Goal: Information Seeking & Learning: Learn about a topic

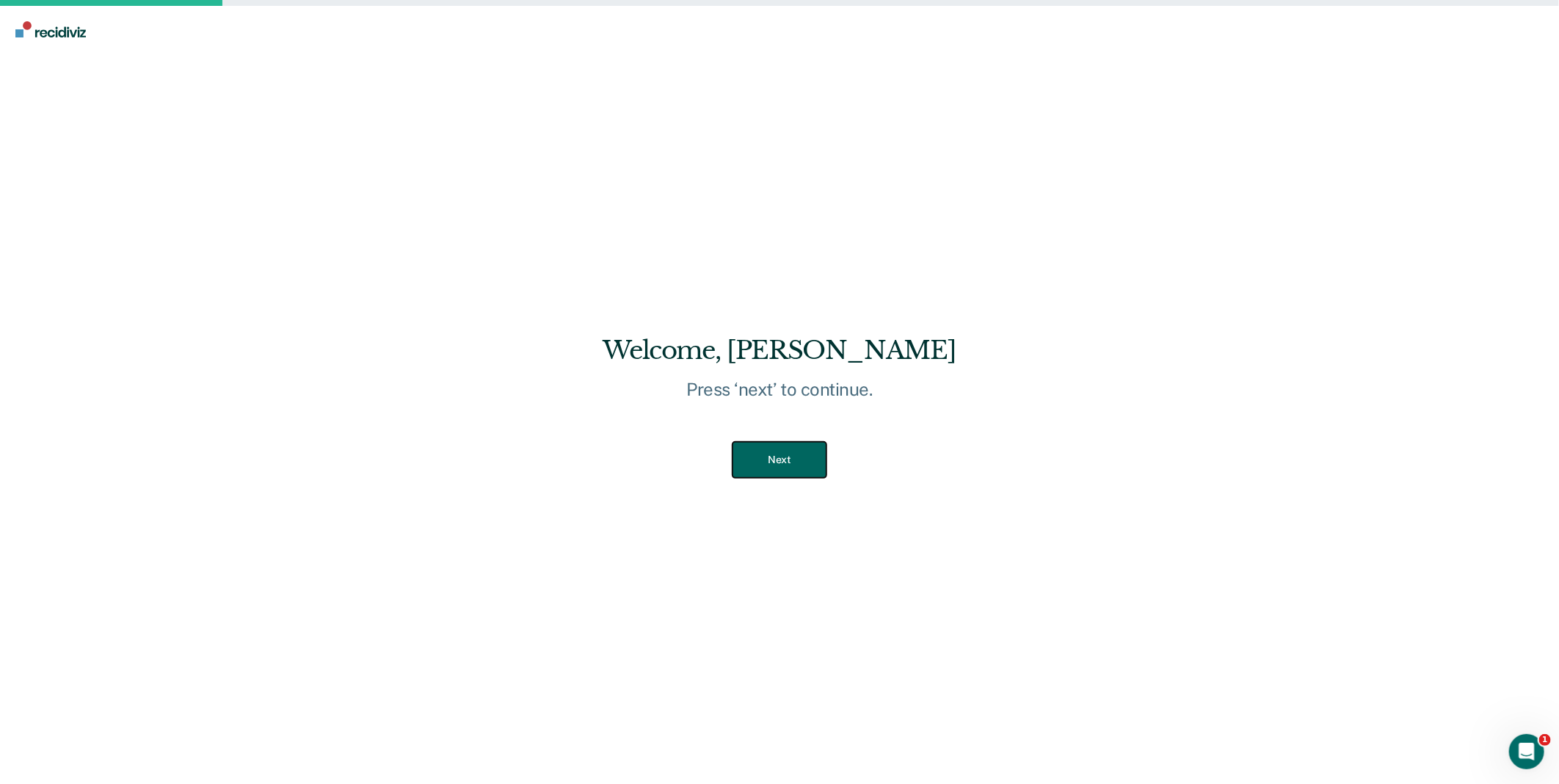
click at [804, 468] on button "Next" at bounding box center [779, 459] width 93 height 36
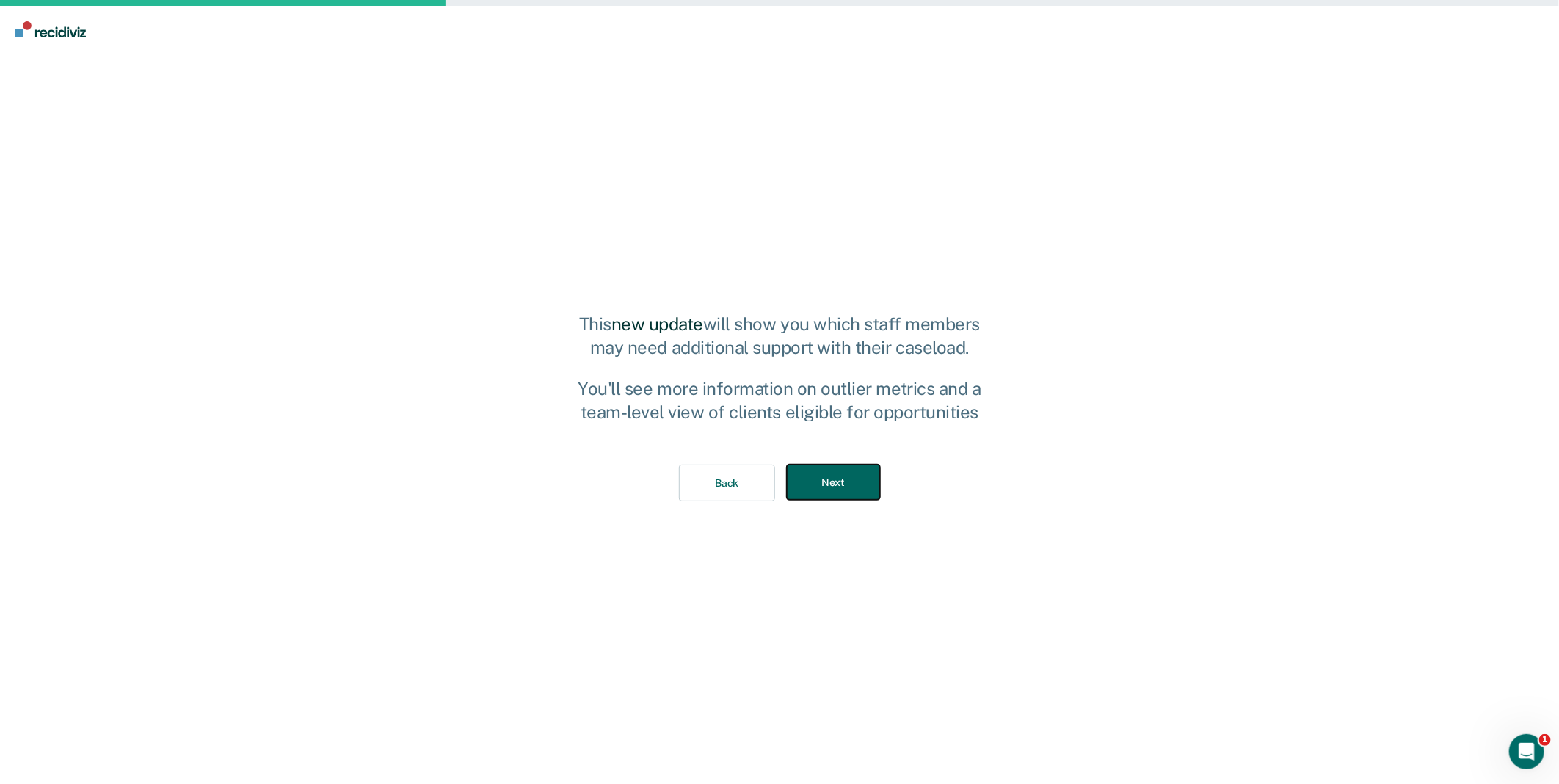
click at [817, 483] on button "Next" at bounding box center [833, 482] width 93 height 36
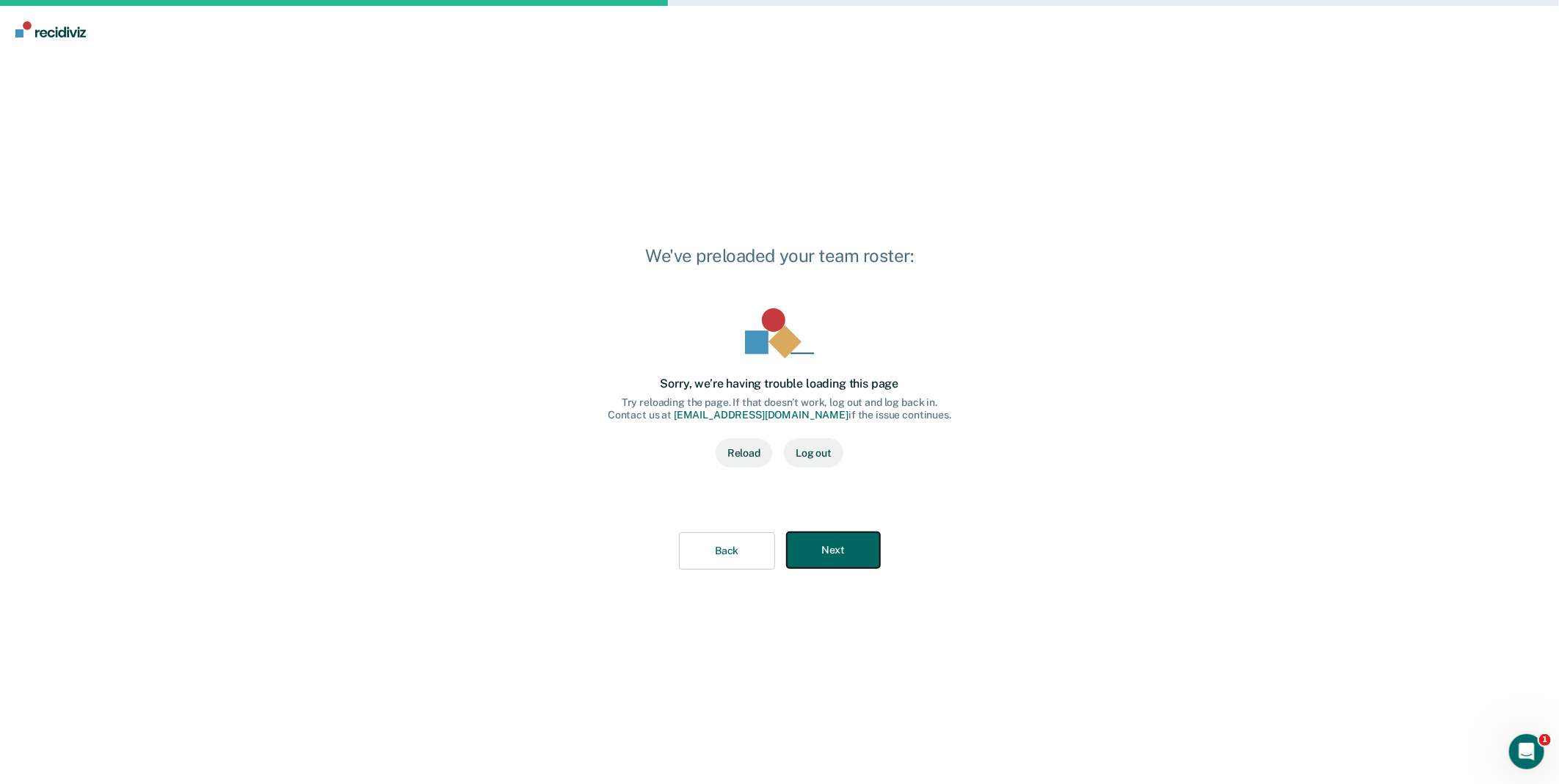
click at [850, 556] on button "Next" at bounding box center [833, 550] width 93 height 36
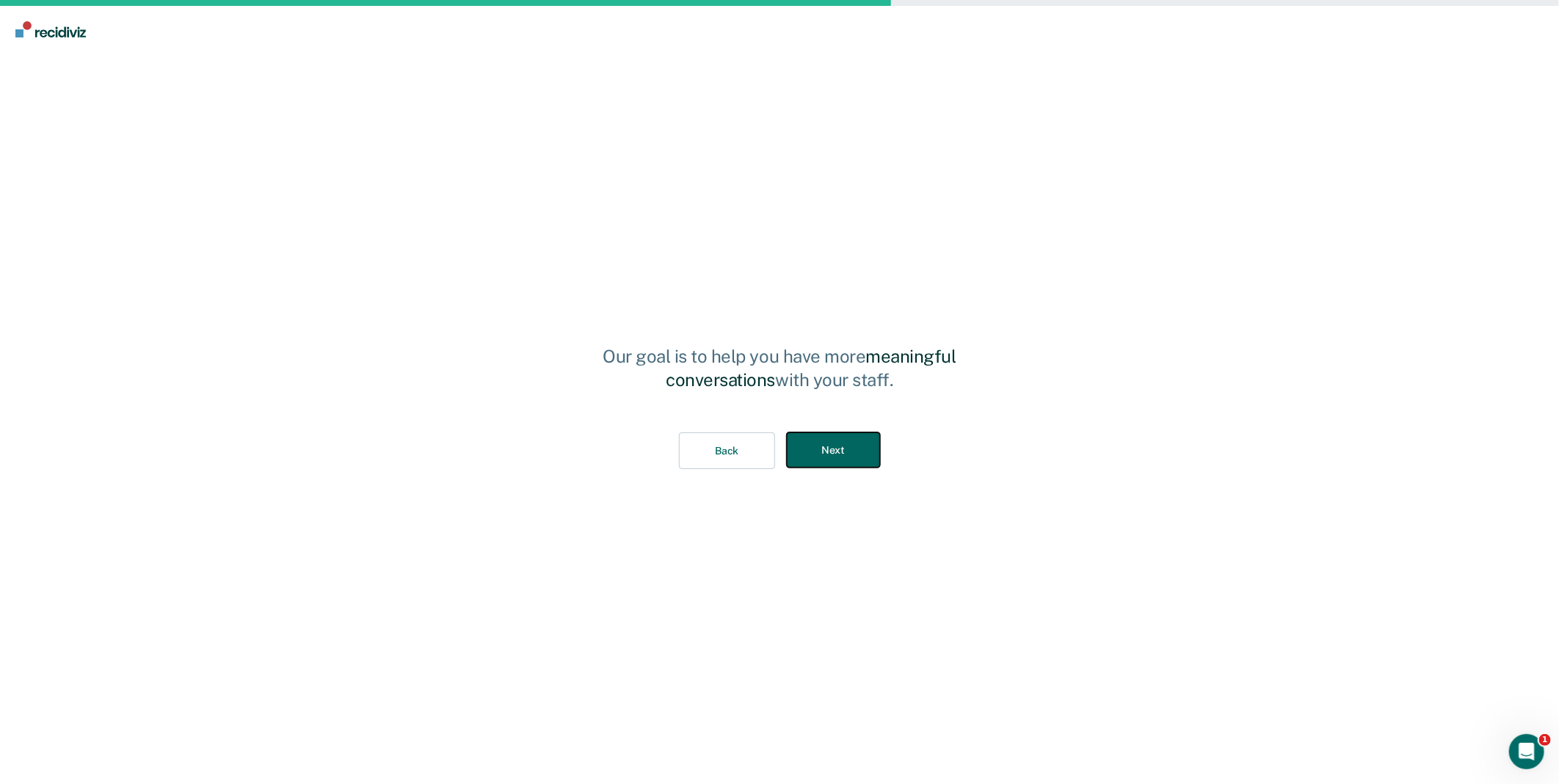
click at [840, 436] on button "Next" at bounding box center [833, 450] width 93 height 36
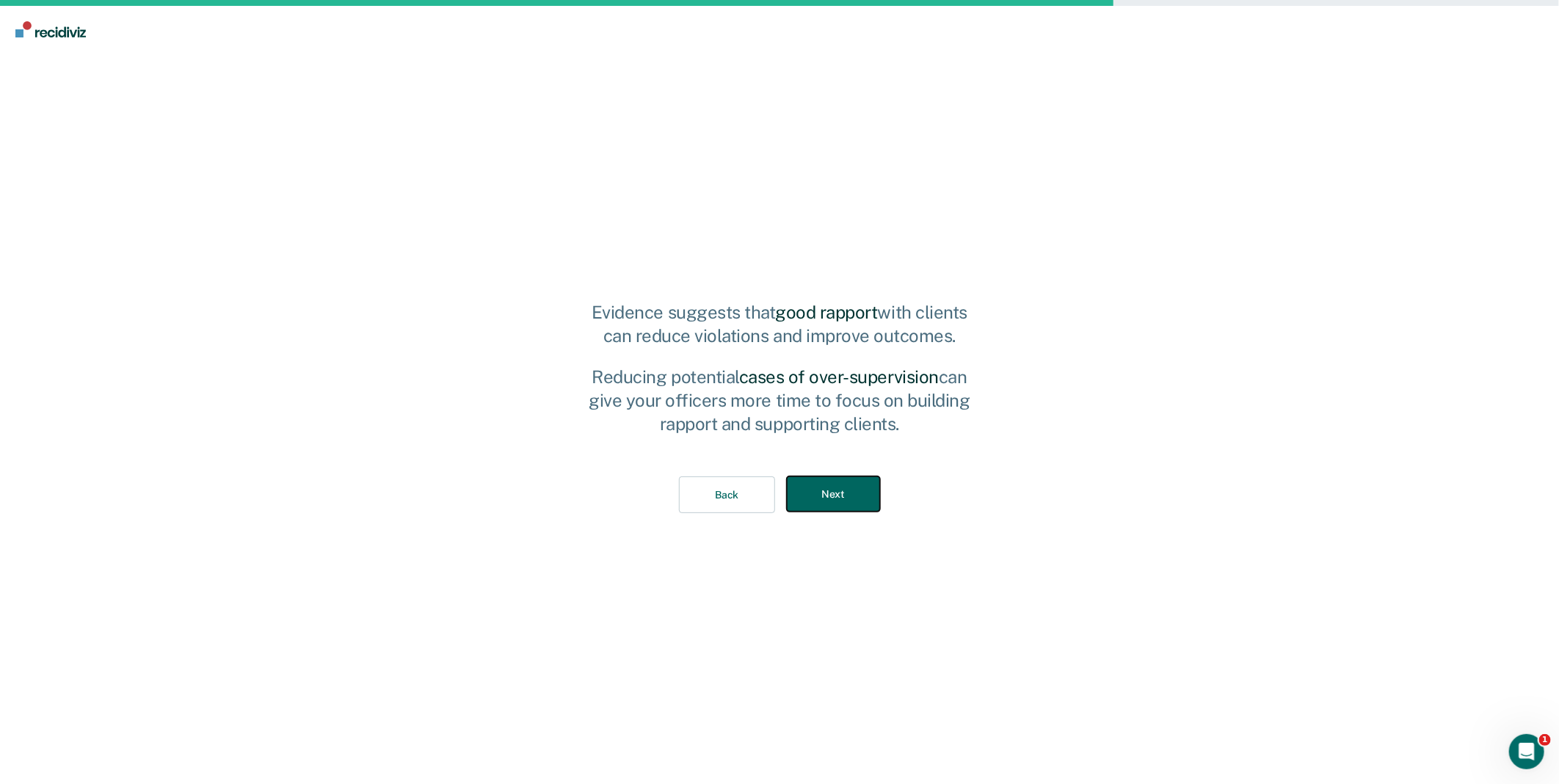
click at [858, 503] on button "Next" at bounding box center [833, 494] width 93 height 36
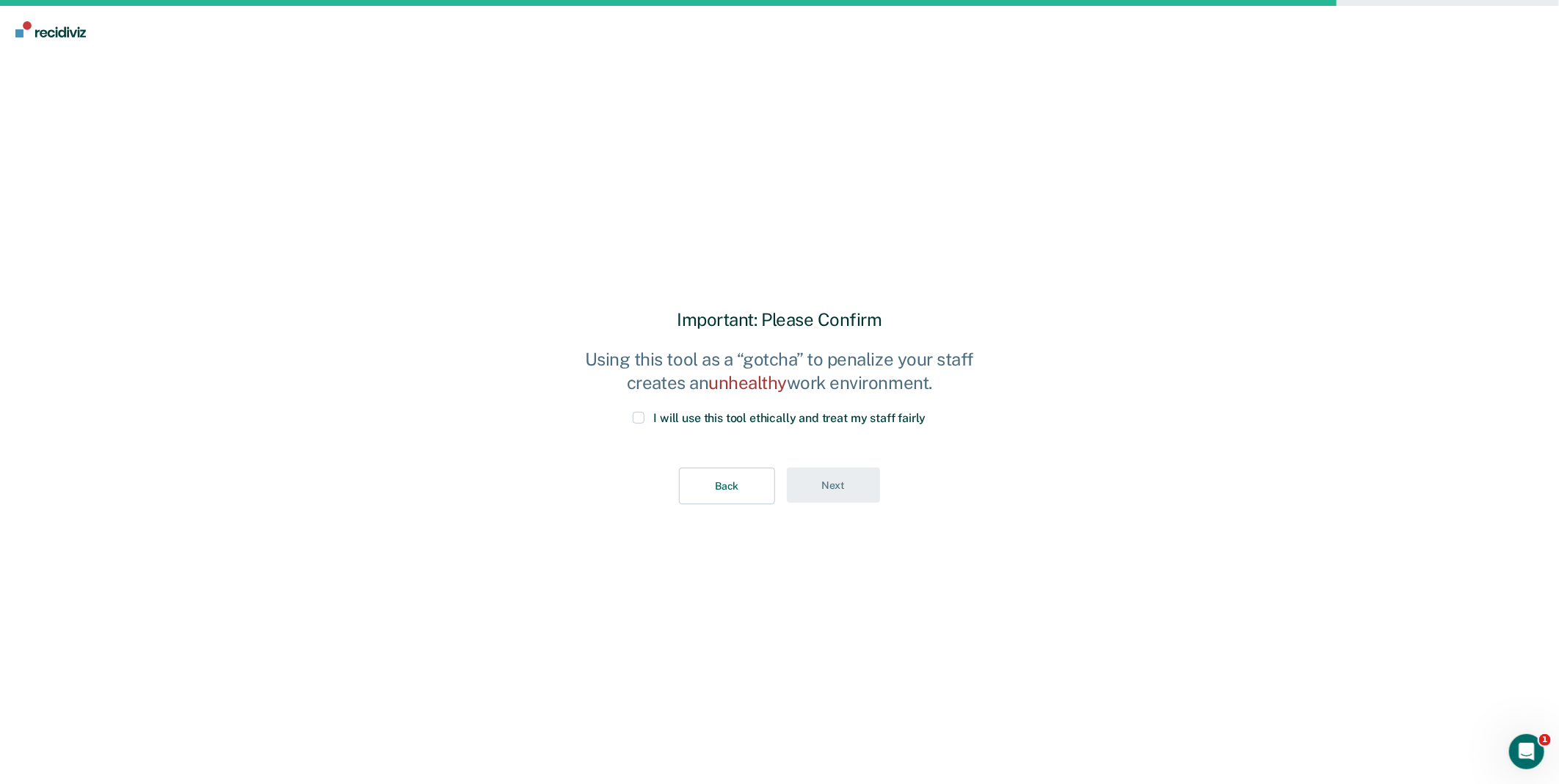
click at [858, 503] on div "Back Next" at bounding box center [780, 486] width 408 height 85
drag, startPoint x: 628, startPoint y: 414, endPoint x: 692, endPoint y: 441, distance: 69.5
click at [629, 414] on div "I will use this tool ethically and treat my staff fairly" at bounding box center [780, 427] width 408 height 31
click at [648, 423] on label "I will use this tool ethically and treat my staff fairly" at bounding box center [779, 419] width 293 height 14
click at [926, 412] on input "I will use this tool ethically and treat my staff fairly" at bounding box center [926, 412] width 0 height 0
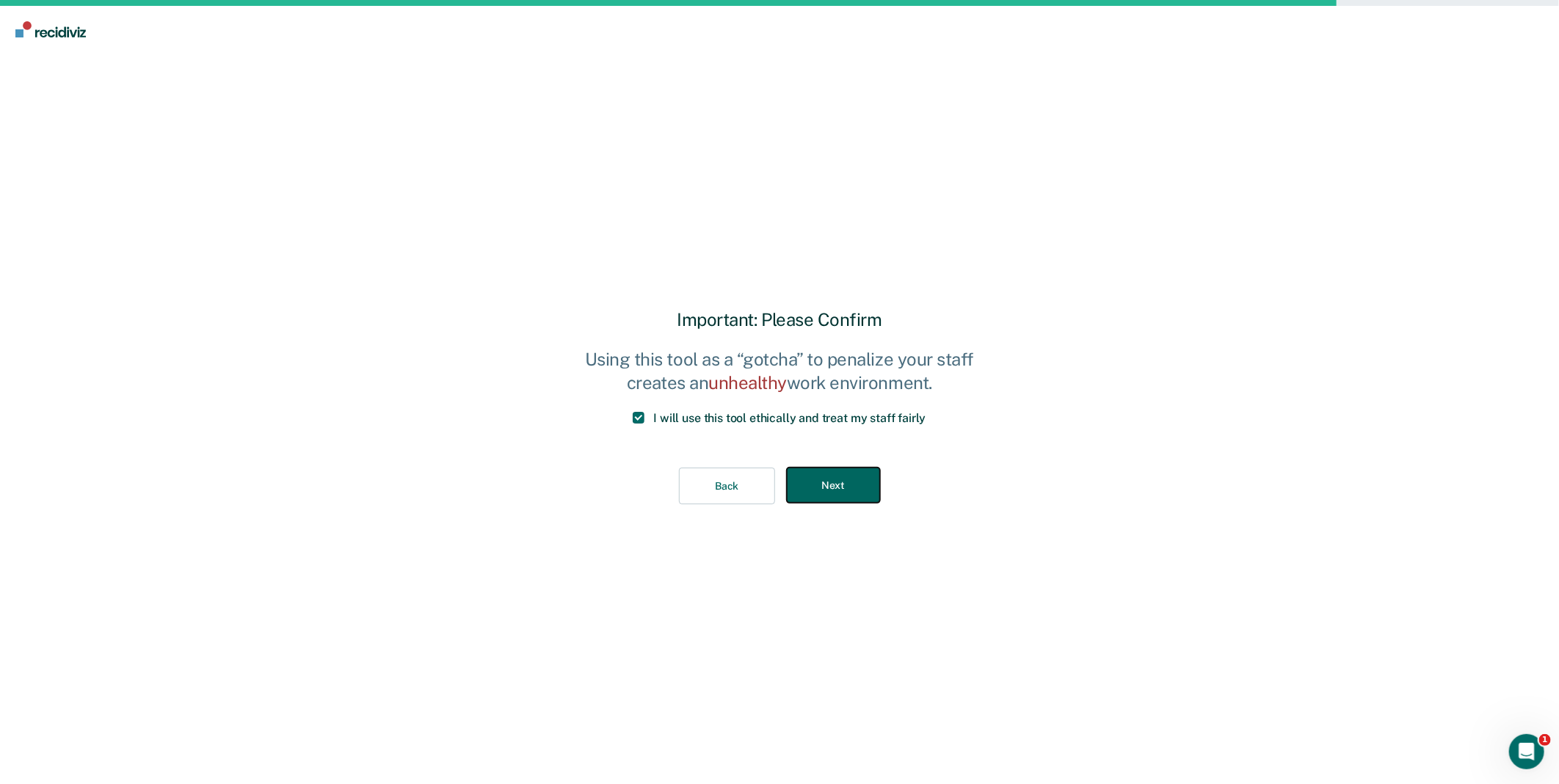
click at [804, 486] on button "Next" at bounding box center [833, 485] width 93 height 36
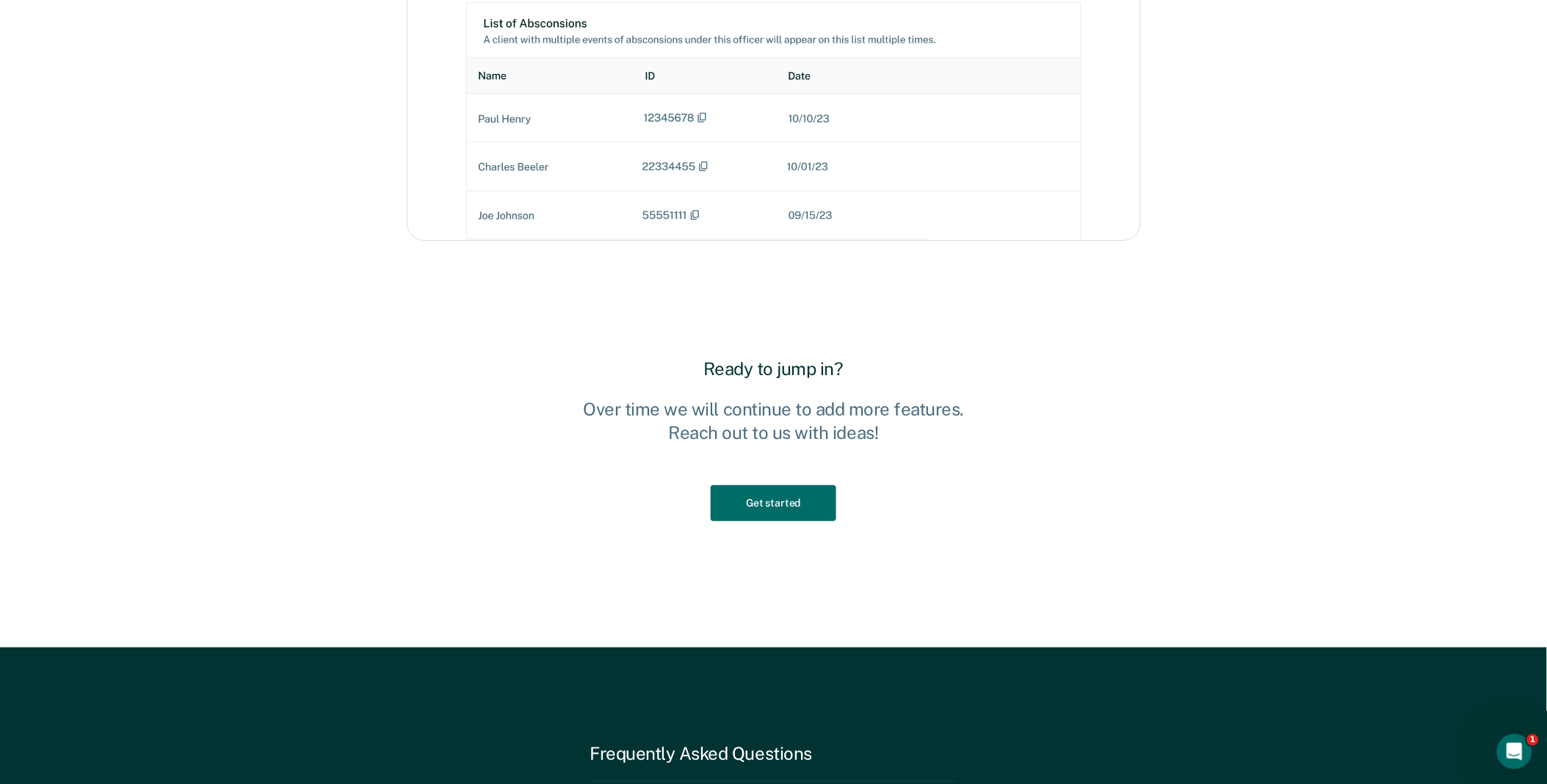
scroll to position [2038, 0]
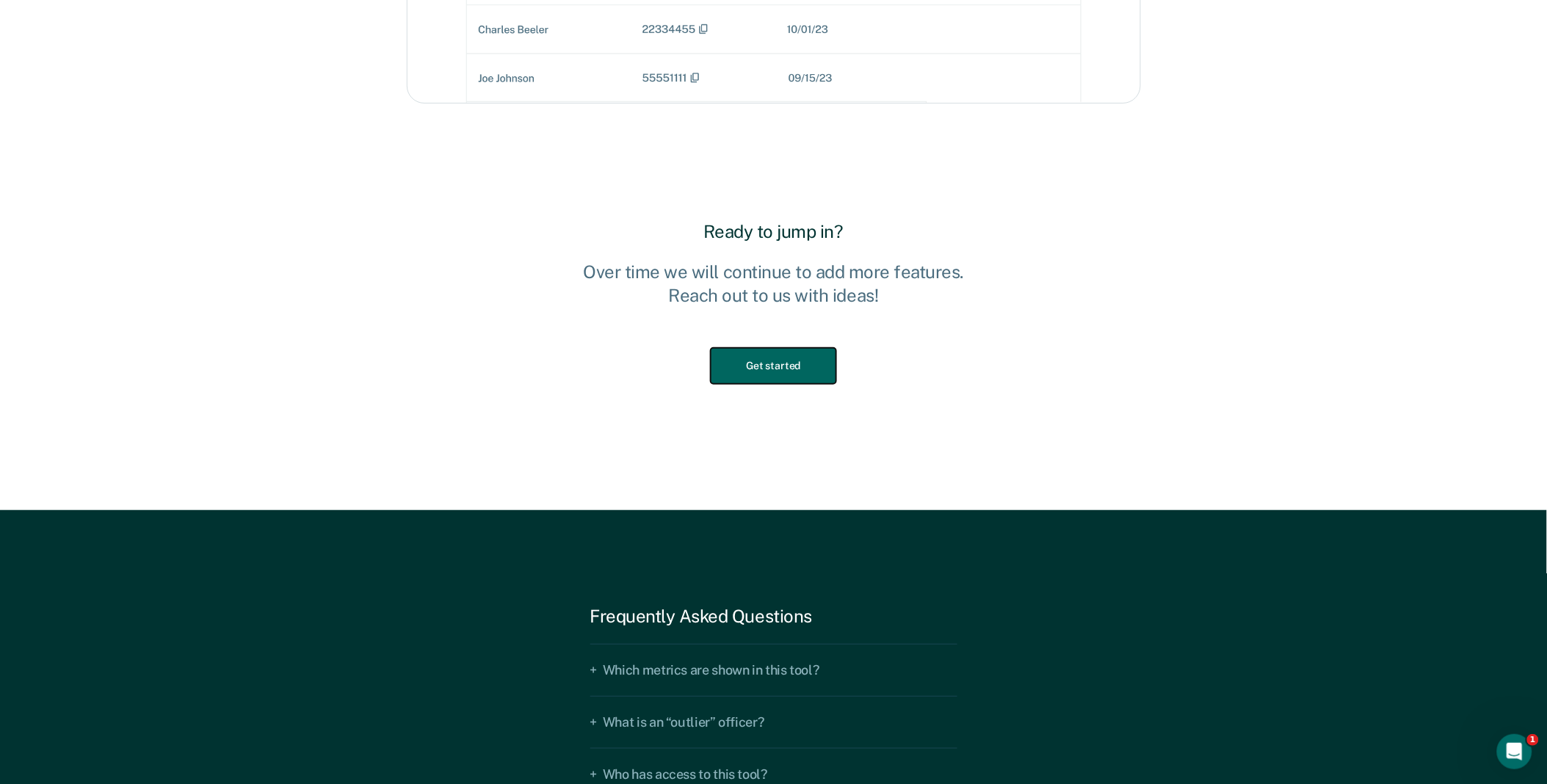
click at [784, 377] on button "Get started" at bounding box center [773, 365] width 125 height 36
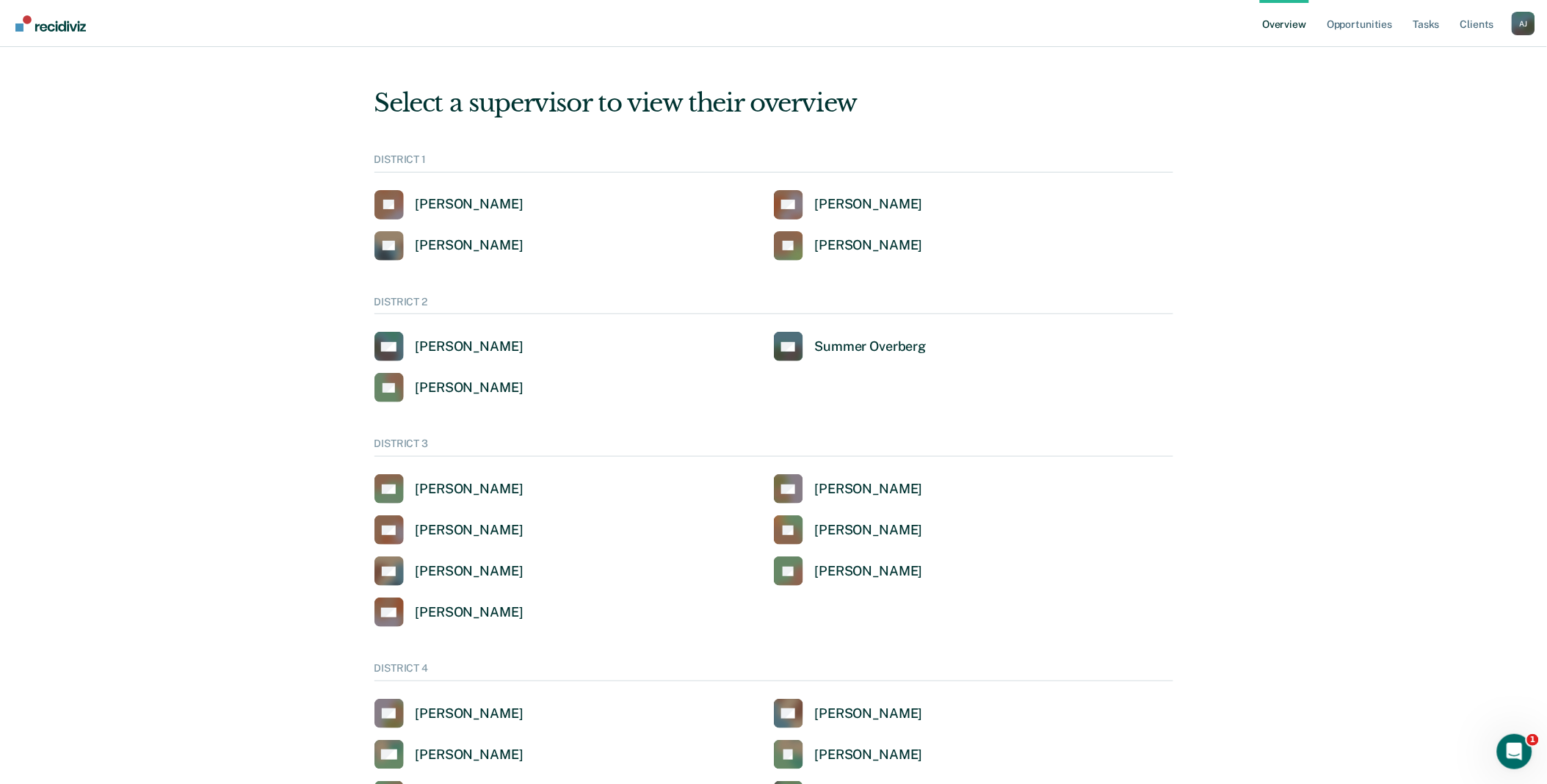
click at [1523, 32] on div "A J" at bounding box center [1523, 24] width 24 height 24
click at [1478, 115] on link "Go to Operations" at bounding box center [1464, 114] width 95 height 13
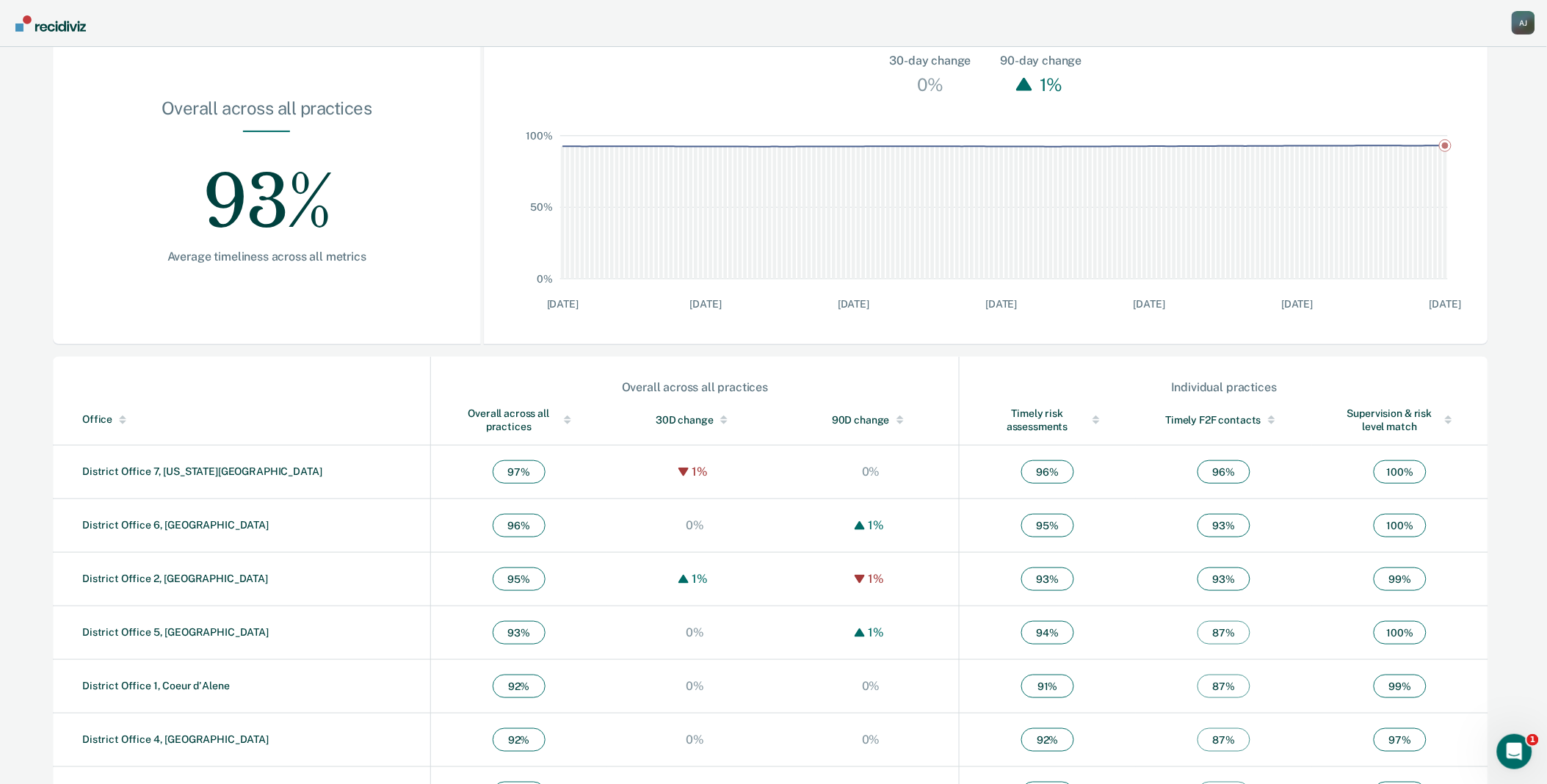
scroll to position [238, 0]
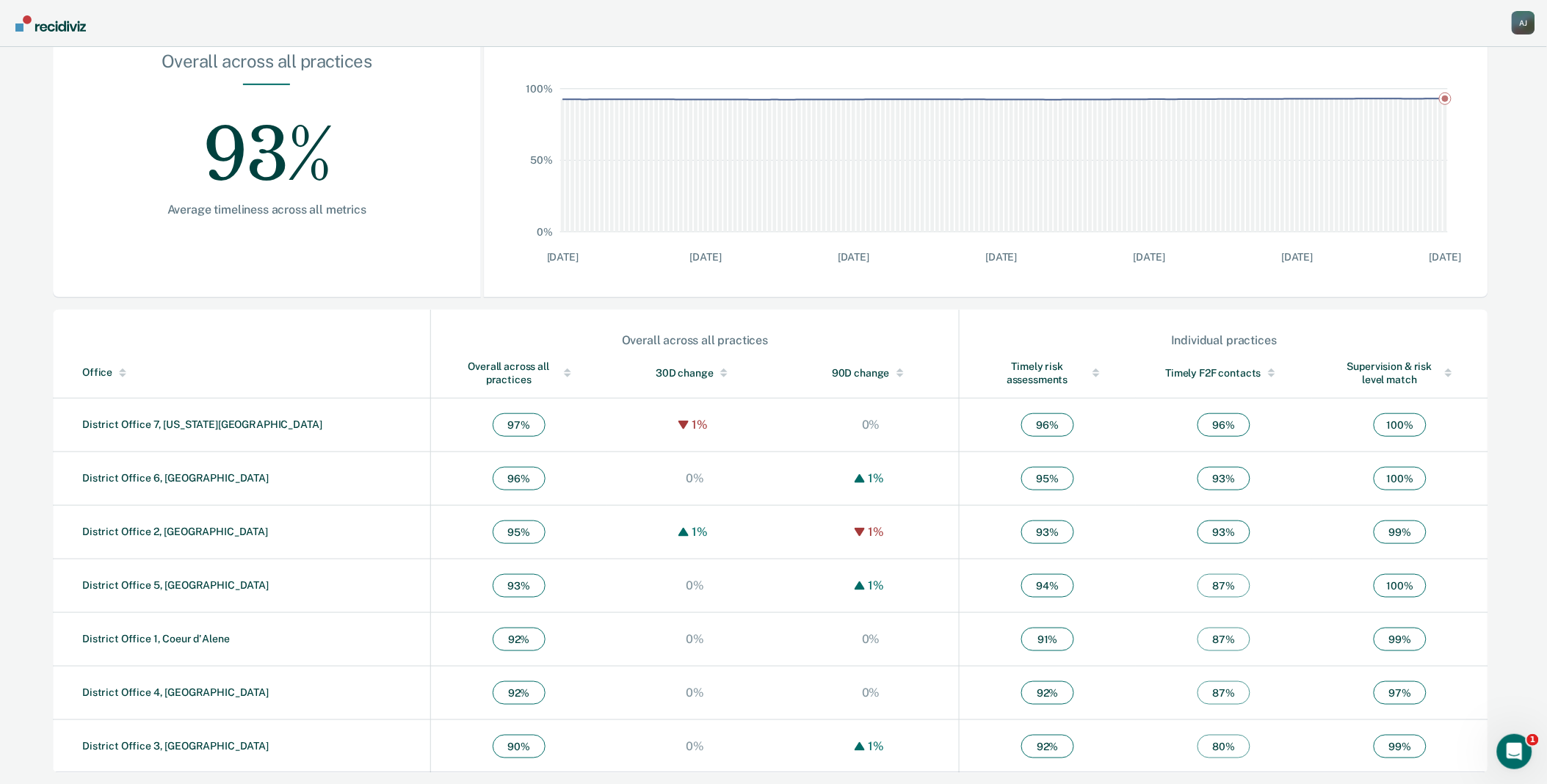
click at [564, 369] on div "Main chart and filter content" at bounding box center [568, 370] width 8 height 3
click at [157, 429] on link "District Office 3, [GEOGRAPHIC_DATA]" at bounding box center [175, 425] width 186 height 12
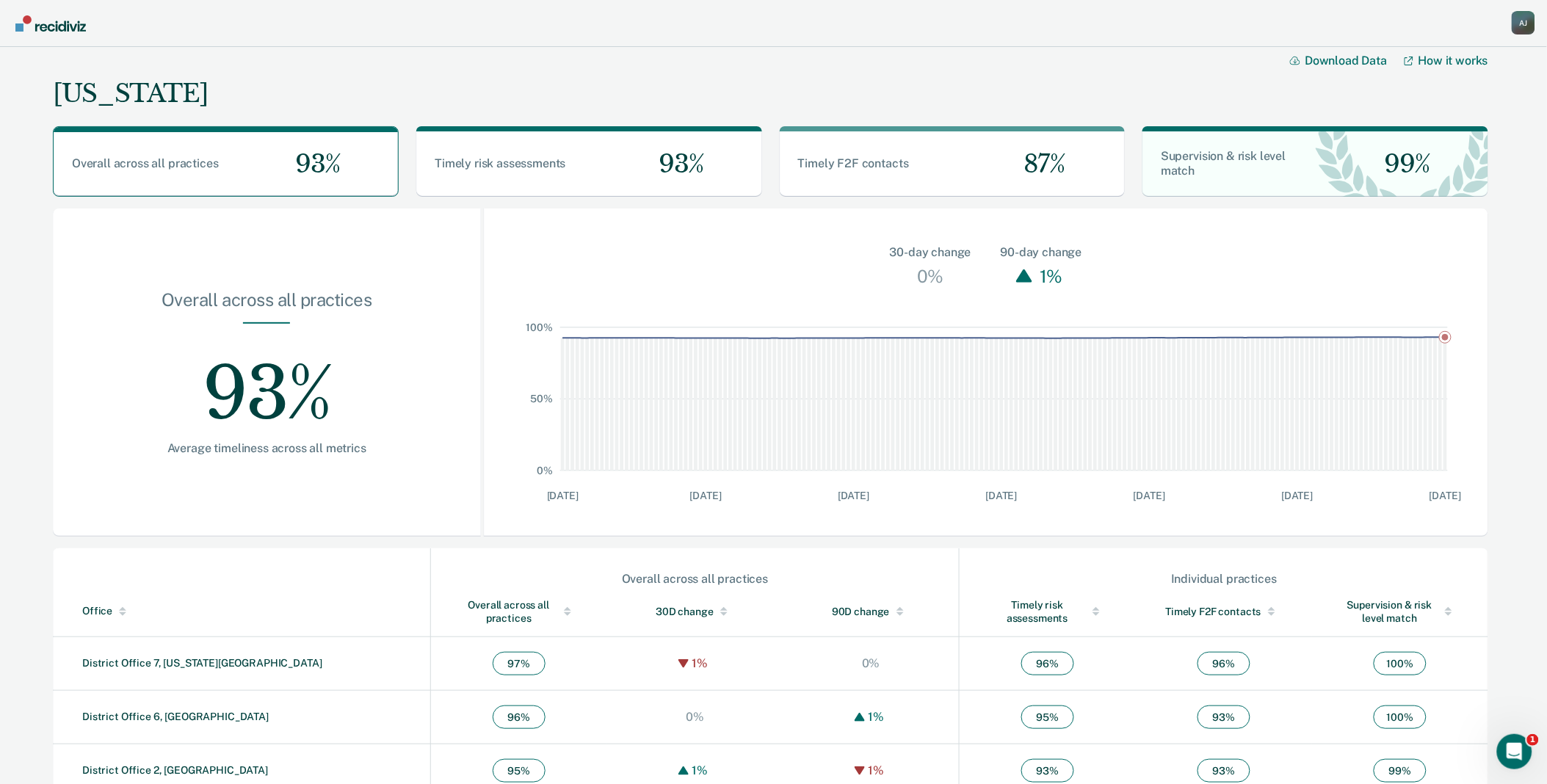
click at [557, 606] on div "Main chart and filter content" at bounding box center [568, 611] width 20 height 10
click at [195, 662] on link "District Office 3, [GEOGRAPHIC_DATA]" at bounding box center [175, 663] width 186 height 12
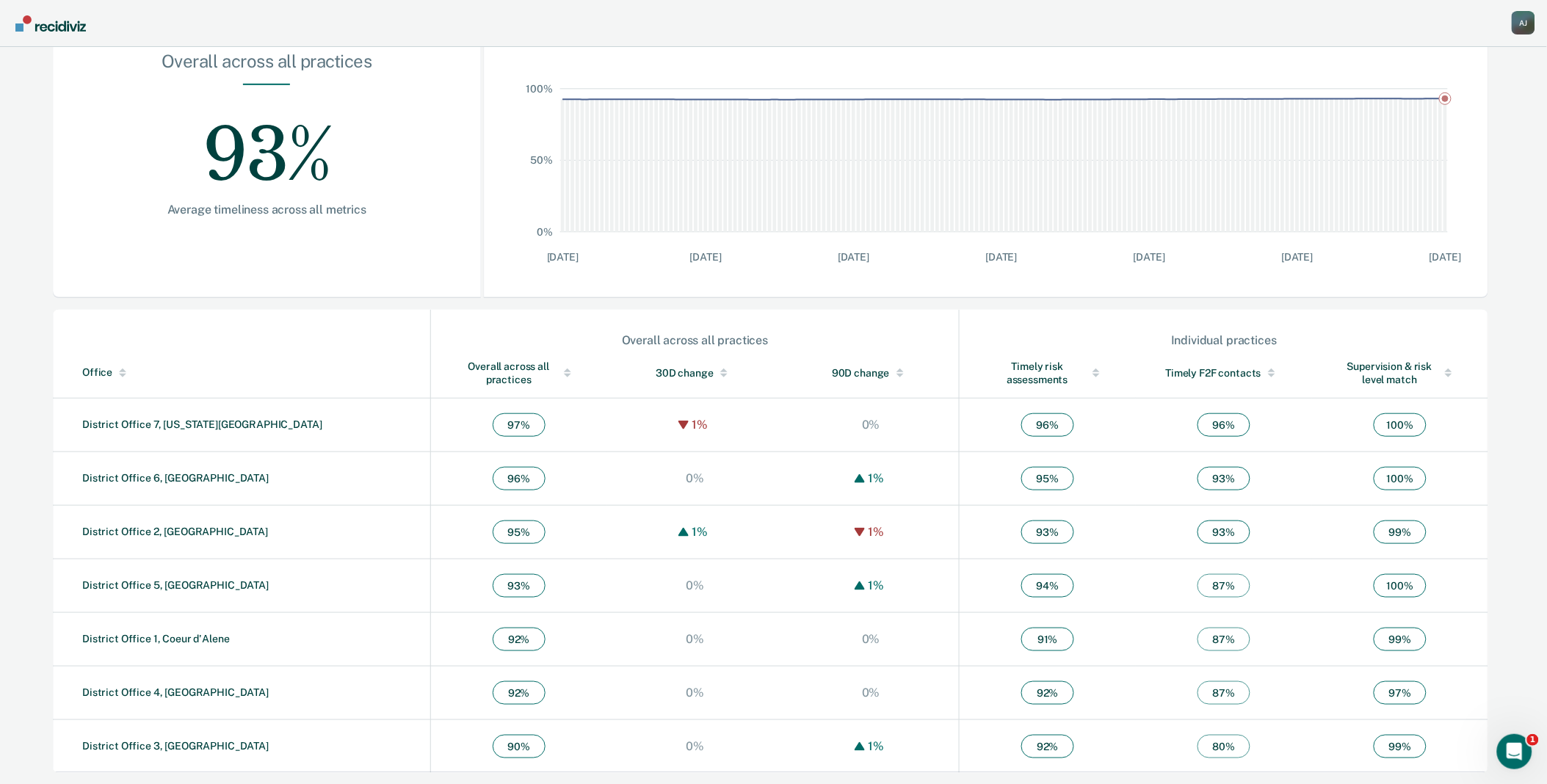
click at [477, 380] on div "Overall across all practices" at bounding box center [518, 372] width 118 height 26
click at [186, 424] on link "District Office 3, [GEOGRAPHIC_DATA]" at bounding box center [175, 425] width 186 height 12
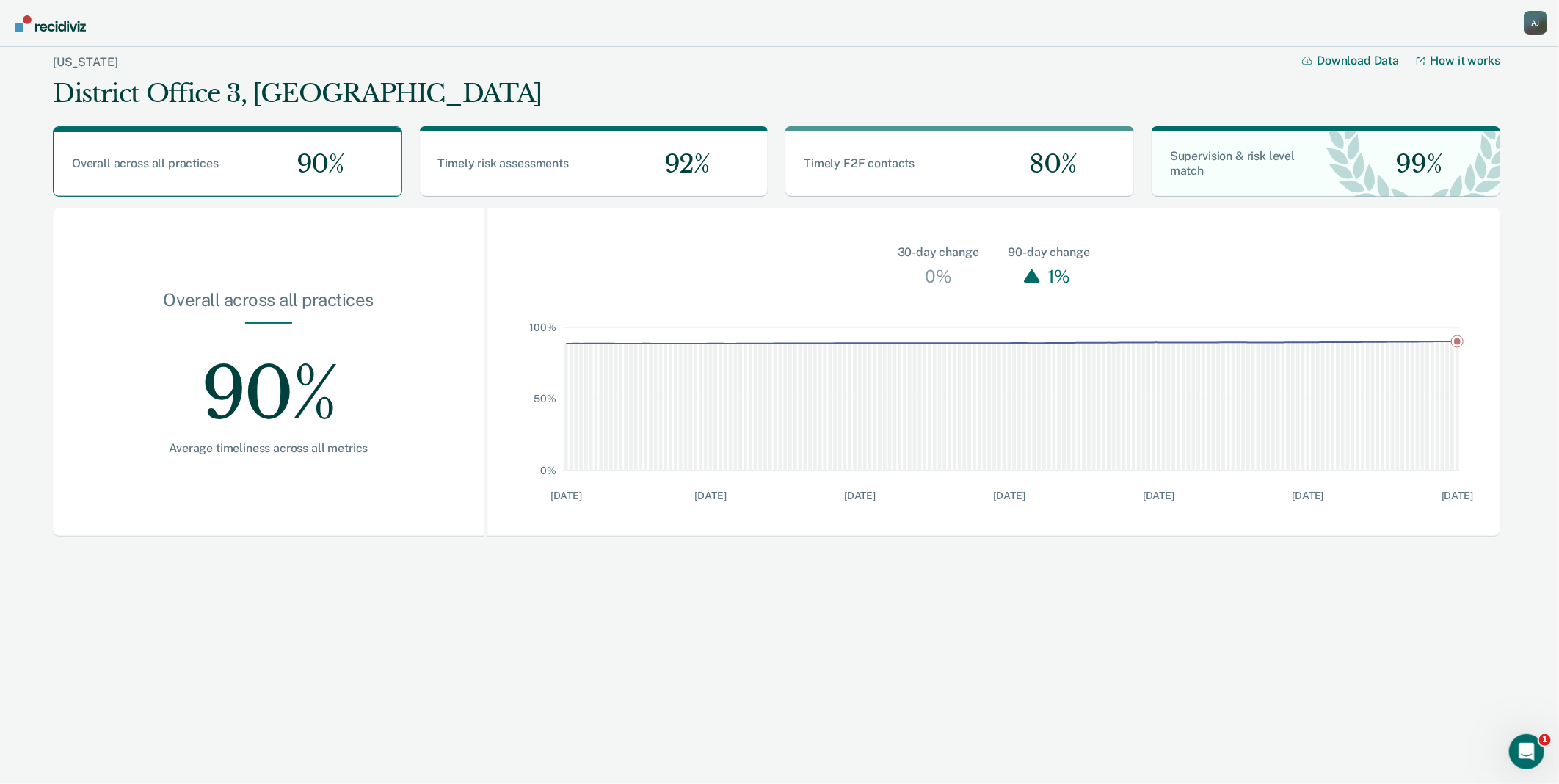
click at [1535, 19] on div "A J" at bounding box center [1536, 23] width 24 height 24
click at [1485, 120] on link "Go to Operations" at bounding box center [1477, 115] width 95 height 13
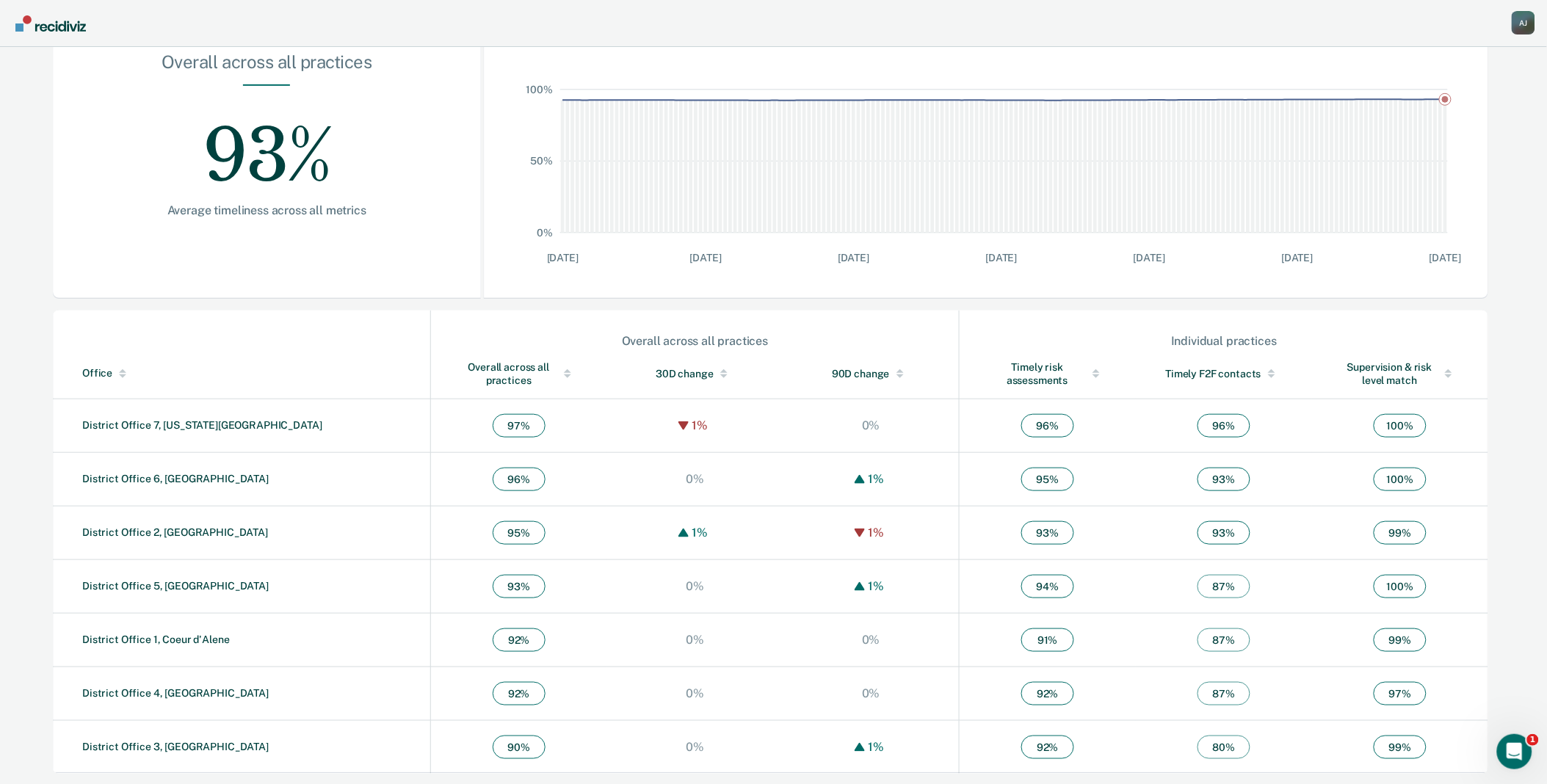
scroll to position [238, 0]
click at [177, 748] on link "District Office 3, [GEOGRAPHIC_DATA]" at bounding box center [175, 746] width 186 height 12
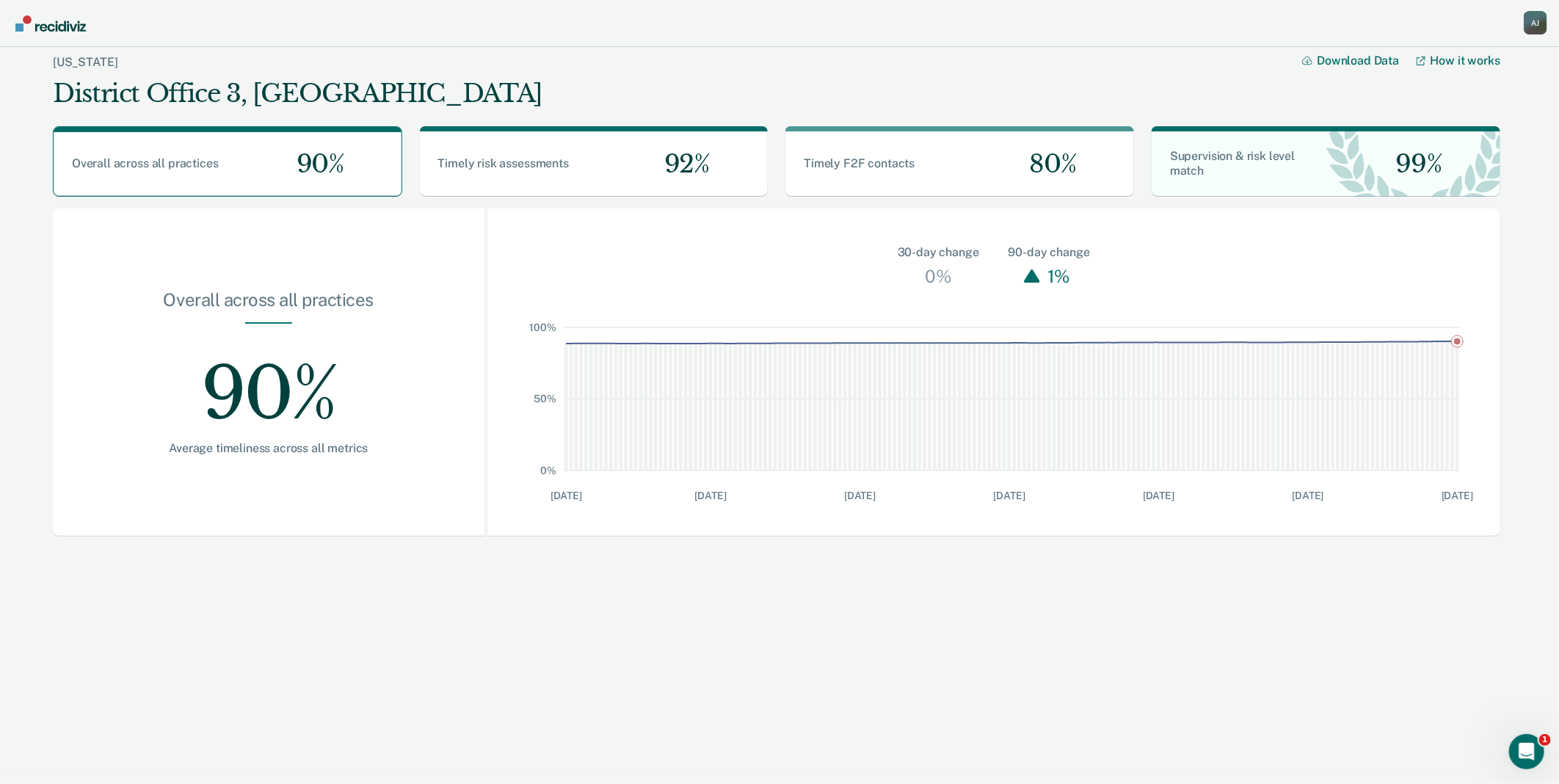
click at [1545, 20] on div "A J" at bounding box center [1536, 23] width 24 height 24
click at [1496, 115] on link "Go to Operations" at bounding box center [1477, 115] width 95 height 13
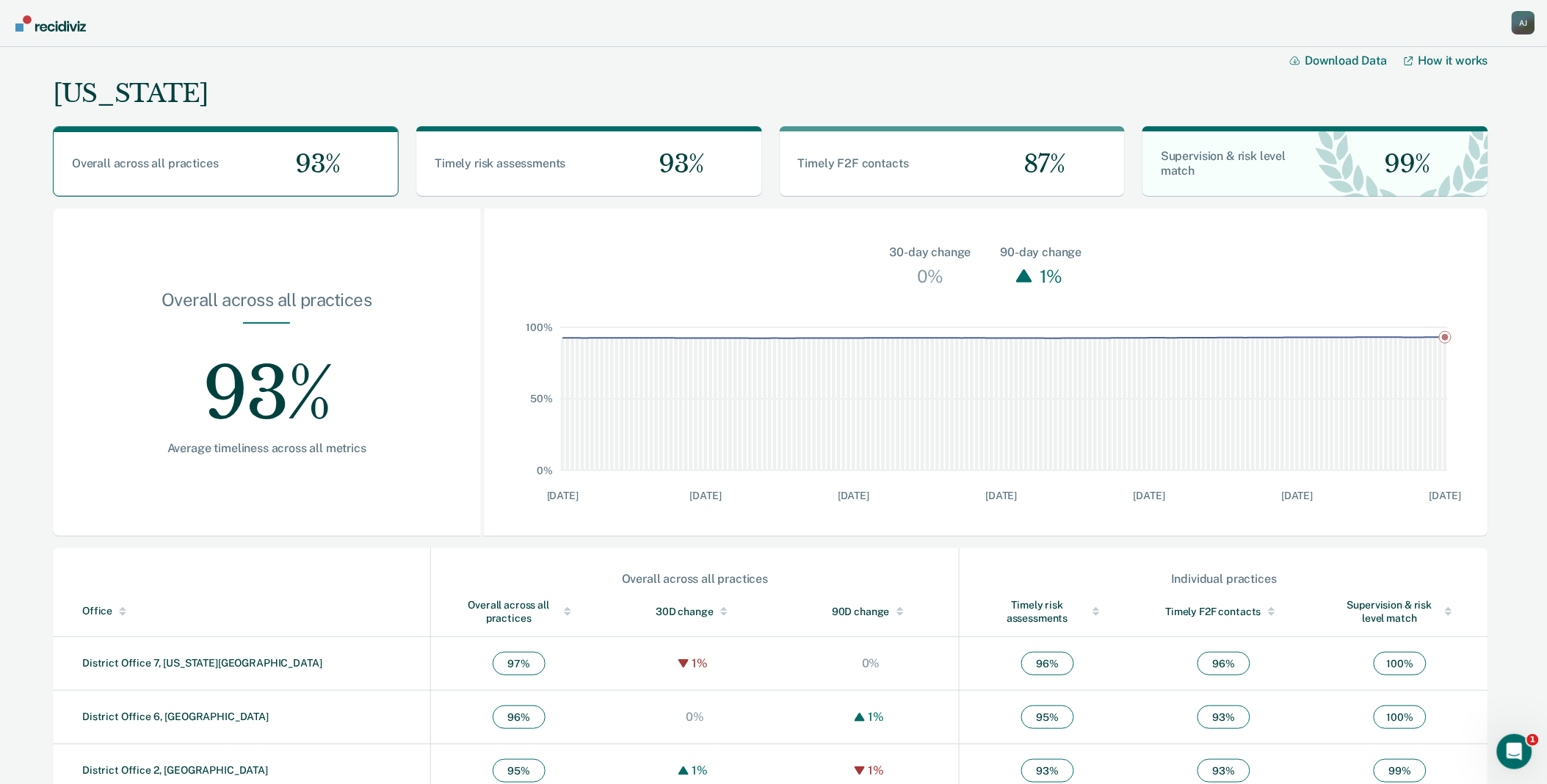
click at [1523, 25] on div "A J" at bounding box center [1523, 23] width 24 height 24
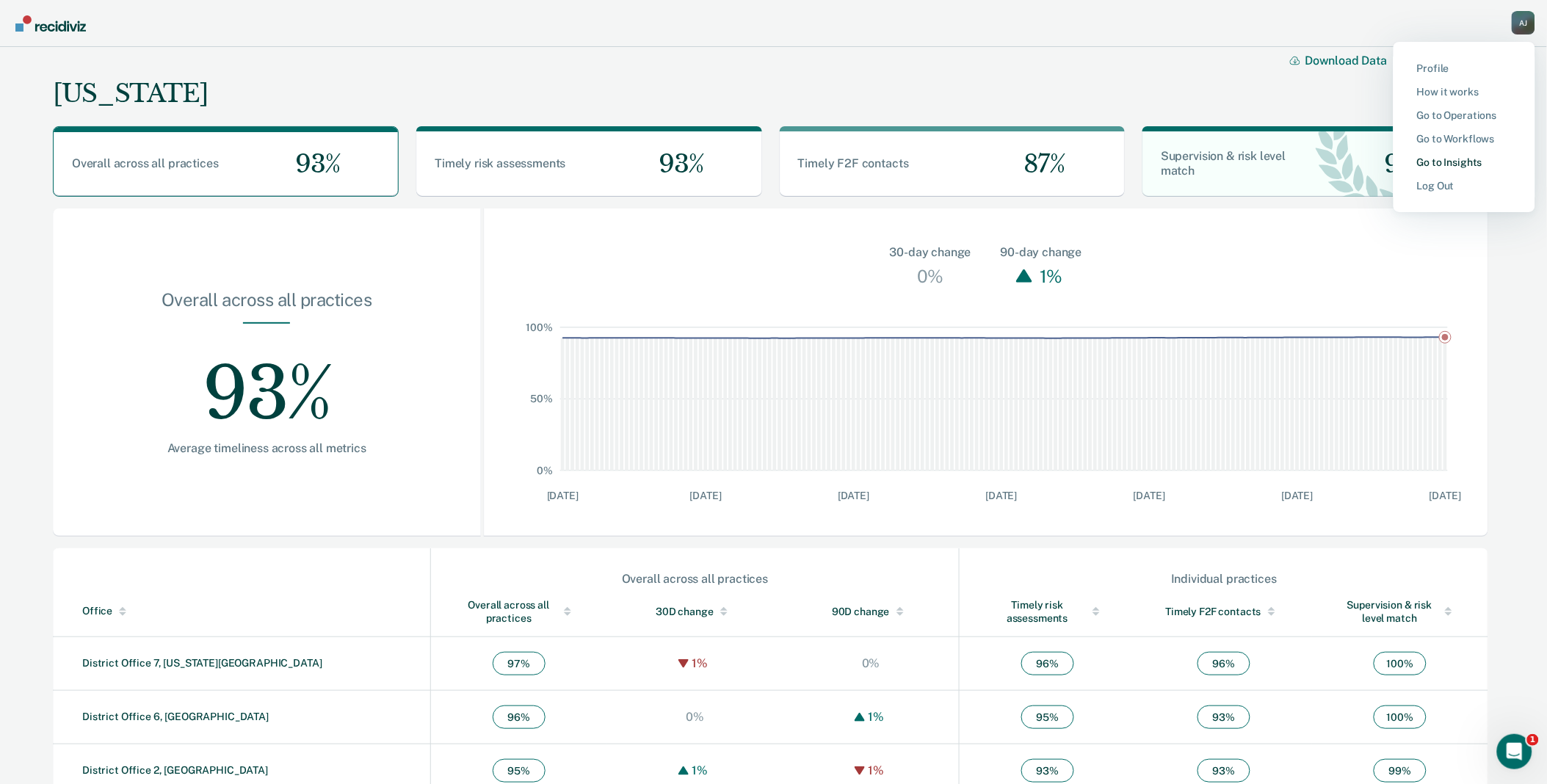
click at [1470, 163] on link "Go to Insights" at bounding box center [1464, 162] width 95 height 13
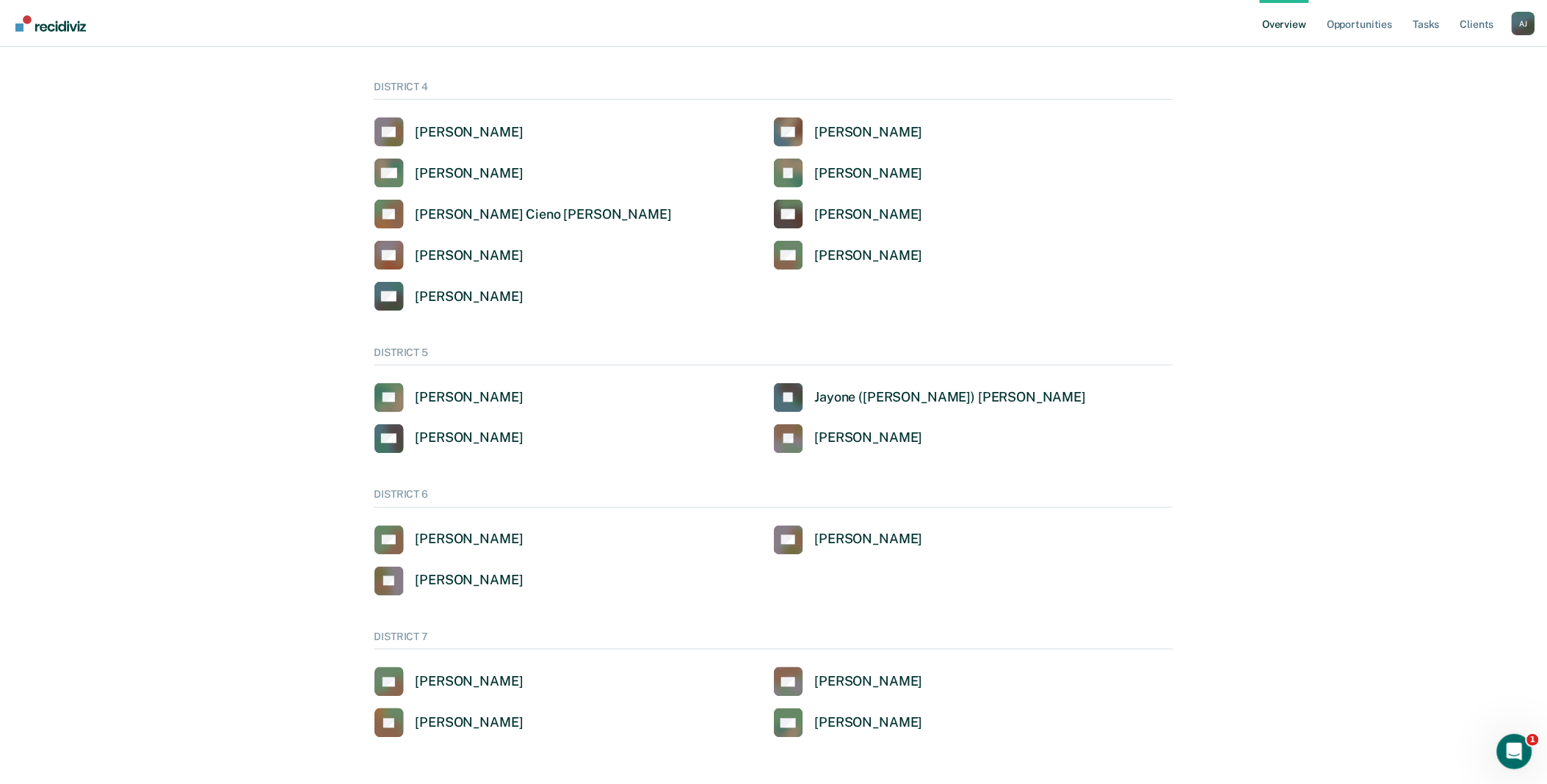
scroll to position [582, 0]
click at [1275, 23] on link "Overview" at bounding box center [1284, 24] width 50 height 47
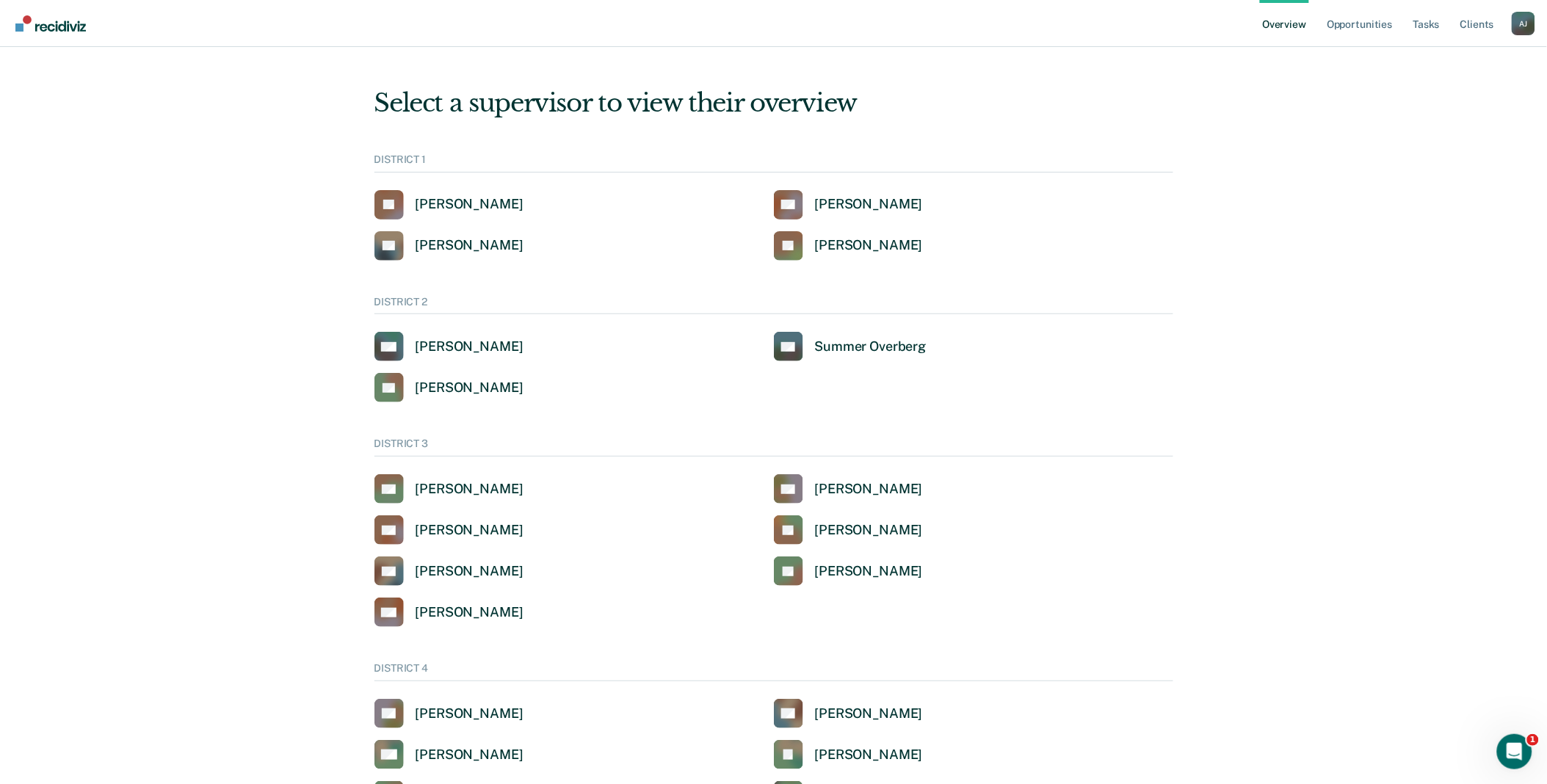
click at [1510, 25] on ul "Overview Opportunities Tasks Client s" at bounding box center [1385, 24] width 252 height 47
click at [1514, 25] on div "A J" at bounding box center [1523, 24] width 24 height 24
click at [1457, 112] on link "Go to Operations" at bounding box center [1464, 114] width 95 height 13
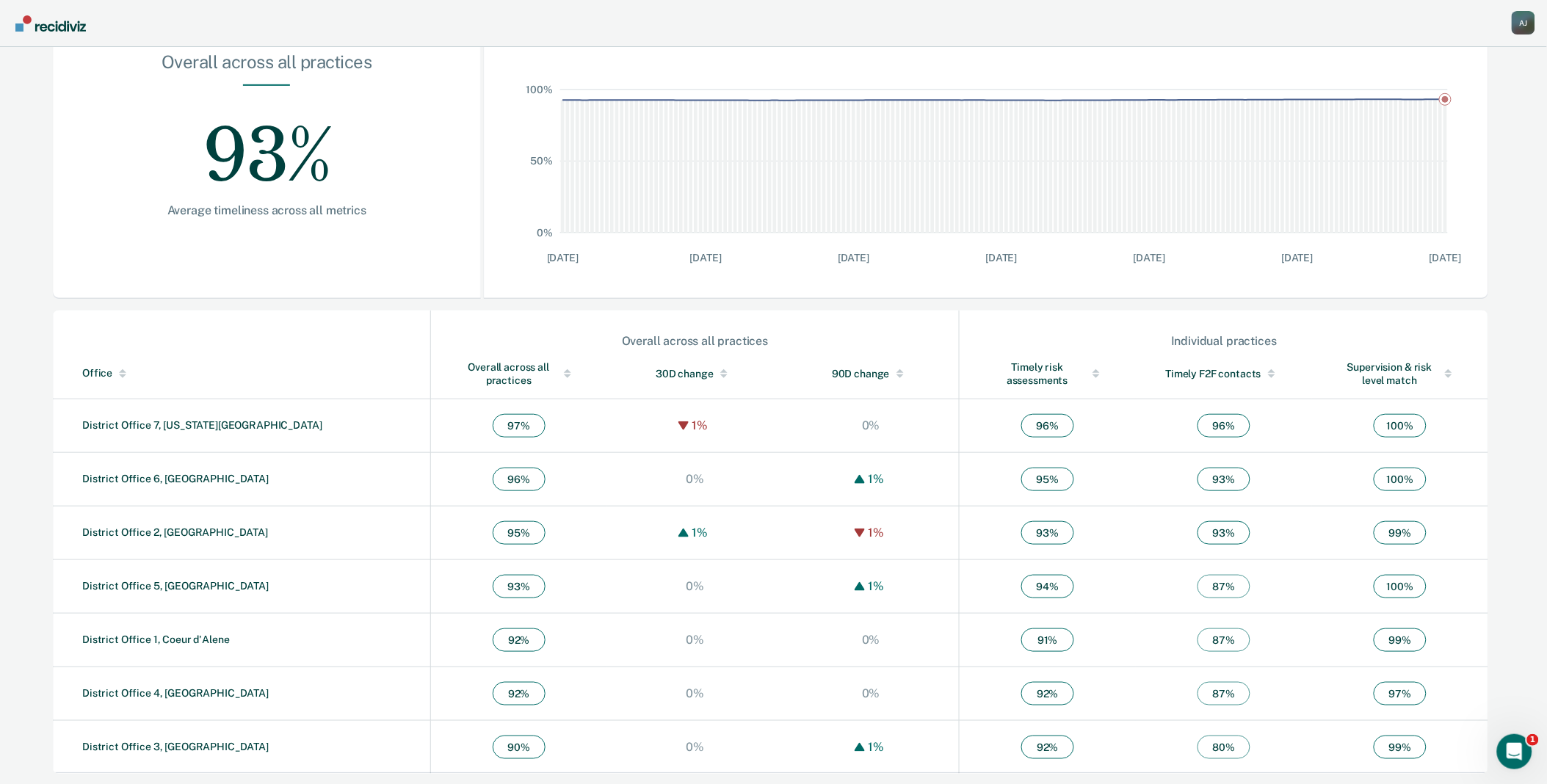
scroll to position [238, 0]
click at [156, 747] on link "District Office 3, [GEOGRAPHIC_DATA]" at bounding box center [175, 746] width 186 height 12
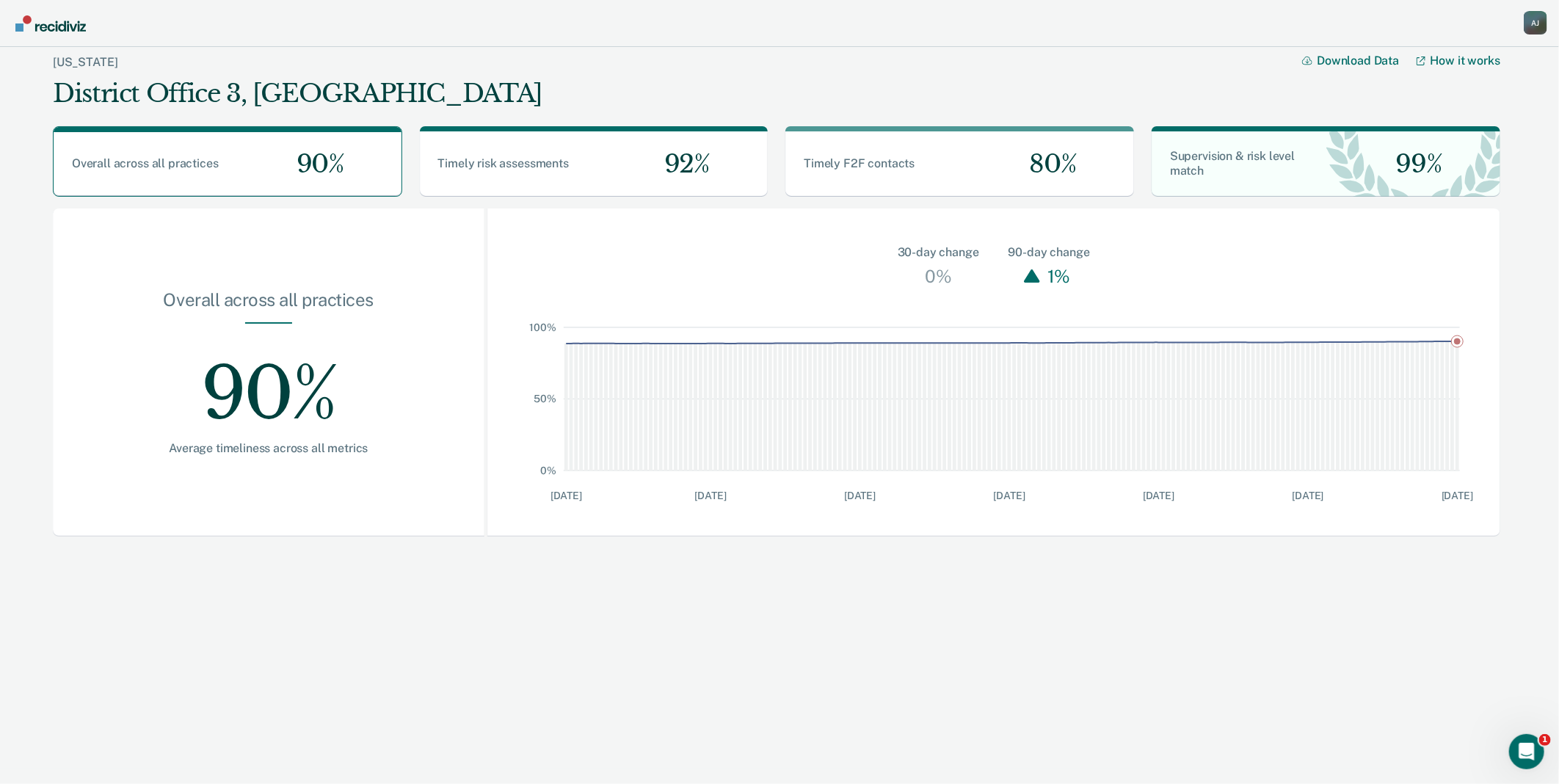
click at [865, 746] on main "Idaho District Office 3, Caldwell Download Data How it works Overall across all…" at bounding box center [779, 408] width 1559 height 721
click at [266, 153] on div "90%" at bounding box center [315, 164] width 174 height 64
click at [629, 164] on div "92%" at bounding box center [681, 163] width 174 height 65
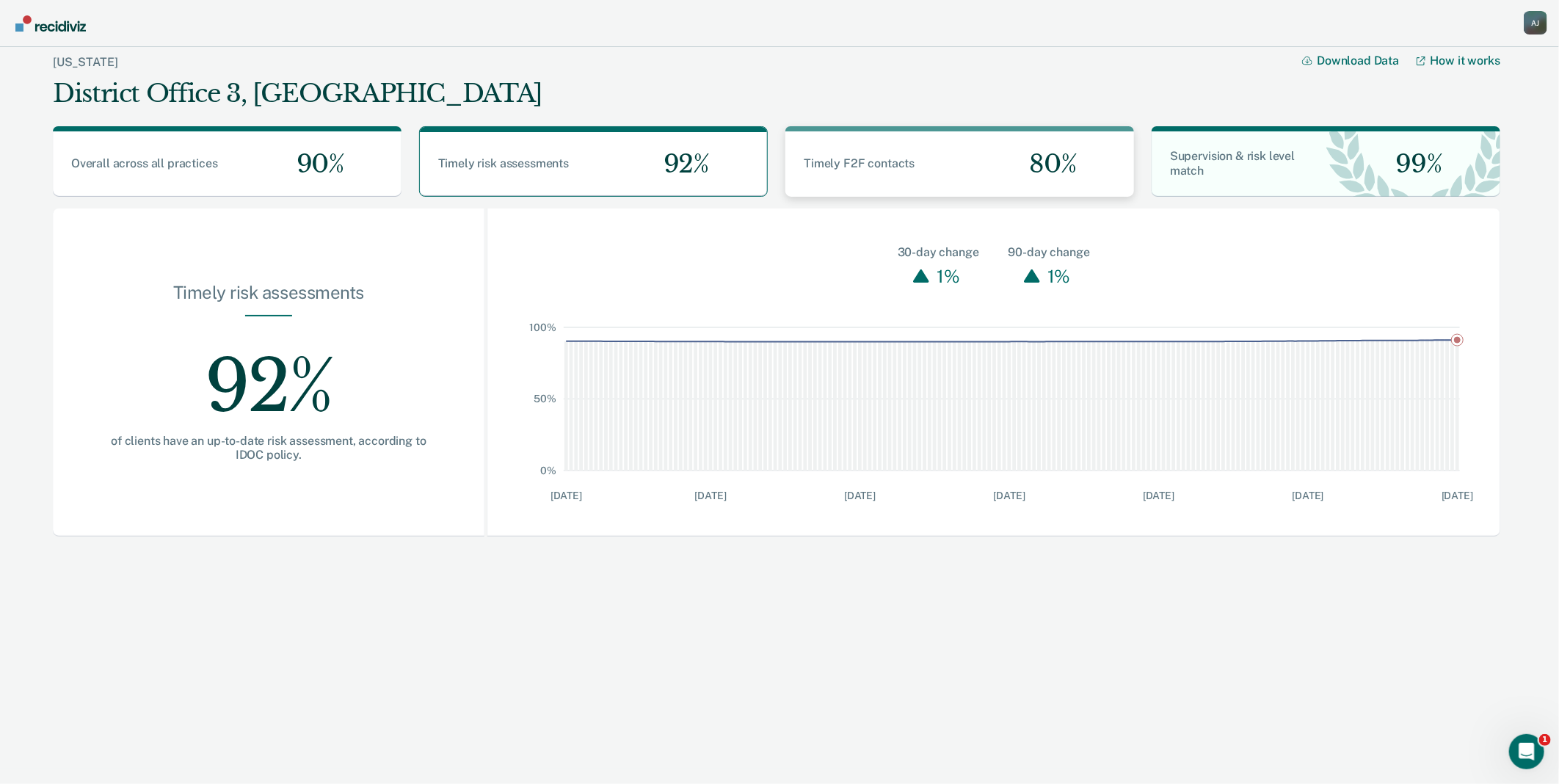
click at [870, 178] on div "Timely F2F contacts 80%" at bounding box center [960, 163] width 349 height 65
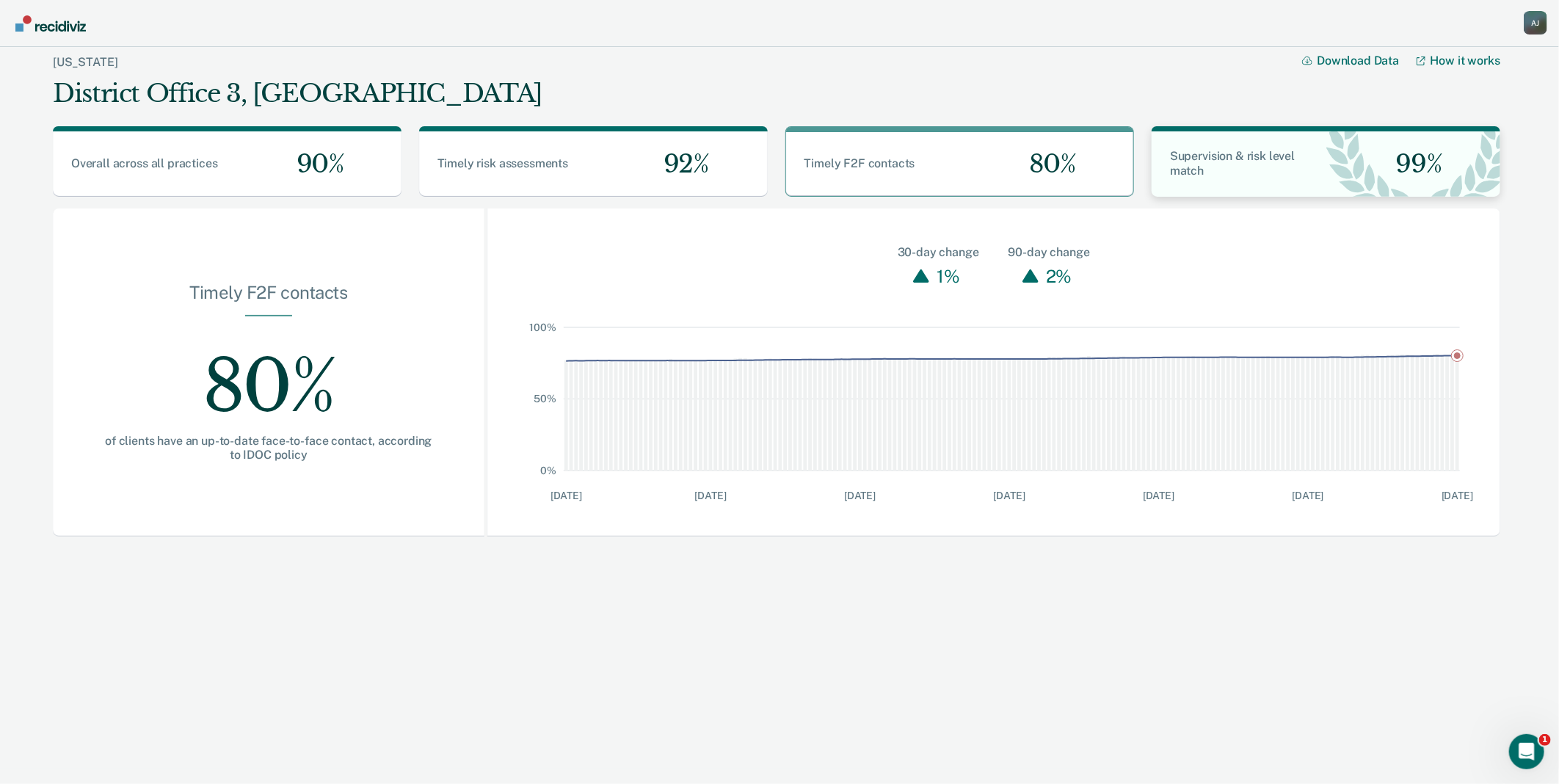
click at [1228, 172] on div "Supervision & risk level match" at bounding box center [1239, 163] width 174 height 30
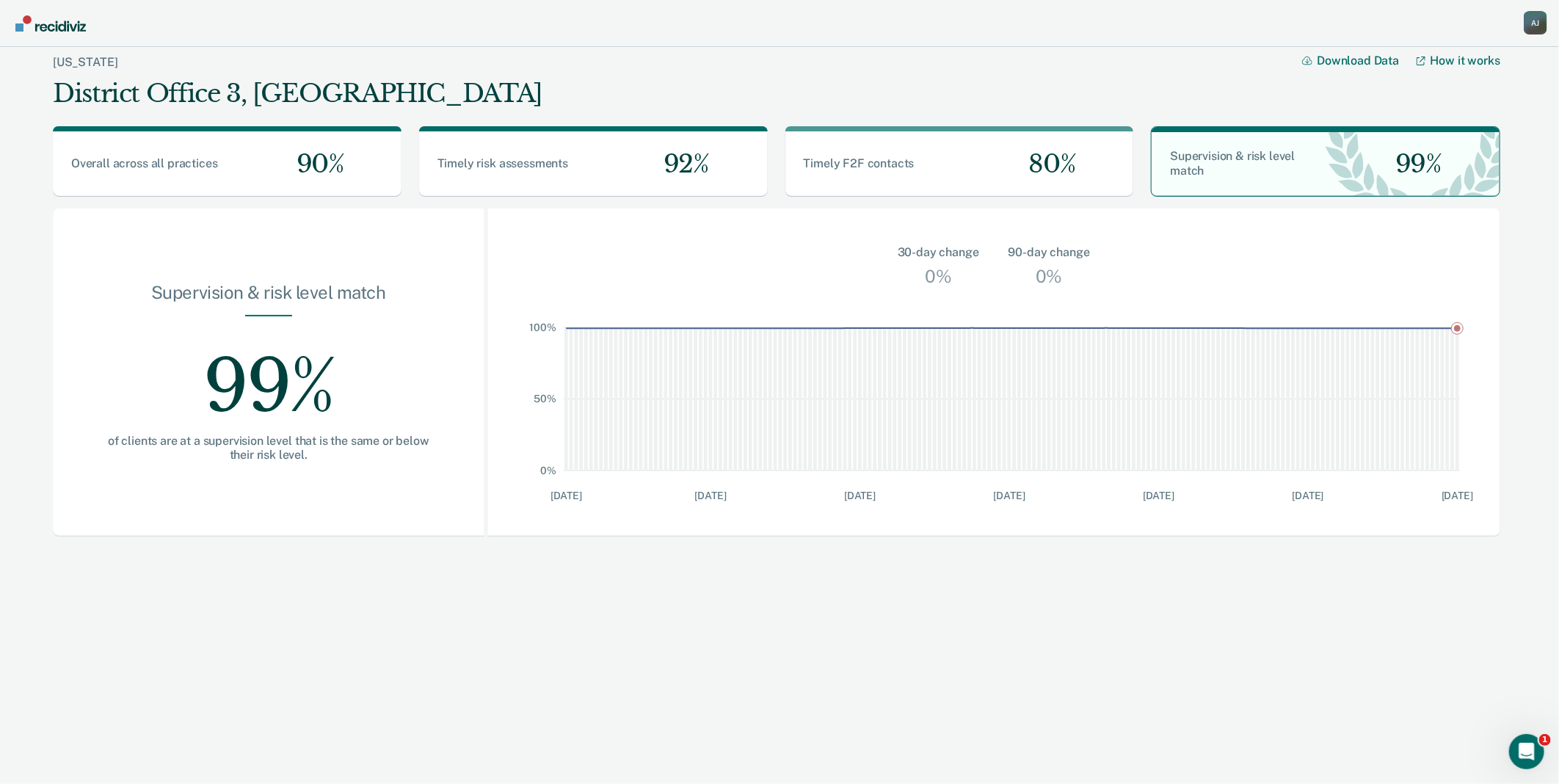
click at [1540, 15] on div "A J" at bounding box center [1536, 23] width 24 height 24
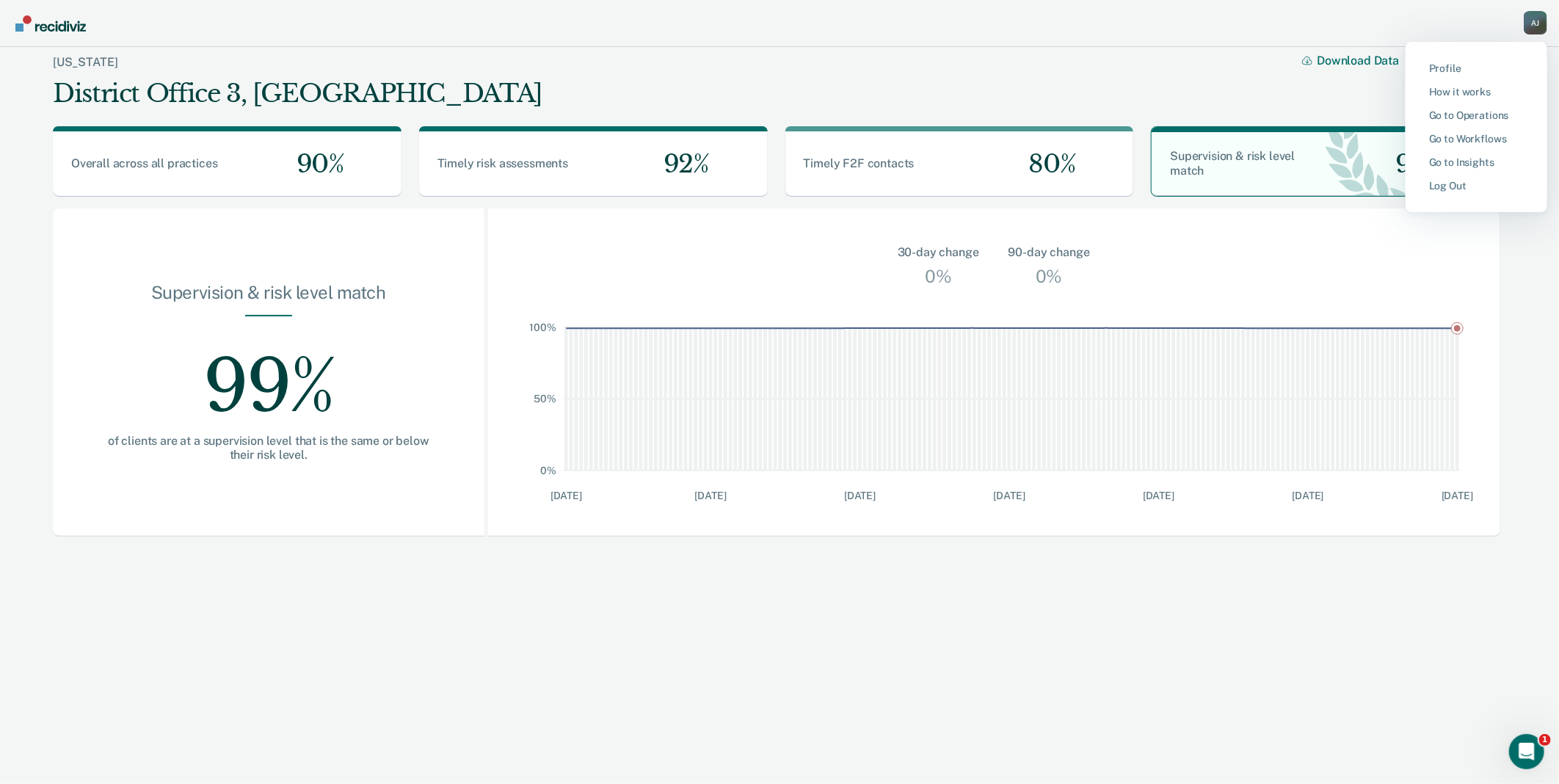
click at [1479, 155] on button "Go to Insights" at bounding box center [1477, 162] width 142 height 24
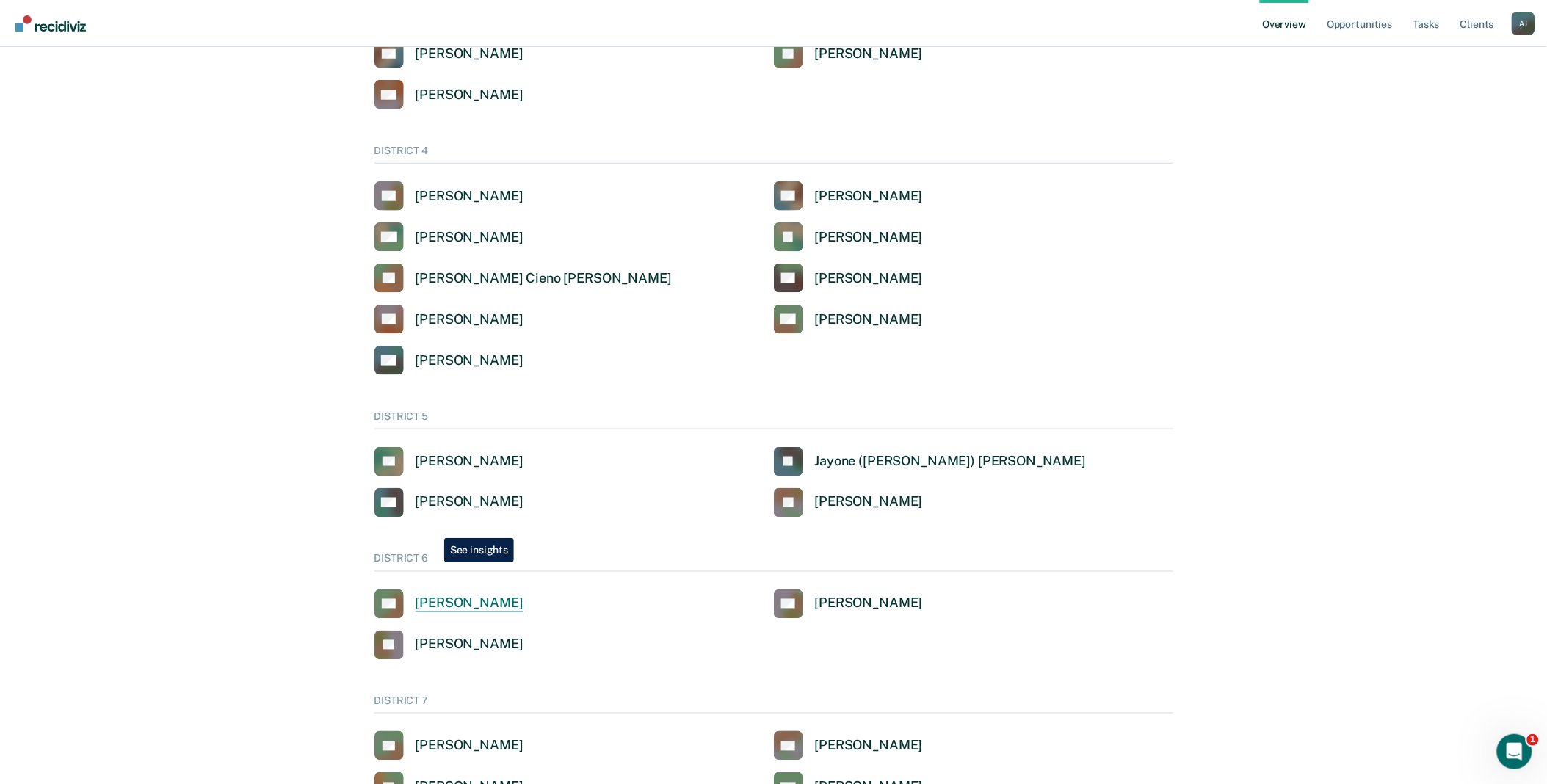
scroll to position [255, 0]
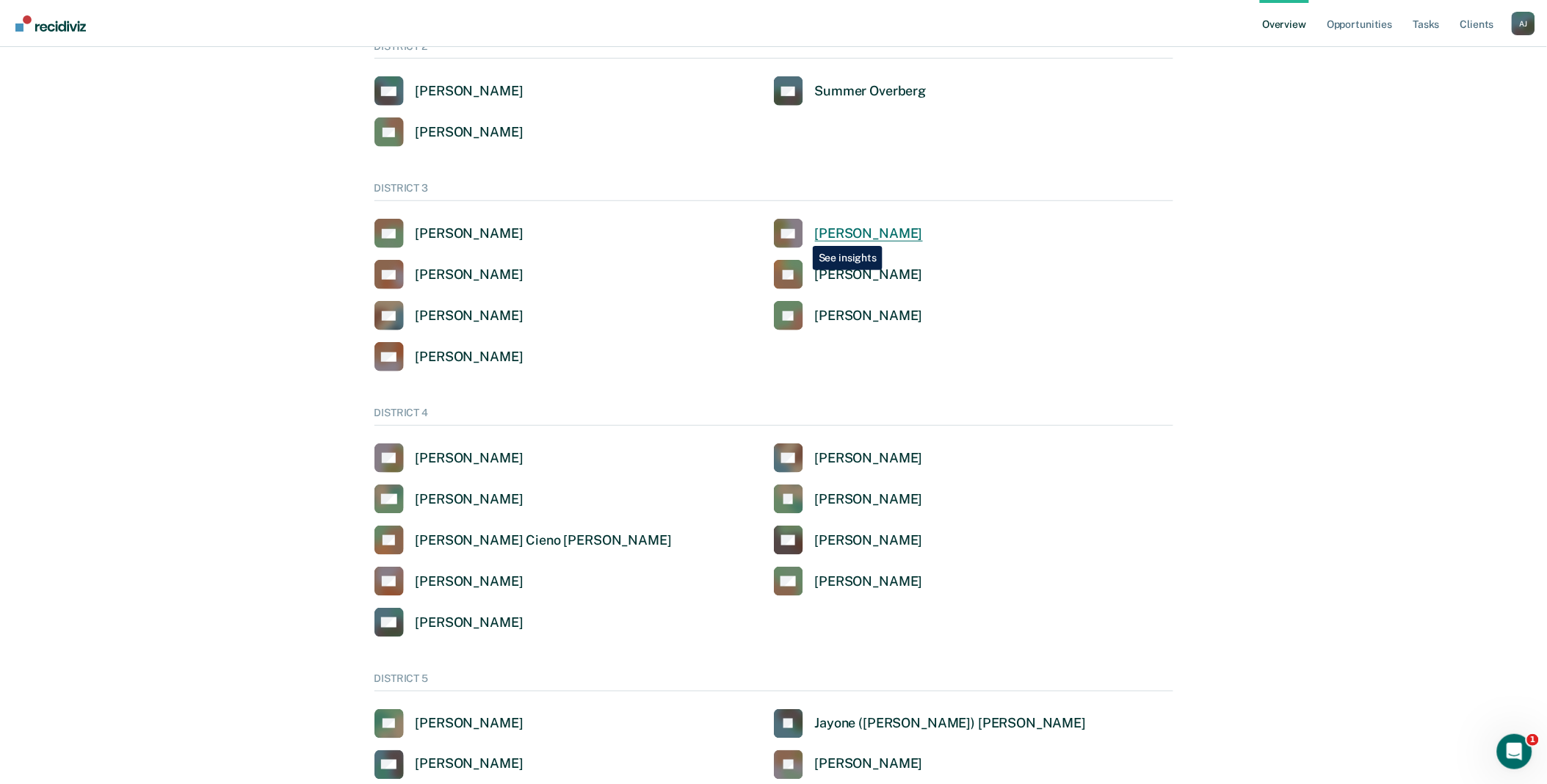
click at [802, 235] on rect at bounding box center [788, 233] width 30 height 30
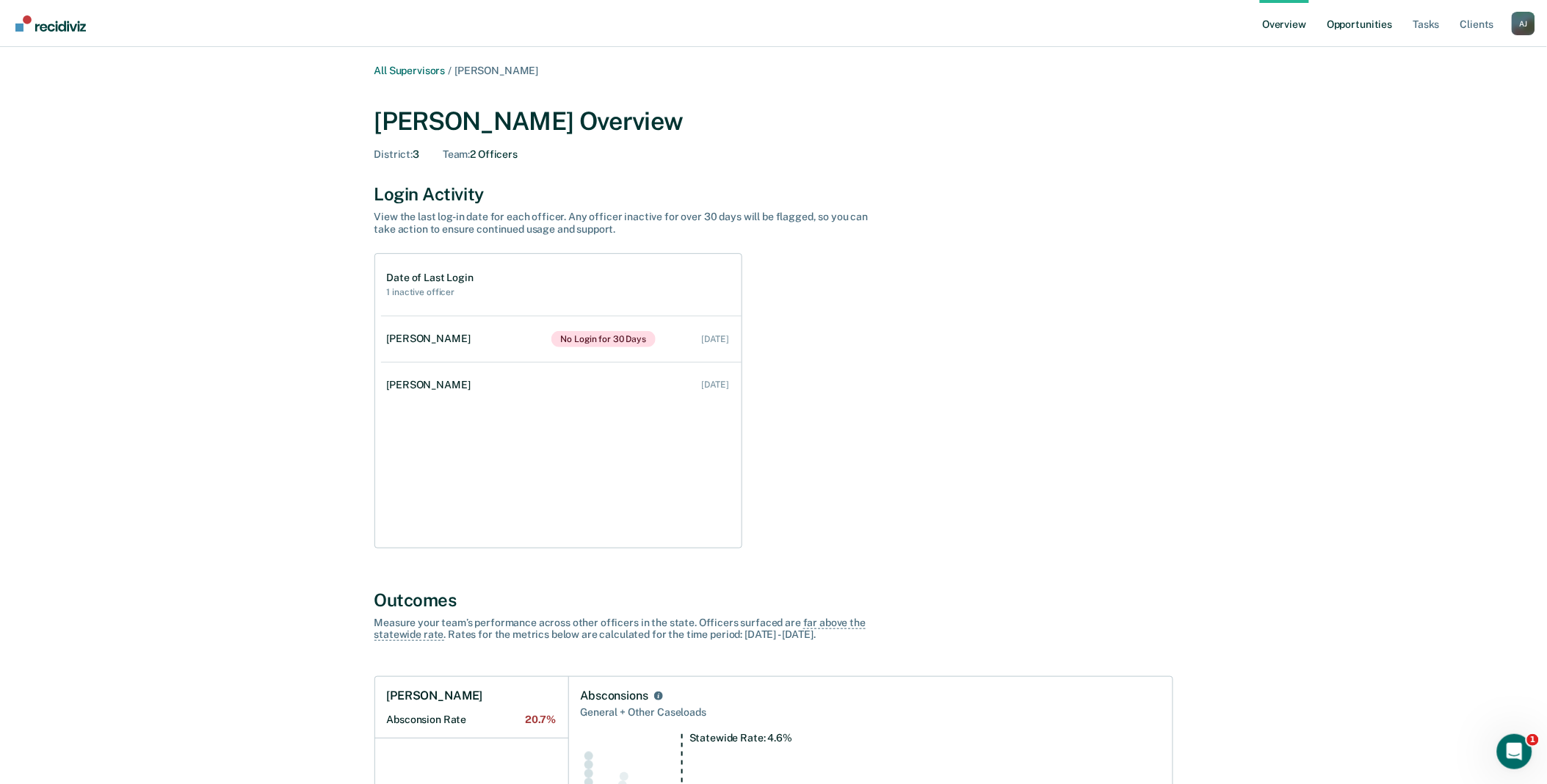
click at [1356, 27] on link "Opportunities" at bounding box center [1359, 24] width 71 height 47
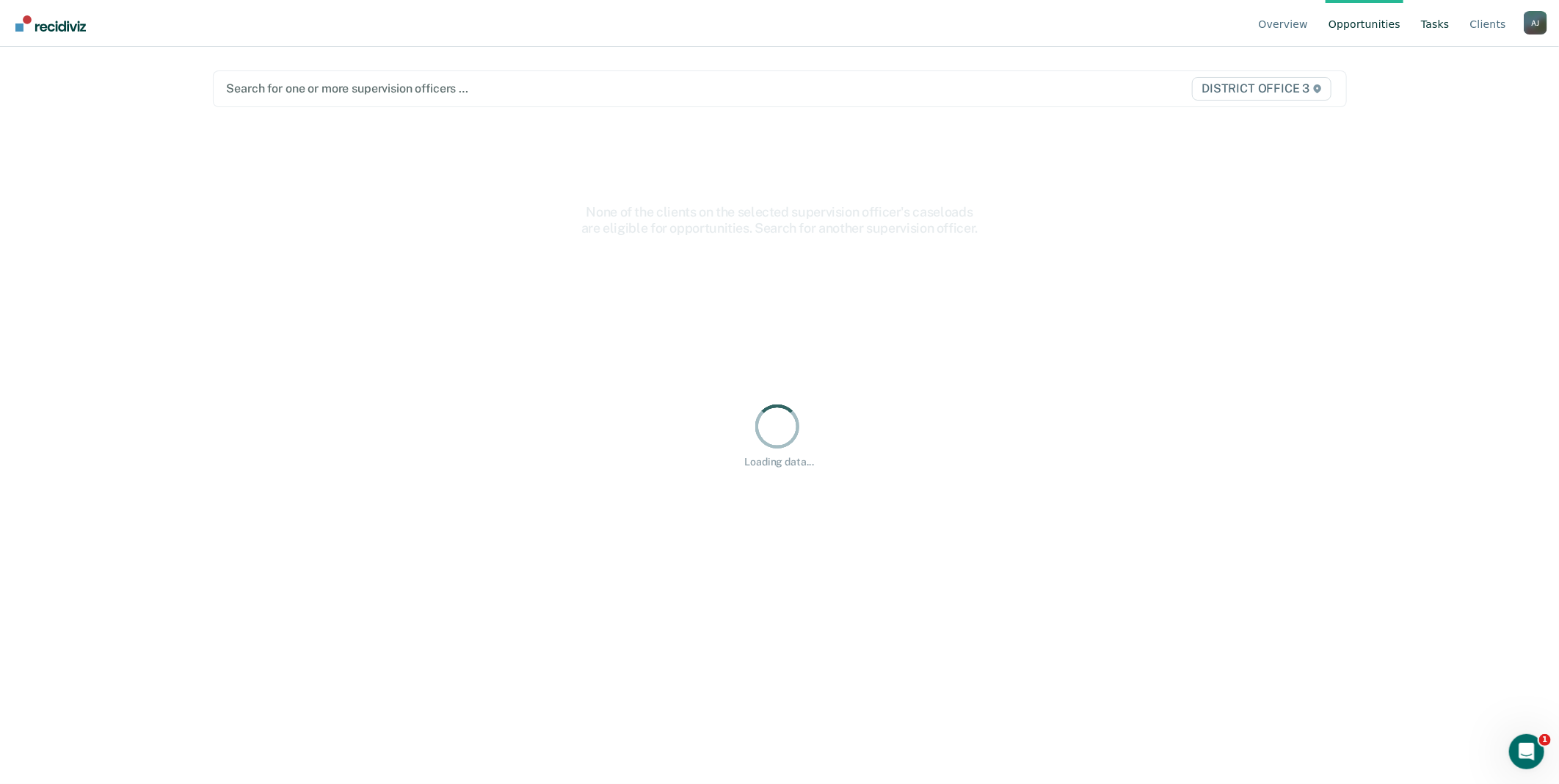
click at [1431, 30] on link "Tasks" at bounding box center [1435, 24] width 35 height 47
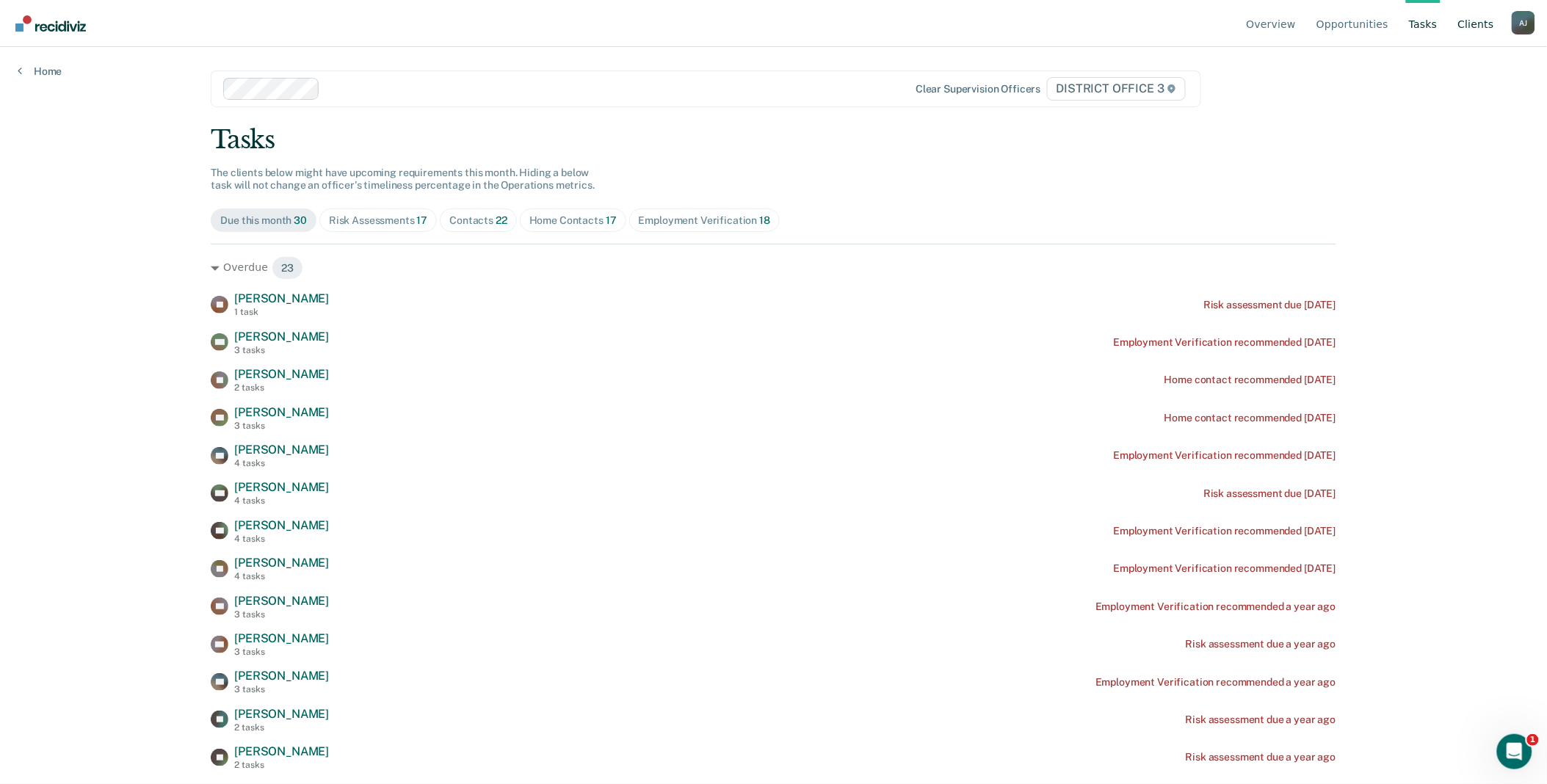
click at [1463, 25] on link "Client s" at bounding box center [1475, 24] width 41 height 47
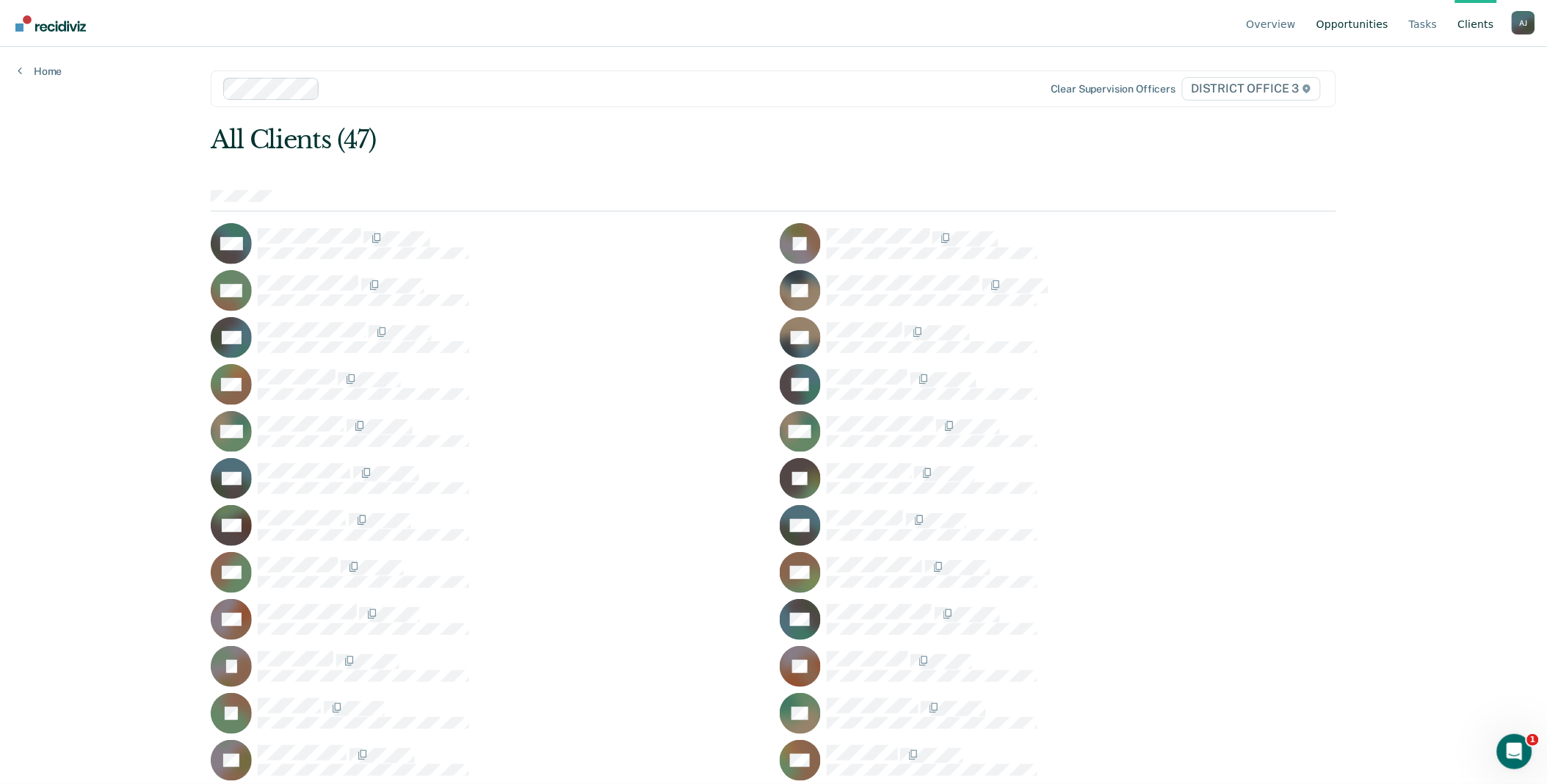
click at [1381, 26] on link "Opportunities" at bounding box center [1352, 24] width 78 height 47
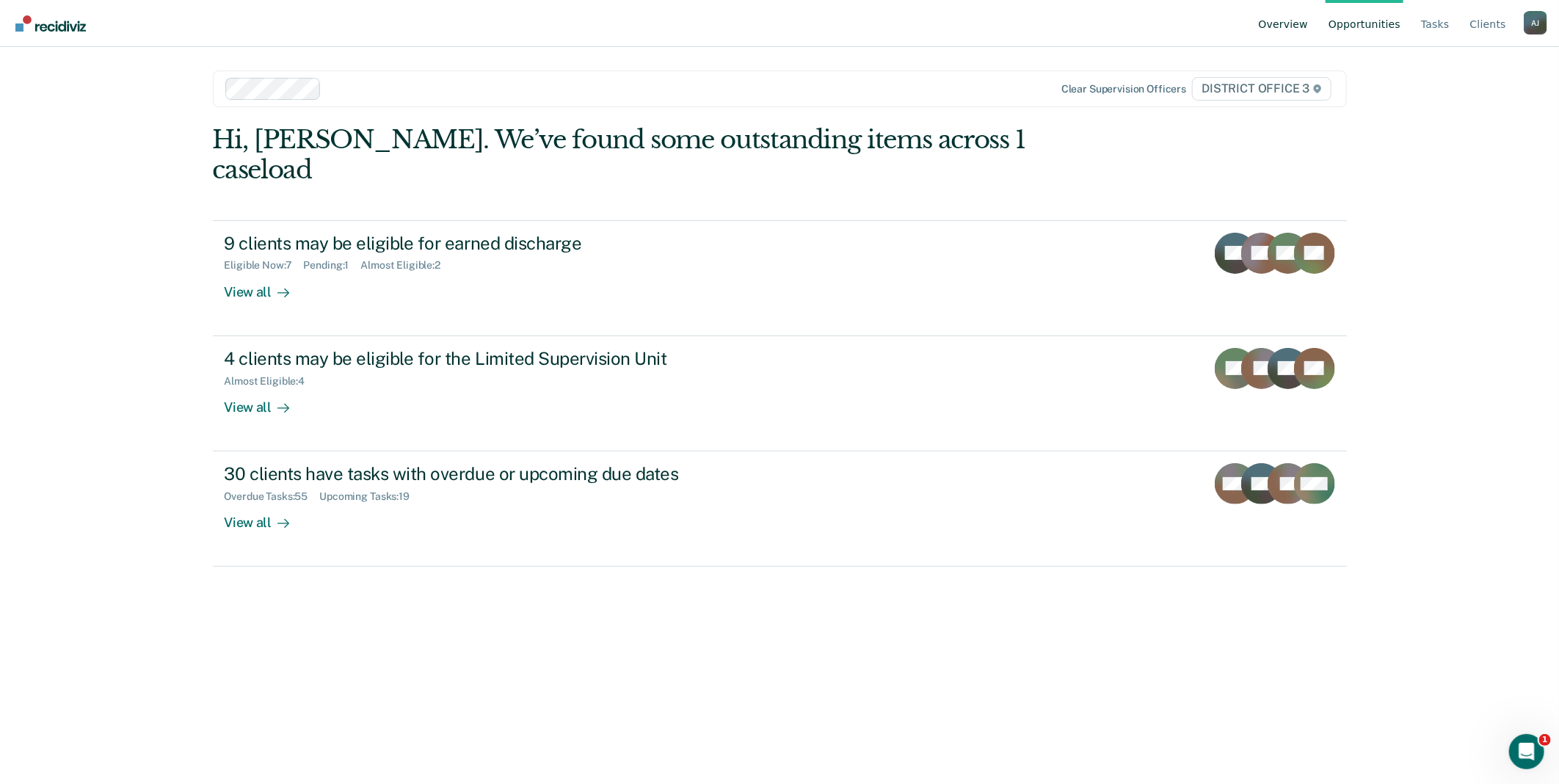
click at [1312, 19] on link "Overview" at bounding box center [1284, 24] width 56 height 47
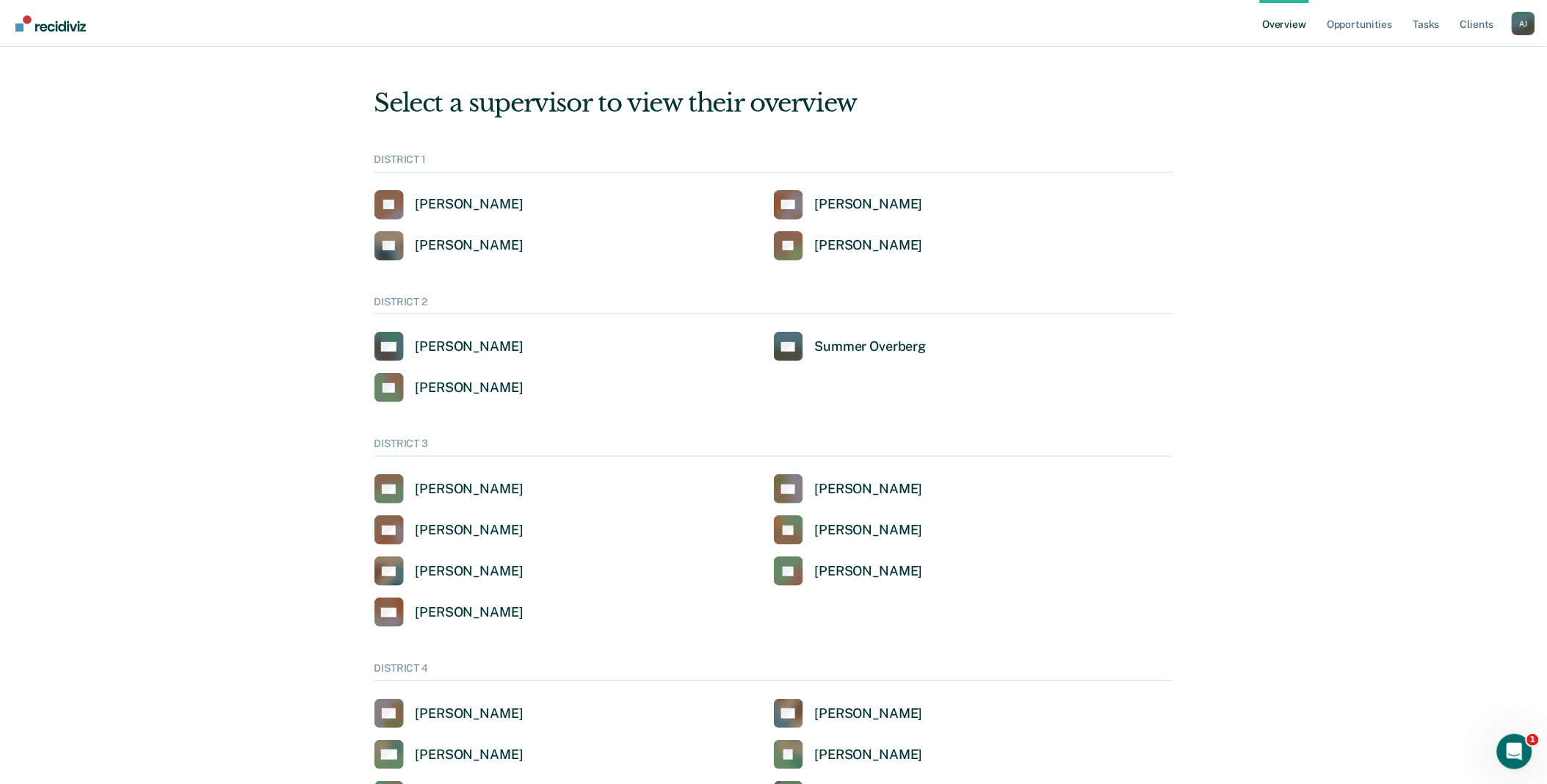
click at [1522, 27] on div "A J" at bounding box center [1523, 24] width 24 height 24
click at [1430, 108] on link "Go to Operations" at bounding box center [1464, 114] width 95 height 13
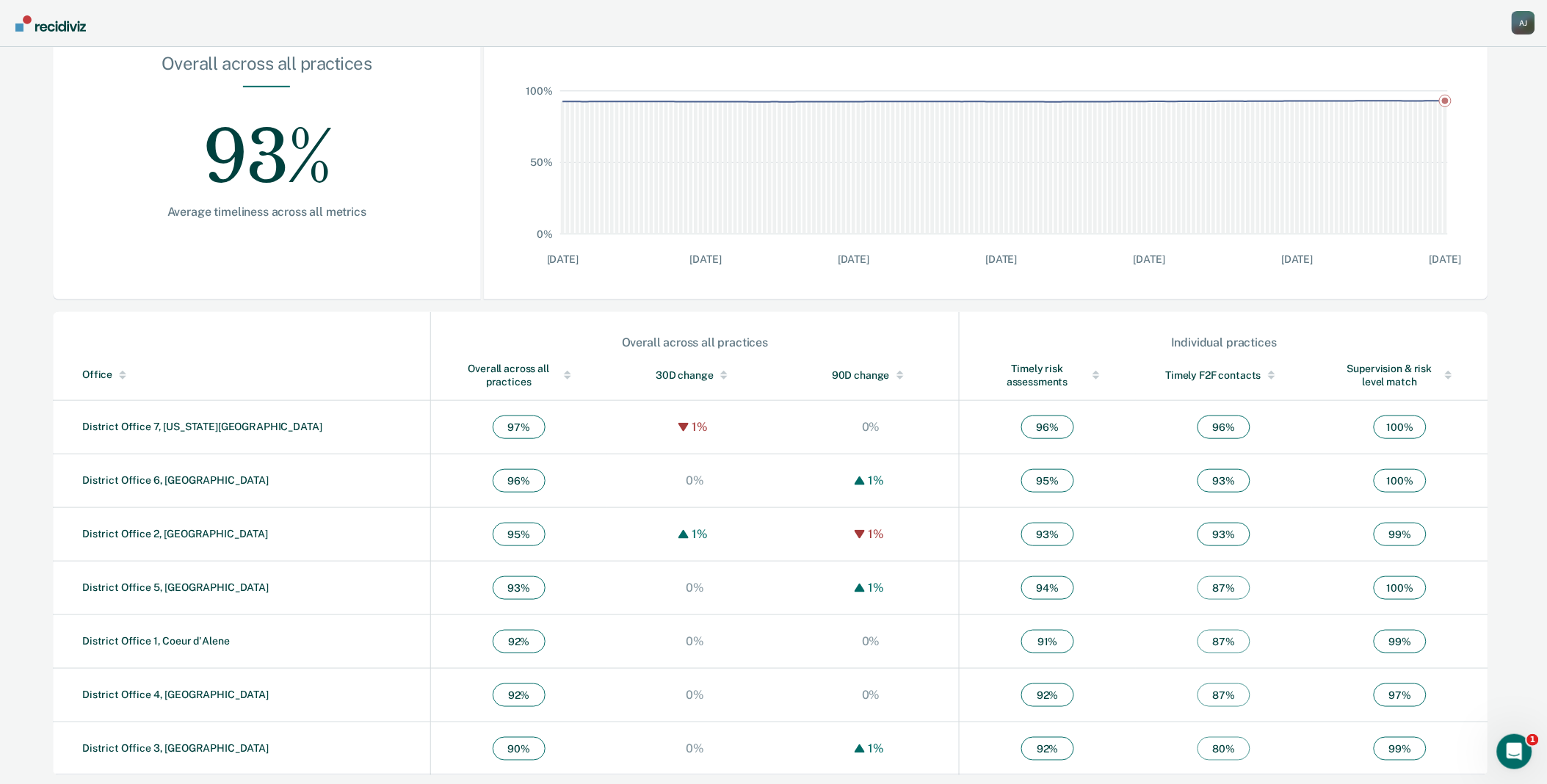
scroll to position [238, 0]
click at [184, 749] on link "District Office 3, [GEOGRAPHIC_DATA]" at bounding box center [175, 746] width 186 height 12
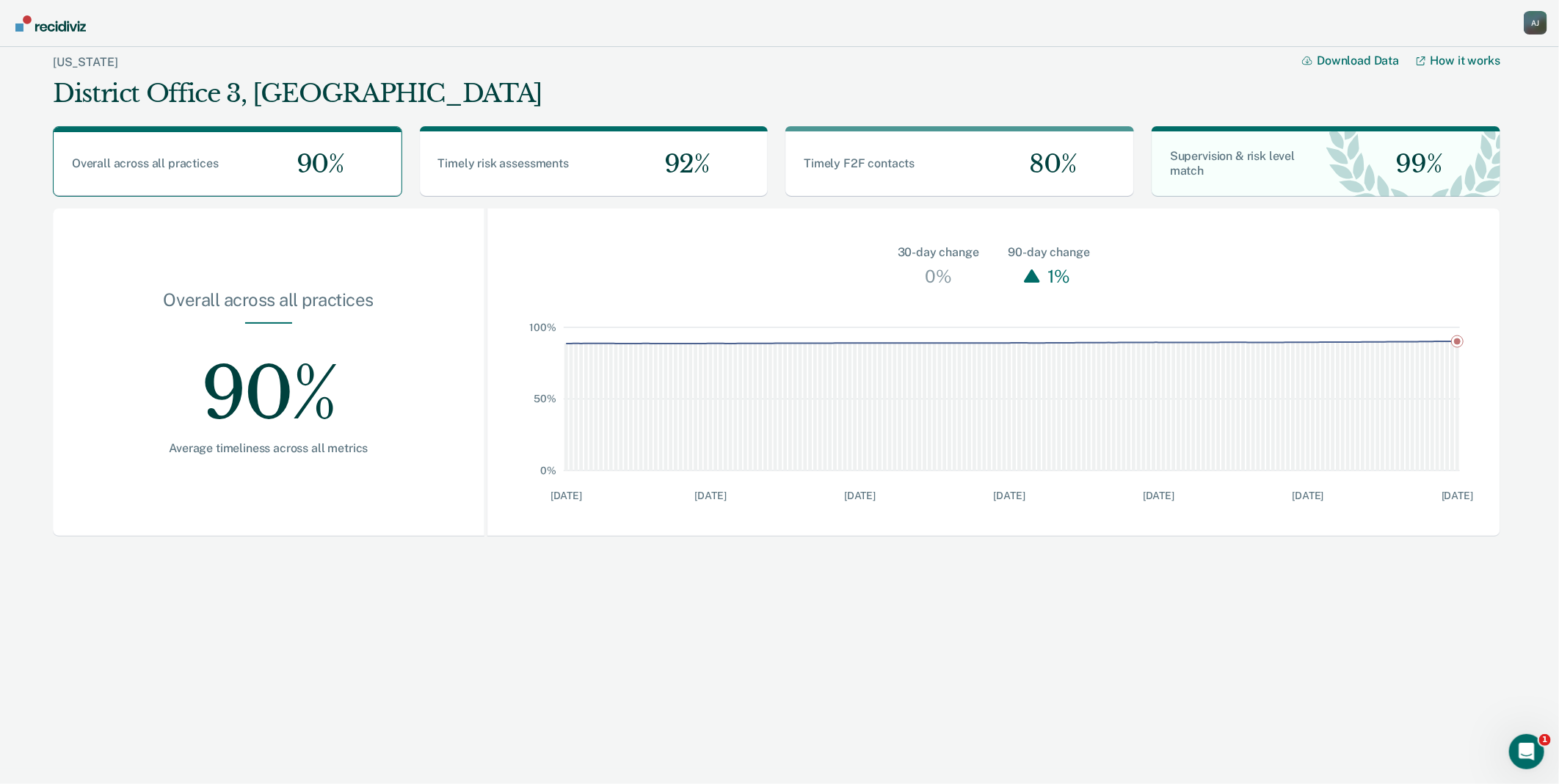
click at [257, 408] on div "90%" at bounding box center [268, 382] width 338 height 118
click at [1507, 740] on div "Open Intercom Messenger" at bounding box center [1525, 749] width 36 height 36
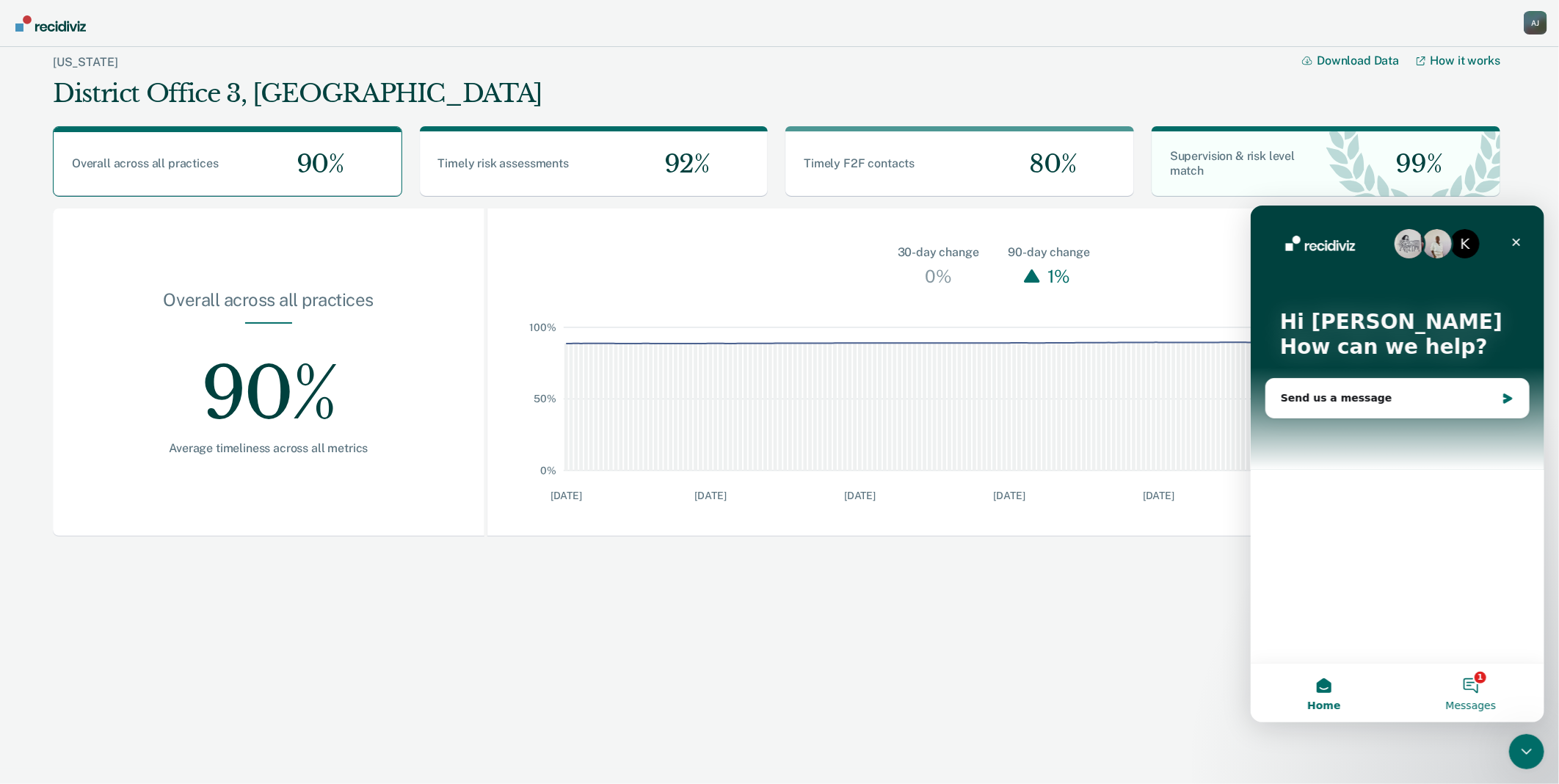
click at [1471, 685] on button "1 Messages" at bounding box center [1471, 692] width 147 height 58
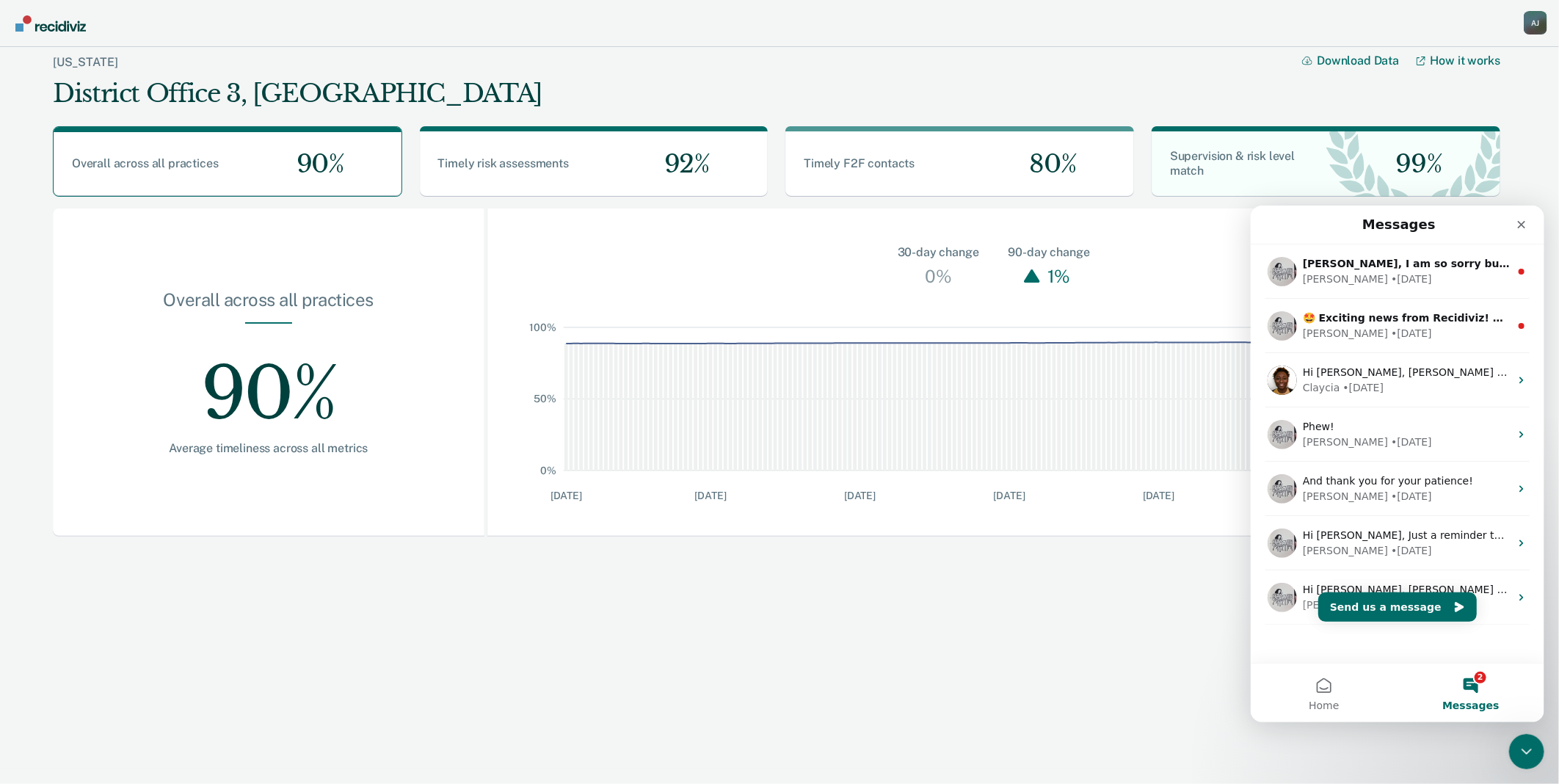
click at [949, 654] on main "Idaho District Office 3, Caldwell Download Data How it works Overall across all…" at bounding box center [779, 408] width 1559 height 721
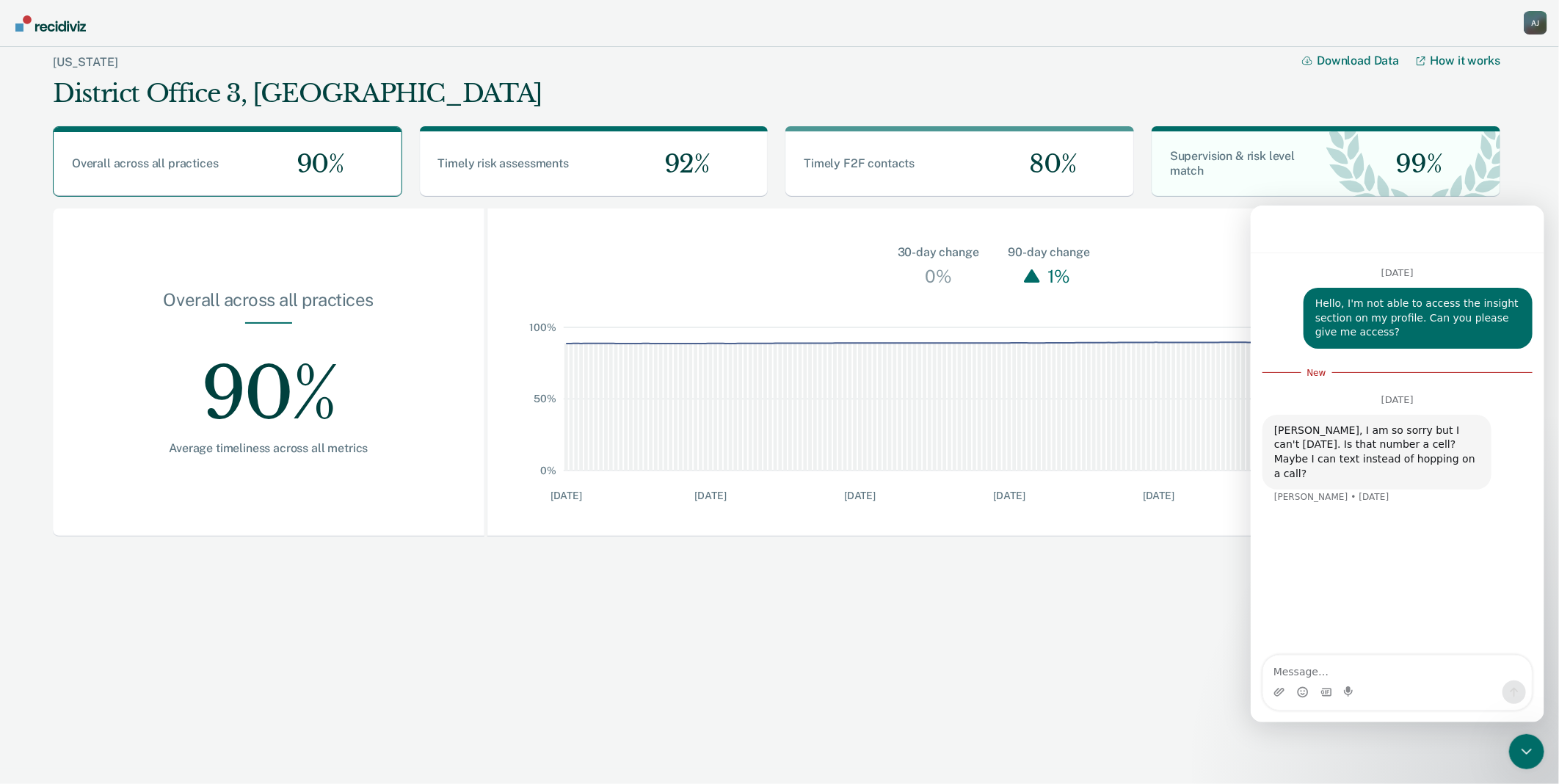
click at [1535, 153] on main "Idaho District Office 3, Caldwell Download Data How it works Overall across all…" at bounding box center [779, 408] width 1559 height 721
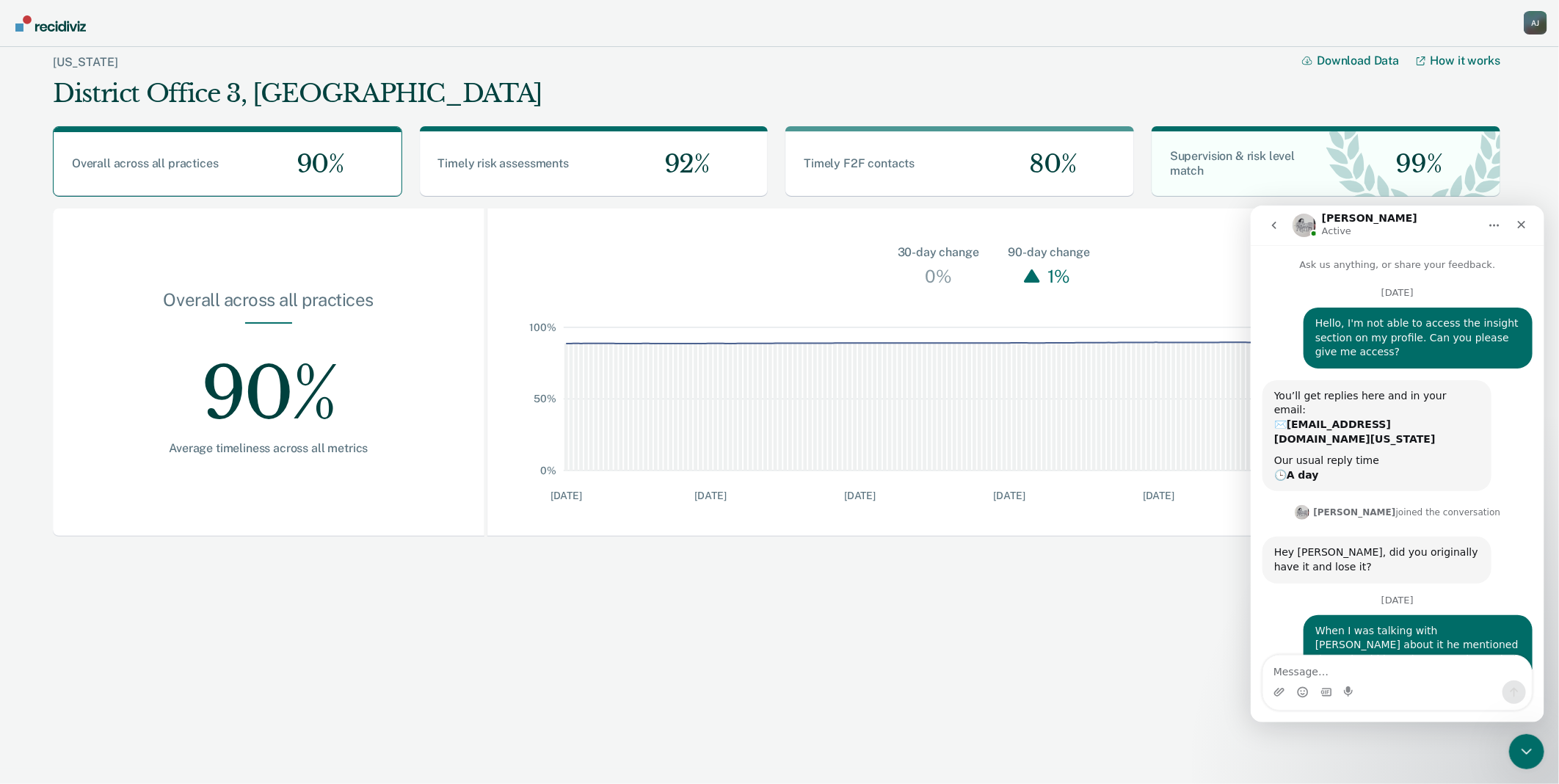
scroll to position [2, 0]
click at [1523, 227] on icon "Close" at bounding box center [1522, 224] width 8 height 8
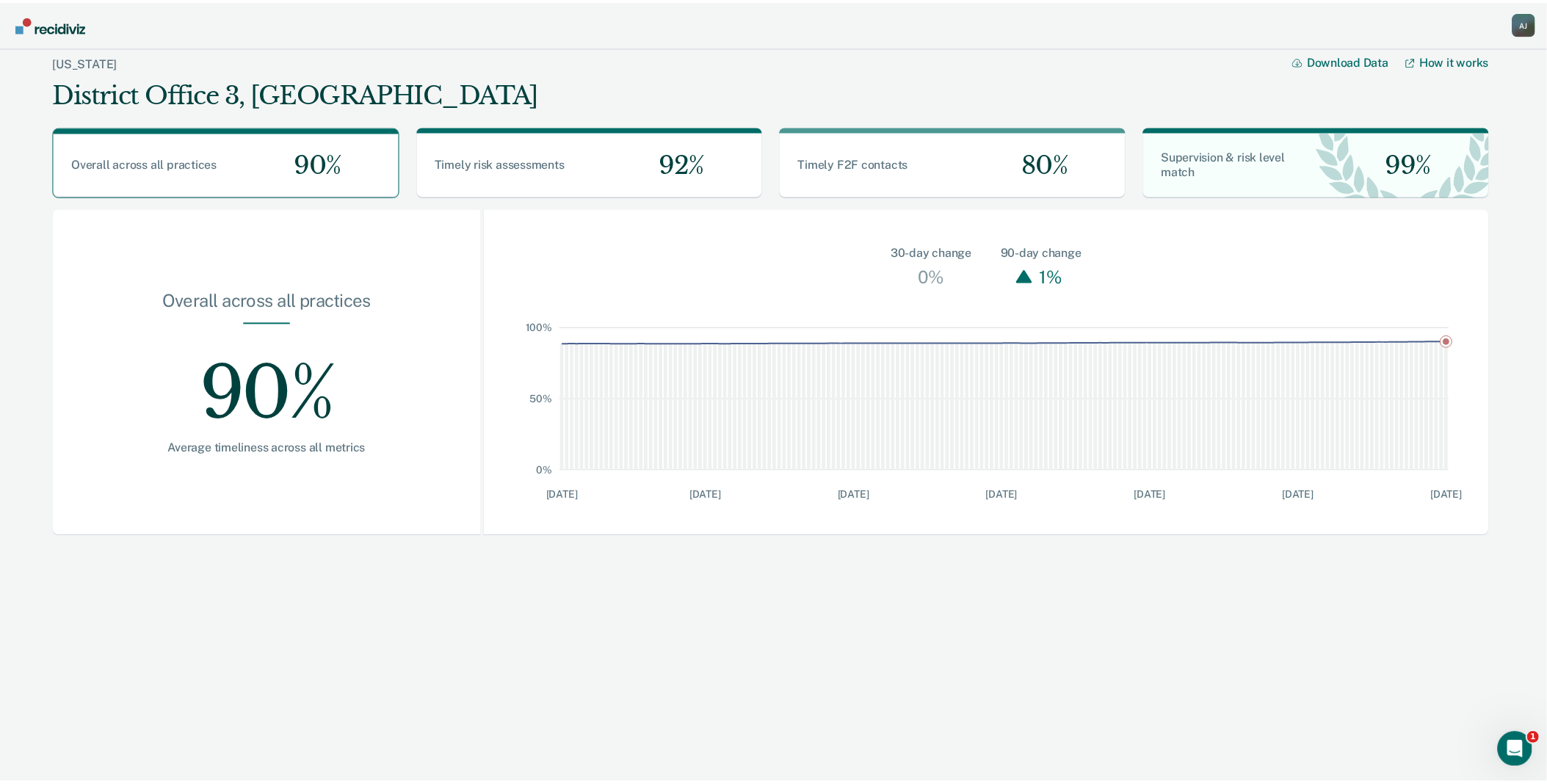
scroll to position [1274, 0]
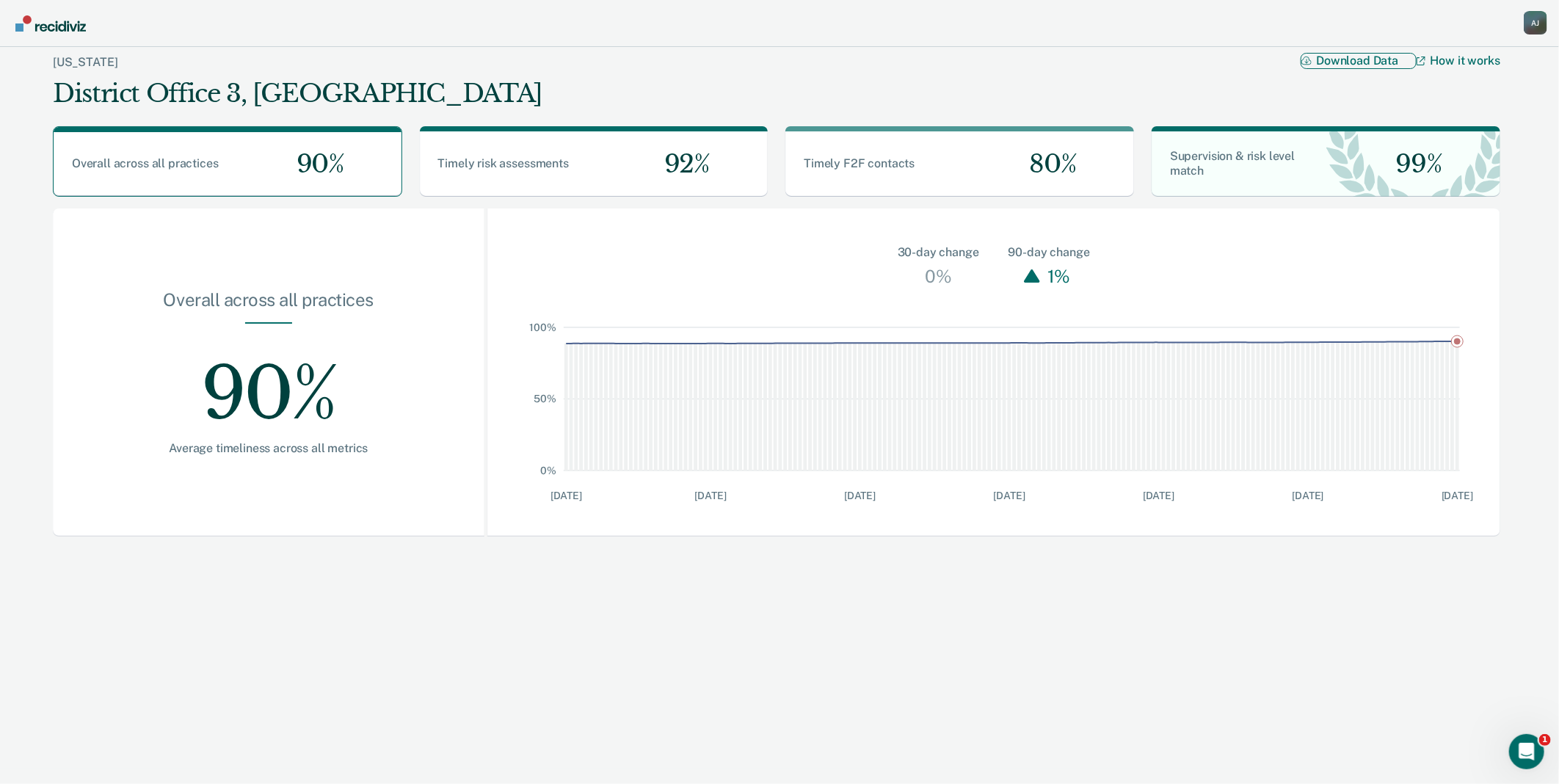
click at [1382, 68] on button "Download Data" at bounding box center [1359, 60] width 116 height 15
click at [1084, 75] on div "Idaho District Office 3, Caldwell Download Data How it works" at bounding box center [776, 81] width 1447 height 68
click at [1536, 25] on div "A J" at bounding box center [1536, 23] width 24 height 24
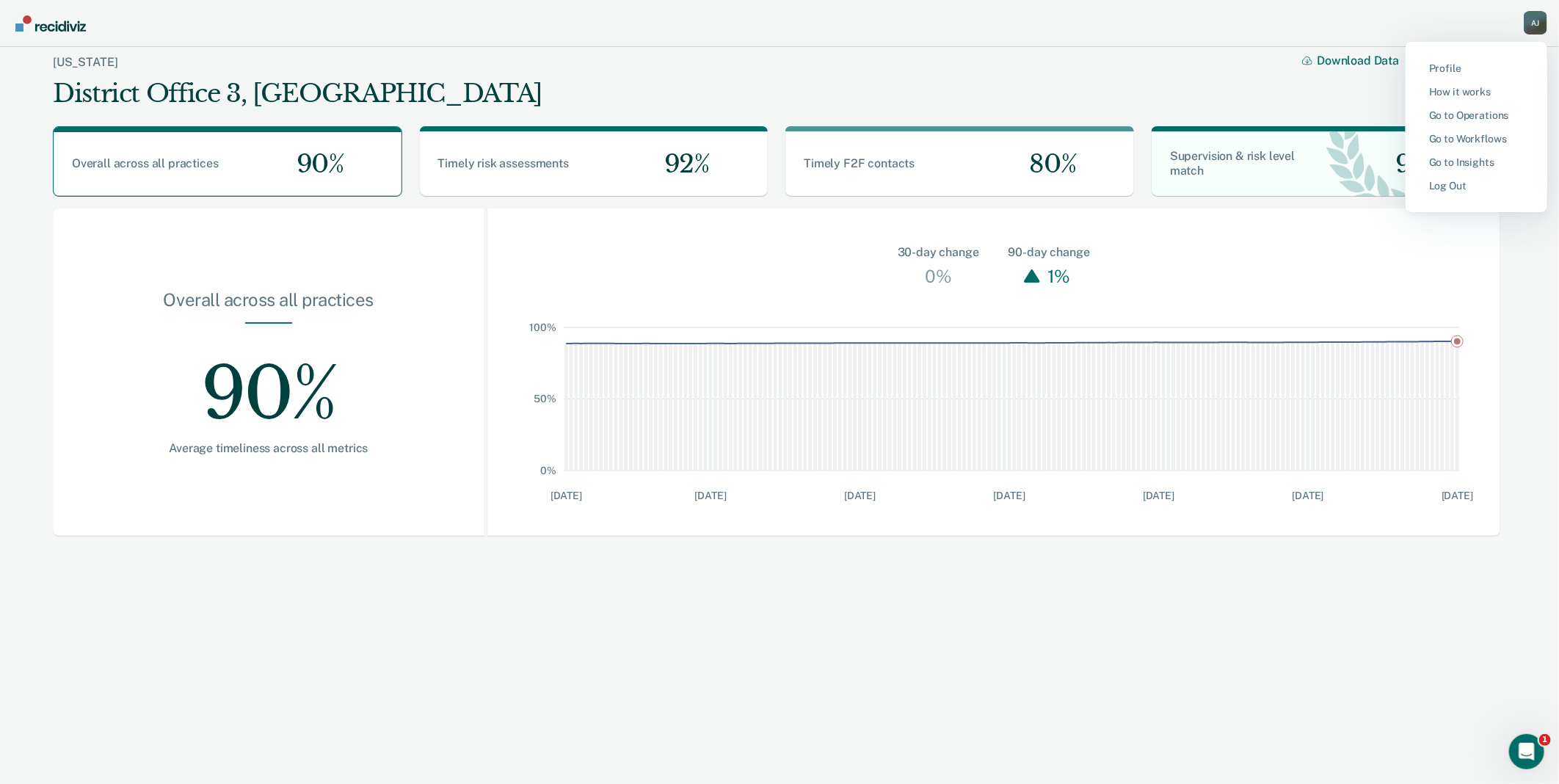
click at [1170, 83] on div "Idaho District Office 3, Caldwell Download Data How it works" at bounding box center [776, 81] width 1447 height 68
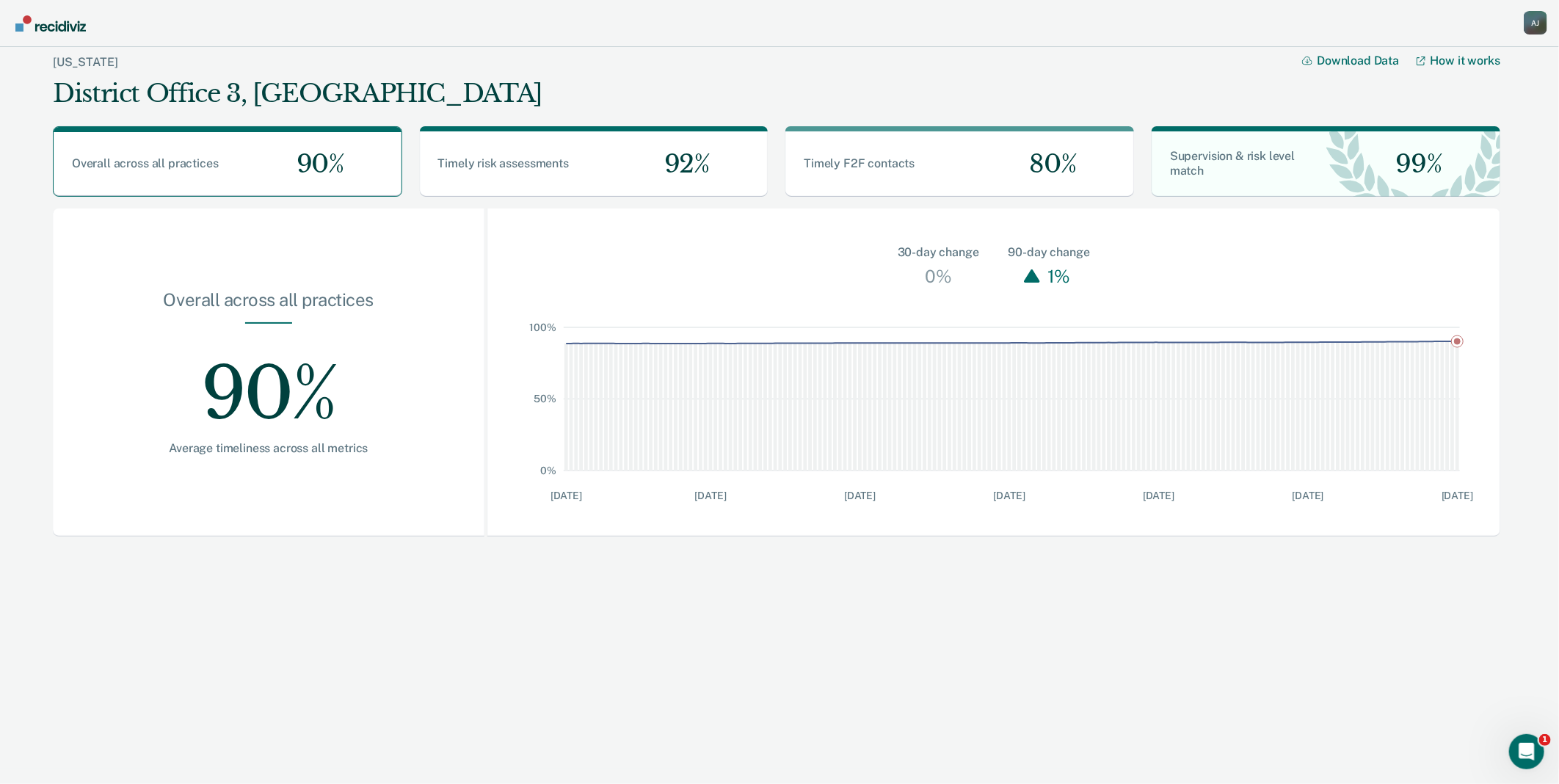
click at [1539, 15] on div "A J" at bounding box center [1536, 23] width 24 height 24
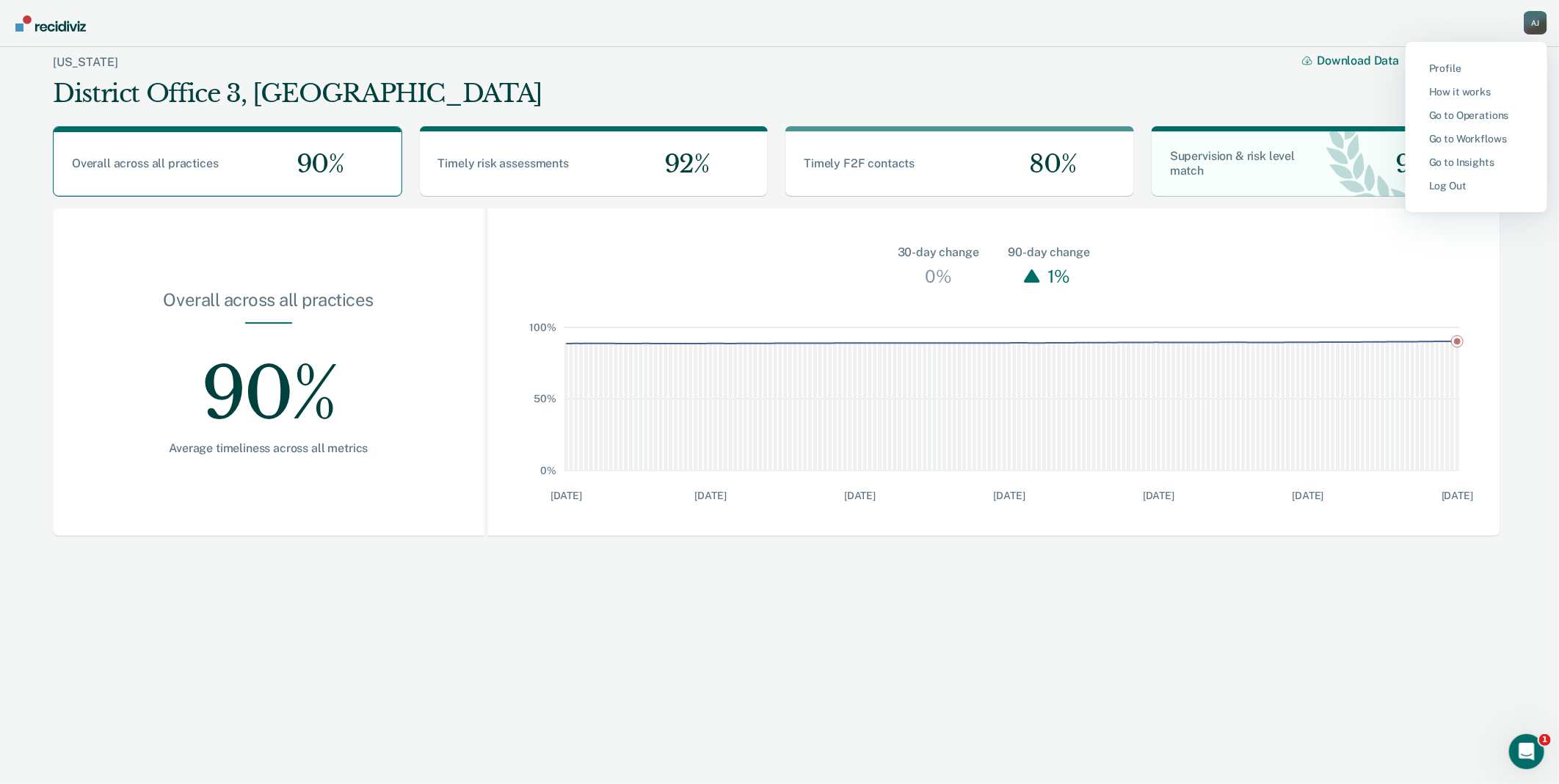
click at [1490, 107] on button "Go to Operations" at bounding box center [1477, 115] width 142 height 24
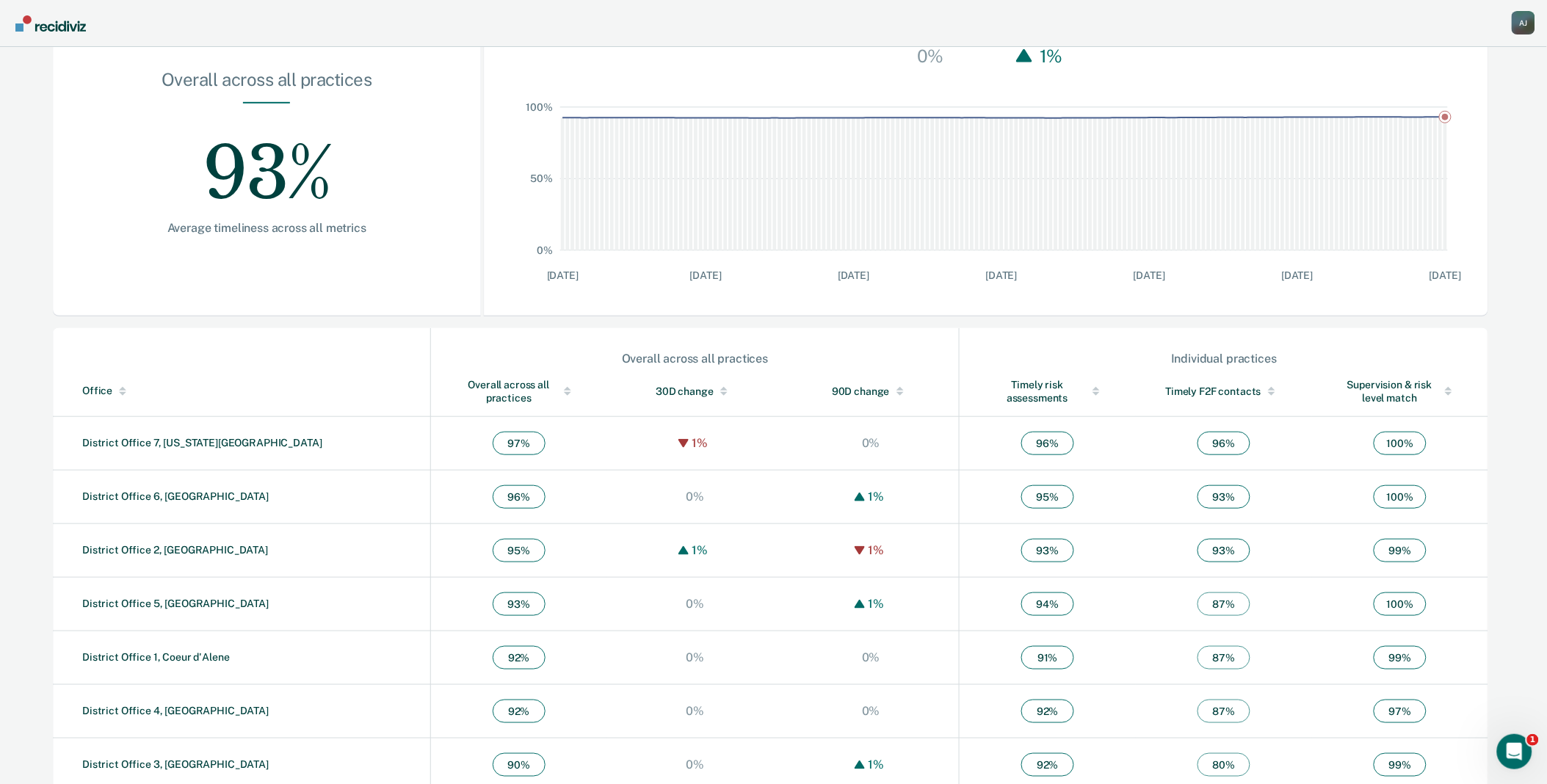
scroll to position [238, 0]
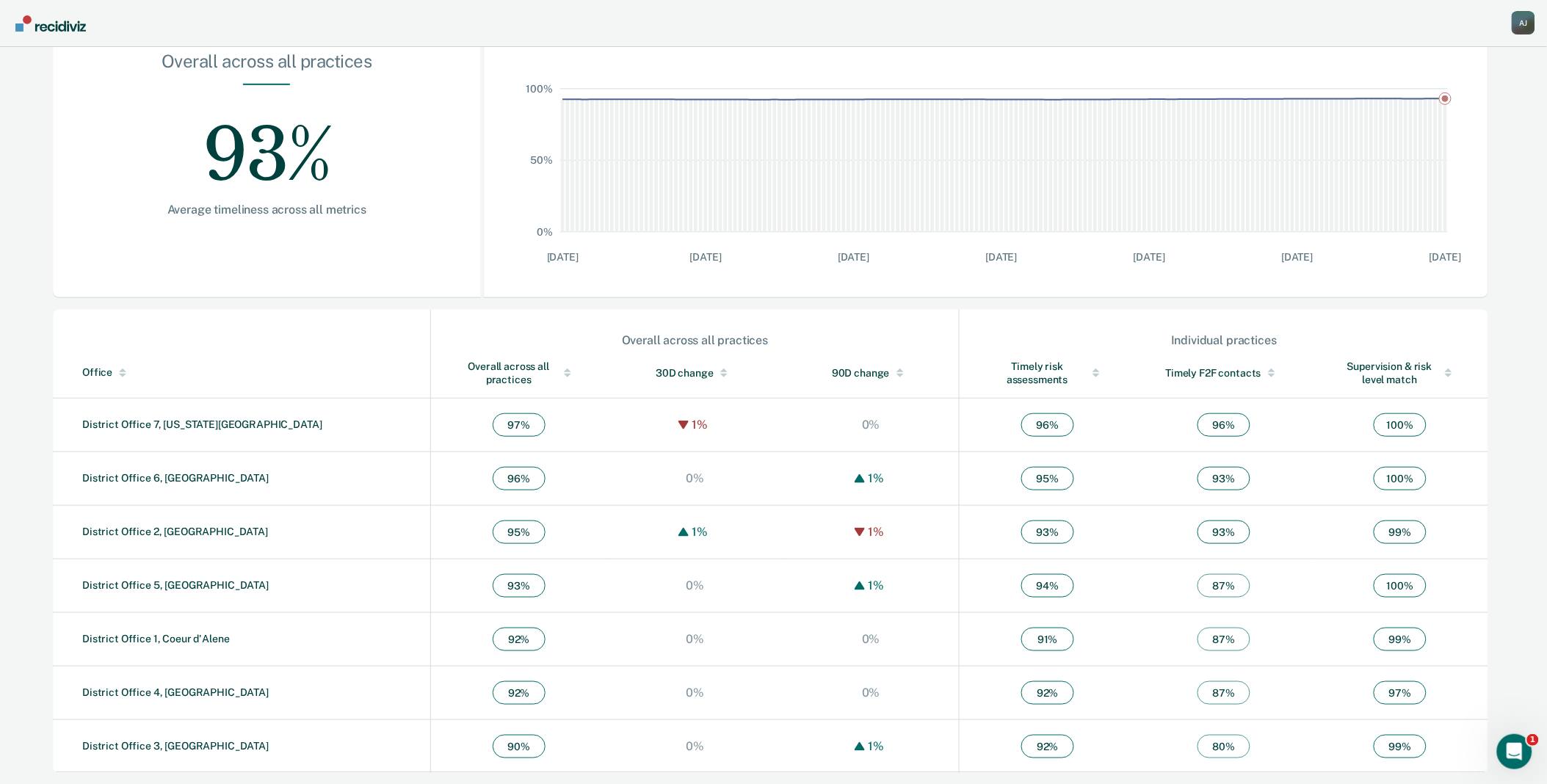
click at [180, 753] on td "District Office 3, [GEOGRAPHIC_DATA]" at bounding box center [241, 746] width 378 height 53
click at [194, 750] on link "District Office 3, [GEOGRAPHIC_DATA]" at bounding box center [175, 746] width 186 height 12
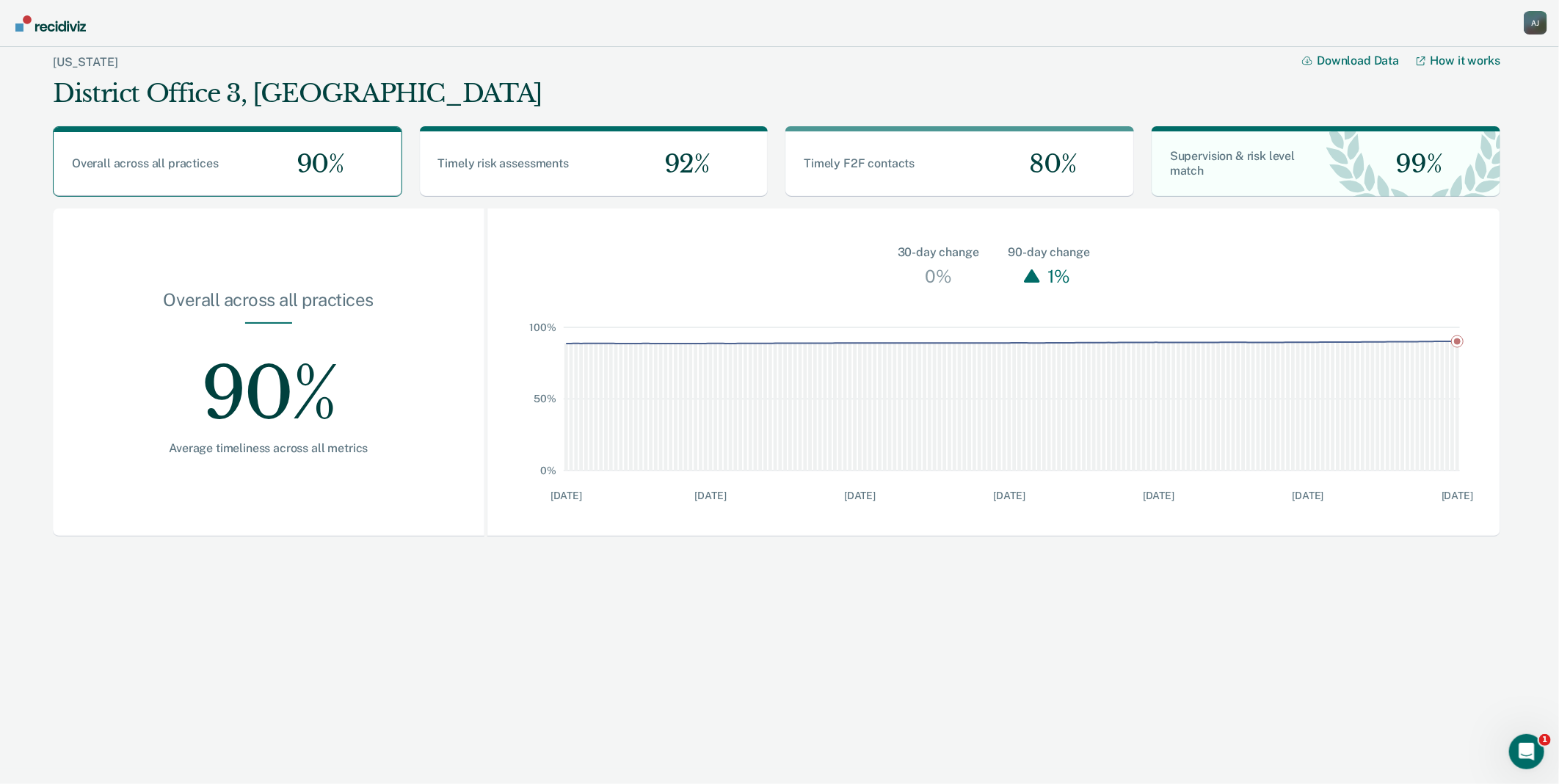
click at [239, 404] on div "90%" at bounding box center [268, 382] width 338 height 118
click at [542, 140] on div "Timely risk assessments 92%" at bounding box center [594, 163] width 349 height 65
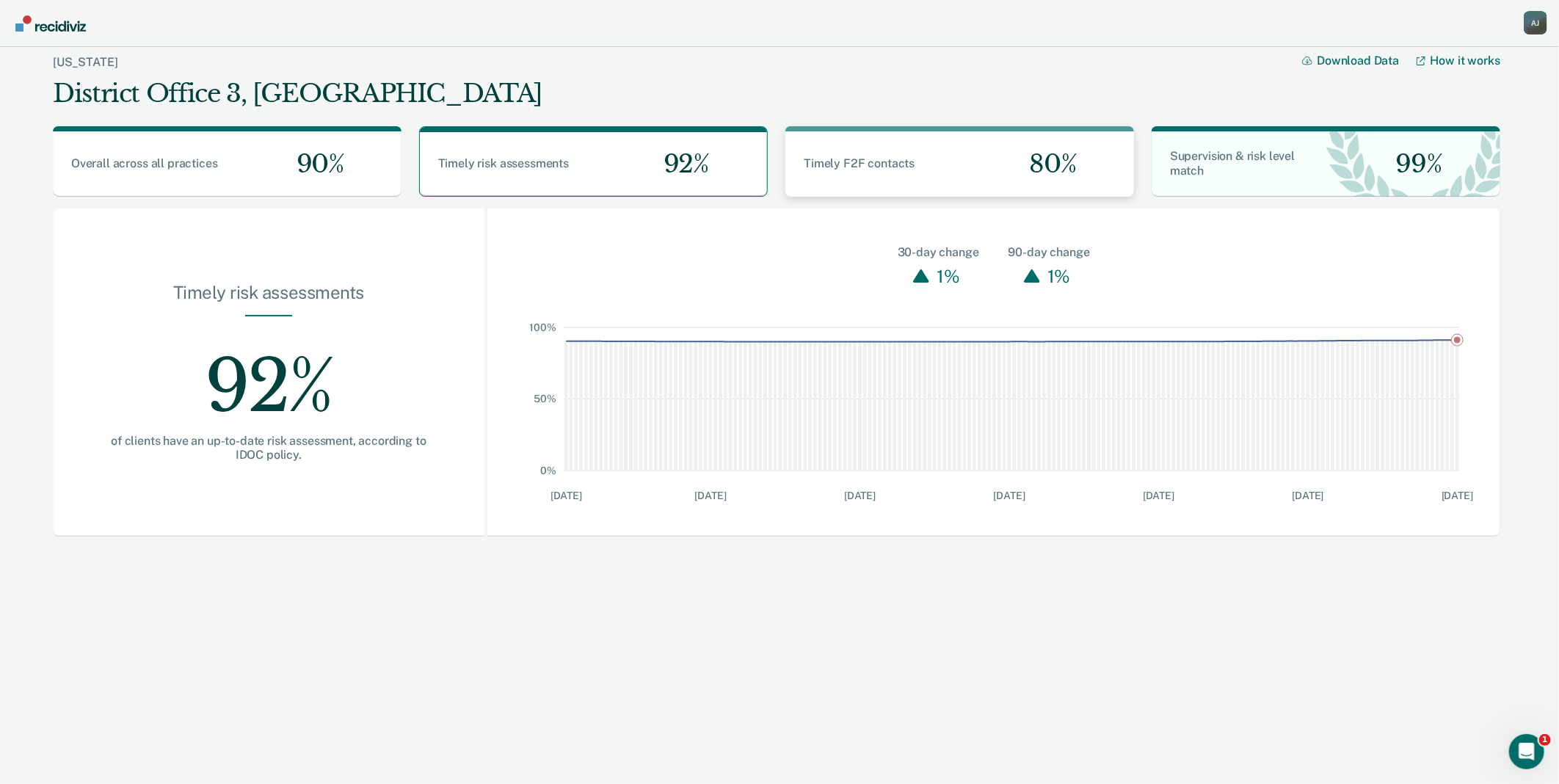
drag, startPoint x: 872, startPoint y: 152, endPoint x: 938, endPoint y: 165, distance: 67.3
click at [874, 152] on div "Timely F2F contacts 80%" at bounding box center [960, 163] width 349 height 65
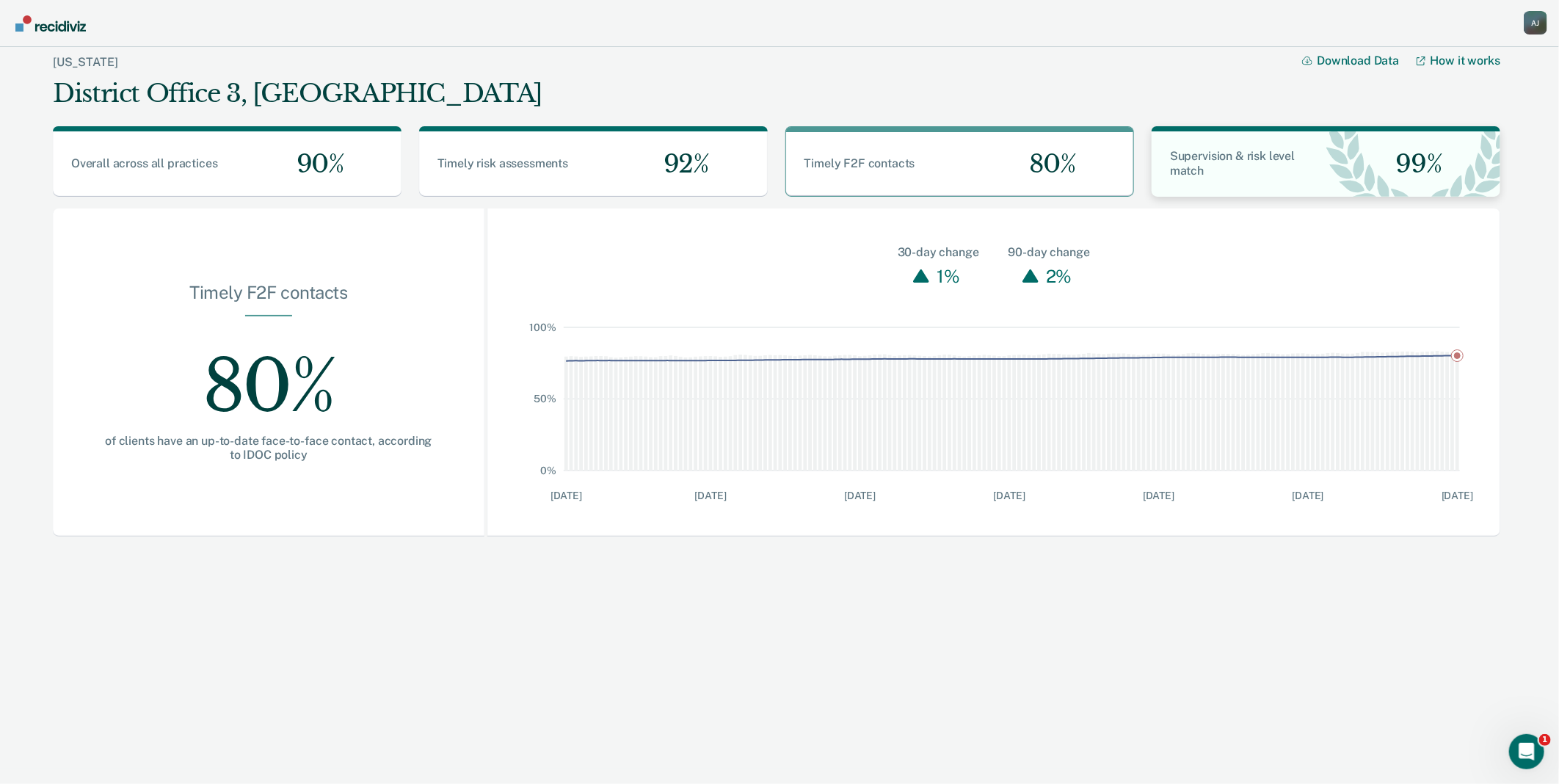
click at [1253, 156] on span "Supervision & risk level match" at bounding box center [1232, 163] width 125 height 29
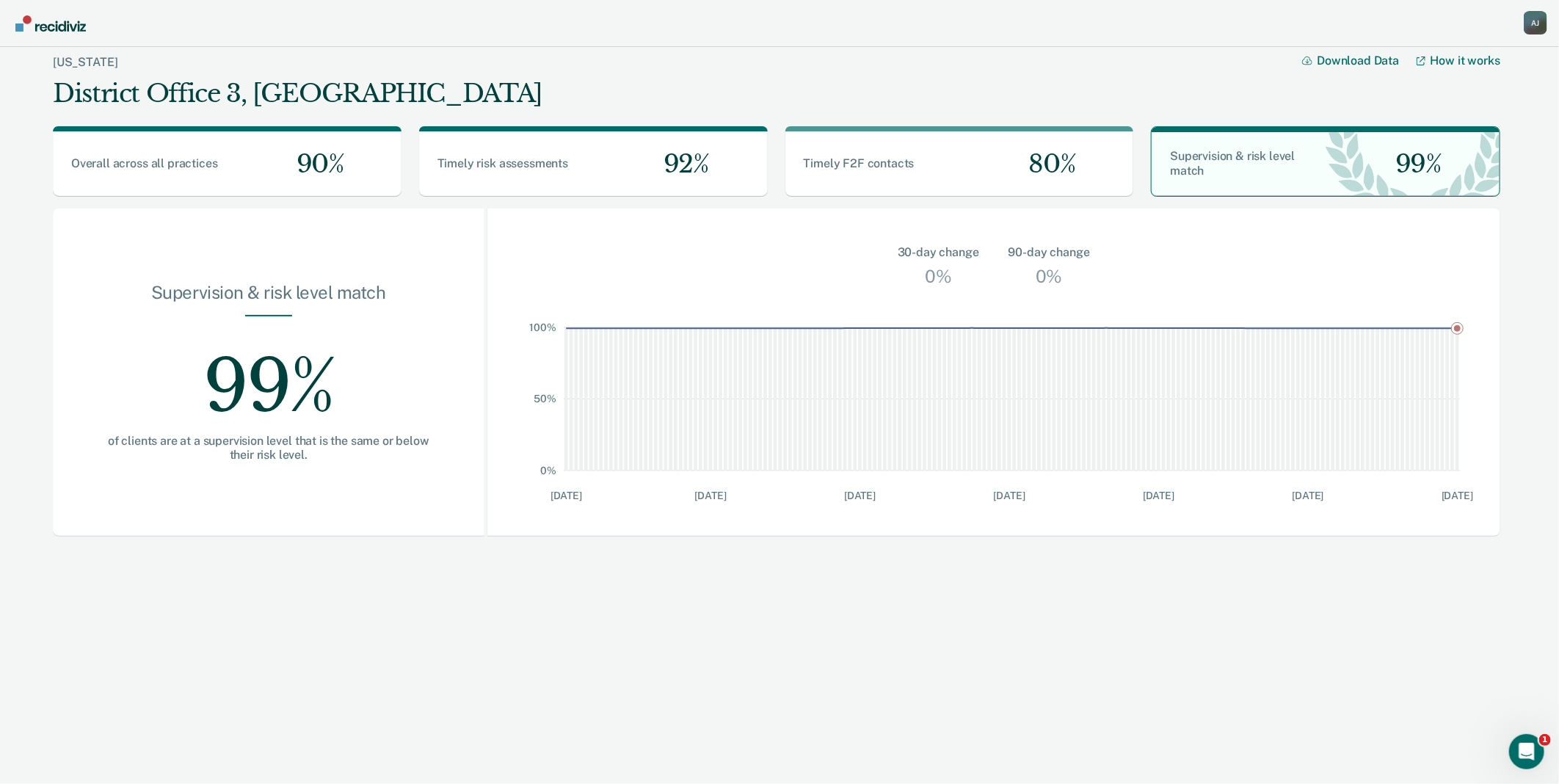
click at [1527, 17] on div "A J" at bounding box center [1536, 23] width 24 height 24
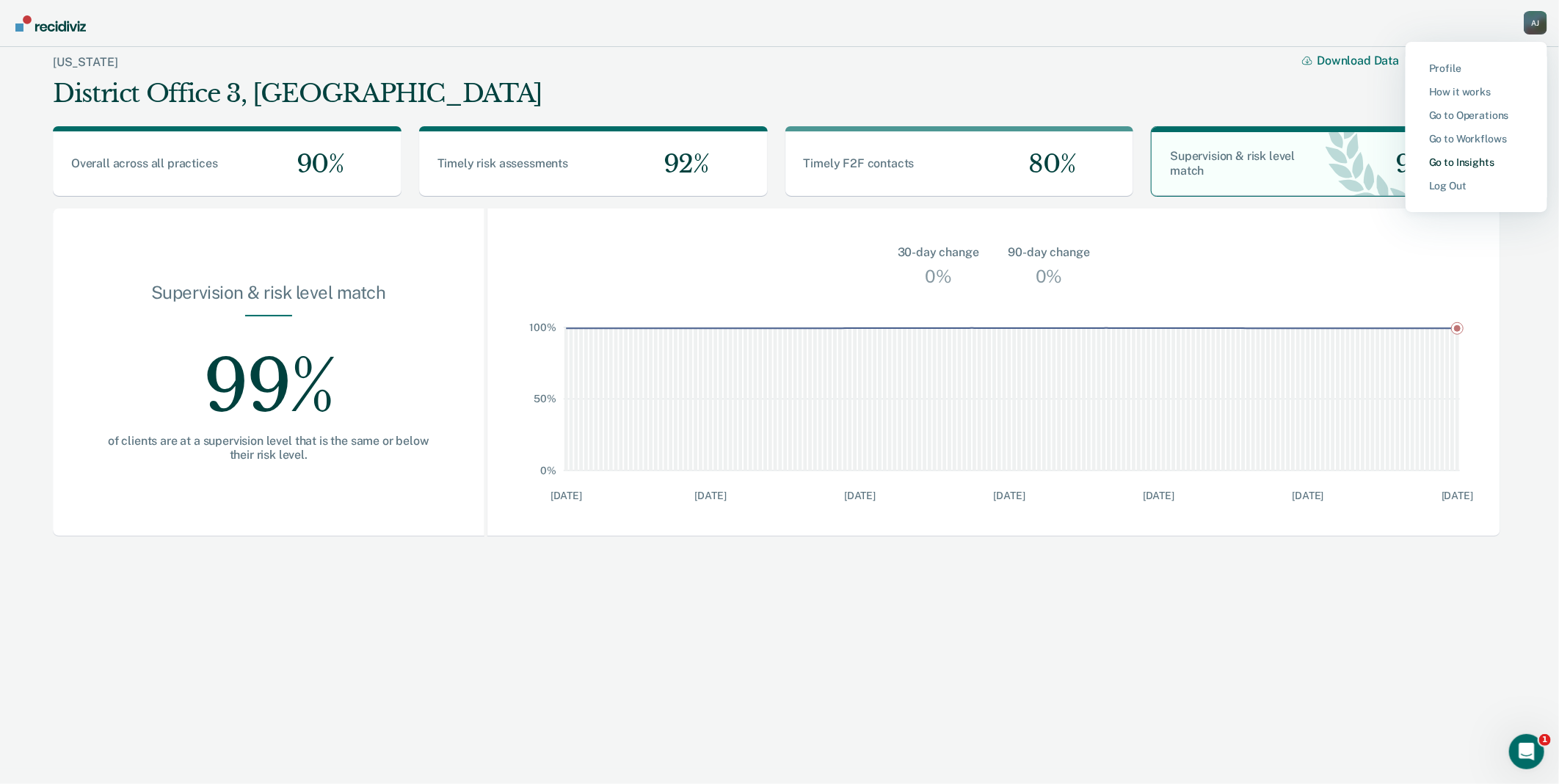
click at [1452, 165] on link "Go to Insights" at bounding box center [1477, 162] width 95 height 13
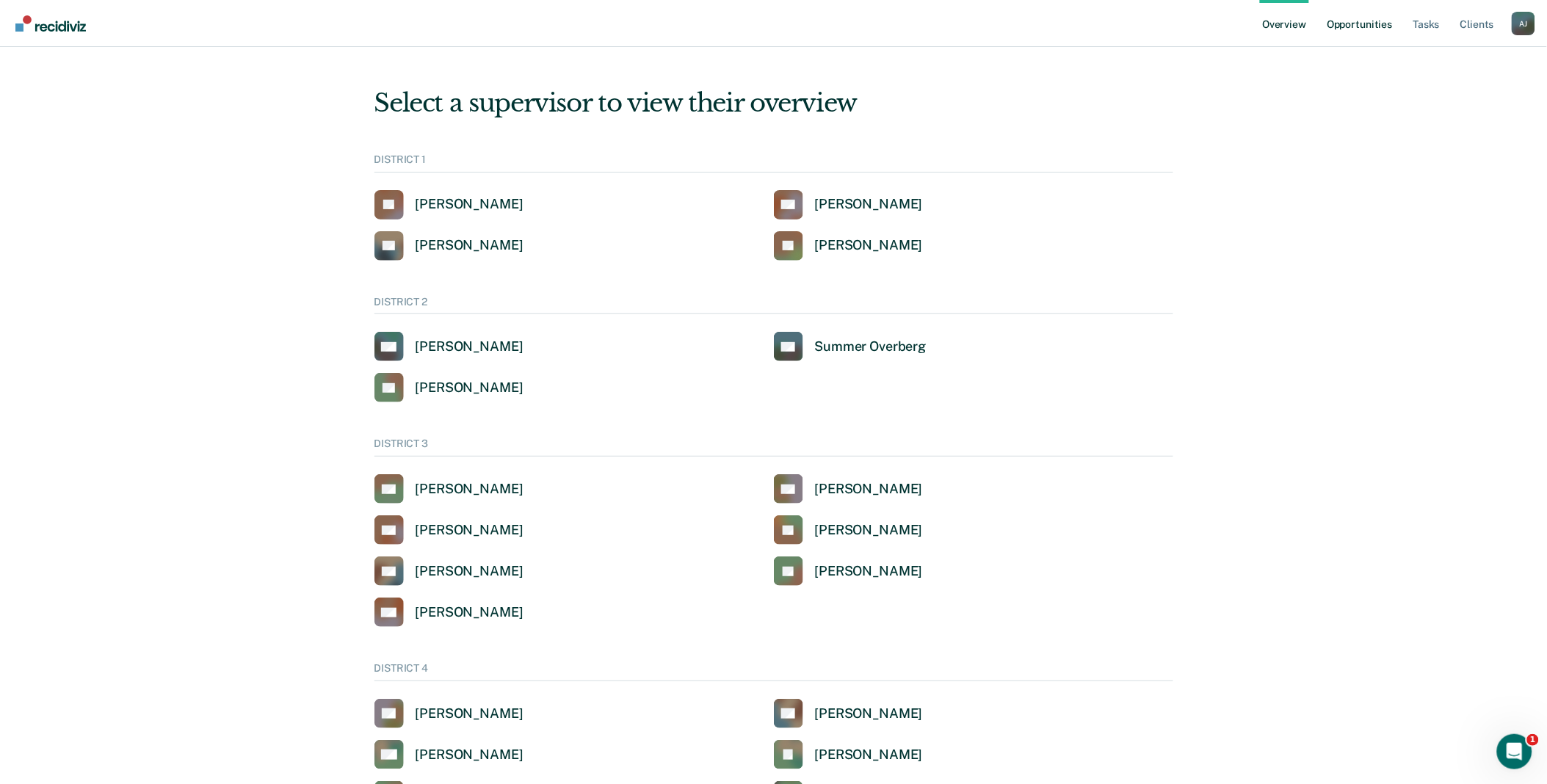
click at [1375, 30] on link "Opportunities" at bounding box center [1359, 24] width 71 height 47
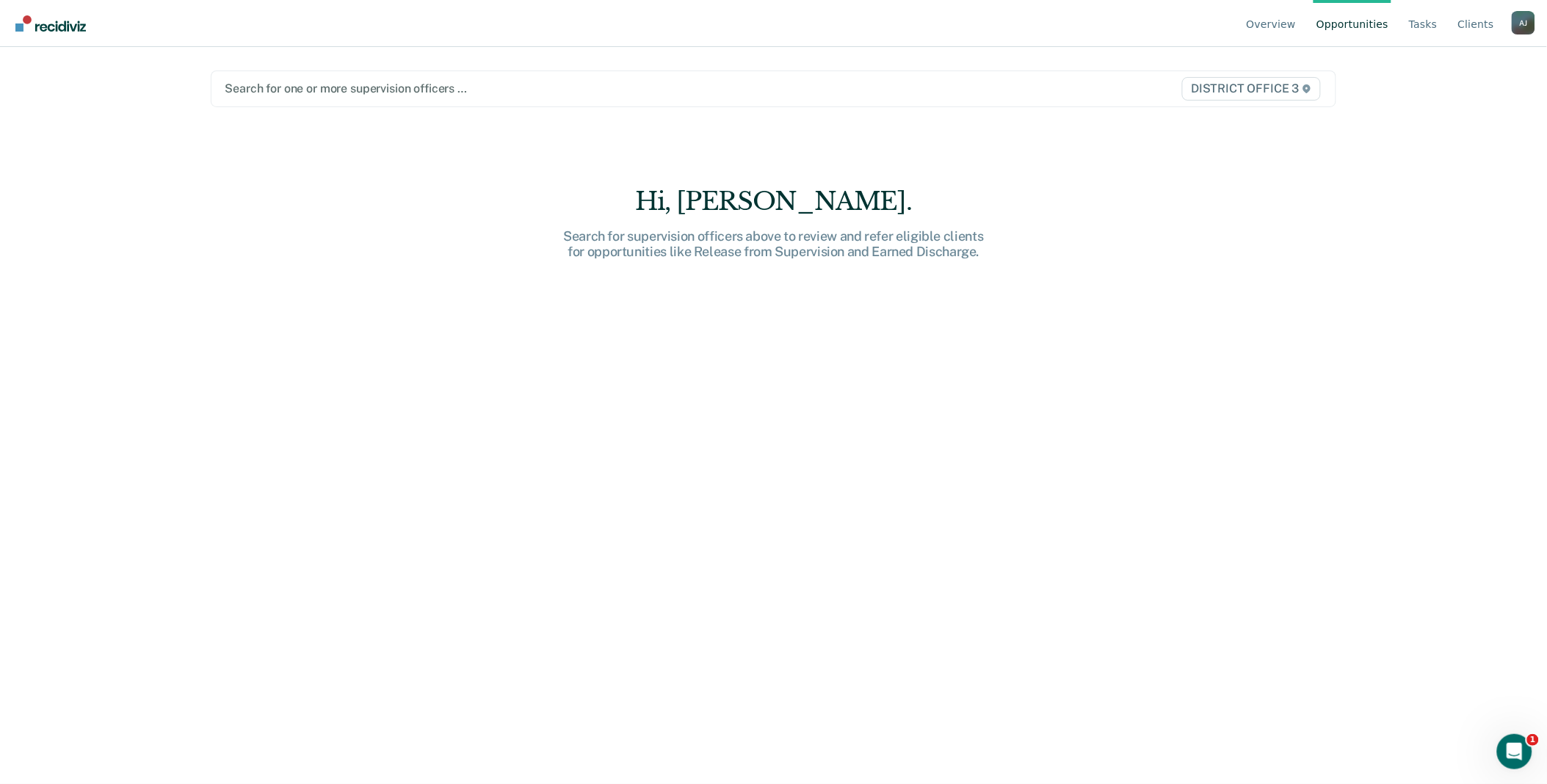
click at [1345, 23] on link "Opportunities" at bounding box center [1352, 24] width 78 height 47
click at [1518, 30] on div "A J" at bounding box center [1523, 23] width 24 height 24
click at [1430, 98] on button "How it works" at bounding box center [1464, 92] width 142 height 24
click at [1525, 34] on div "Arguello, Jose A J Profile How it works Go to Operations Log Out" at bounding box center [1523, 25] width 24 height 28
click at [1522, 25] on div "A J" at bounding box center [1523, 23] width 24 height 24
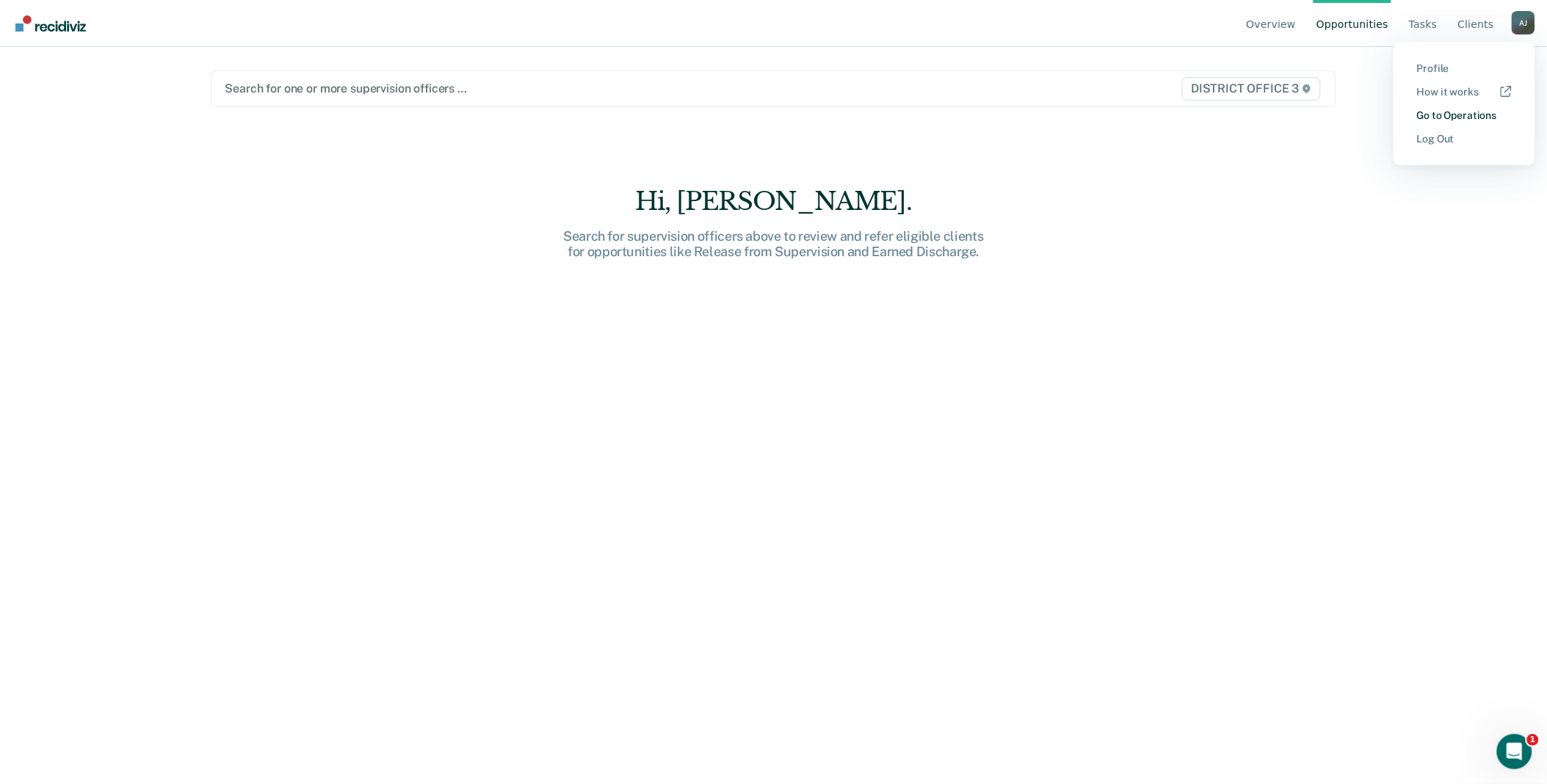
click at [1479, 118] on link "Go to Operations" at bounding box center [1464, 115] width 95 height 13
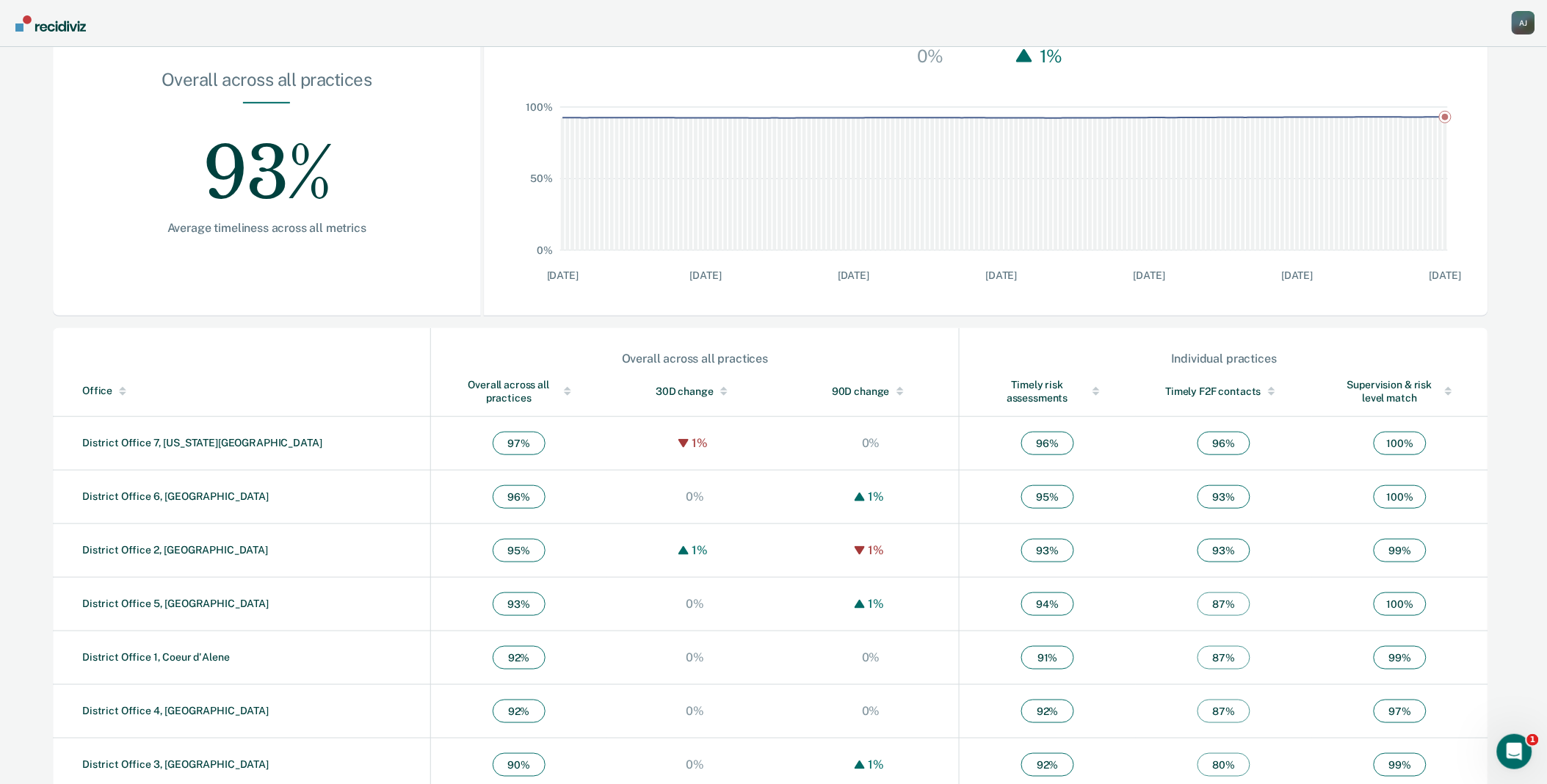
scroll to position [238, 0]
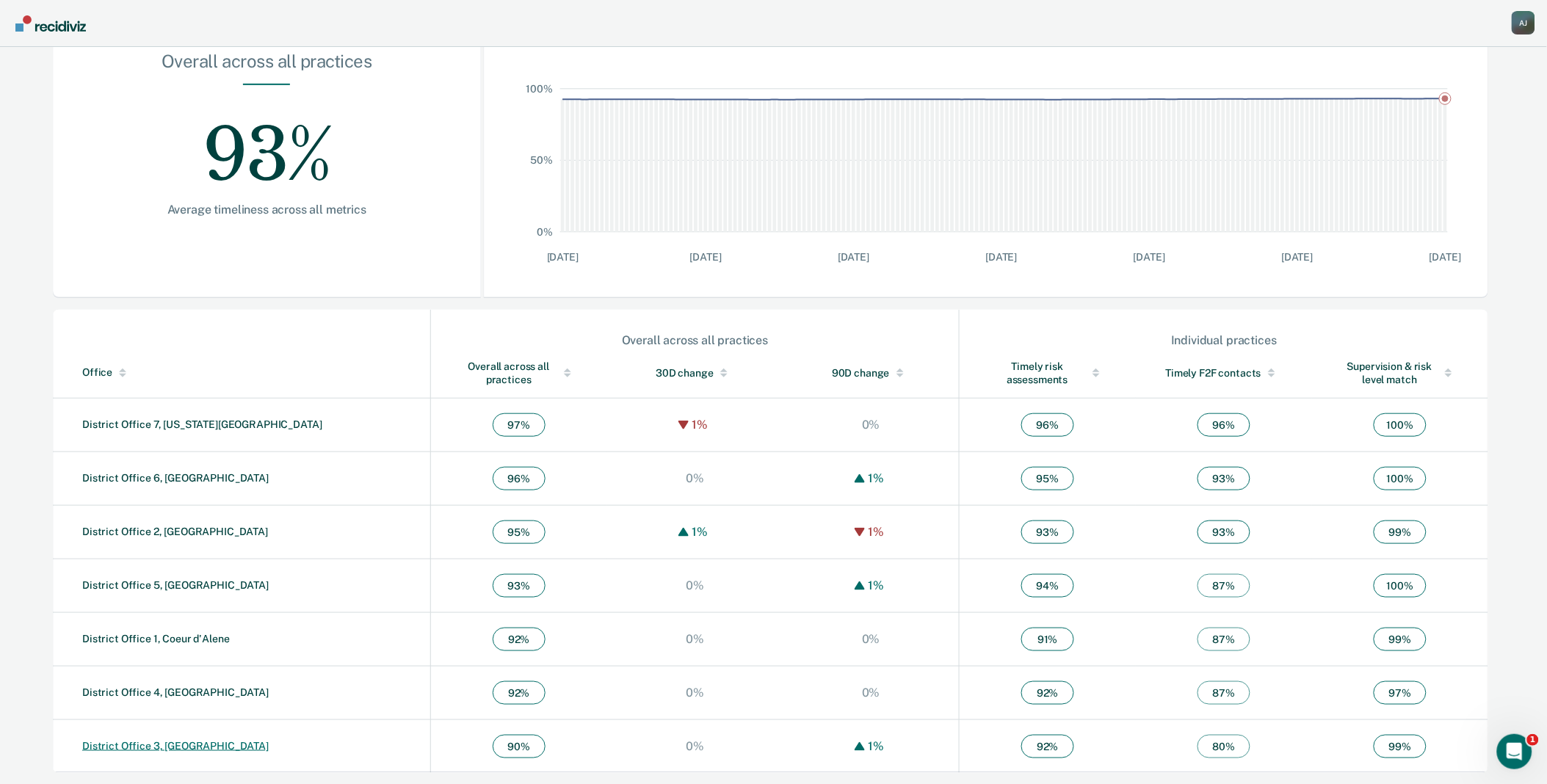
click at [195, 749] on link "District Office 3, [GEOGRAPHIC_DATA]" at bounding box center [175, 746] width 186 height 12
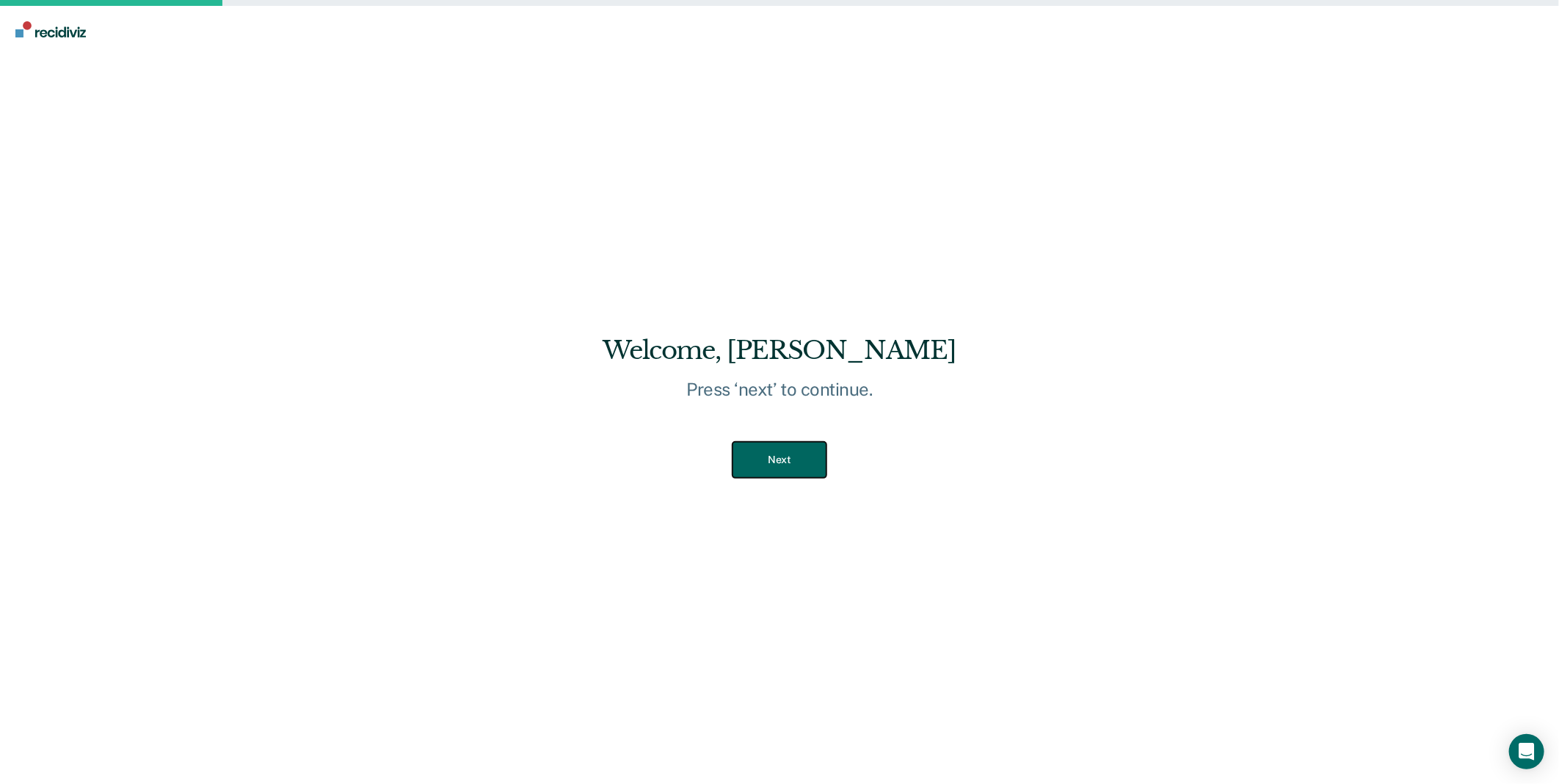
click at [782, 455] on button "Next" at bounding box center [779, 459] width 93 height 36
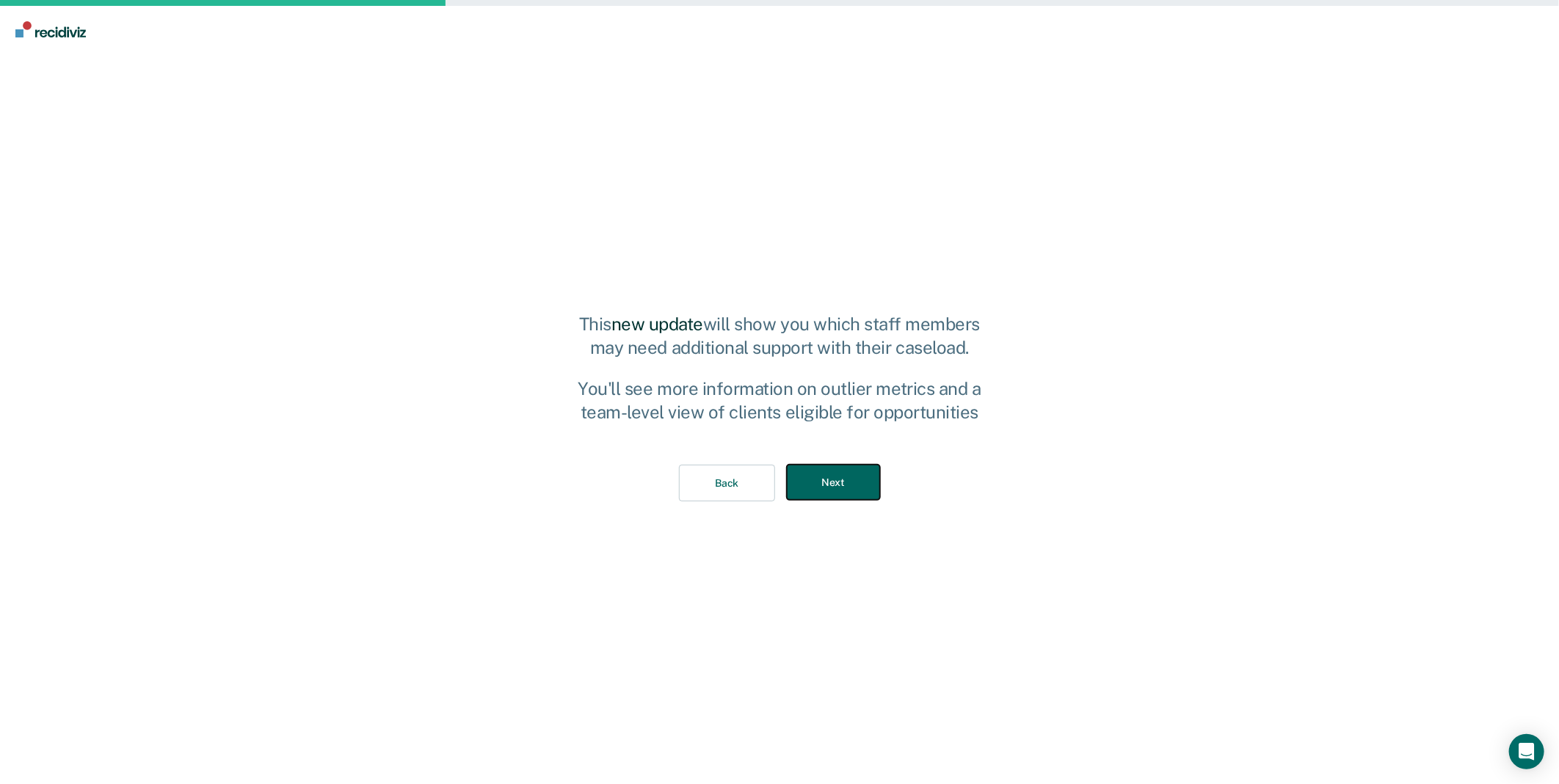
click at [867, 493] on button "Next" at bounding box center [833, 482] width 93 height 36
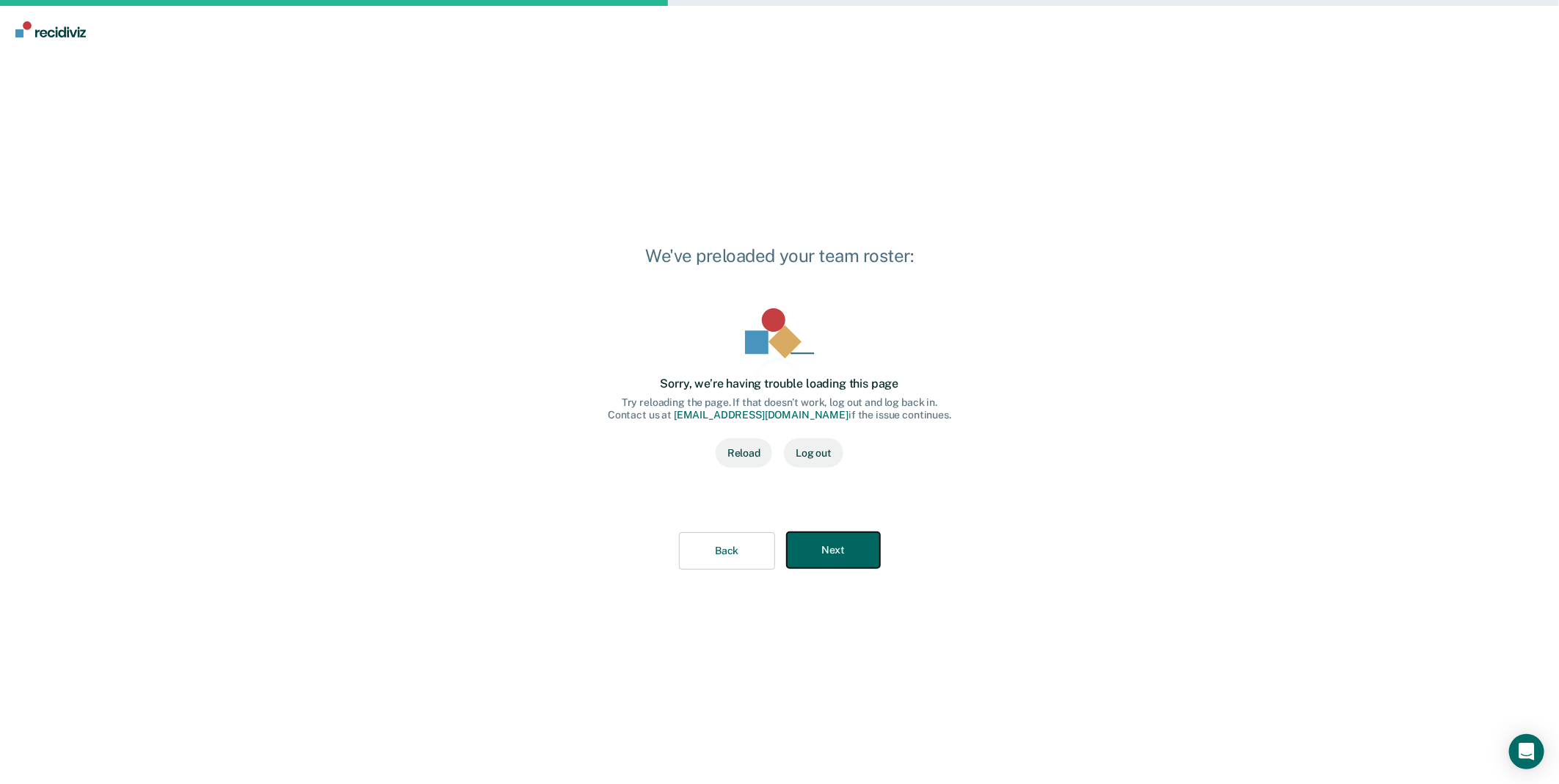
click at [841, 553] on button "Next" at bounding box center [833, 550] width 93 height 36
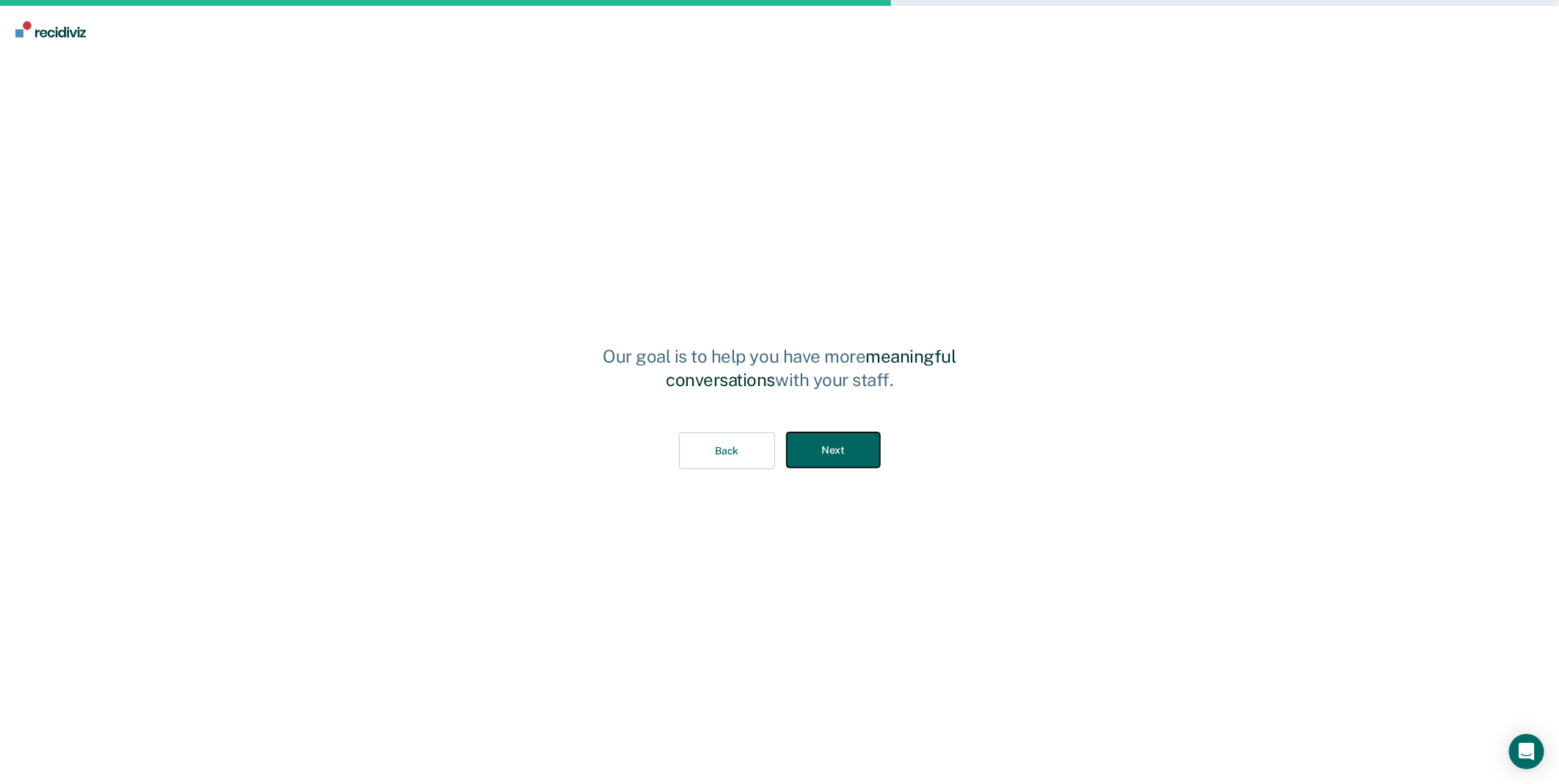
click at [848, 435] on button "Next" at bounding box center [833, 450] width 93 height 36
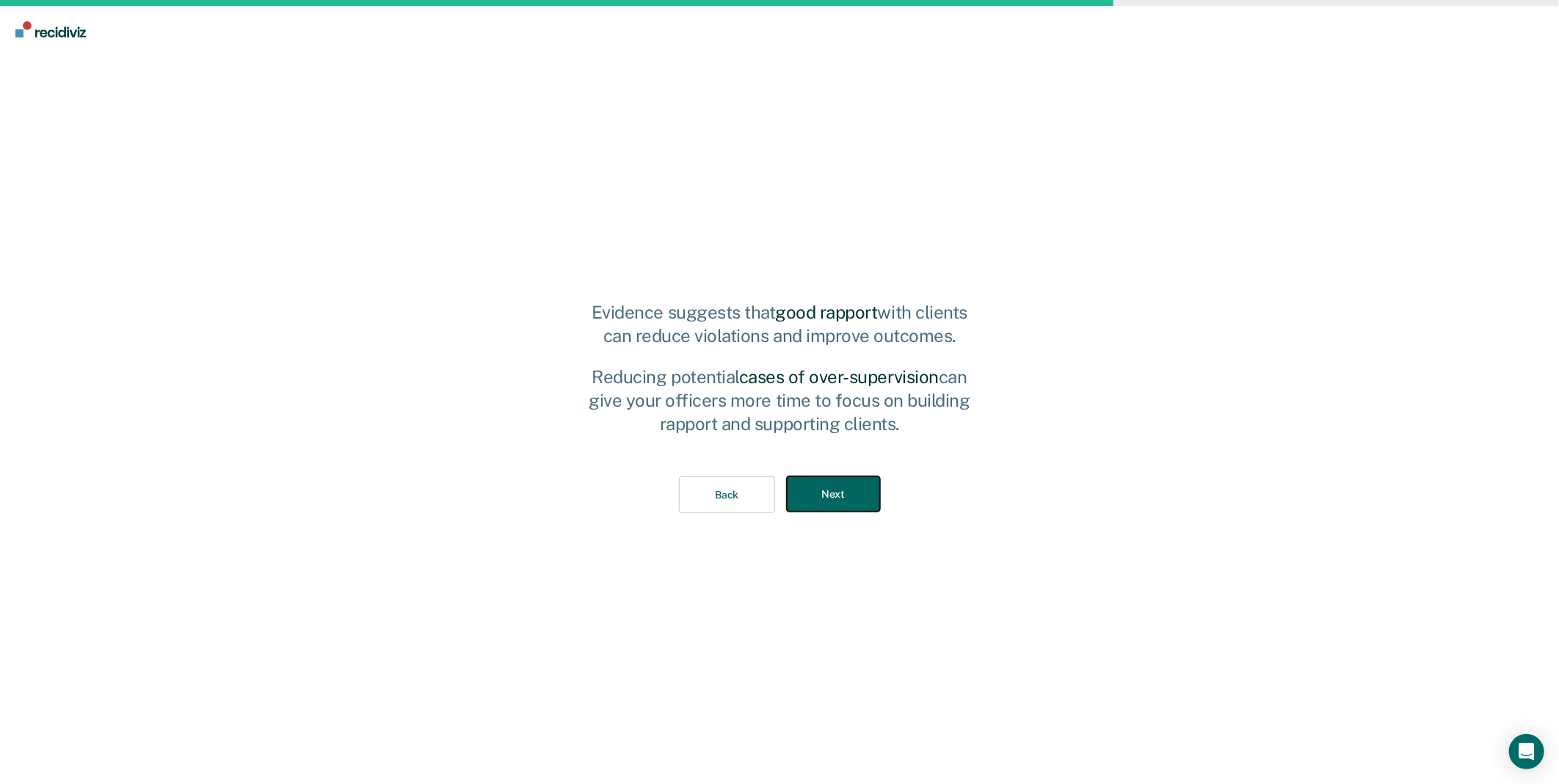
click at [852, 485] on button "Next" at bounding box center [833, 494] width 93 height 36
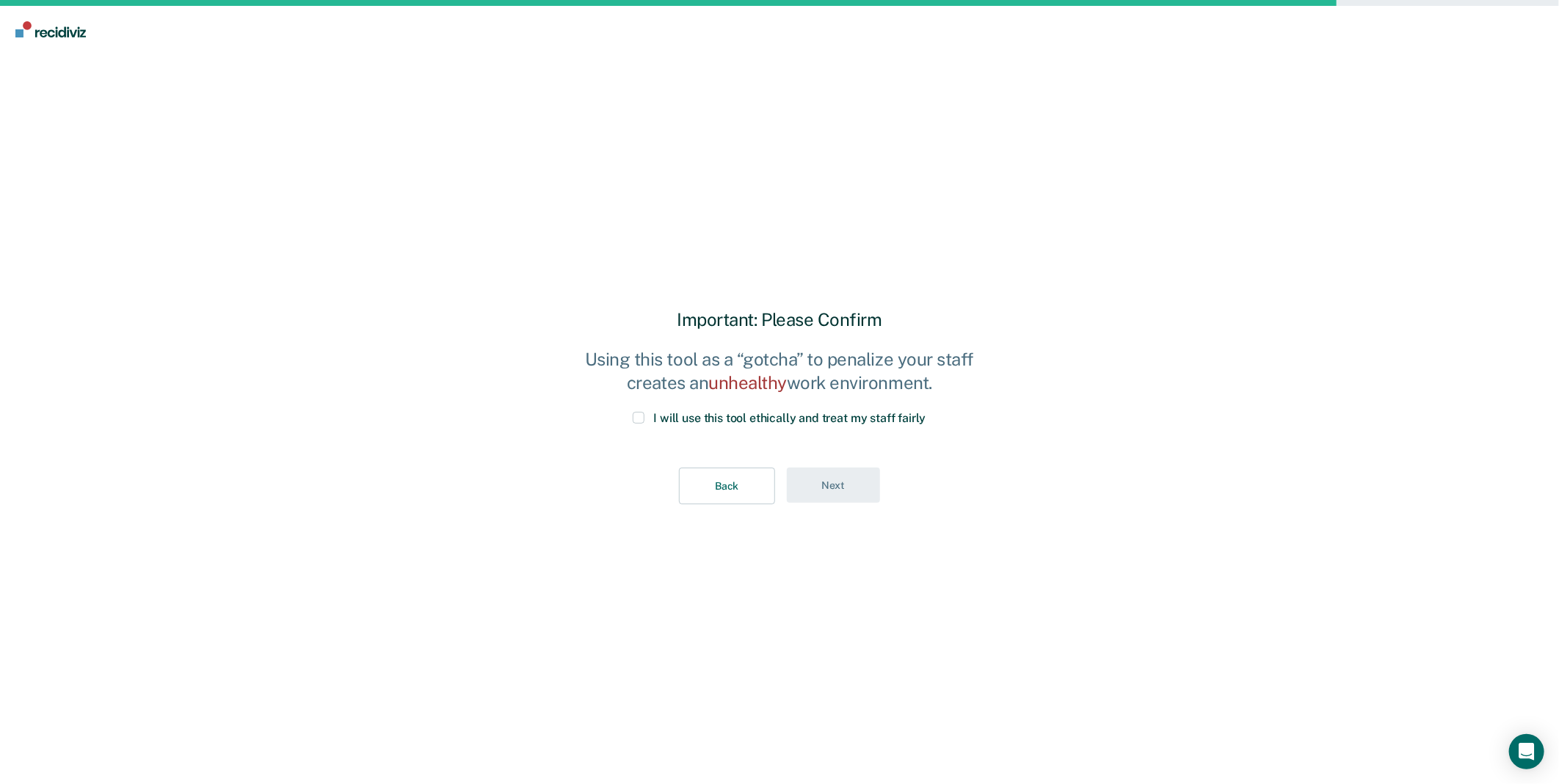
click at [641, 420] on span at bounding box center [639, 418] width 12 height 12
click at [926, 412] on input "I will use this tool ethically and treat my staff fairly" at bounding box center [926, 412] width 0 height 0
click at [882, 495] on div "Back Next" at bounding box center [780, 486] width 408 height 85
click at [862, 490] on button "Next" at bounding box center [833, 485] width 93 height 36
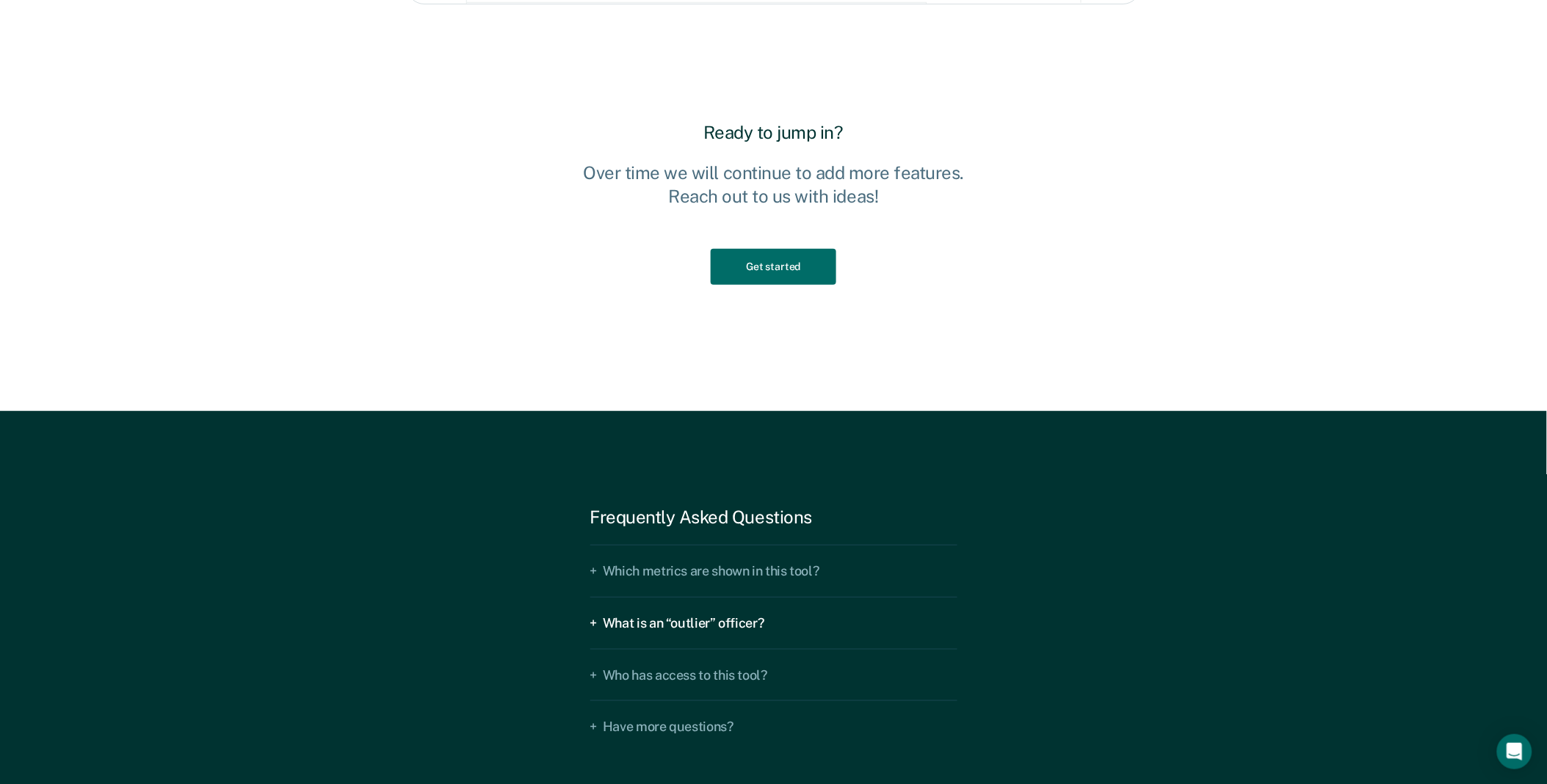
scroll to position [2201, 0]
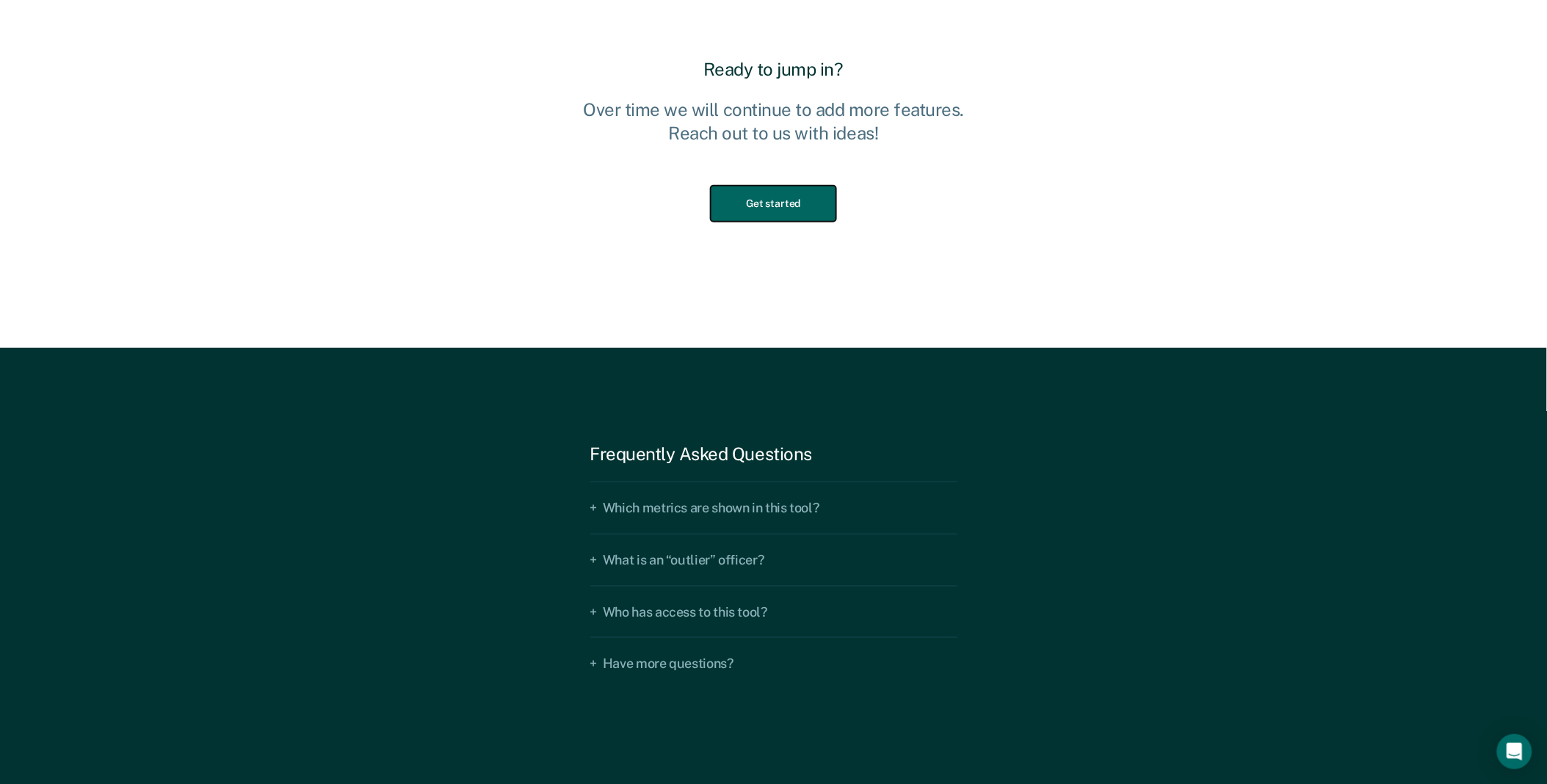
click at [746, 211] on button "Get started" at bounding box center [773, 204] width 125 height 36
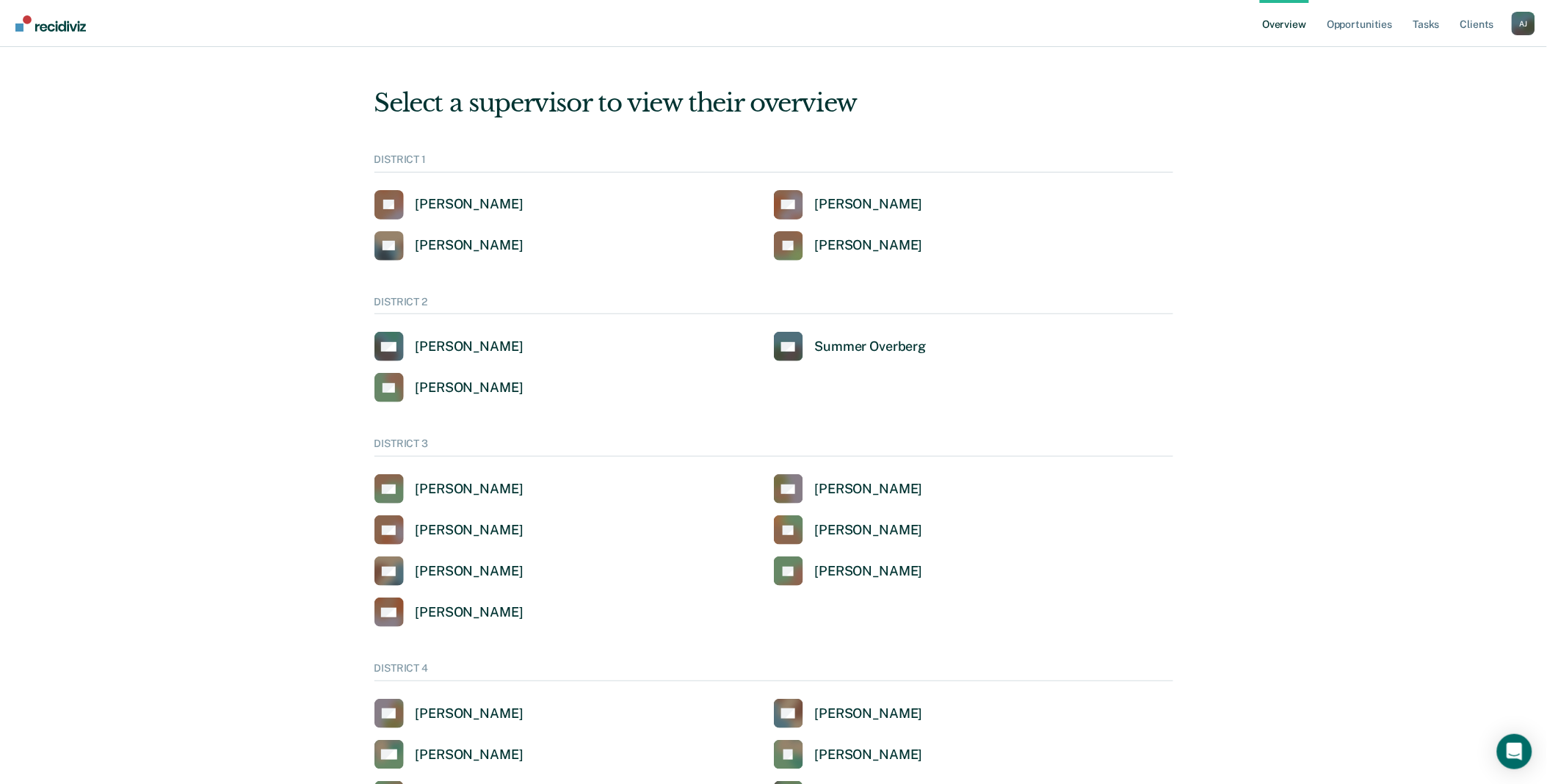
click at [1530, 28] on div "A J" at bounding box center [1523, 24] width 24 height 24
click at [1425, 114] on link "Go to Operations" at bounding box center [1464, 114] width 95 height 13
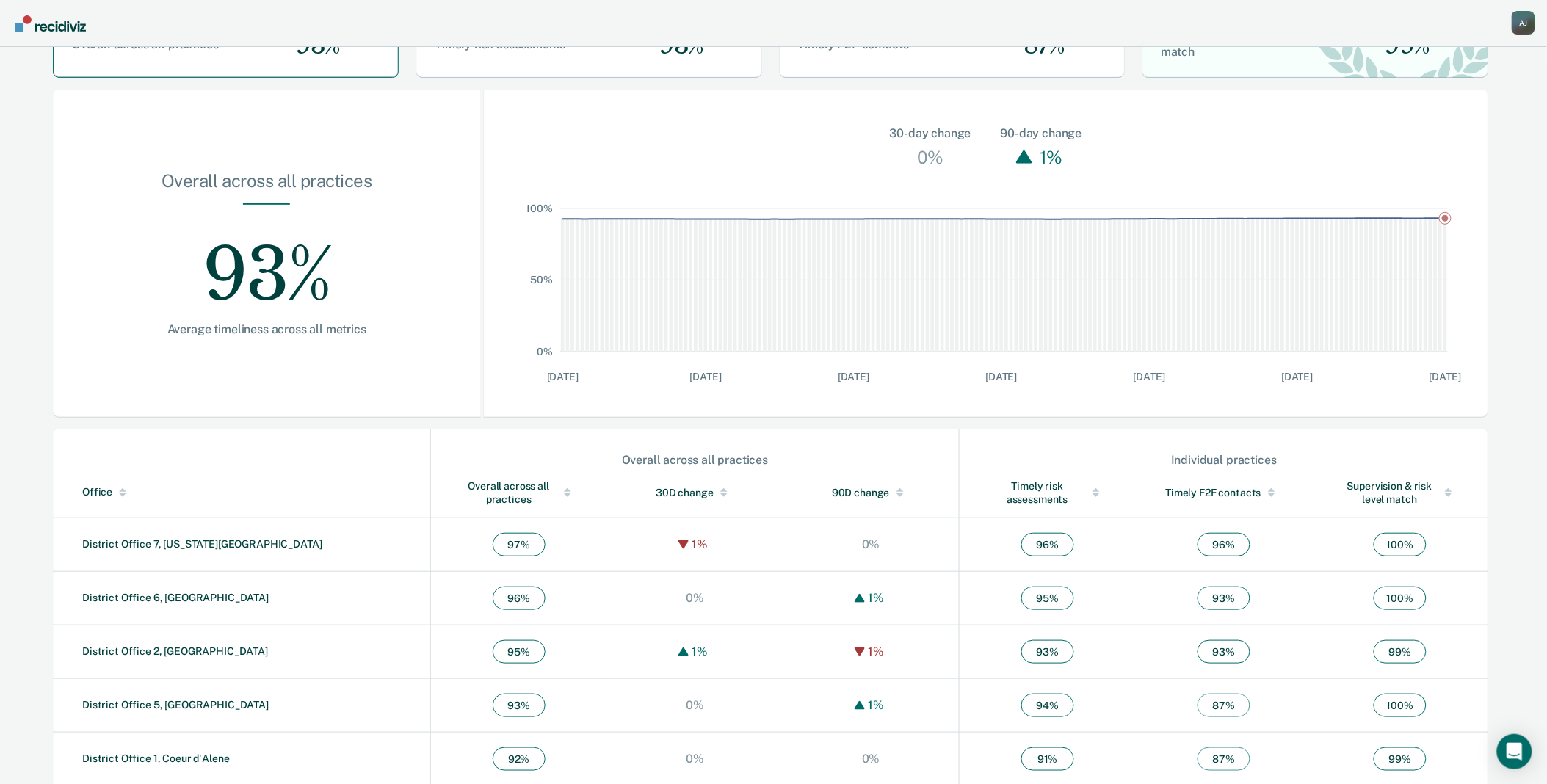
scroll to position [238, 0]
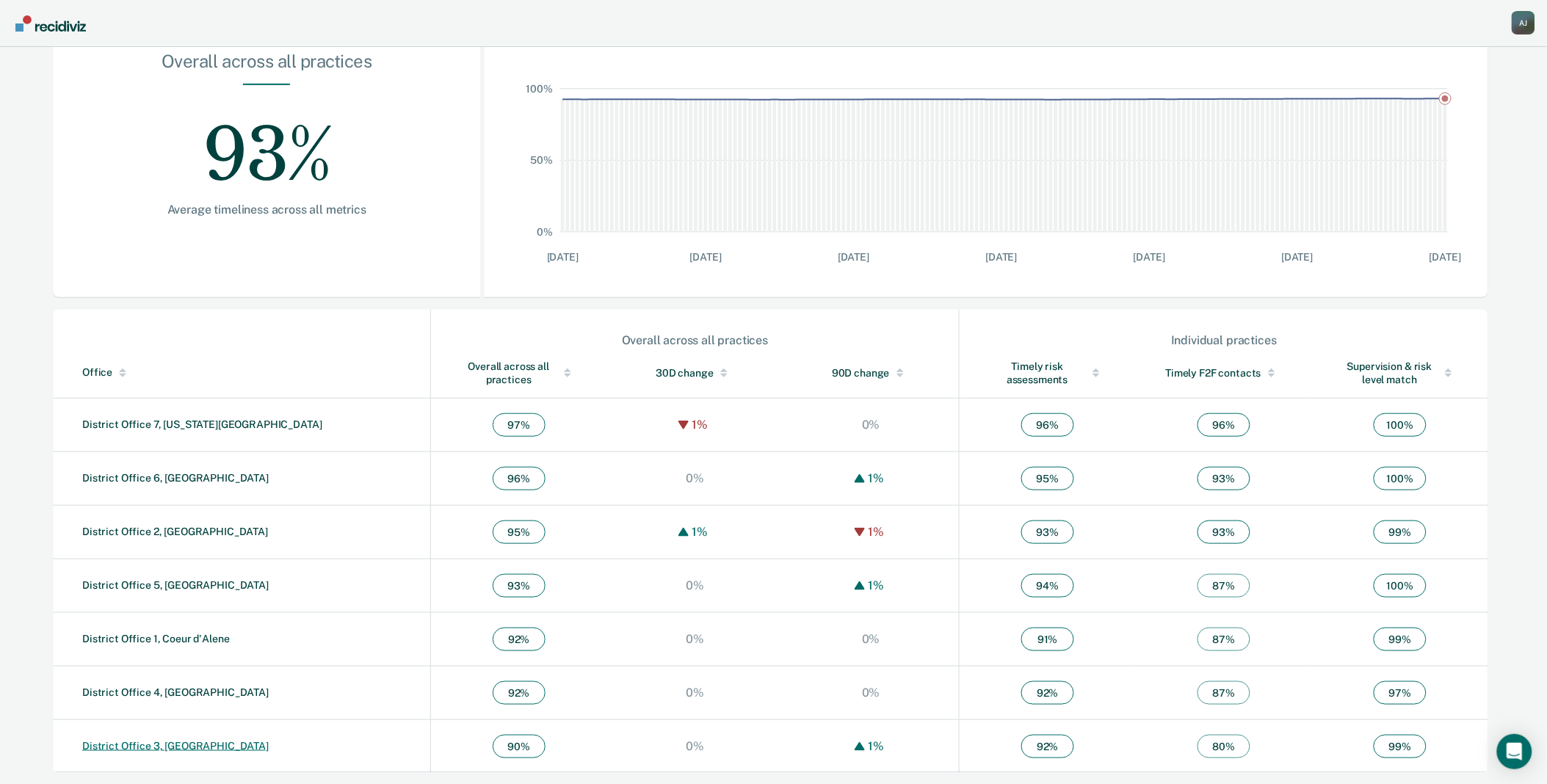
click at [129, 744] on link "District Office 3, [GEOGRAPHIC_DATA]" at bounding box center [175, 746] width 186 height 12
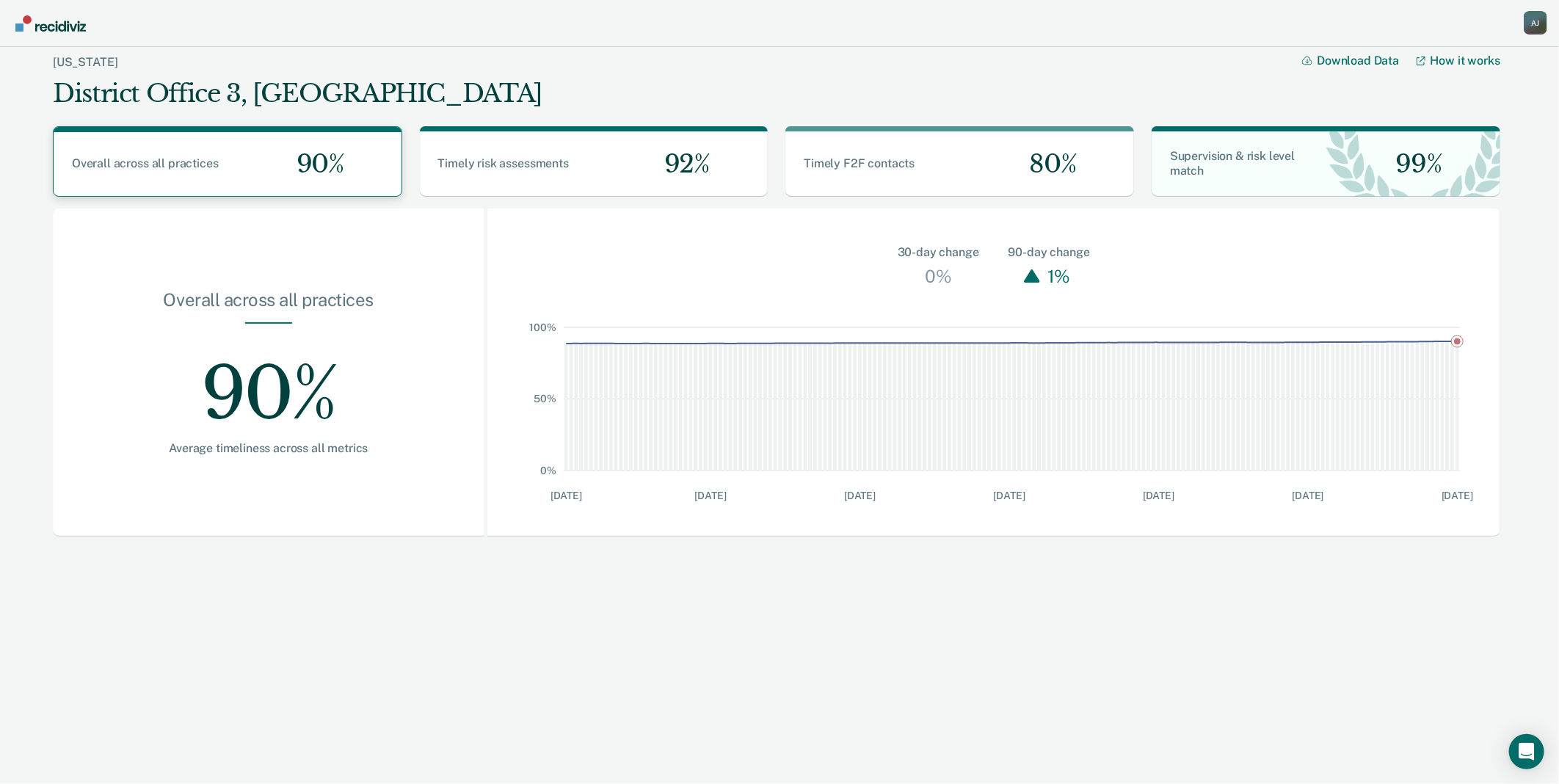
click at [192, 170] on span "Overall across all practices" at bounding box center [145, 163] width 147 height 14
click at [512, 162] on span "Timely risk assessments" at bounding box center [503, 163] width 130 height 14
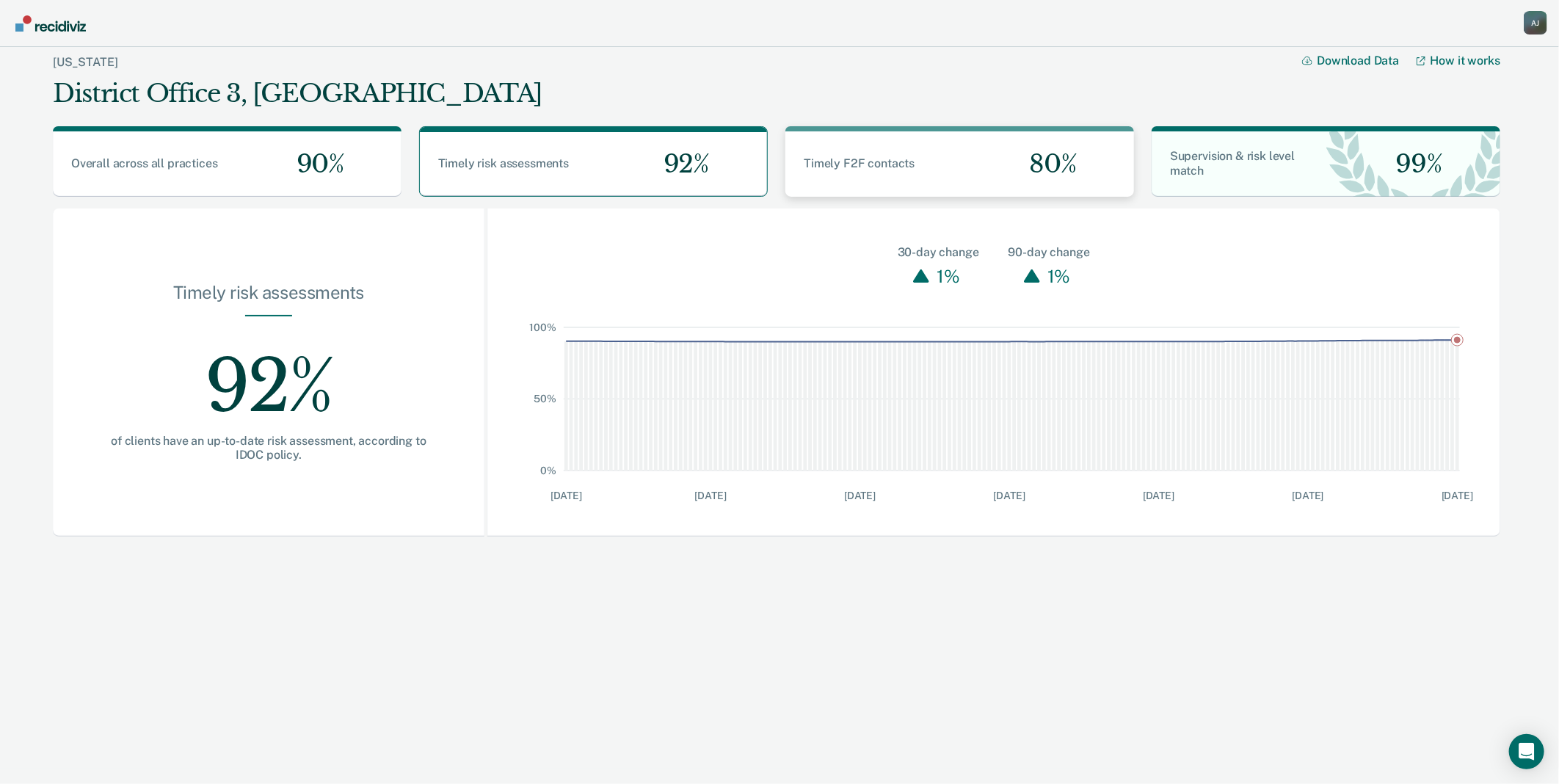
click at [877, 167] on span "Timely F2F contacts" at bounding box center [859, 163] width 111 height 14
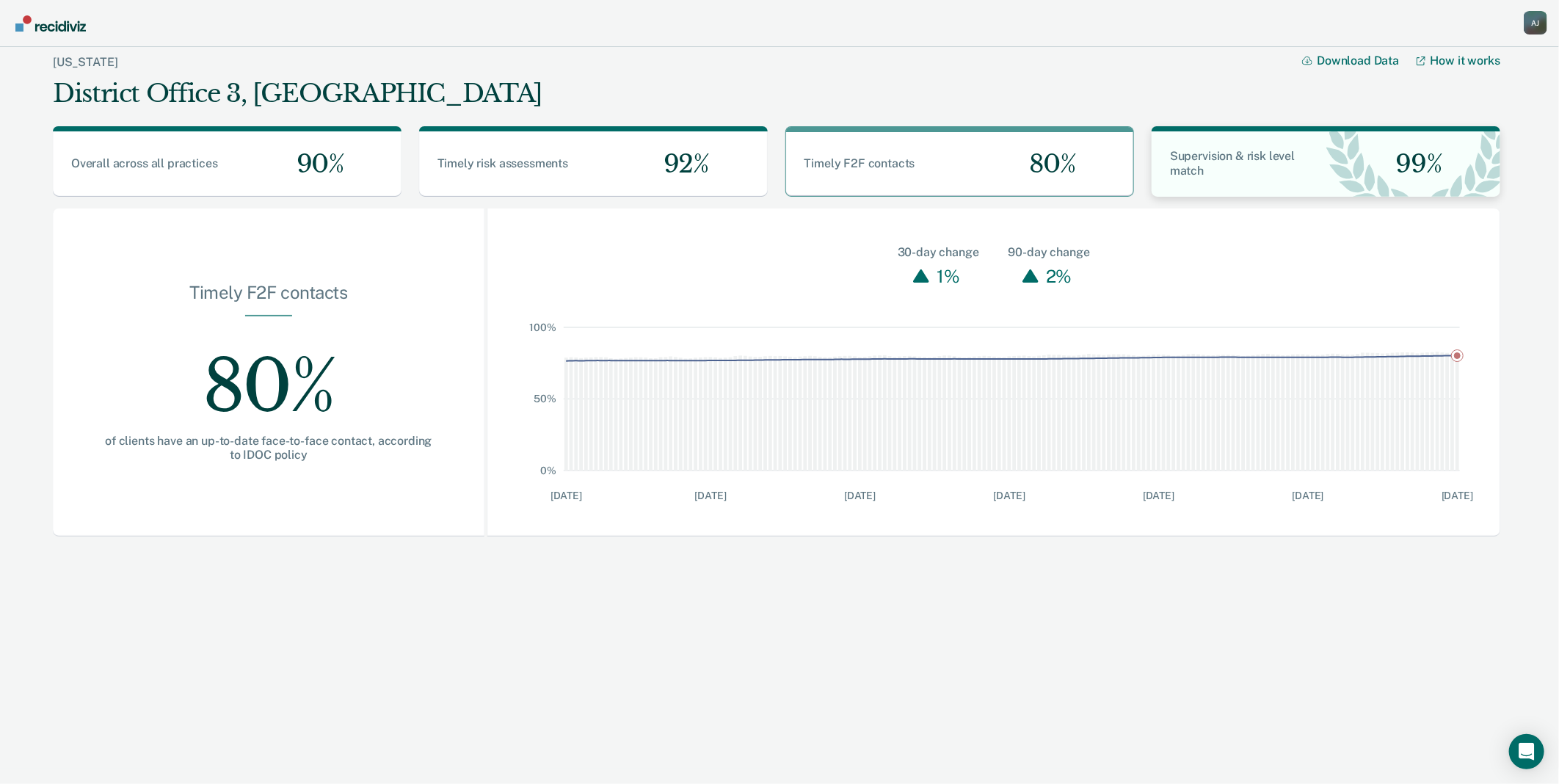
click at [1315, 178] on div "Supervision & risk level match" at bounding box center [1239, 163] width 174 height 30
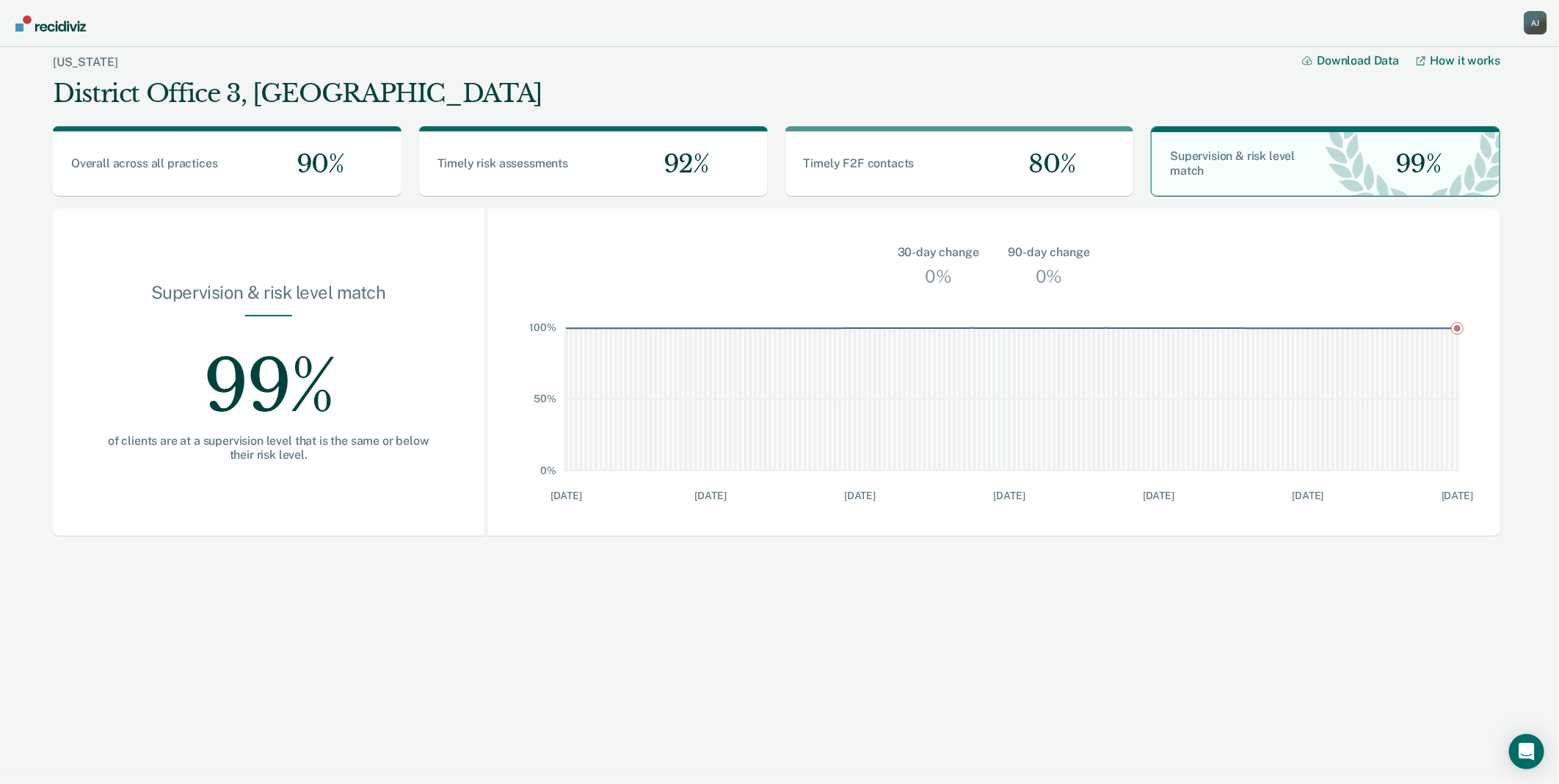
click at [1537, 30] on div "A J" at bounding box center [1536, 23] width 24 height 24
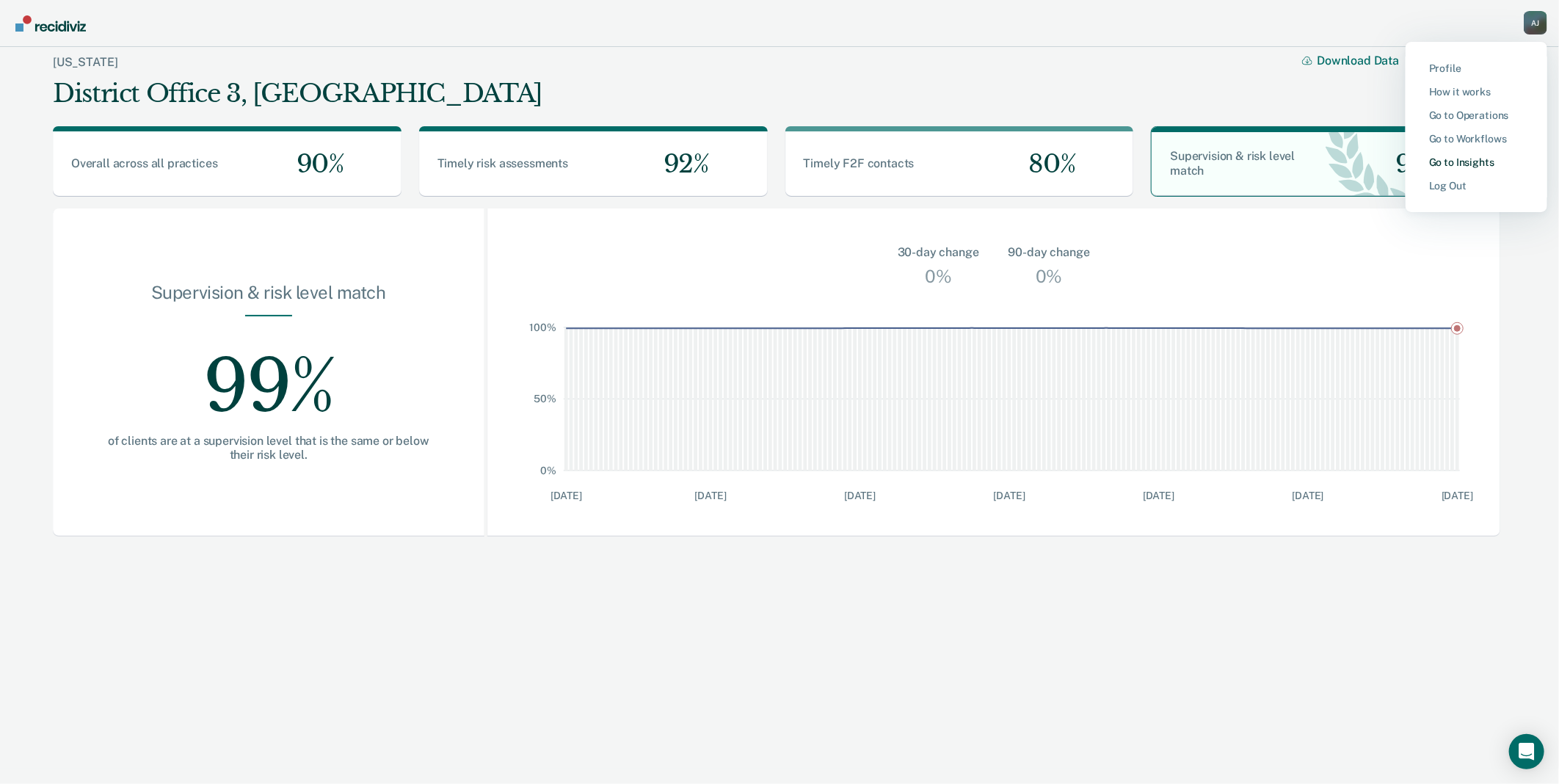
click at [1485, 164] on link "Go to Insights" at bounding box center [1477, 162] width 95 height 13
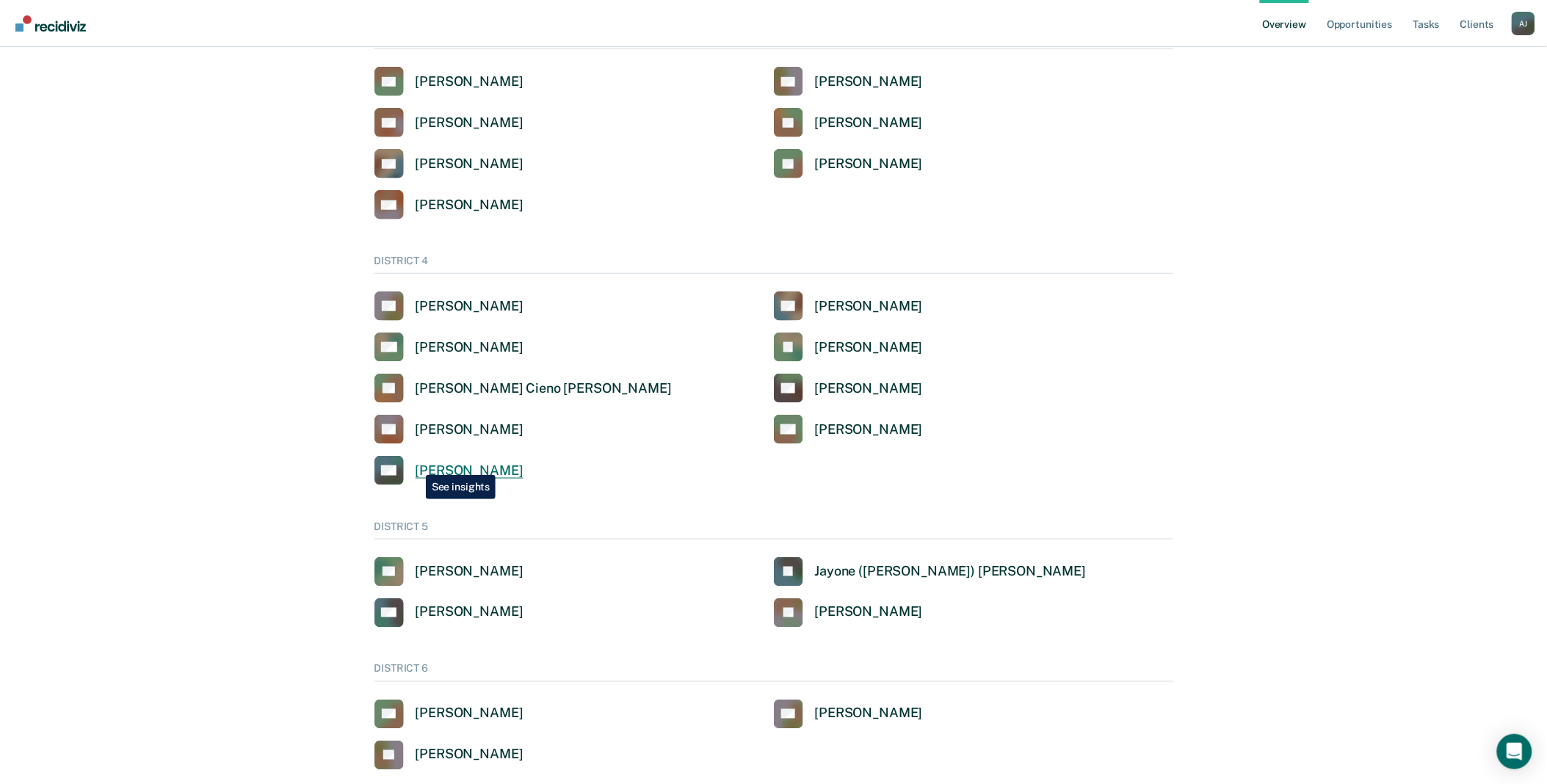
scroll to position [489, 0]
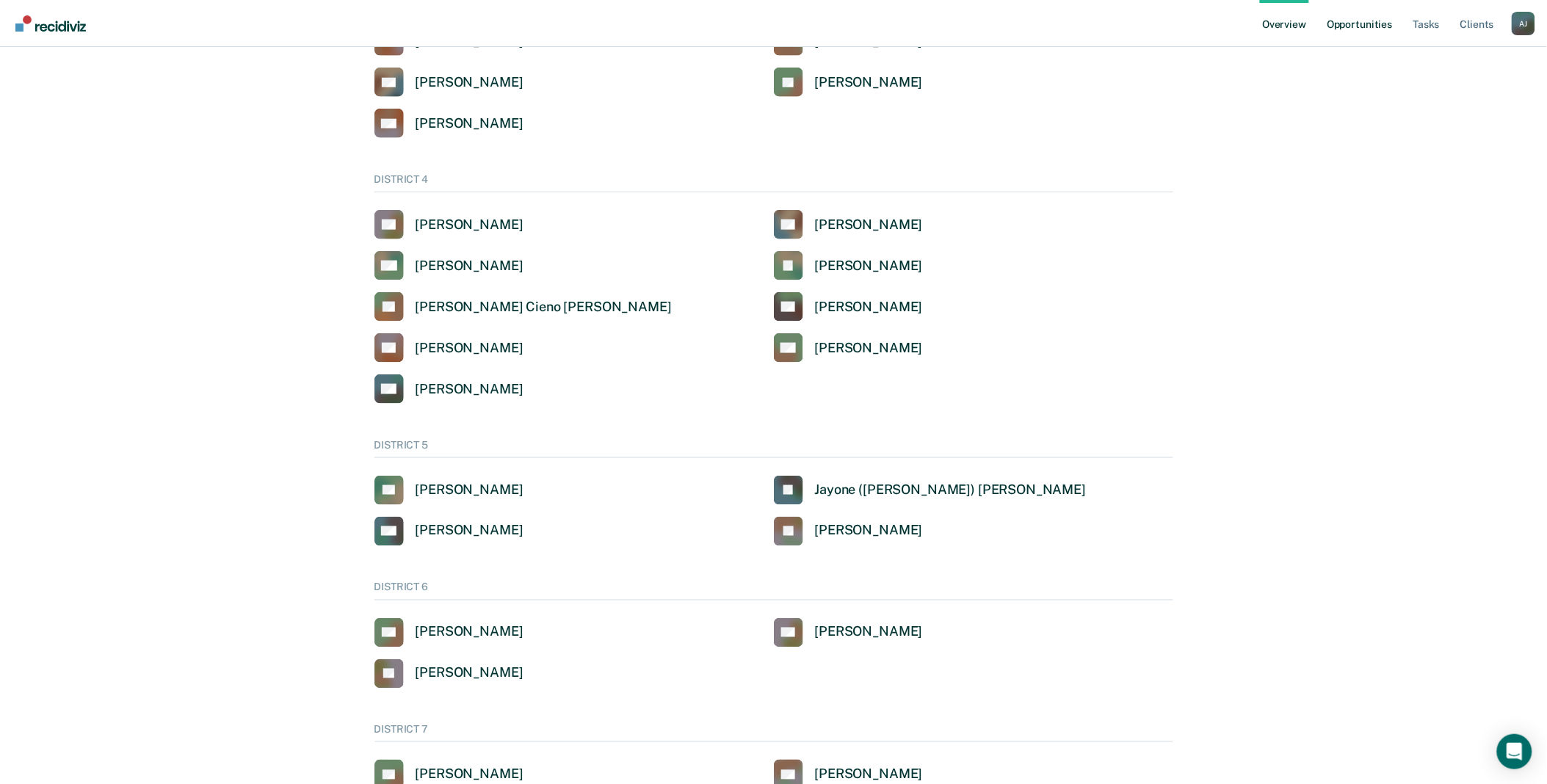
click at [1369, 25] on link "Opportunities" at bounding box center [1359, 24] width 71 height 47
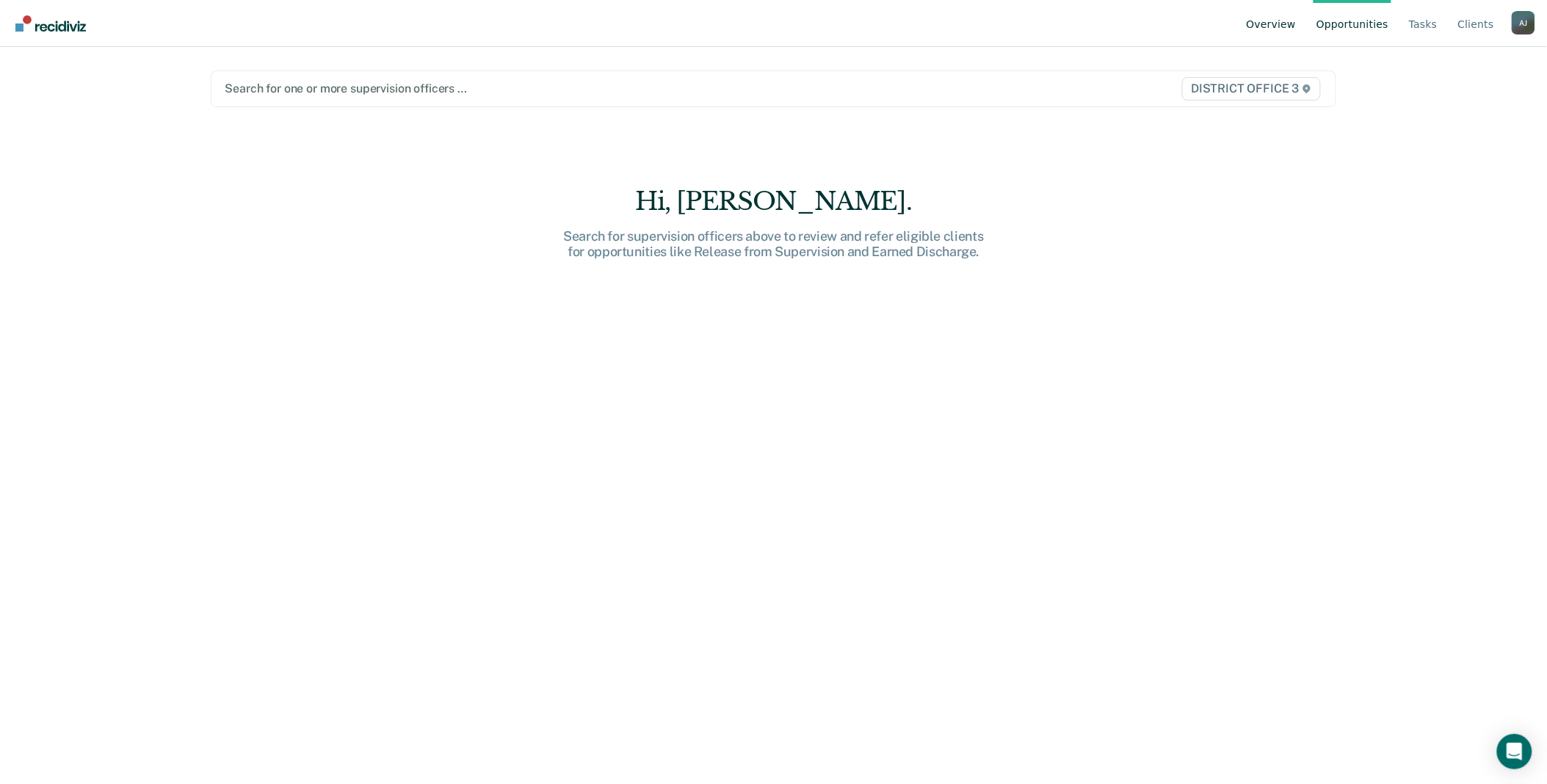
click at [1297, 25] on link "Overview" at bounding box center [1271, 24] width 56 height 47
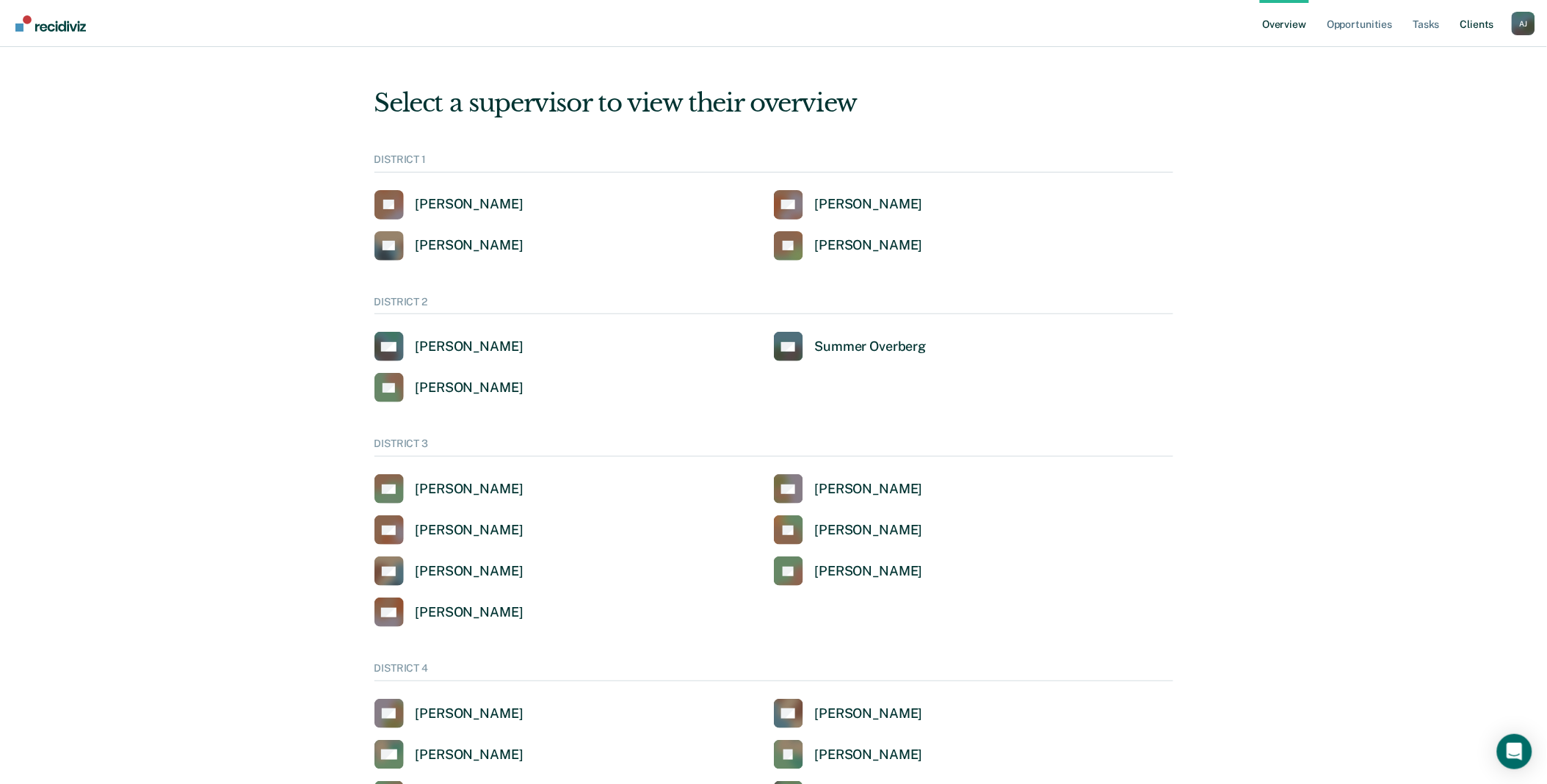
click at [1486, 27] on link "Client s" at bounding box center [1477, 24] width 40 height 47
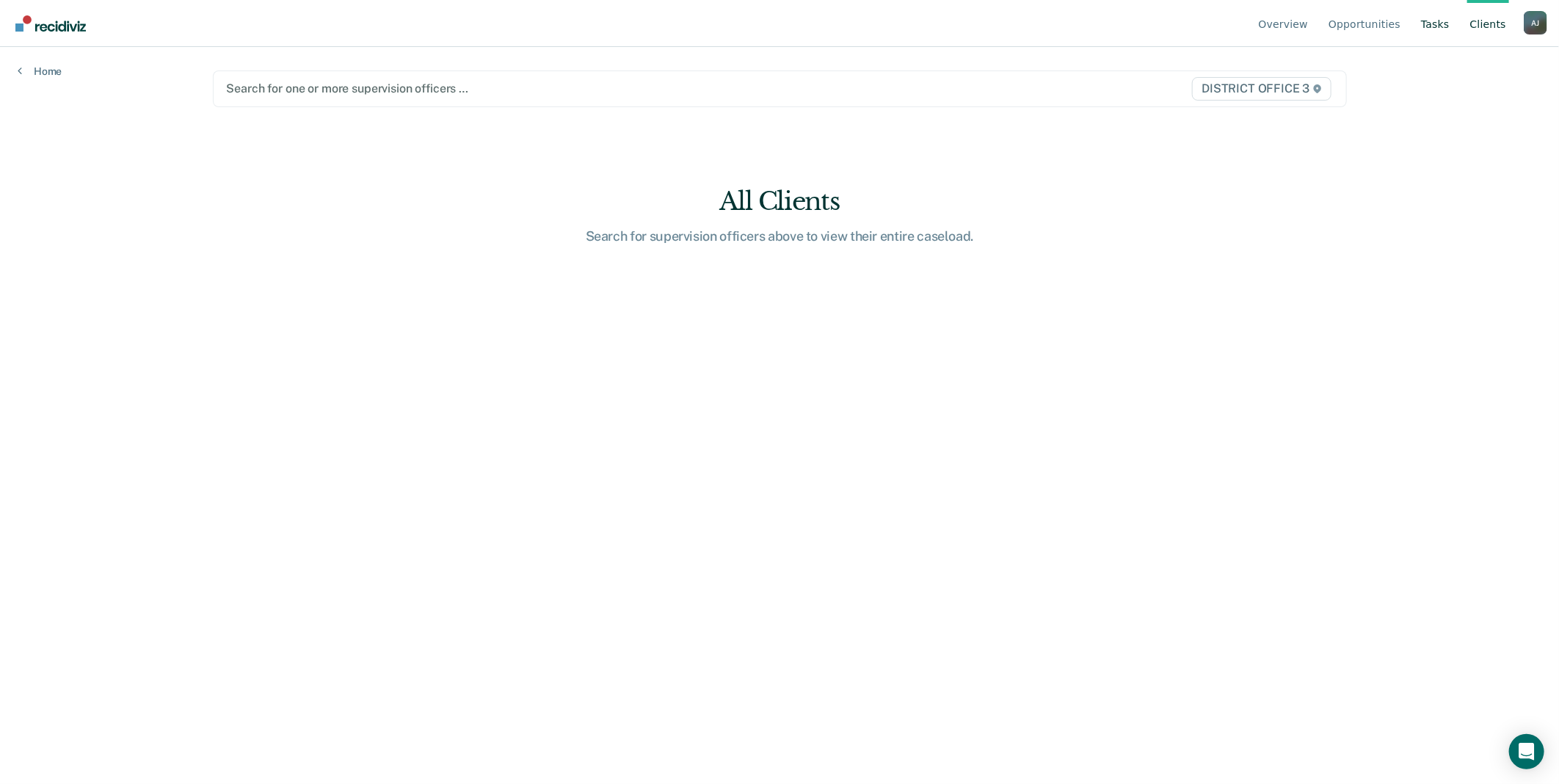
click at [1445, 25] on link "Tasks" at bounding box center [1435, 24] width 35 height 47
click at [1528, 23] on div "A J" at bounding box center [1536, 23] width 24 height 24
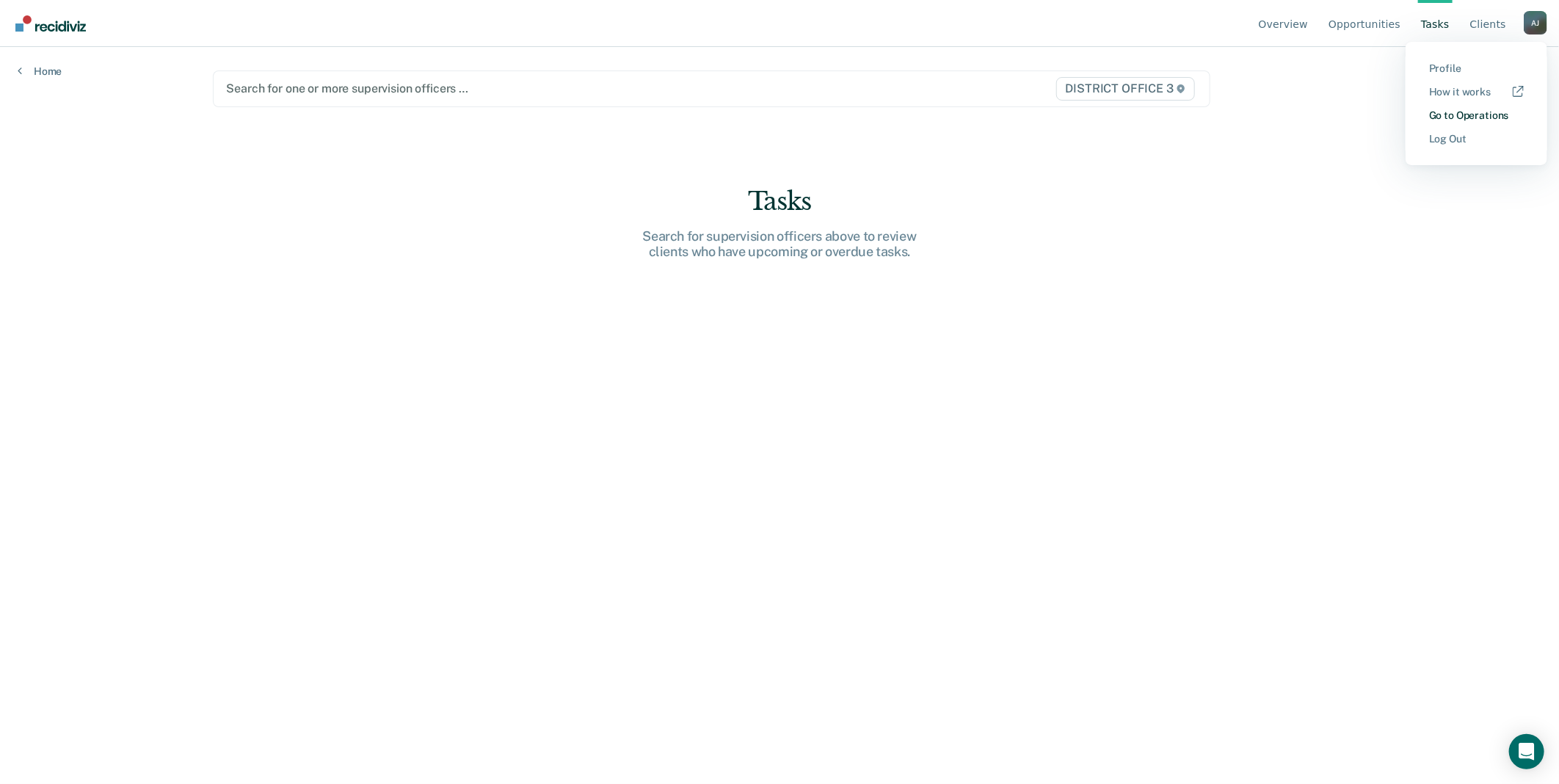
click at [1453, 120] on link "Go to Operations" at bounding box center [1477, 115] width 95 height 13
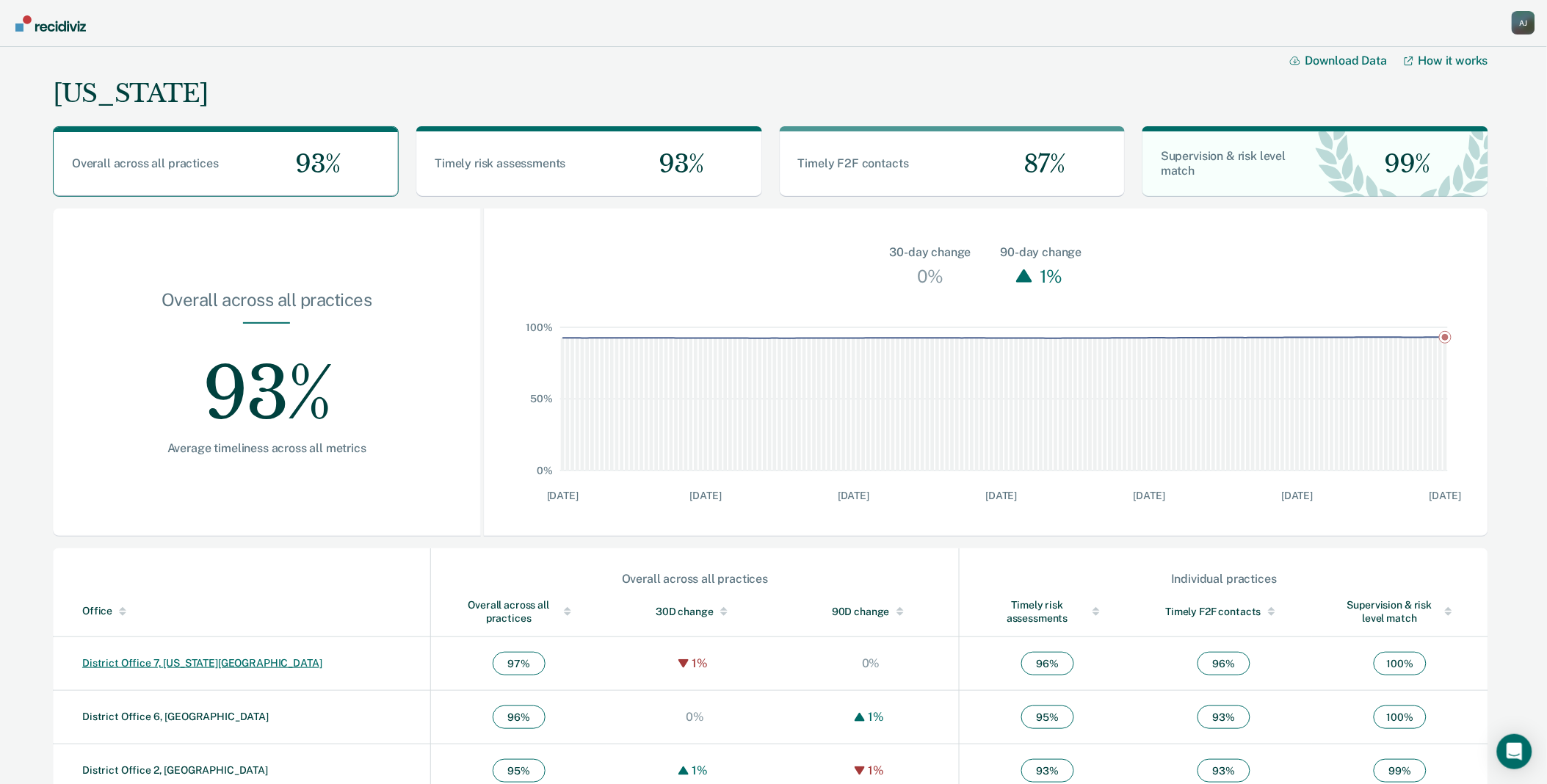
click at [136, 662] on link "District Office 7, [US_STATE][GEOGRAPHIC_DATA]" at bounding box center [202, 663] width 240 height 12
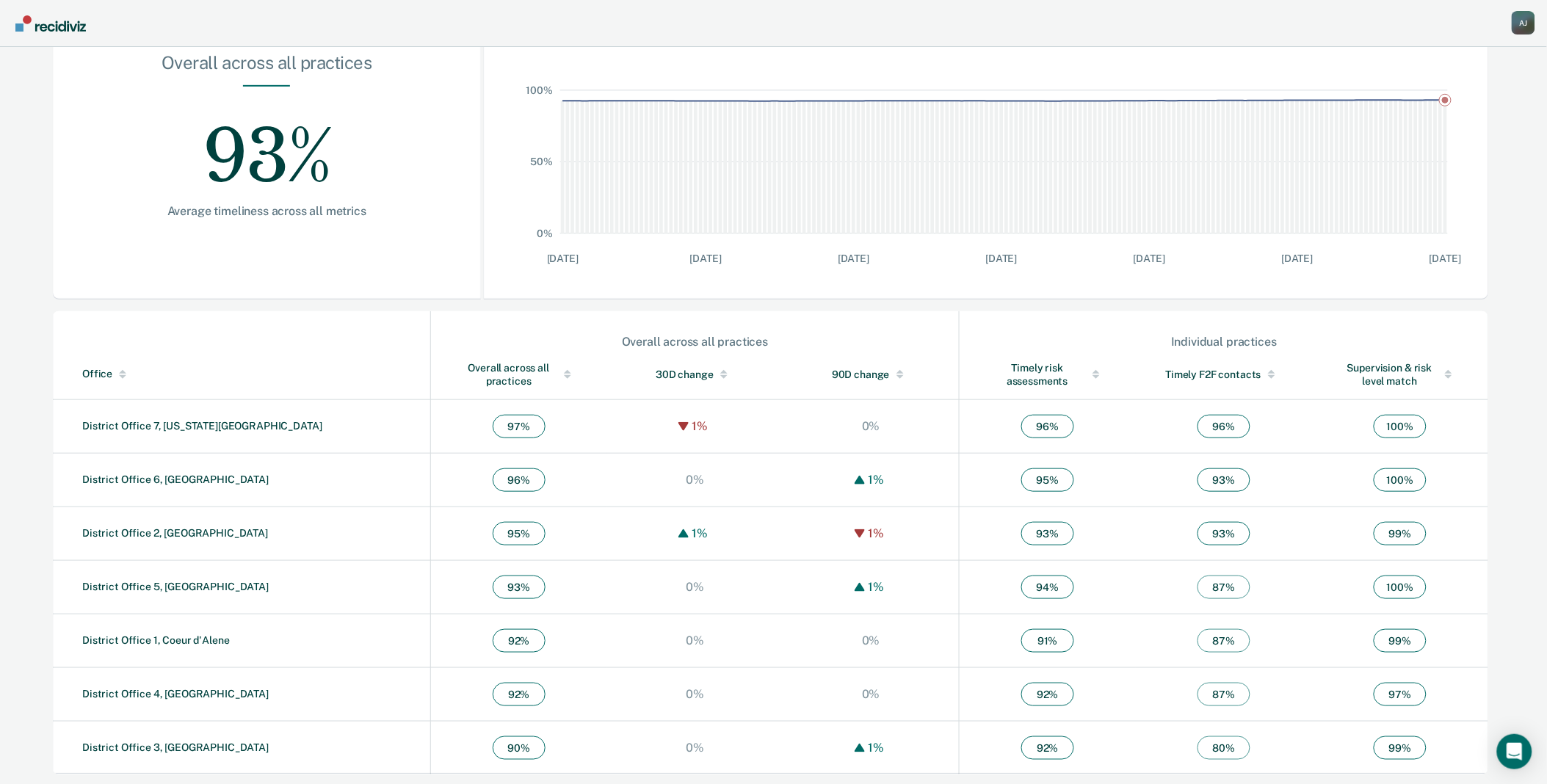
scroll to position [238, 0]
click at [195, 745] on link "District Office 3, [GEOGRAPHIC_DATA]" at bounding box center [175, 746] width 186 height 12
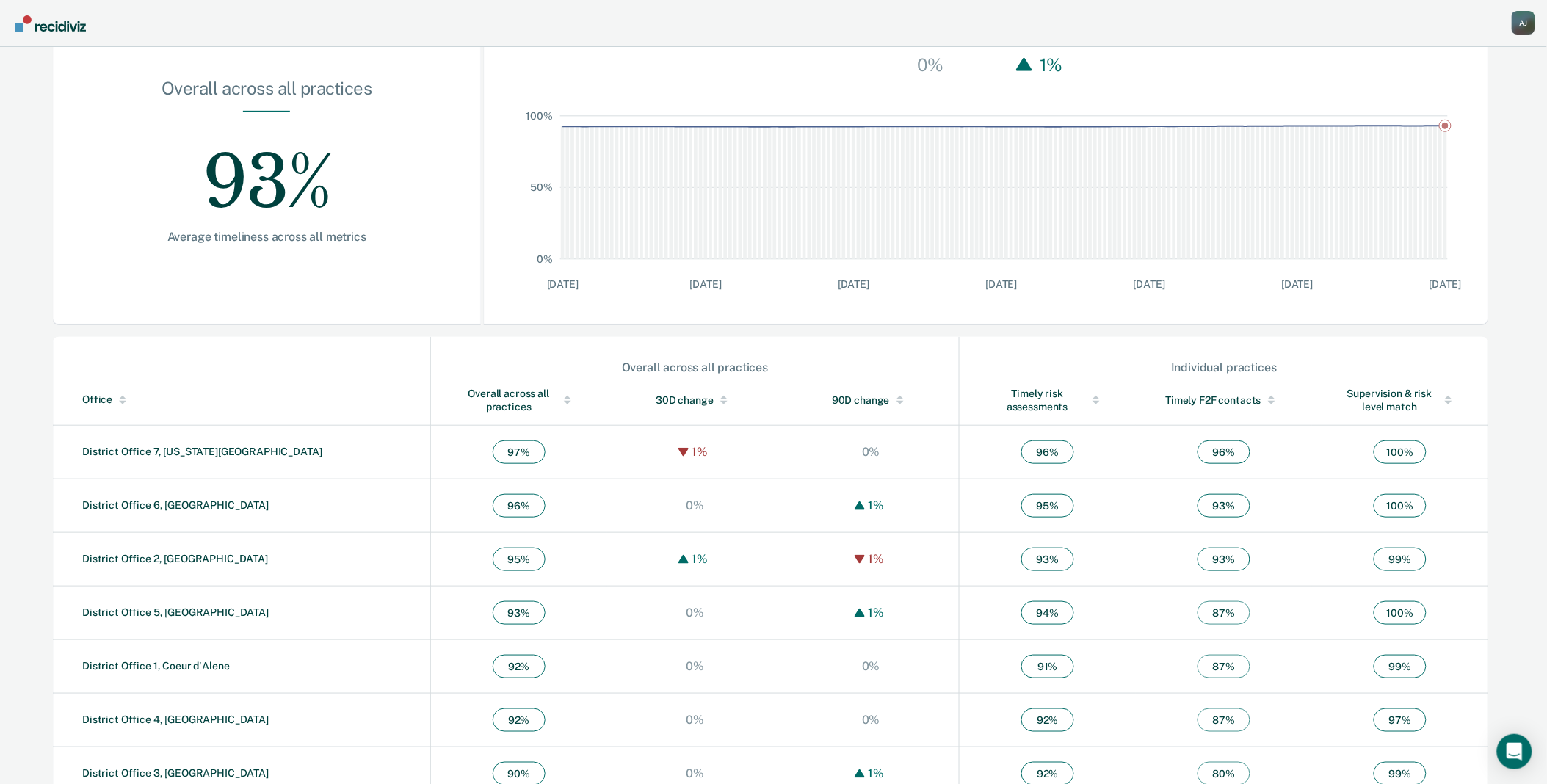
scroll to position [238, 0]
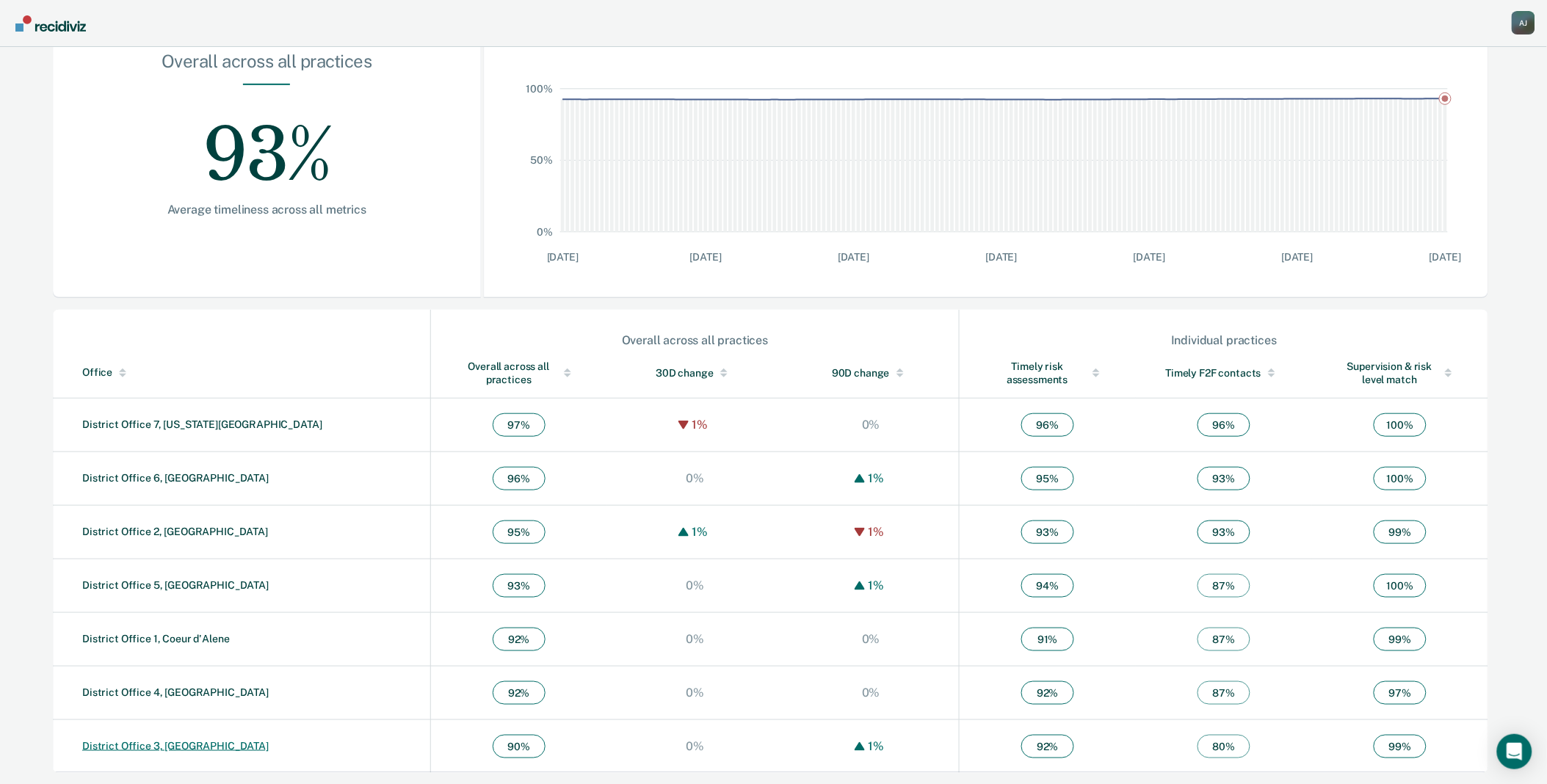
click at [178, 742] on link "District Office 3, [GEOGRAPHIC_DATA]" at bounding box center [175, 746] width 186 height 12
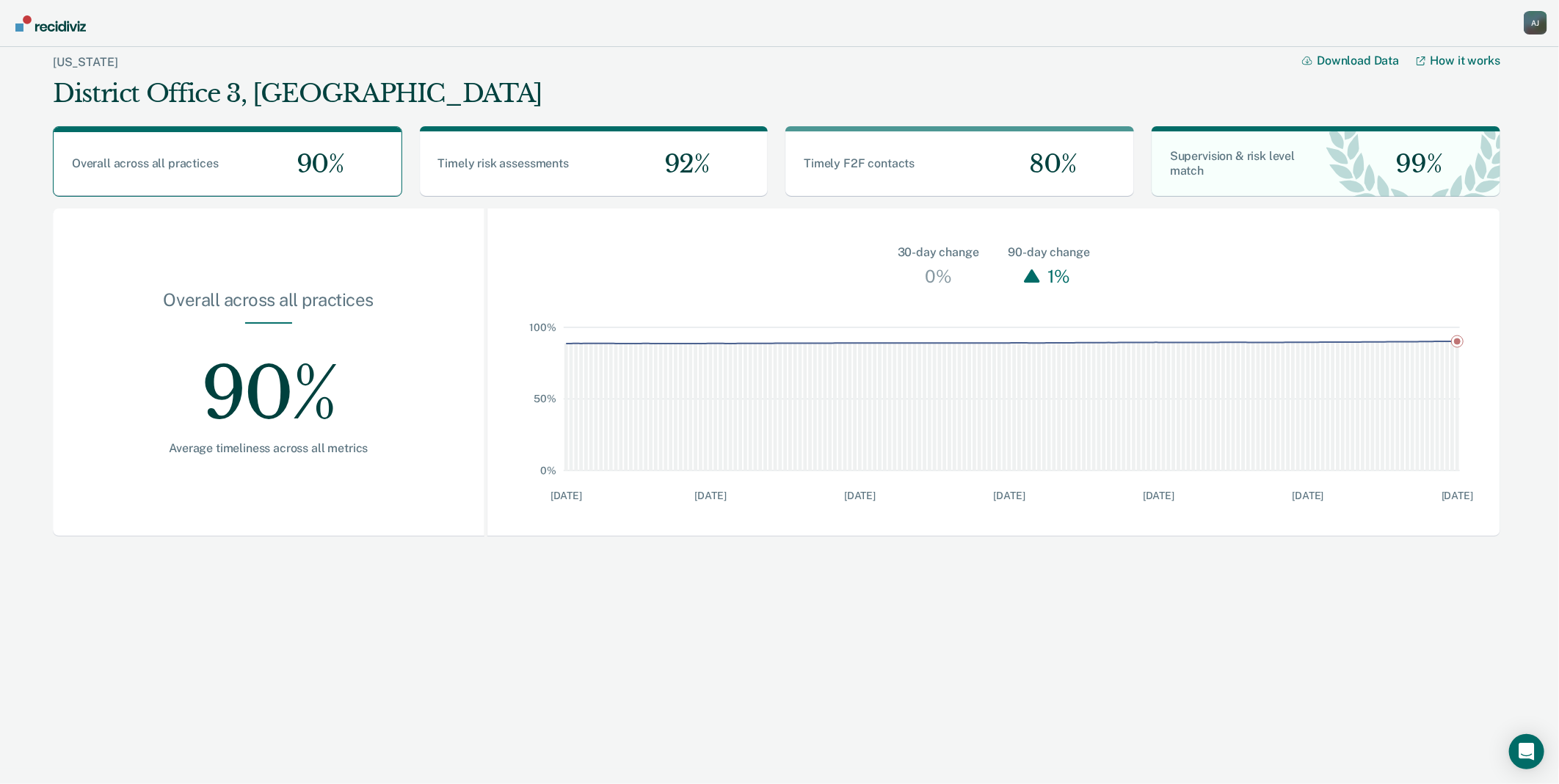
click at [1532, 25] on div "A J" at bounding box center [1536, 23] width 24 height 24
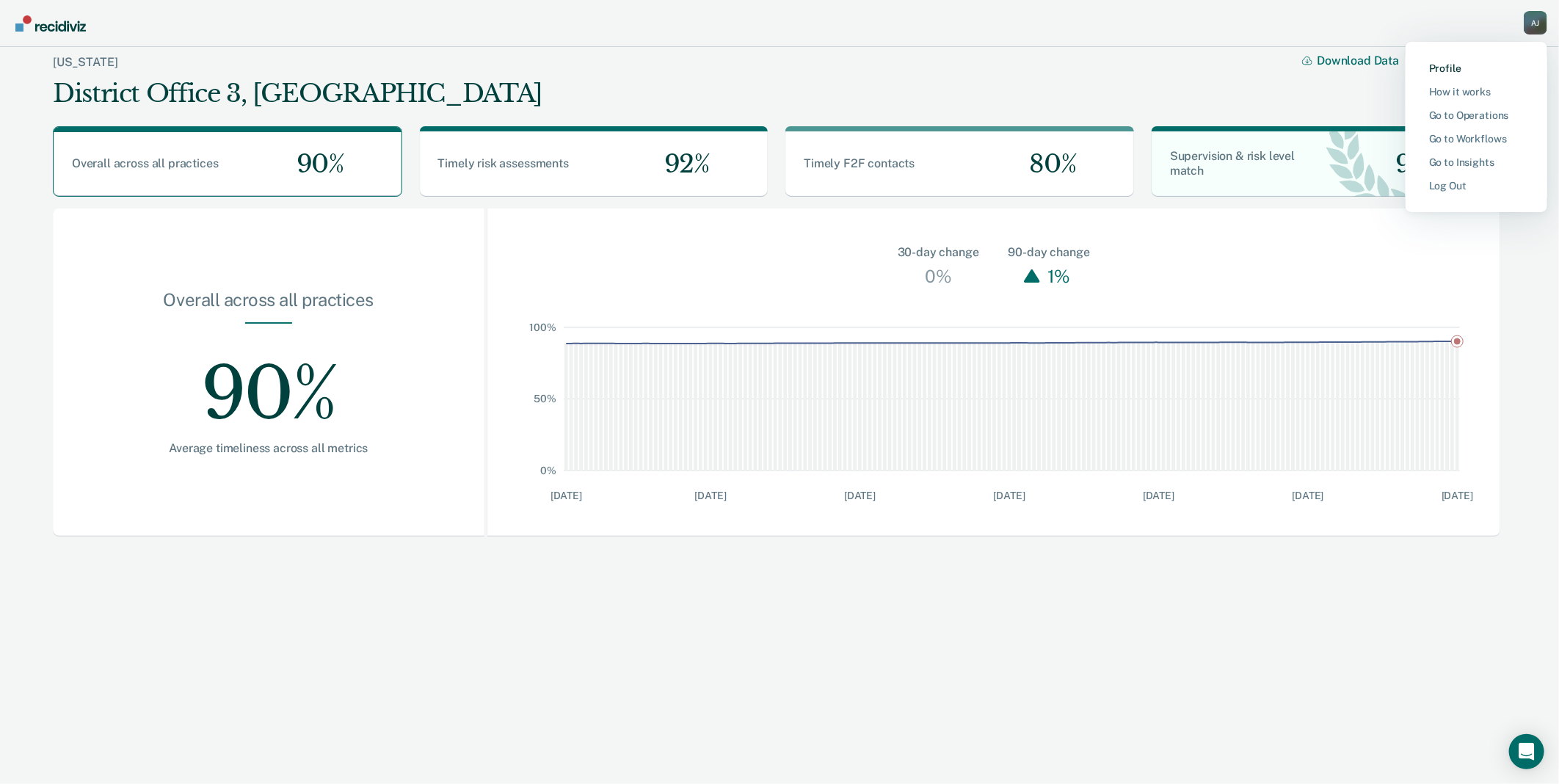
click at [1447, 66] on link "Profile" at bounding box center [1477, 69] width 95 height 13
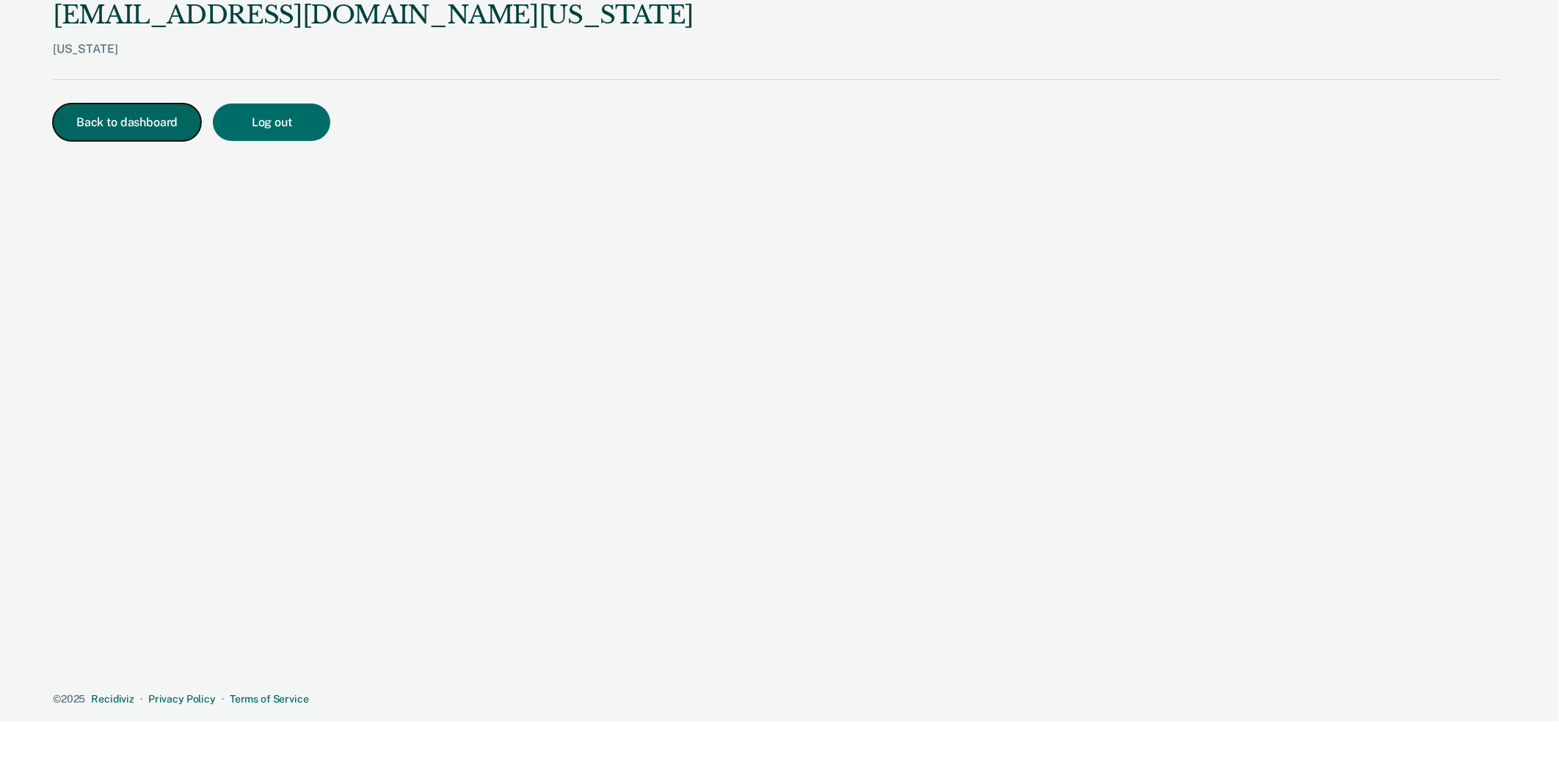
click at [118, 127] on button "Back to dashboard" at bounding box center [126, 122] width 148 height 37
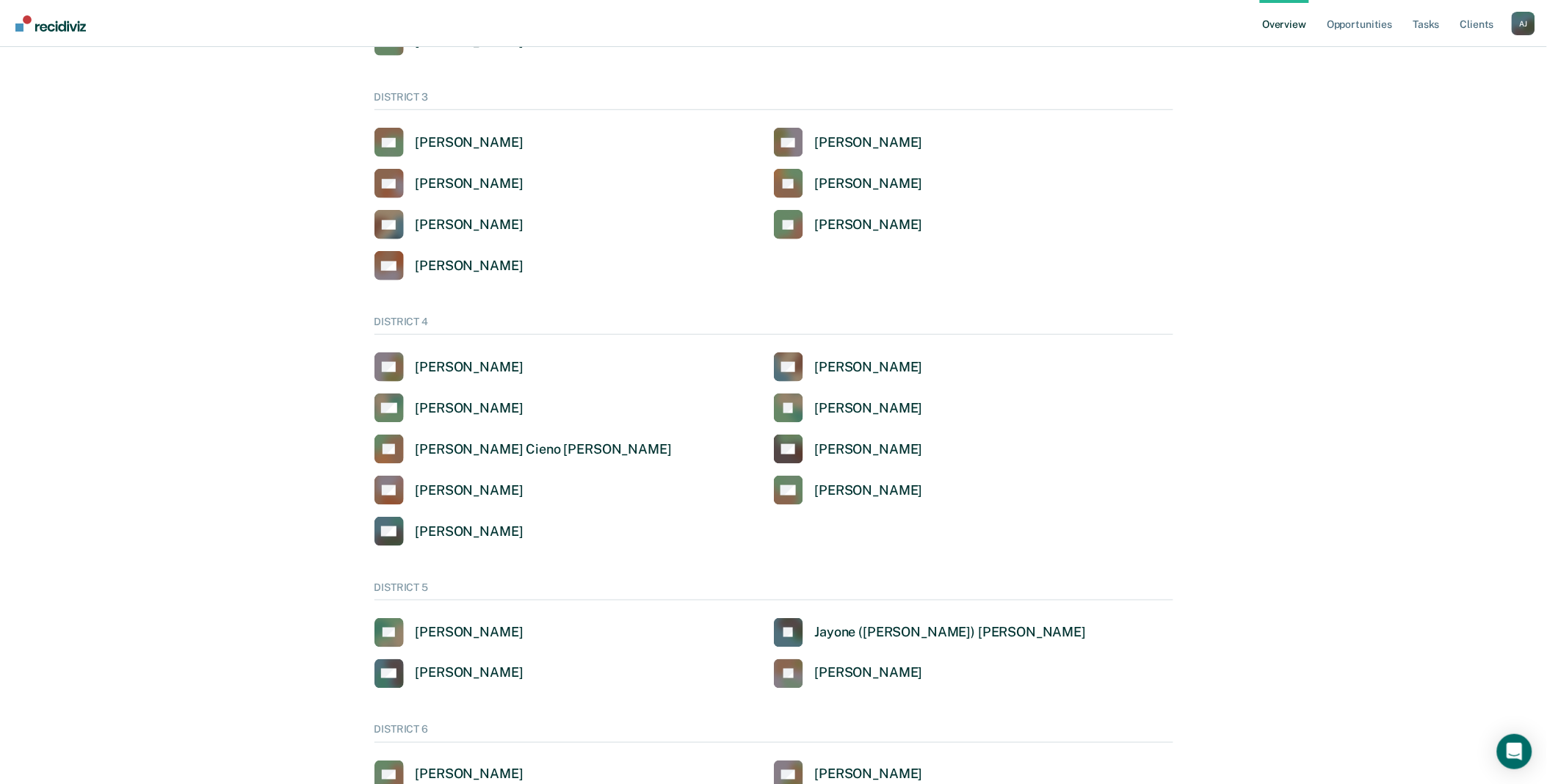
scroll to position [244, 0]
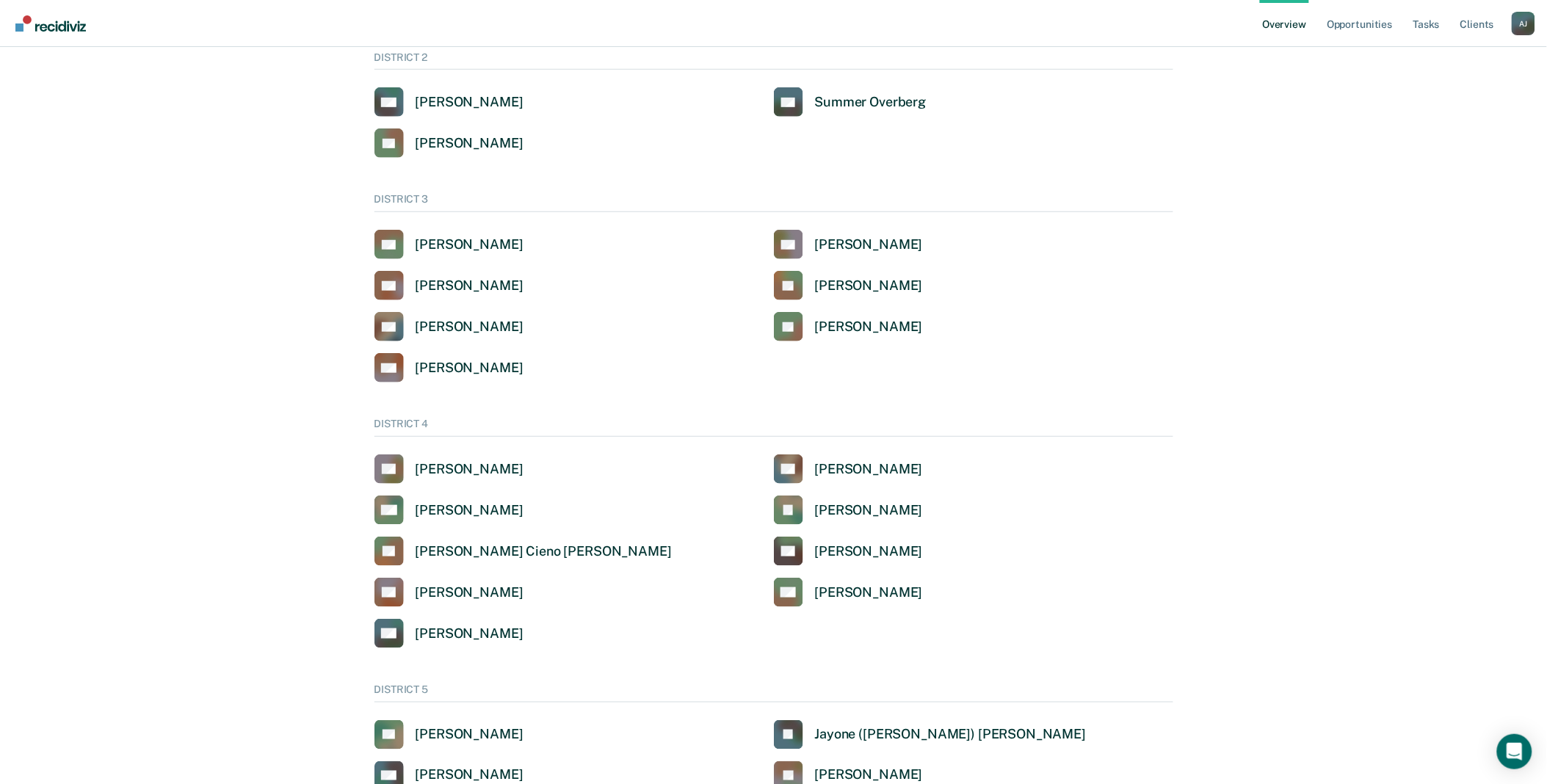
click at [1524, 30] on div "A J" at bounding box center [1523, 24] width 24 height 24
click at [1430, 114] on link "Go to Operations" at bounding box center [1464, 114] width 95 height 13
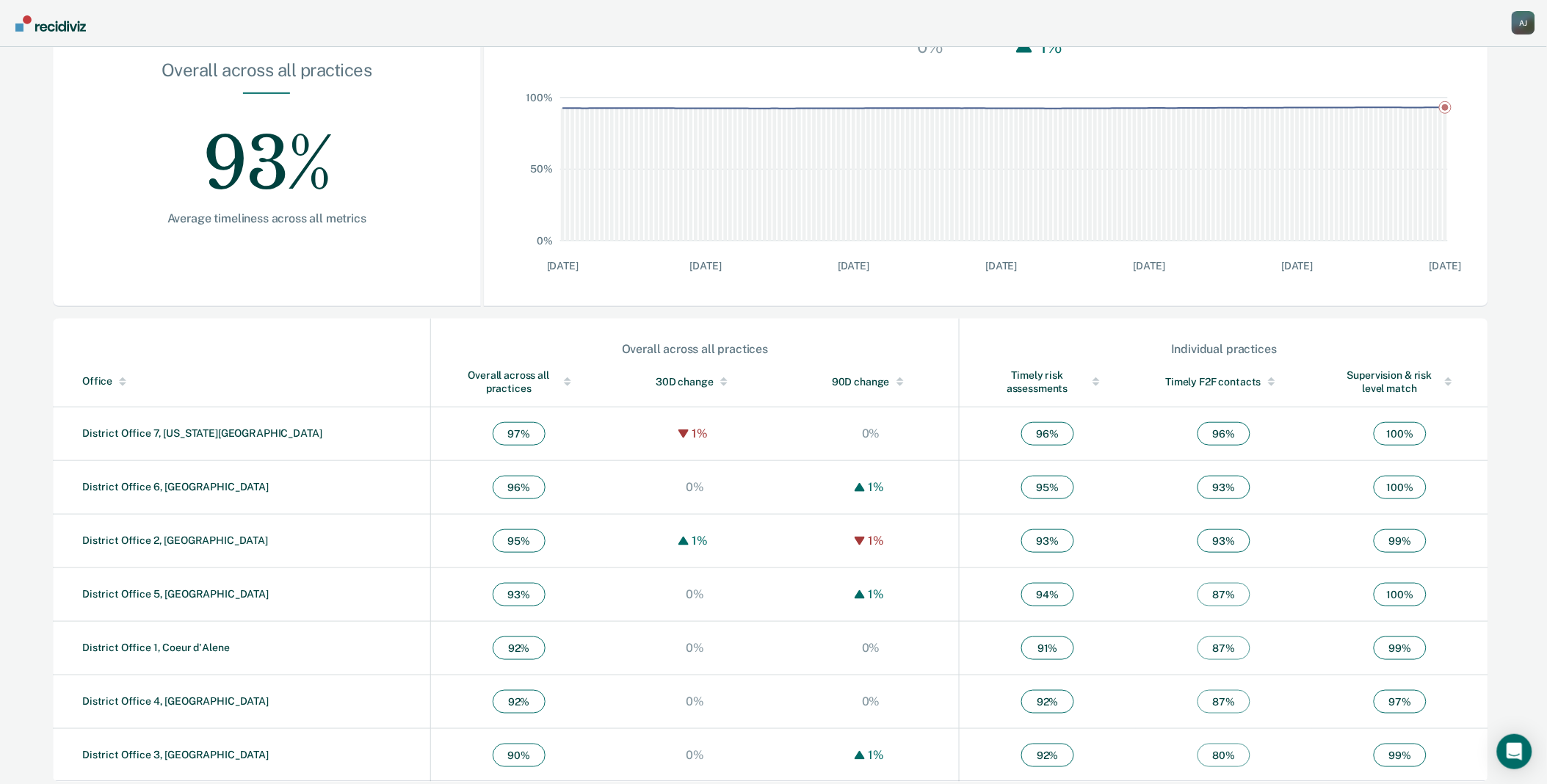
scroll to position [238, 0]
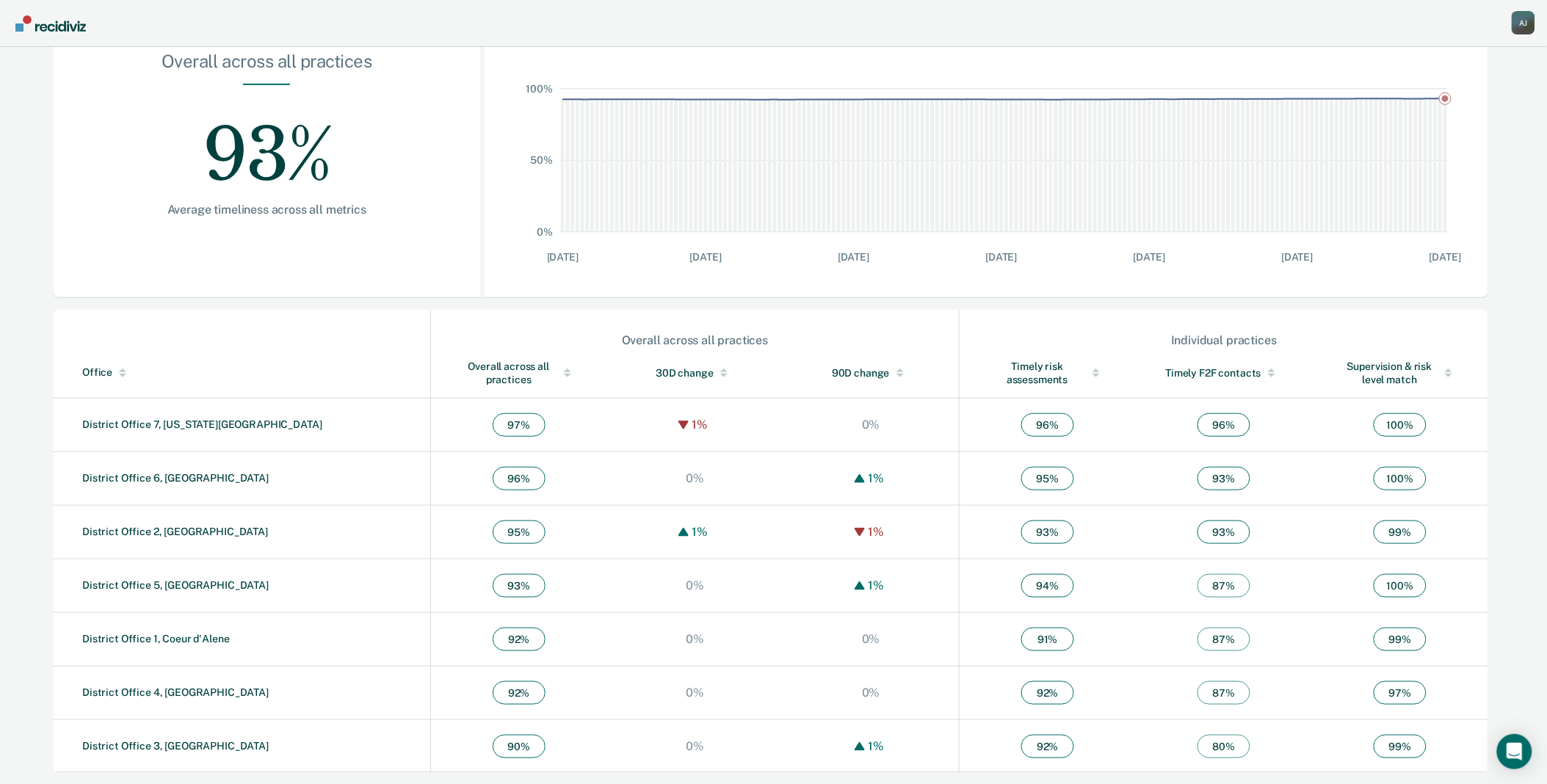
click at [142, 754] on td "District Office 3, [GEOGRAPHIC_DATA]" at bounding box center [241, 746] width 378 height 53
click at [145, 749] on link "District Office 3, [GEOGRAPHIC_DATA]" at bounding box center [175, 746] width 186 height 12
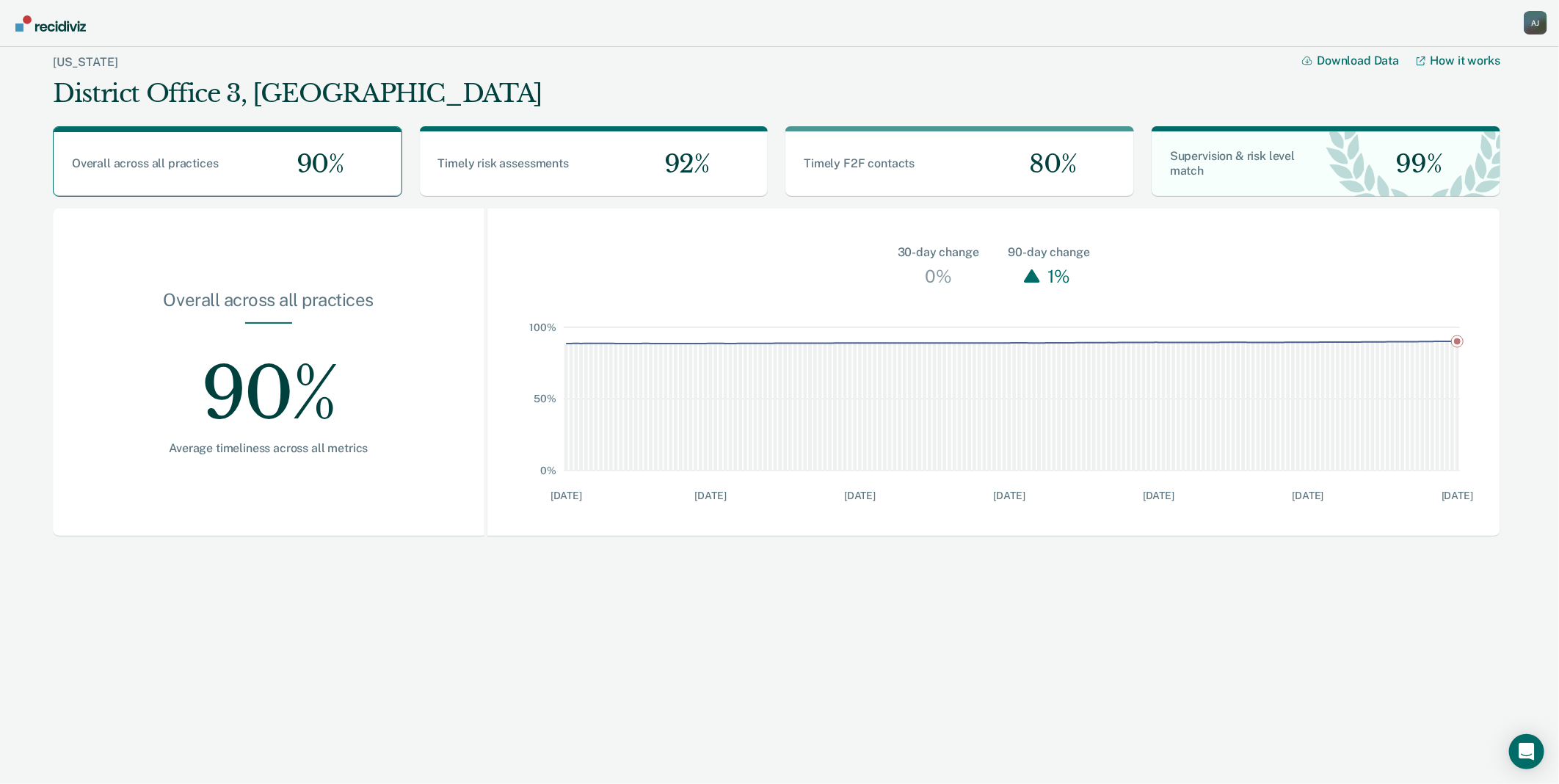
click at [52, 30] on img "Go to Recidiviz Home" at bounding box center [50, 23] width 70 height 16
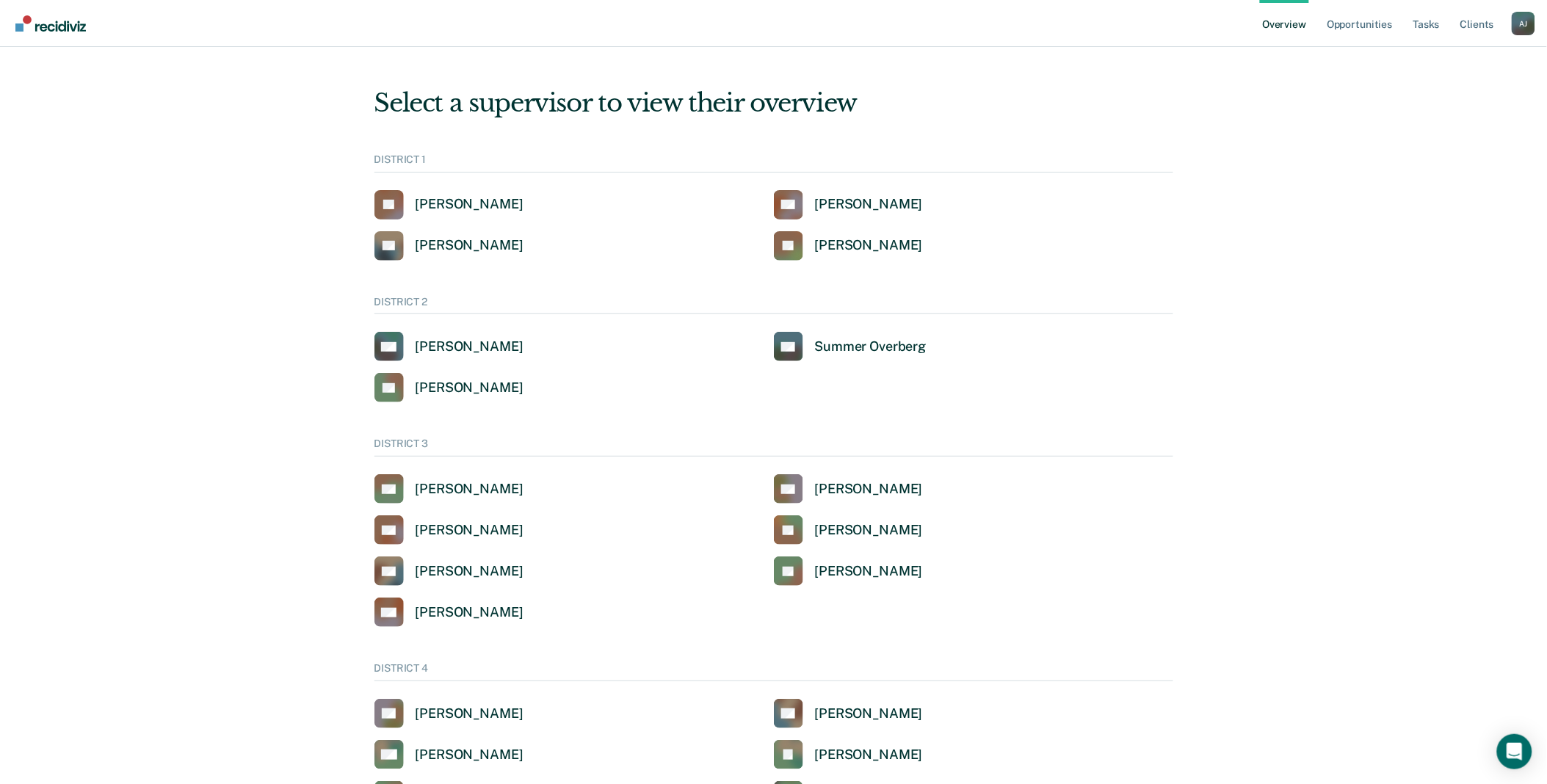
click at [1522, 24] on div "A J" at bounding box center [1523, 24] width 24 height 24
click at [1436, 64] on link "Profile" at bounding box center [1464, 67] width 95 height 13
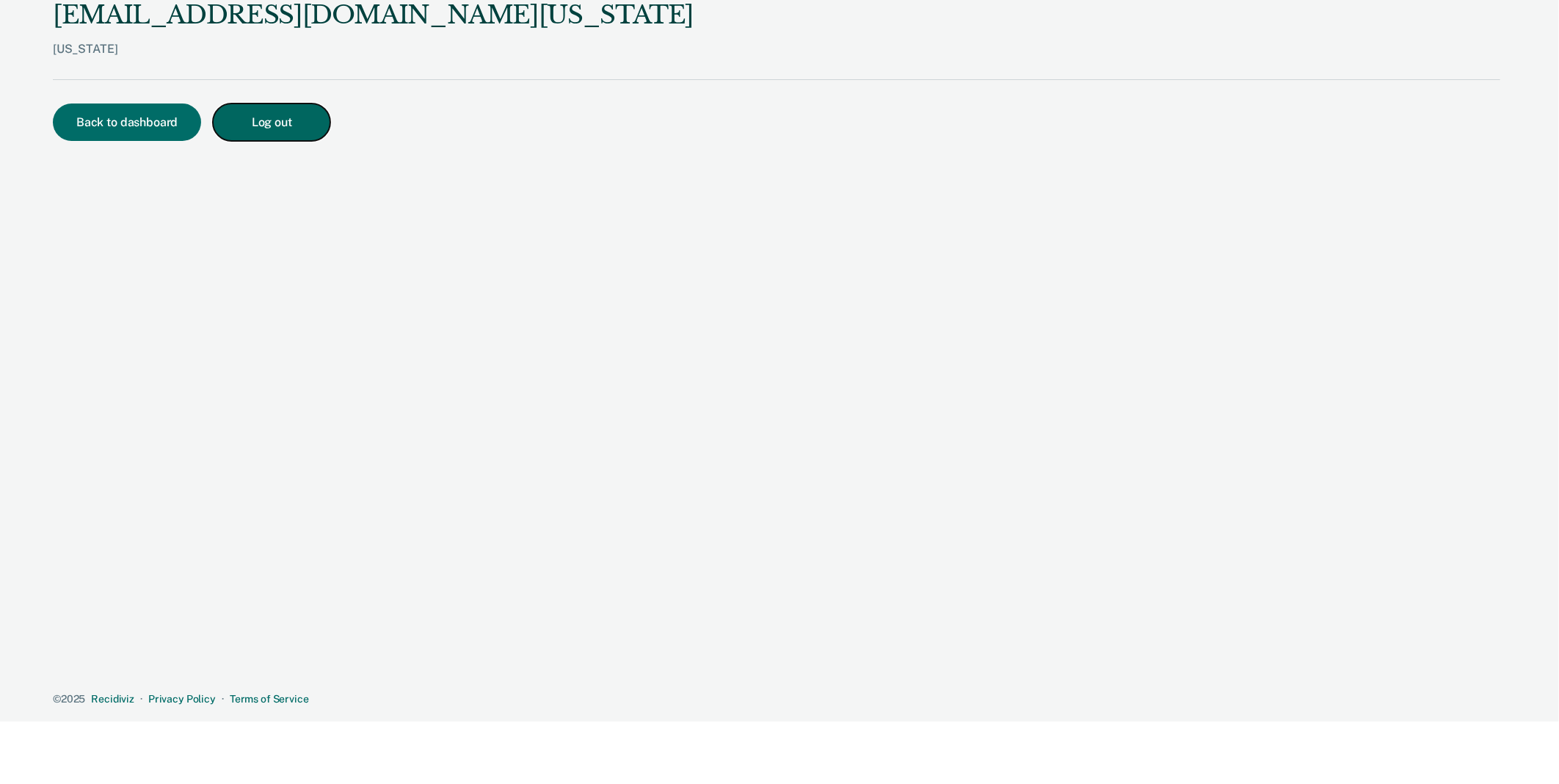
click at [287, 114] on button "Log out" at bounding box center [272, 122] width 118 height 37
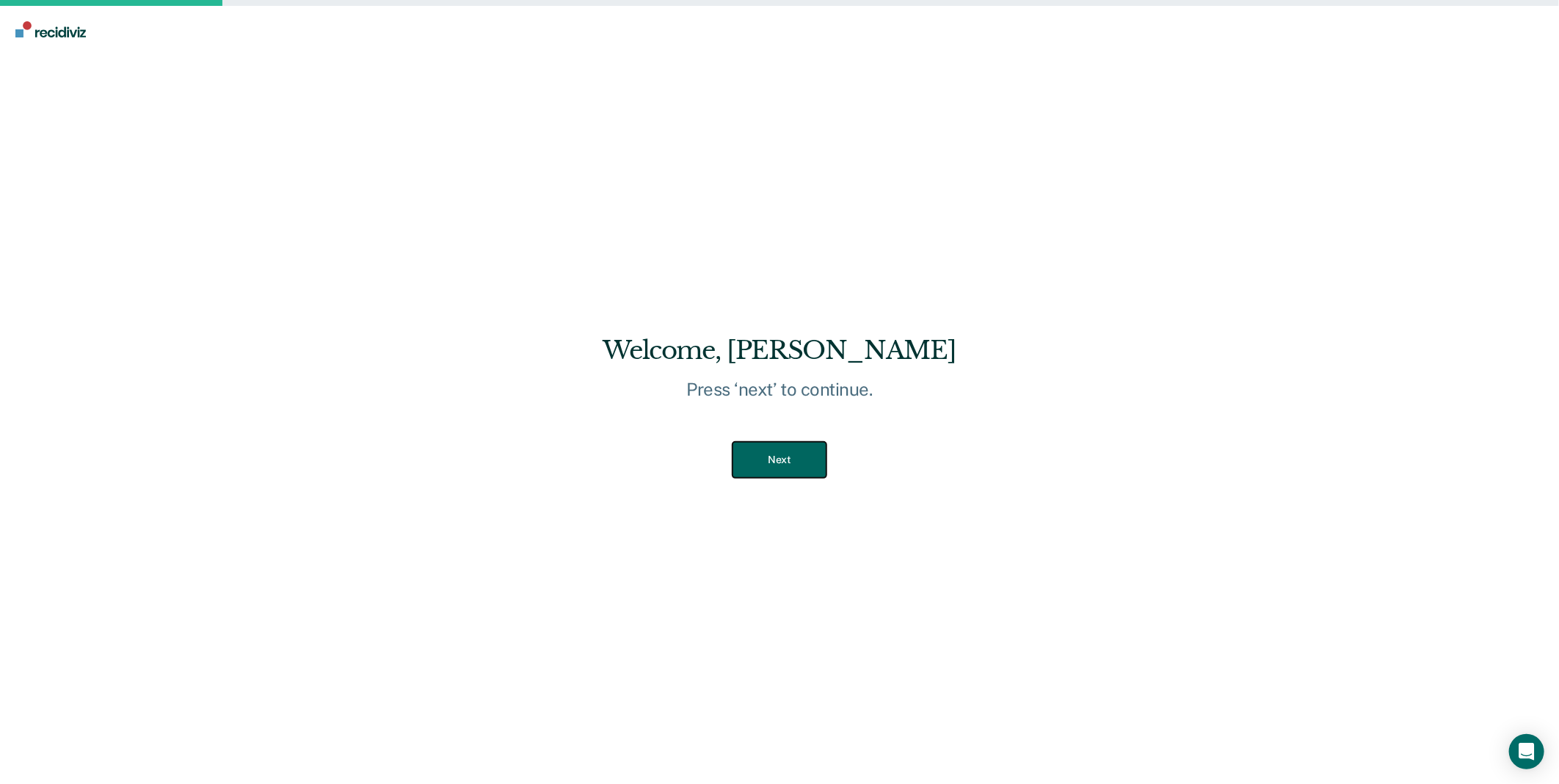
click at [814, 458] on button "Next" at bounding box center [779, 459] width 93 height 36
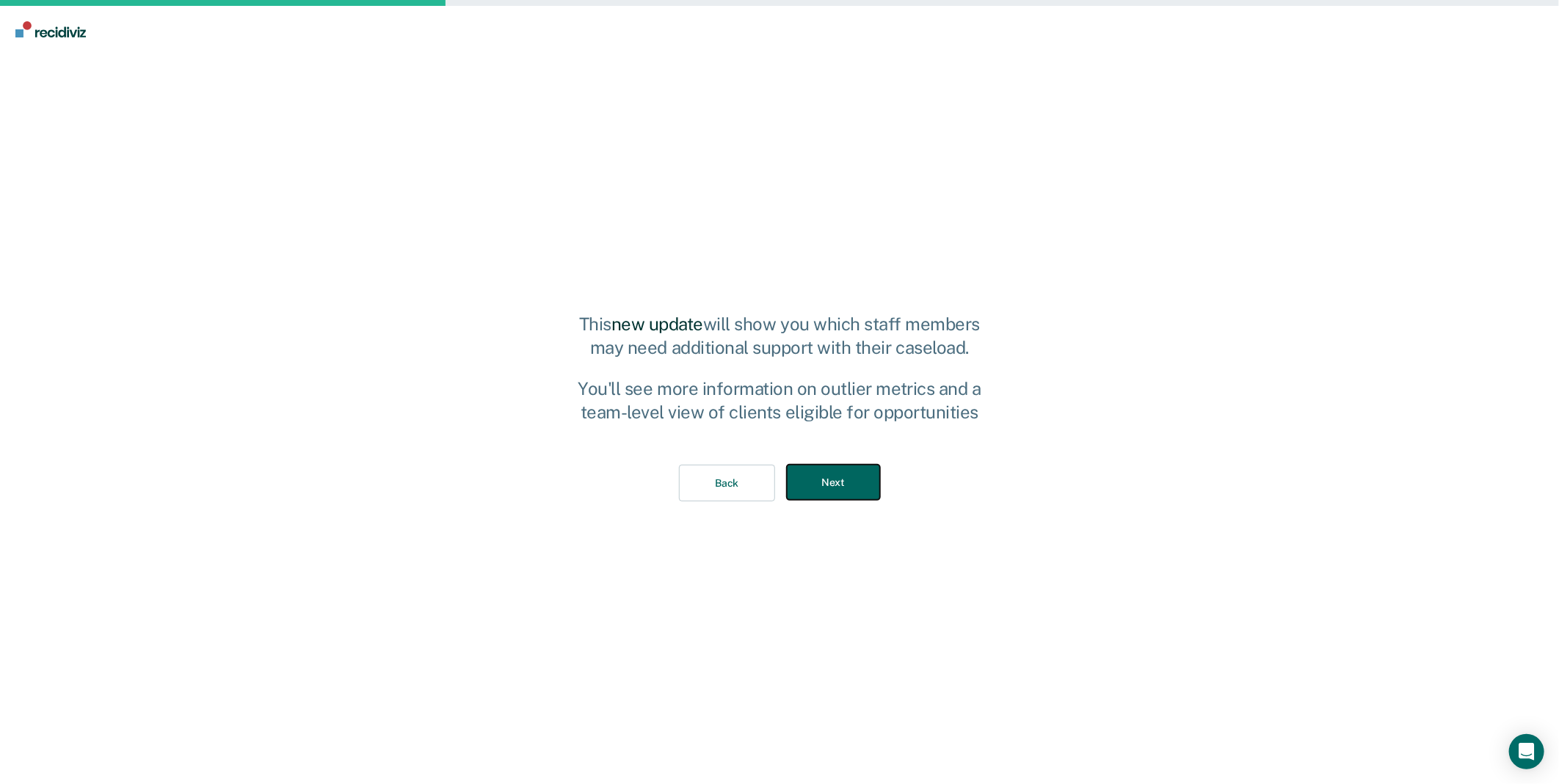
click at [825, 491] on button "Next" at bounding box center [833, 482] width 93 height 36
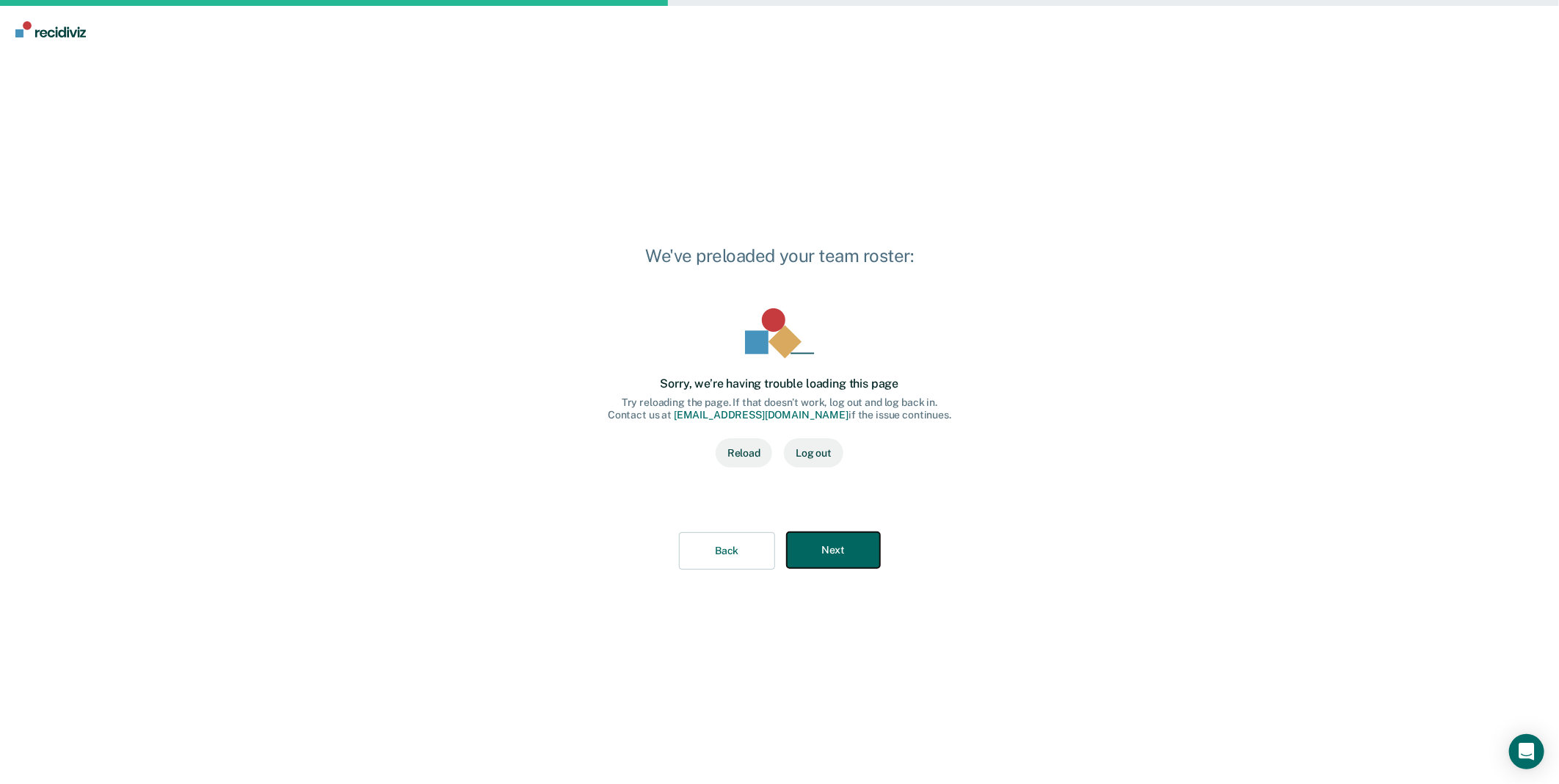
click at [844, 558] on button "Next" at bounding box center [833, 550] width 93 height 36
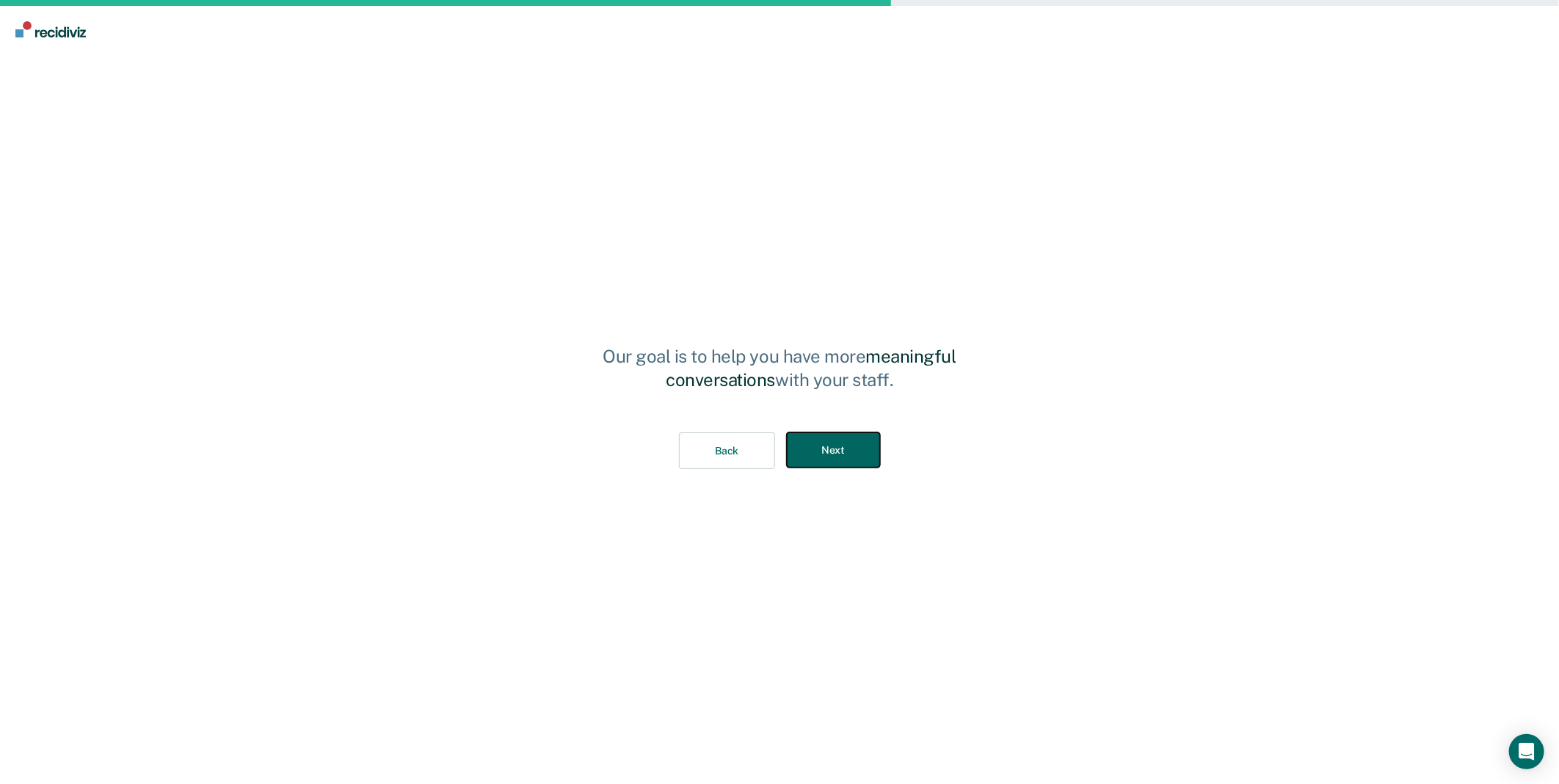
click at [841, 446] on button "Next" at bounding box center [833, 450] width 93 height 36
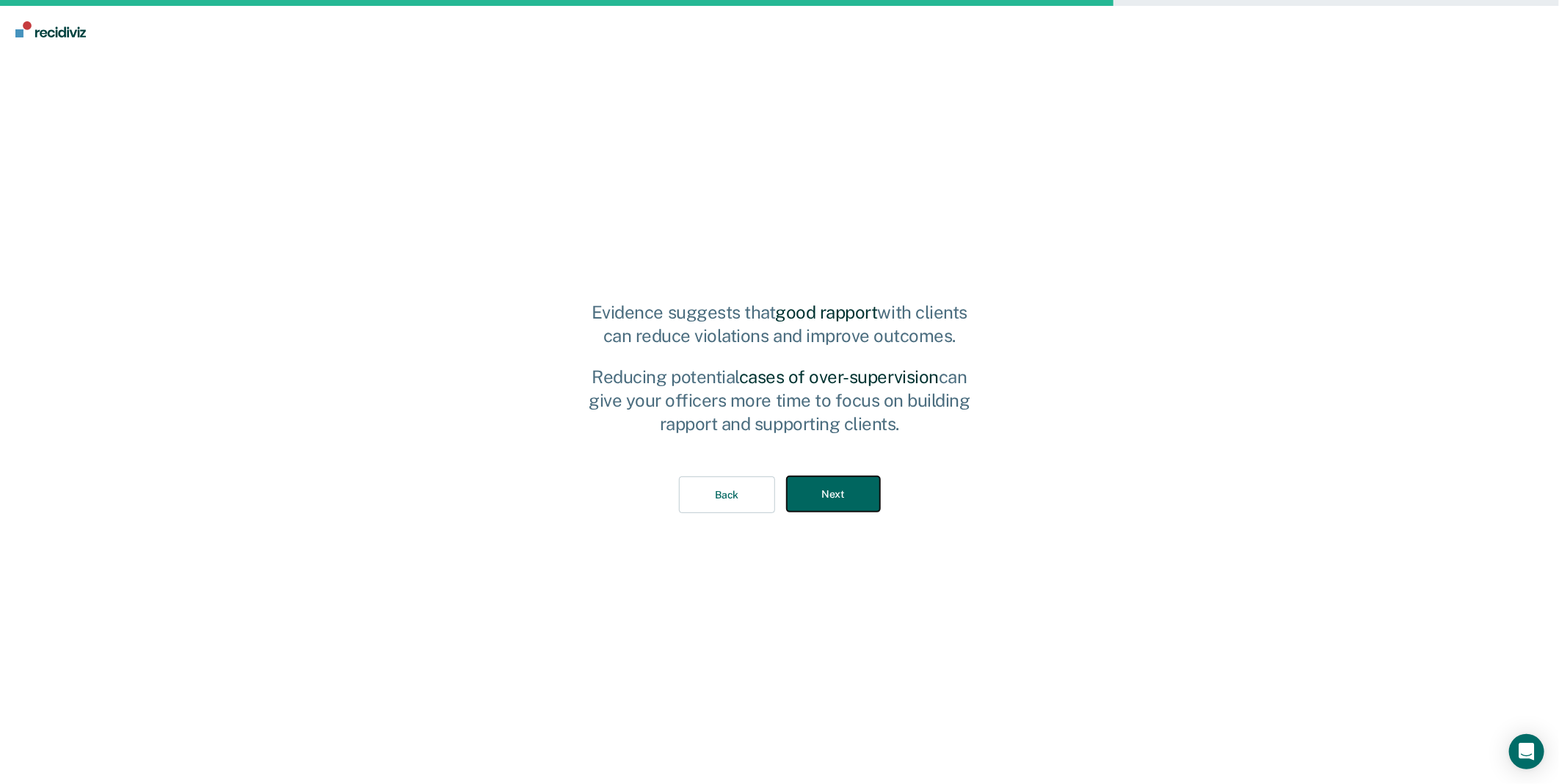
click at [826, 492] on button "Next" at bounding box center [833, 494] width 93 height 36
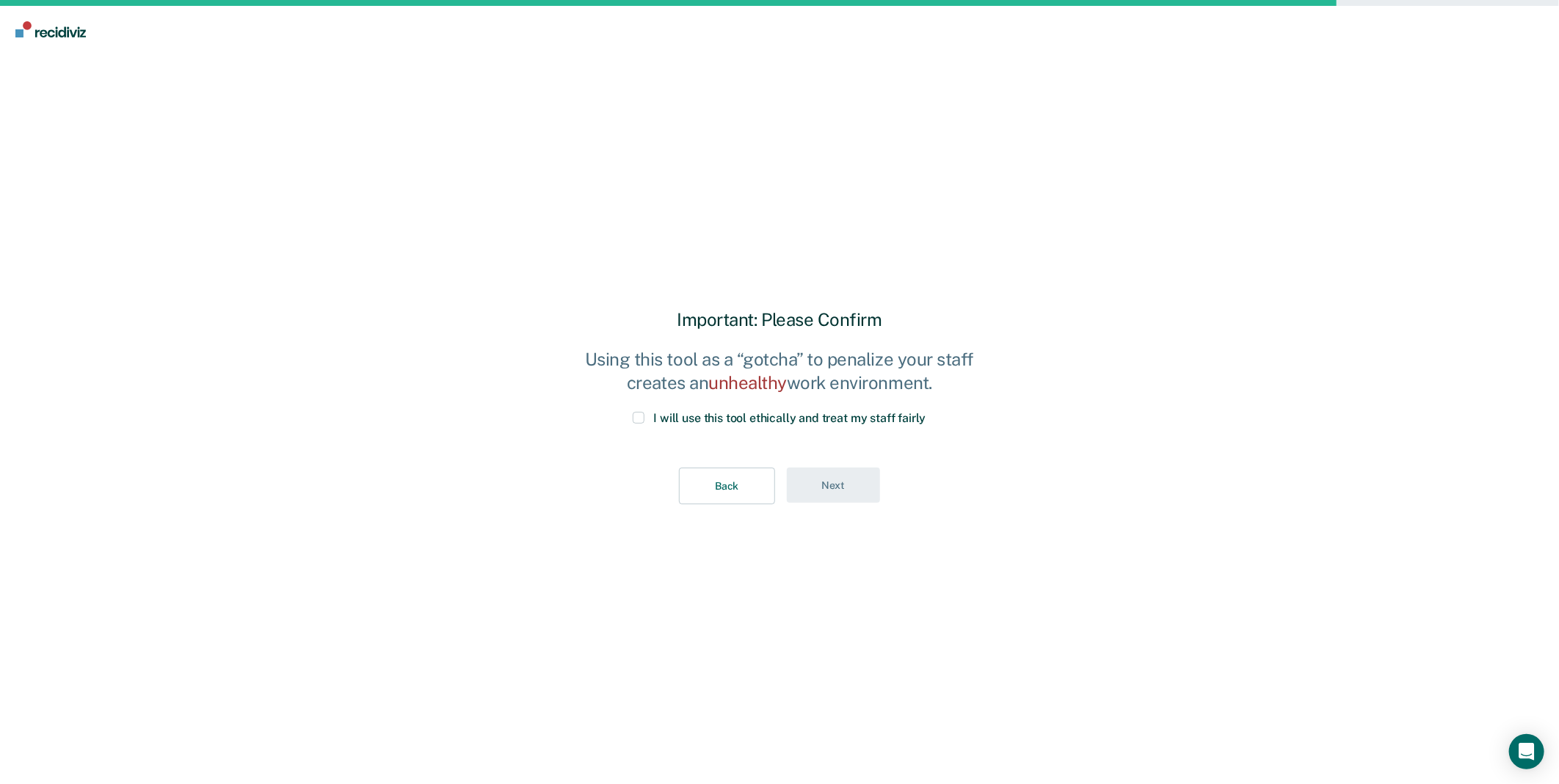
click at [634, 425] on div "I will use this tool ethically and treat my staff fairly" at bounding box center [780, 427] width 408 height 31
click at [640, 421] on span at bounding box center [639, 418] width 12 height 12
click at [926, 412] on input "I will use this tool ethically and treat my staff fairly" at bounding box center [926, 412] width 0 height 0
click at [815, 486] on button "Next" at bounding box center [833, 485] width 93 height 36
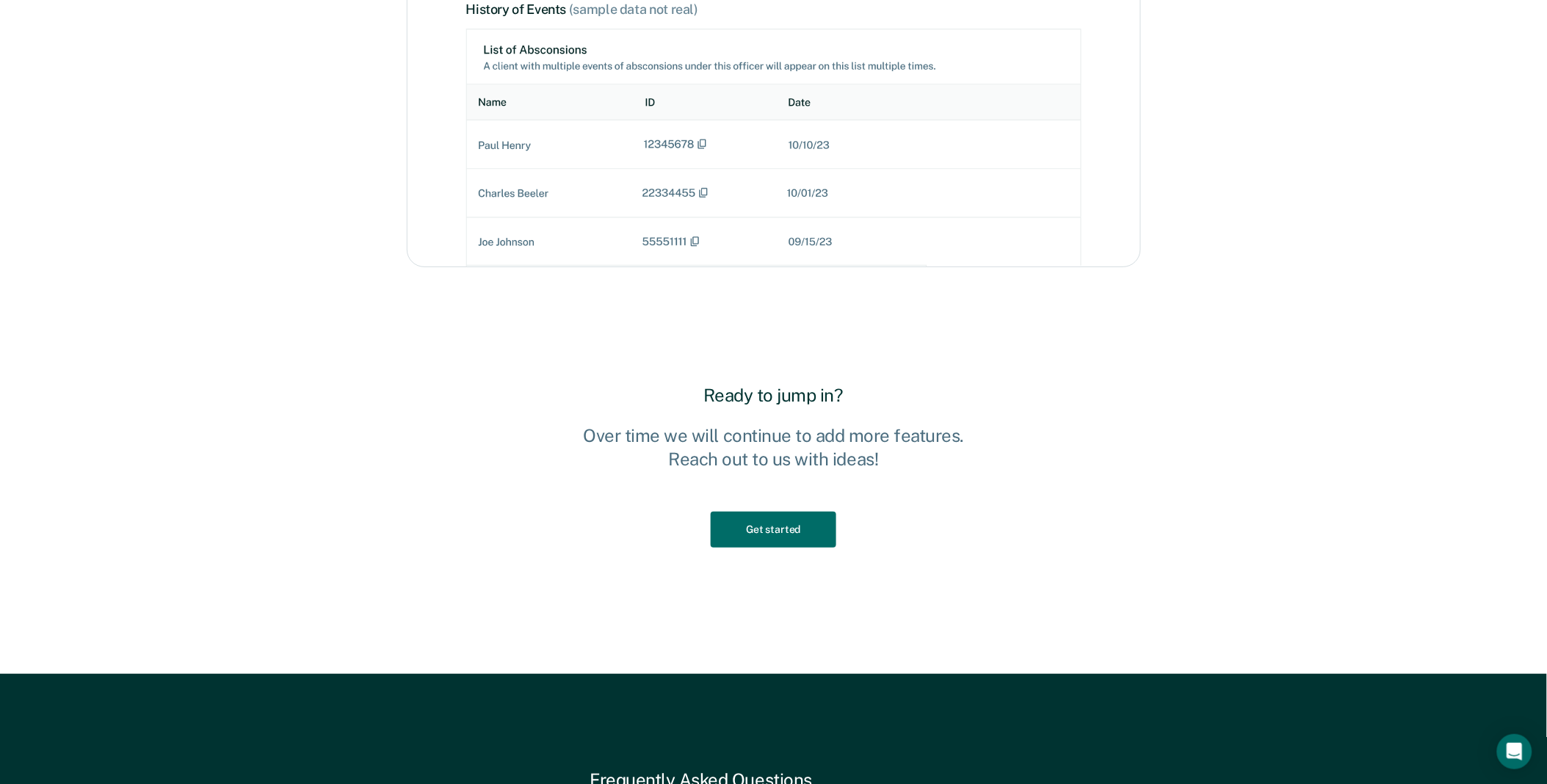
scroll to position [1875, 0]
click at [778, 539] on button "Get started" at bounding box center [773, 529] width 125 height 36
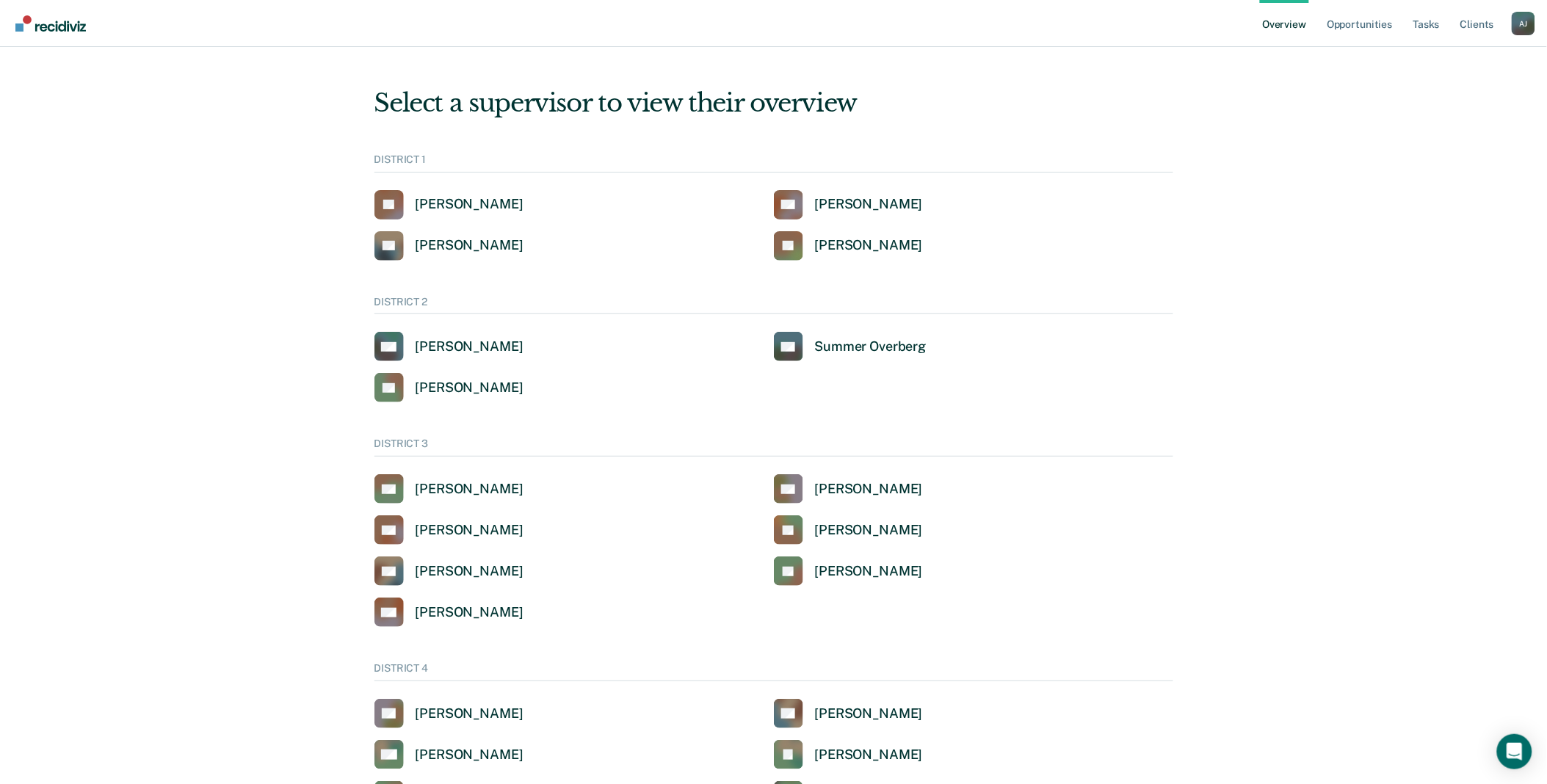
click at [1520, 20] on div "A J" at bounding box center [1523, 24] width 24 height 24
click at [1436, 112] on link "Go to Operations" at bounding box center [1464, 114] width 95 height 13
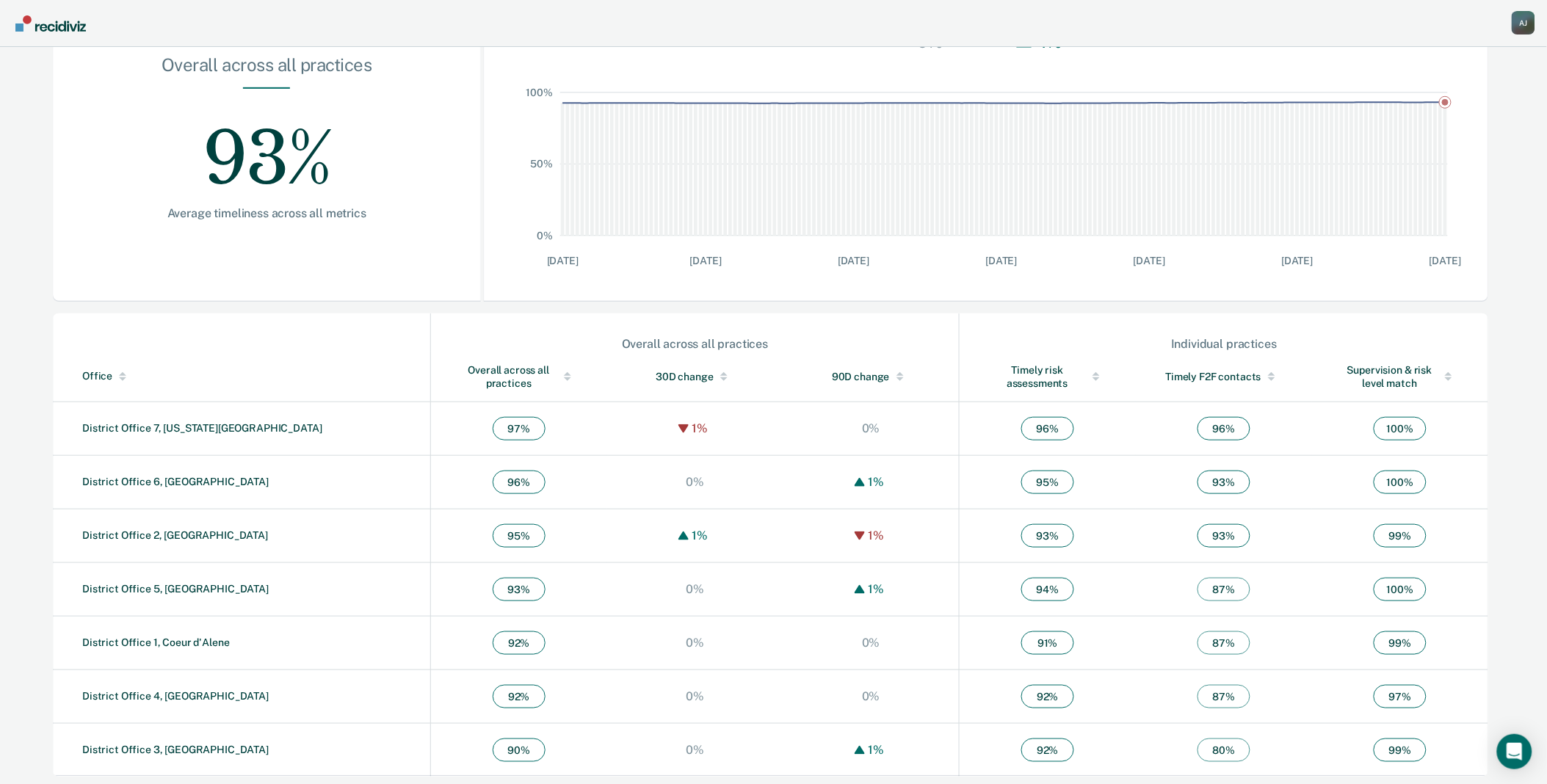
scroll to position [238, 0]
click at [150, 749] on link "District Office 3, [GEOGRAPHIC_DATA]" at bounding box center [175, 746] width 186 height 12
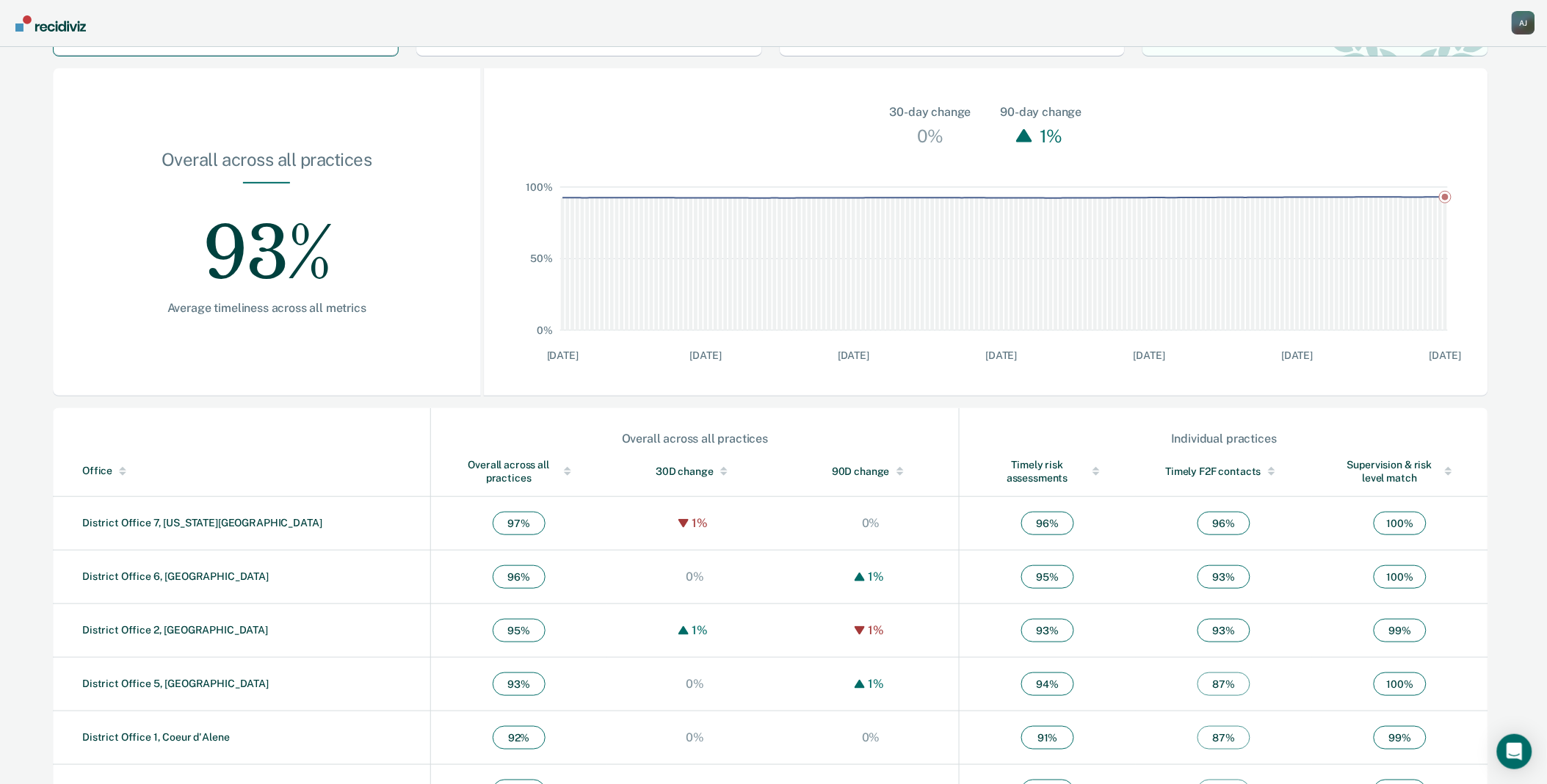
scroll to position [238, 0]
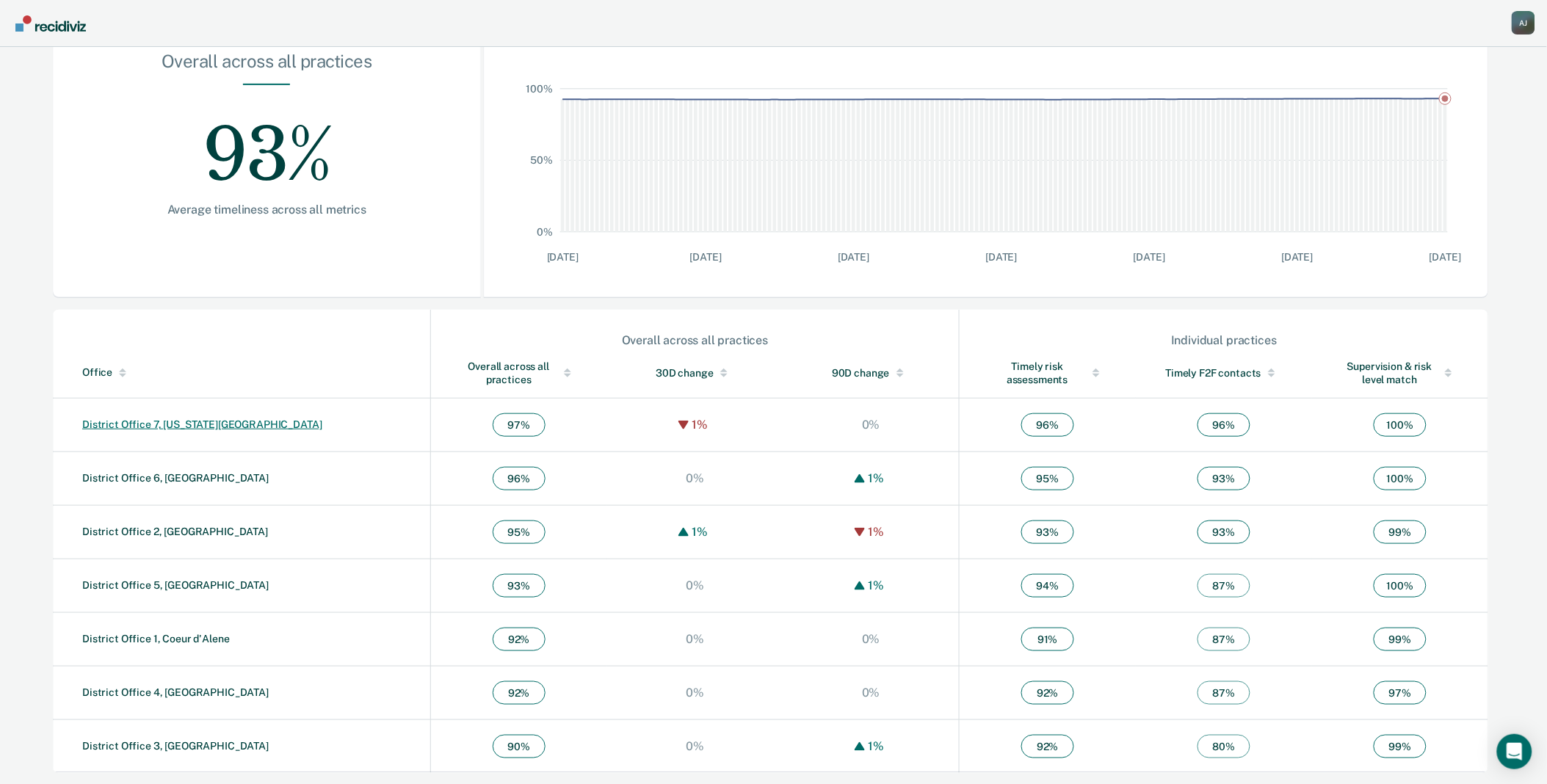
click at [151, 422] on link "District Office 7, [US_STATE][GEOGRAPHIC_DATA]" at bounding box center [202, 425] width 240 height 12
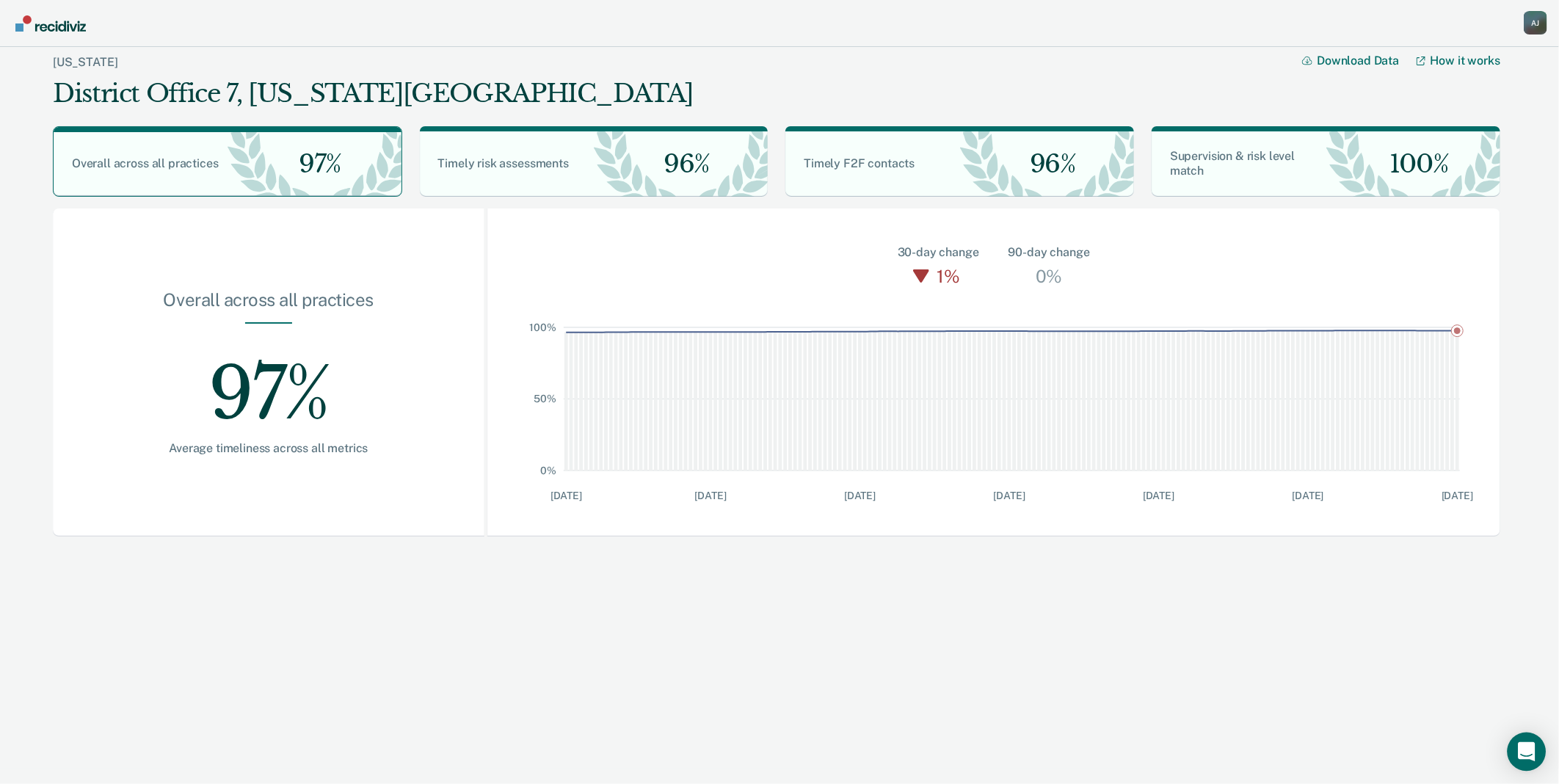
click at [1527, 759] on div "Open Intercom Messenger" at bounding box center [1528, 752] width 39 height 39
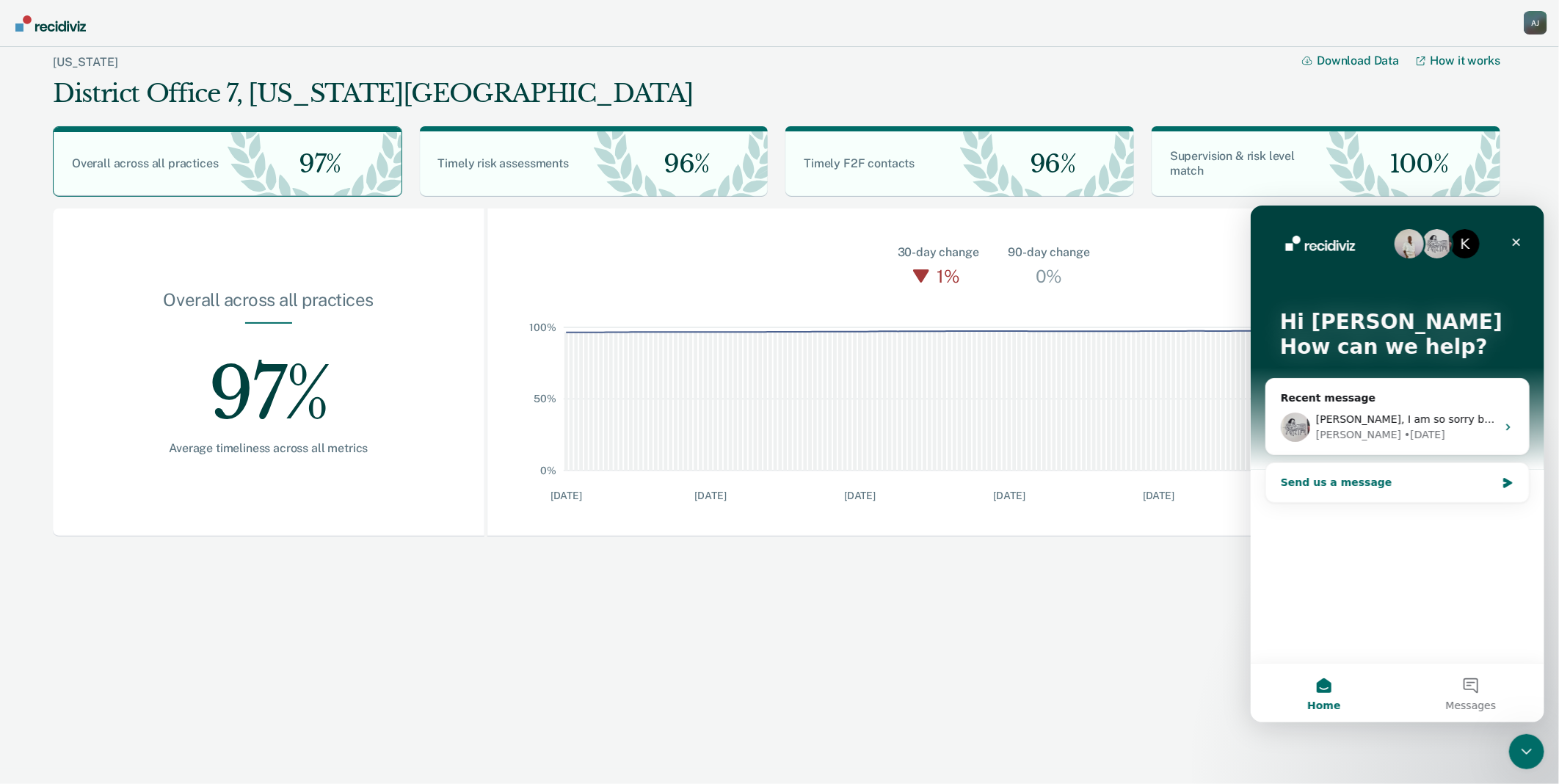
click at [1438, 485] on div "Send us a message" at bounding box center [1388, 482] width 215 height 15
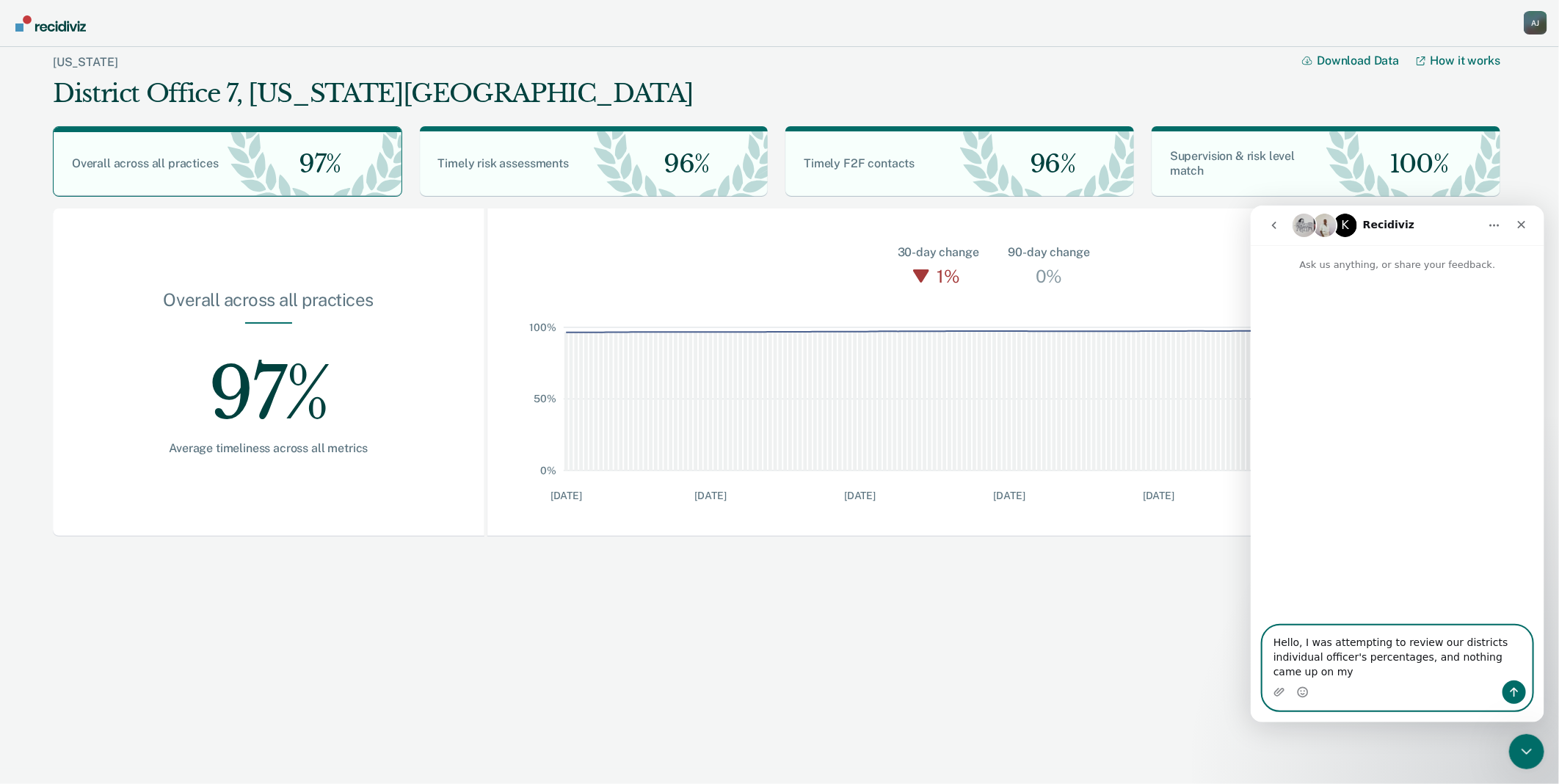
click at [1359, 675] on textarea "Hello, I was attempting to review our districts individual officer's percentage…" at bounding box center [1397, 652] width 269 height 54
click at [1549, 19] on div "Arguello, Jose A J Profile How it works Go to Operations Go to Workflows Go to …" at bounding box center [779, 24] width 1559 height 47
click at [1516, 672] on textarea "Hello, I was attempting to review our districts individual officer's percentage…" at bounding box center [1397, 652] width 269 height 54
click at [1412, 655] on textarea "Hello, I was attempting to review our districts individual officer's percentage…" at bounding box center [1397, 652] width 269 height 54
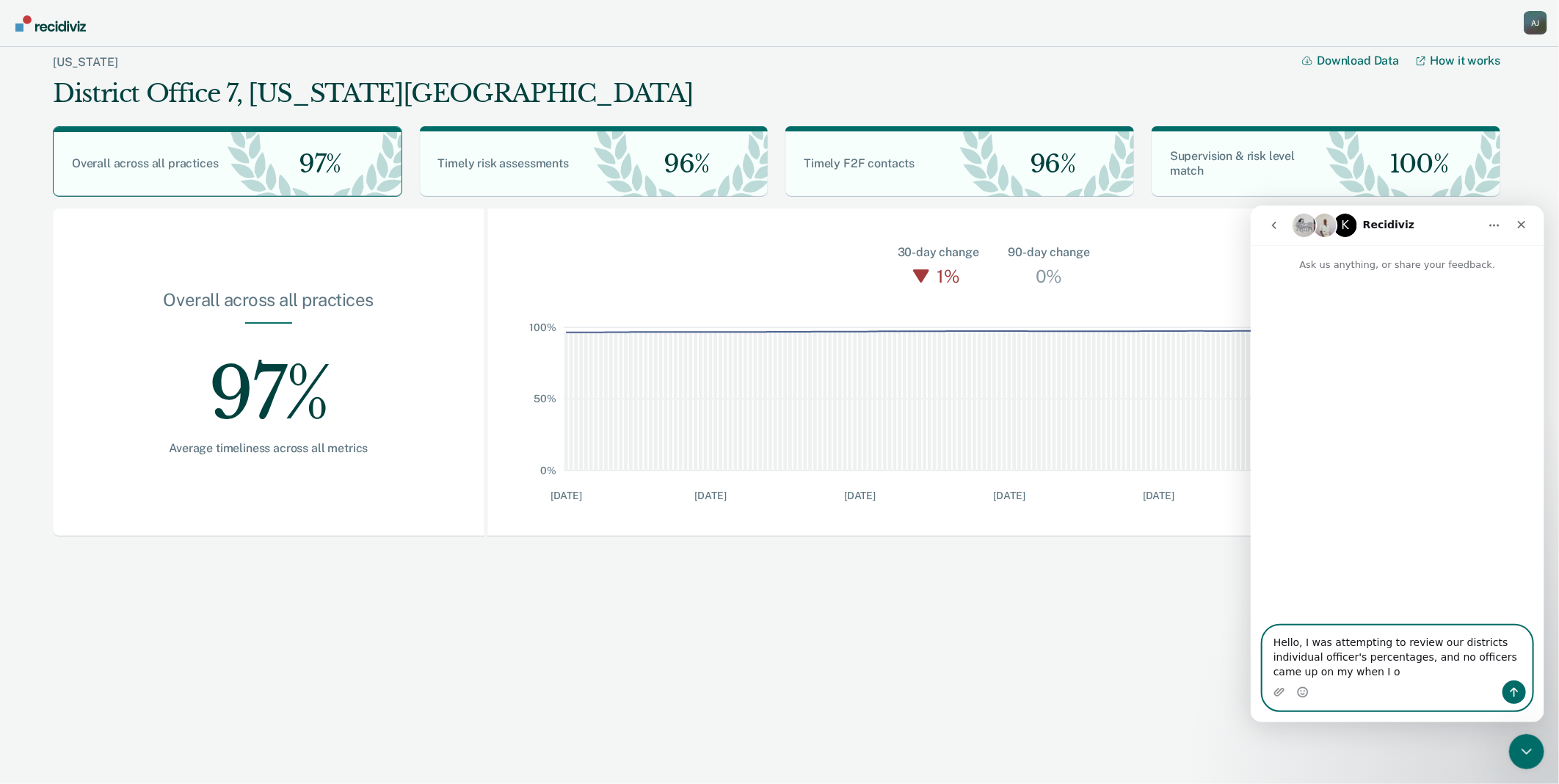
drag, startPoint x: 1319, startPoint y: 672, endPoint x: 1348, endPoint y: 687, distance: 32.6
click at [1325, 675] on textarea "Hello, I was attempting to review our districts individual officer's percentage…" at bounding box center [1397, 652] width 269 height 54
type textarea "Hello, I was attempting to review our districts individual officer's percentage…"
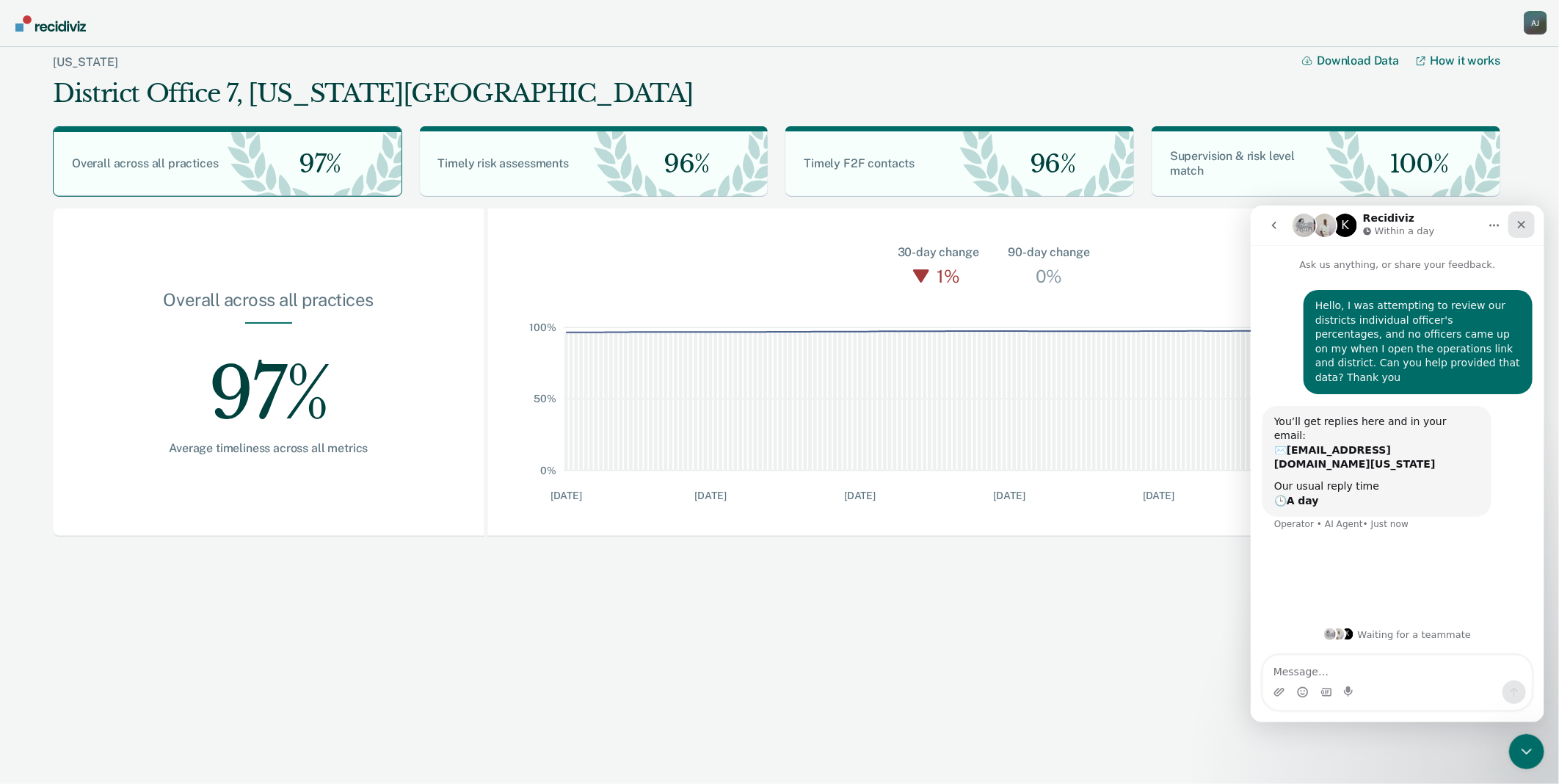
click at [1523, 225] on icon "Close" at bounding box center [1522, 224] width 8 height 8
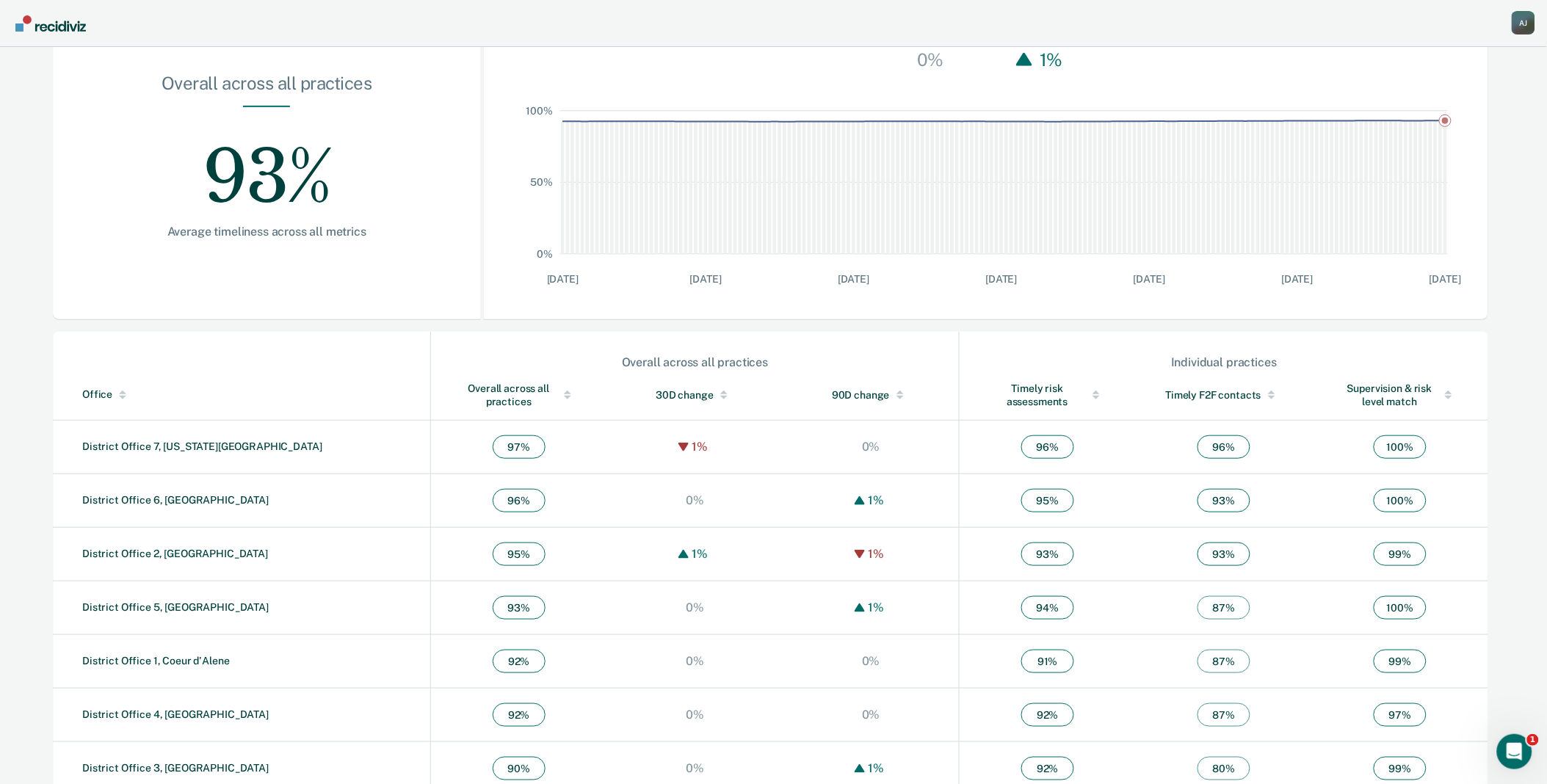
scroll to position [238, 0]
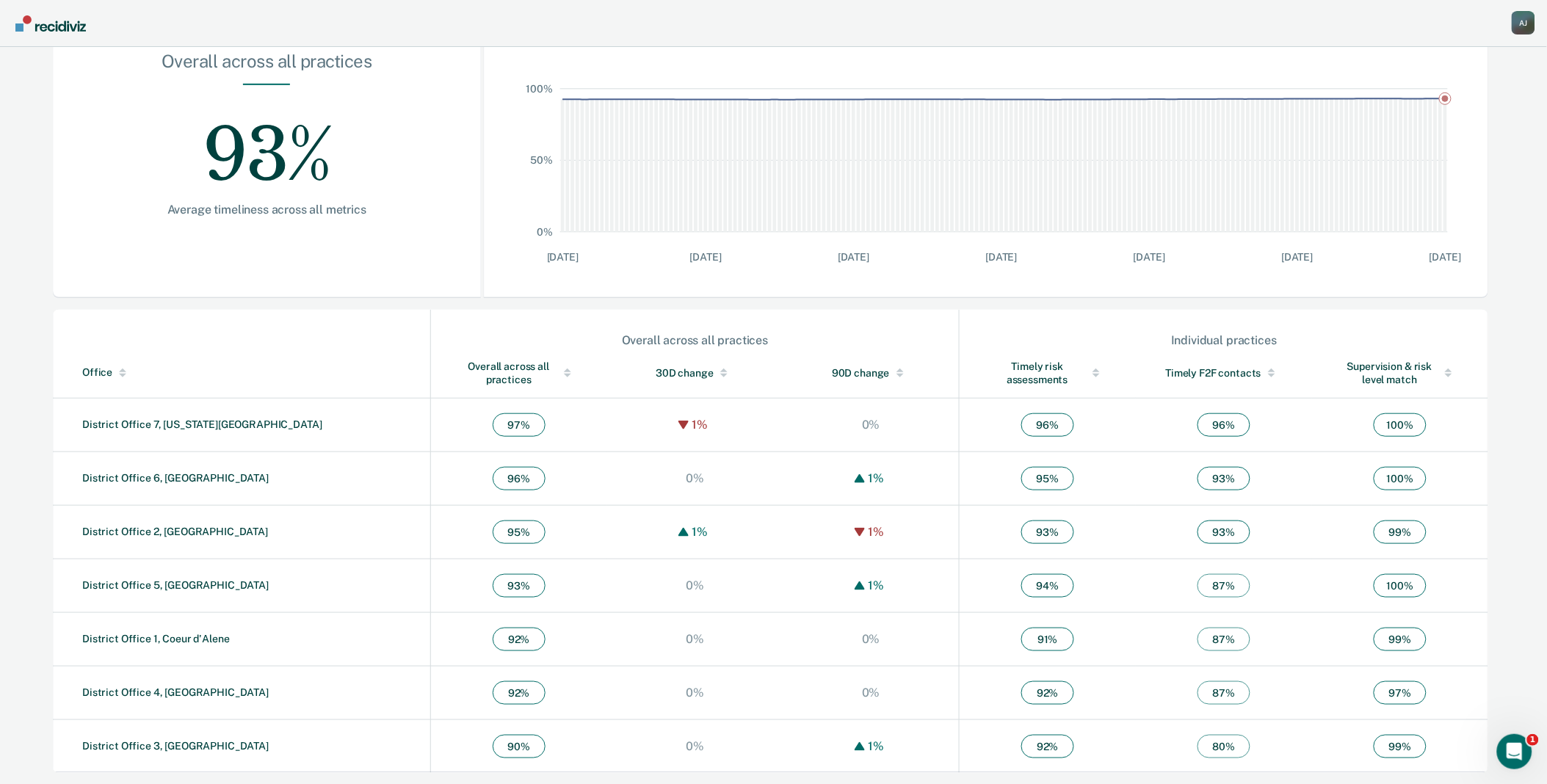
click at [557, 368] on div "Main chart and filter content" at bounding box center [568, 373] width 20 height 10
click at [165, 423] on link "District Office 3, Caldwell" at bounding box center [175, 425] width 186 height 12
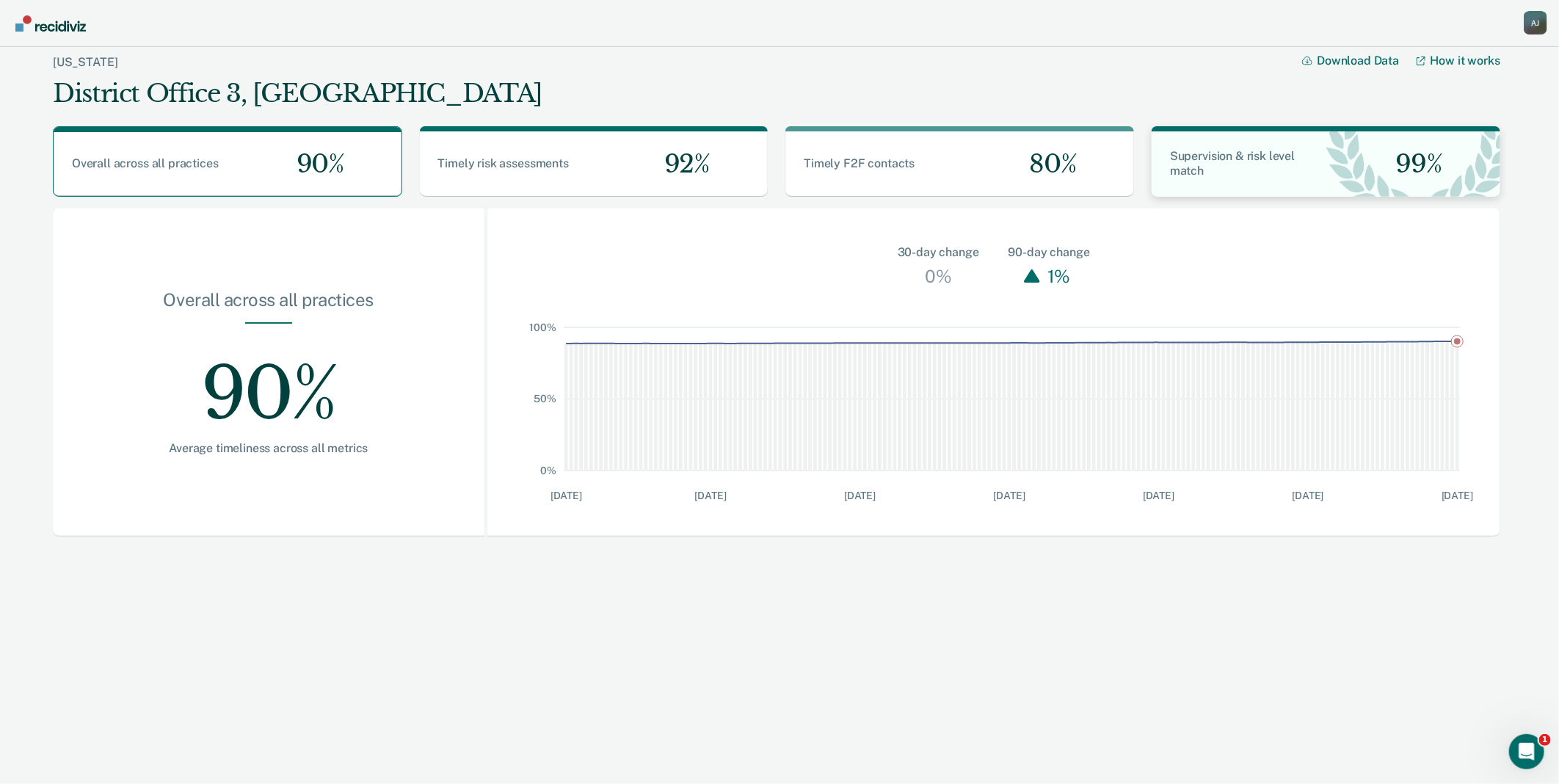
click at [1312, 151] on div "Supervision & risk level match" at bounding box center [1239, 163] width 174 height 30
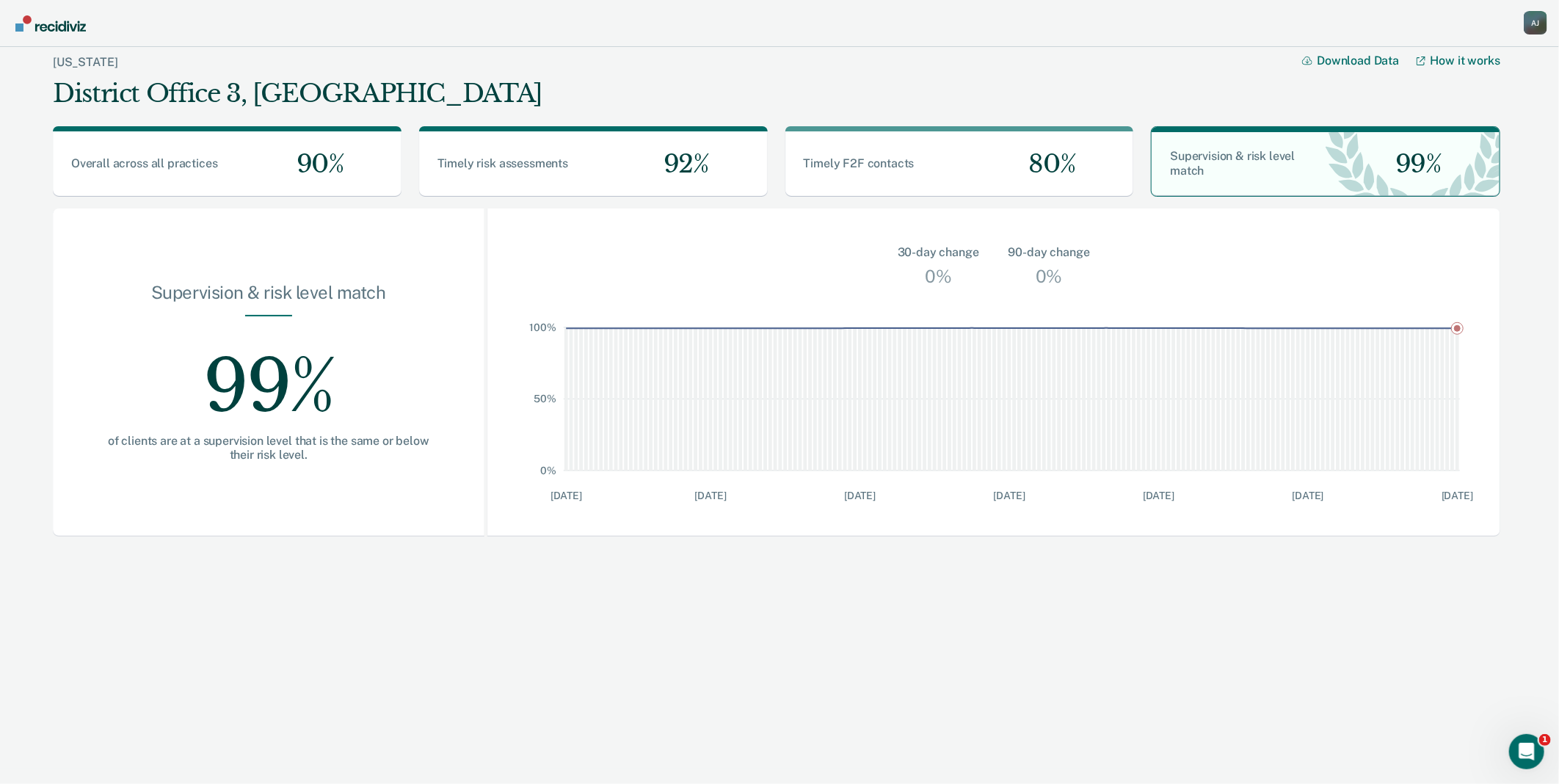
click at [1529, 17] on div "A J" at bounding box center [1536, 23] width 24 height 24
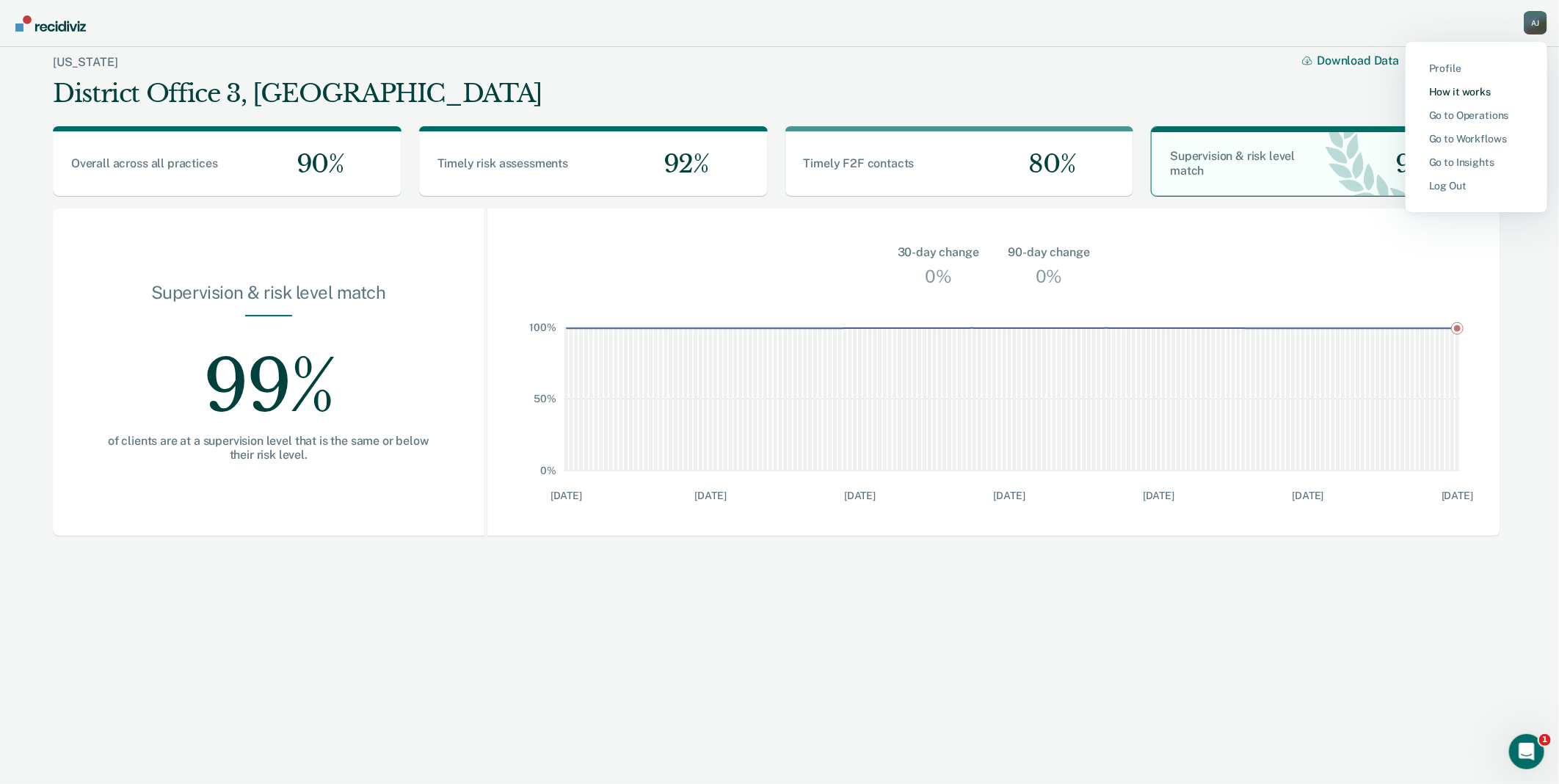
click at [1453, 94] on link "How it works" at bounding box center [1477, 92] width 95 height 13
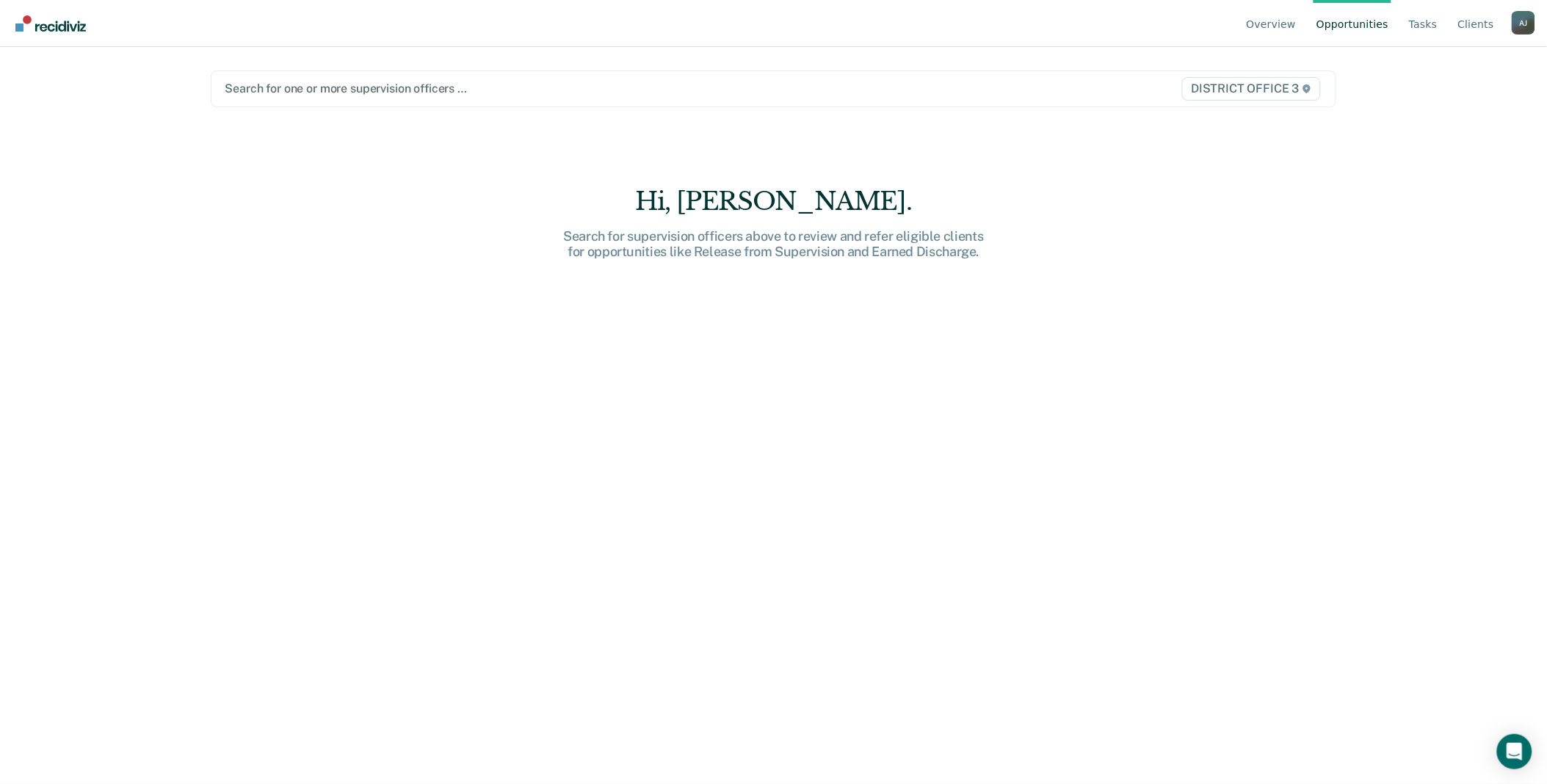
click at [1520, 25] on div "A J" at bounding box center [1523, 23] width 24 height 24
click at [1452, 116] on link "Go to Operations" at bounding box center [1464, 115] width 95 height 13
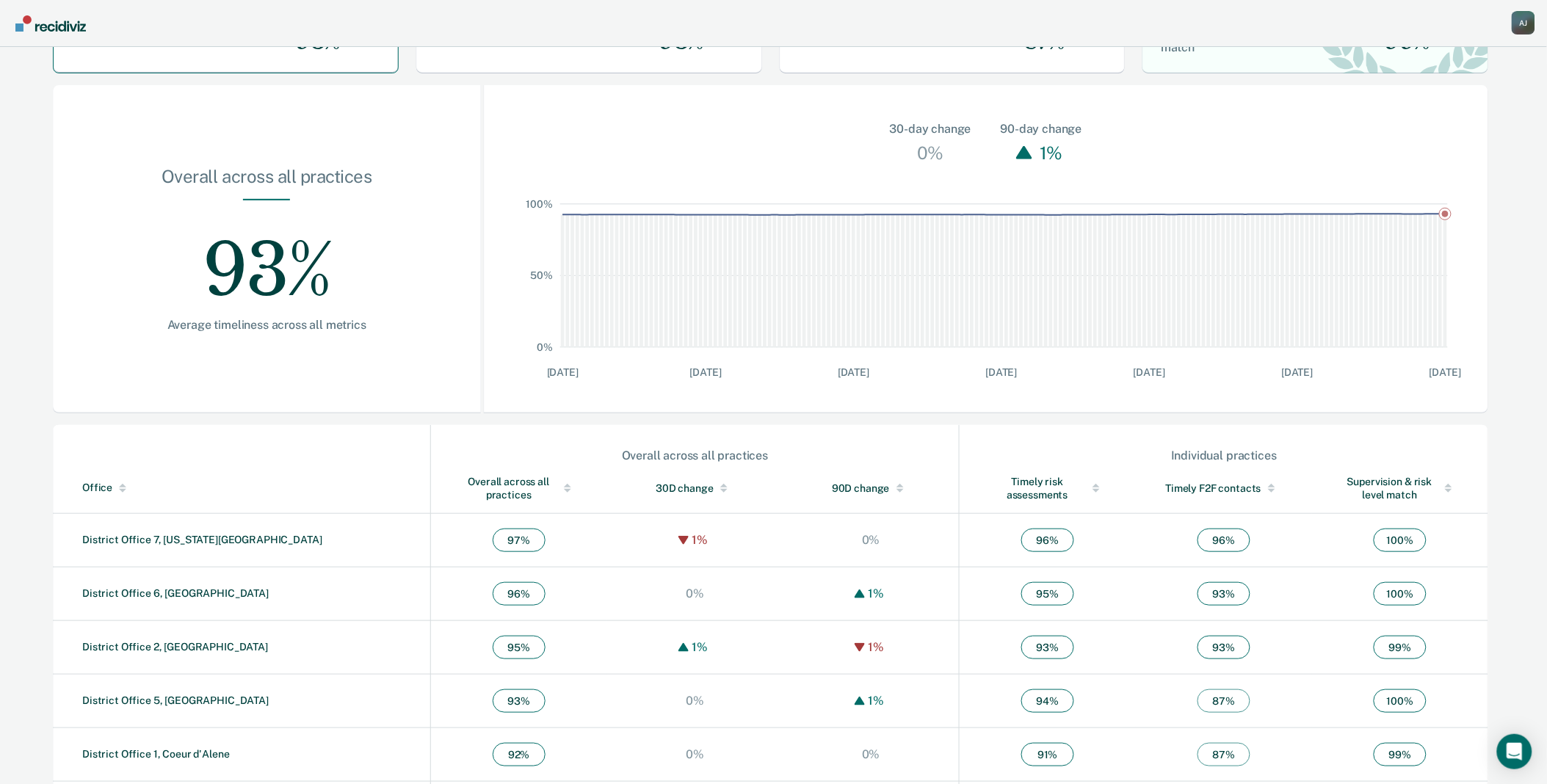
scroll to position [238, 0]
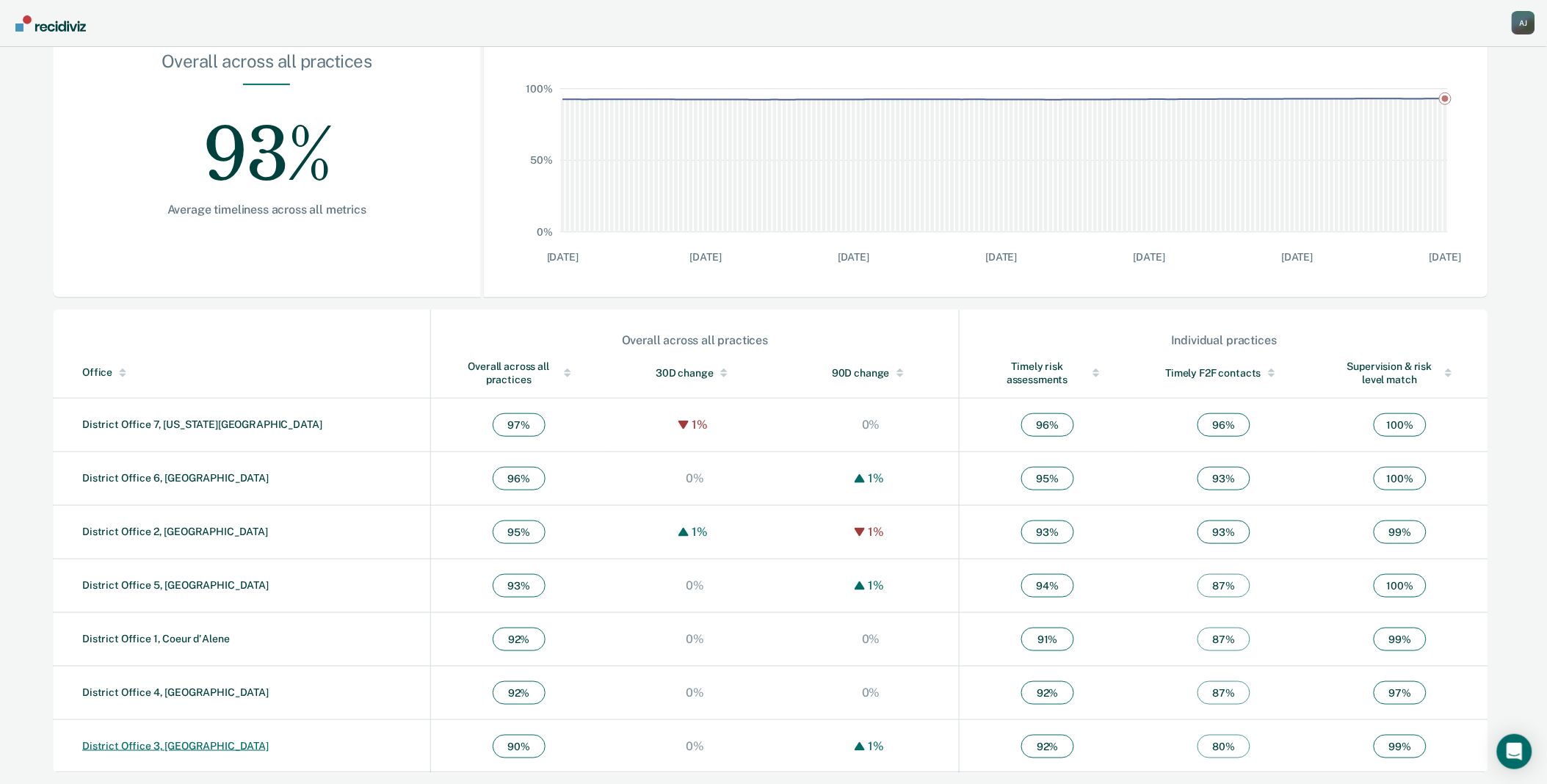
click at [169, 740] on link "District Office 3, [GEOGRAPHIC_DATA]" at bounding box center [175, 746] width 186 height 12
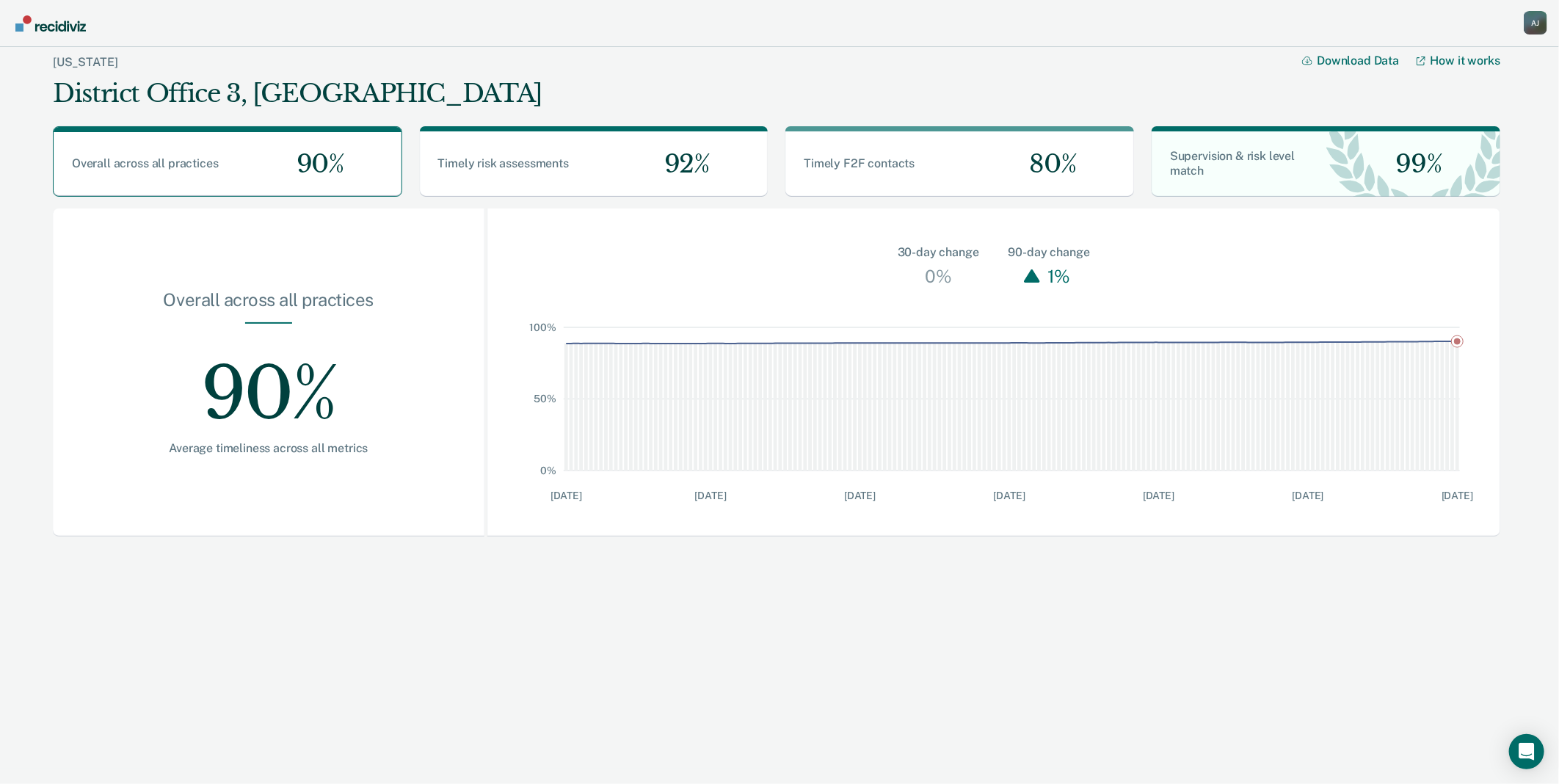
click at [1533, 19] on div "A J" at bounding box center [1536, 23] width 24 height 24
click at [1472, 116] on link "Go to Operations" at bounding box center [1477, 115] width 95 height 13
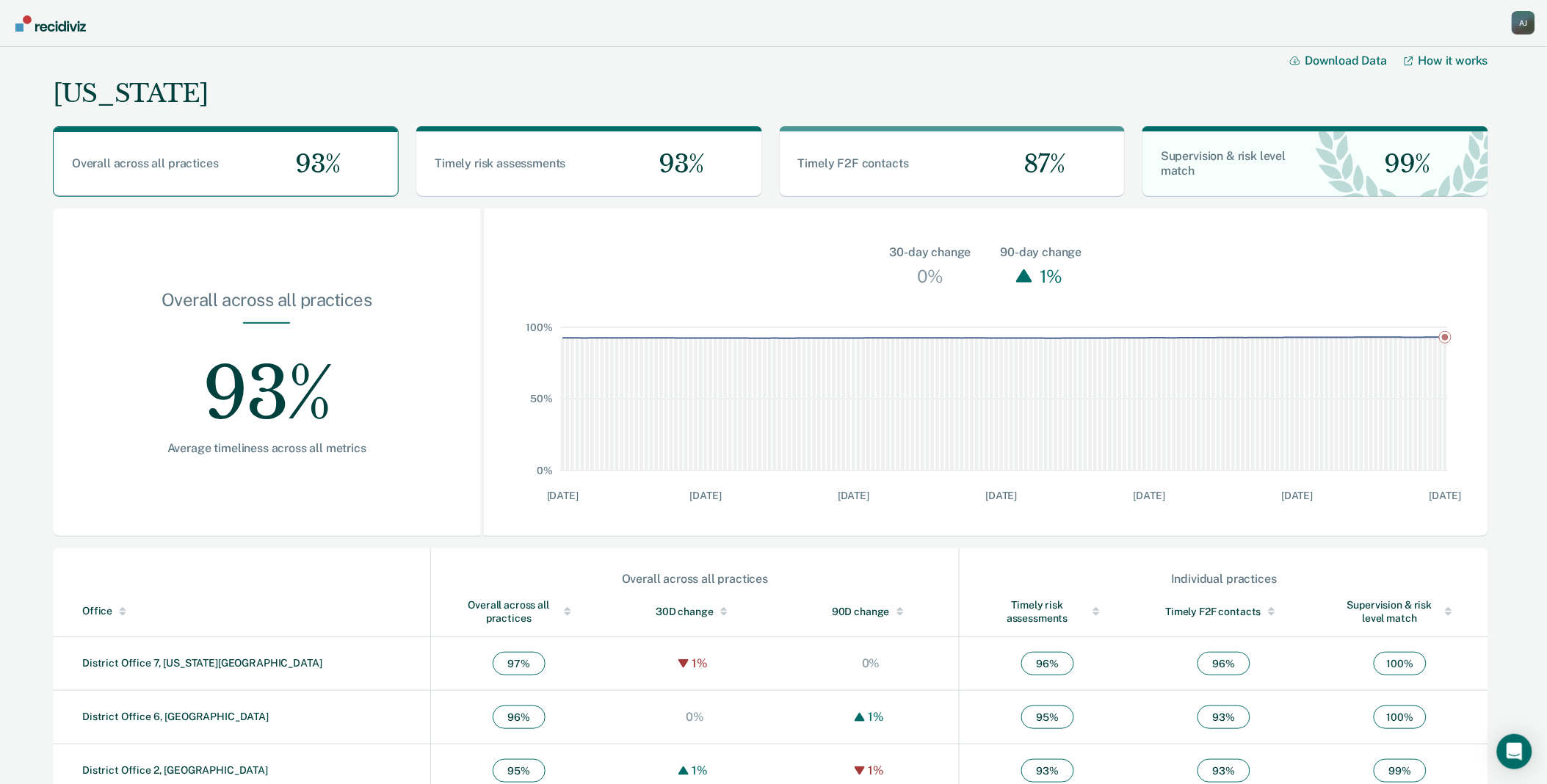
click at [1528, 25] on div "A J" at bounding box center [1523, 23] width 24 height 24
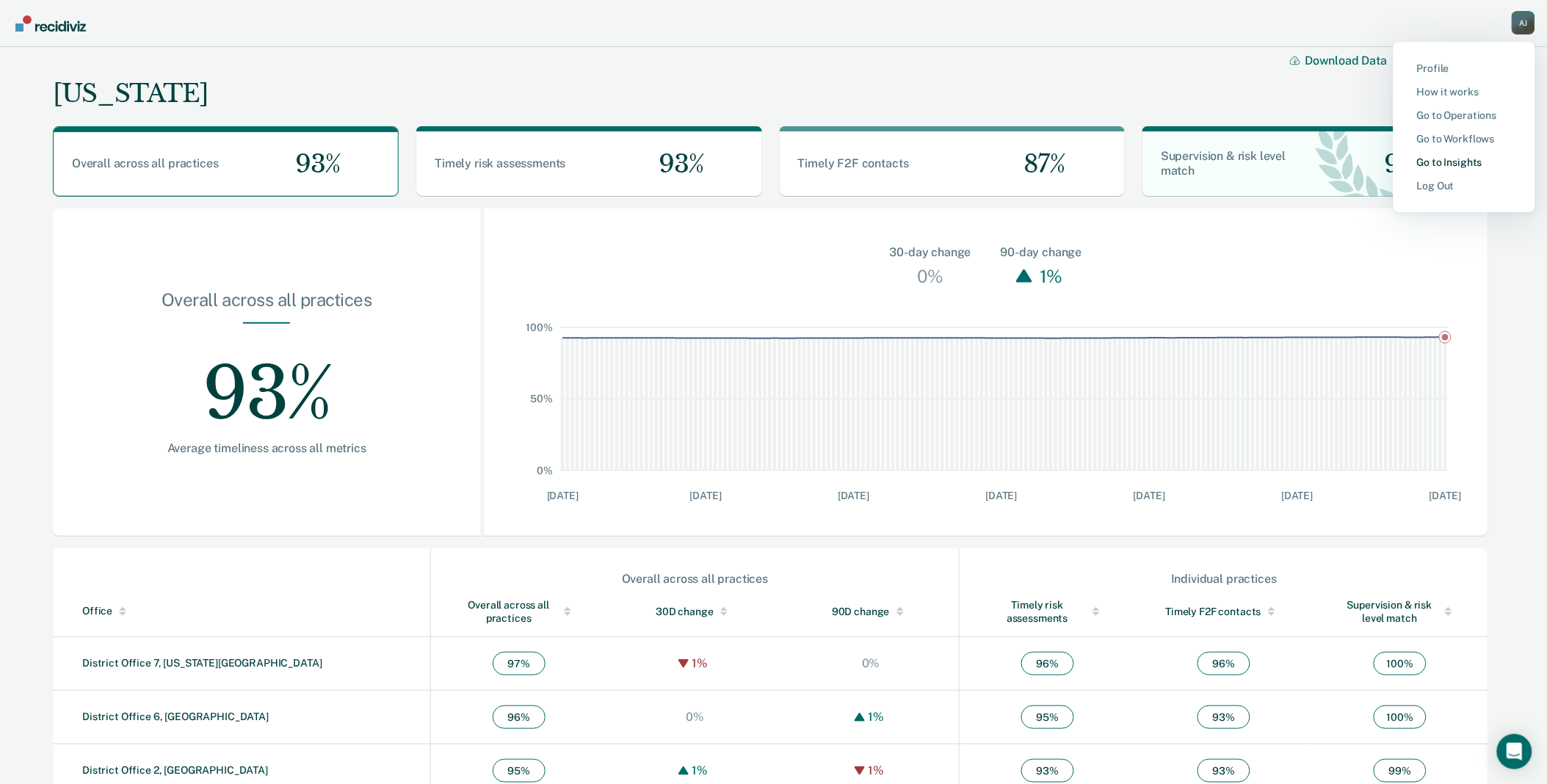
click at [1473, 158] on link "Go to Insights" at bounding box center [1464, 162] width 95 height 13
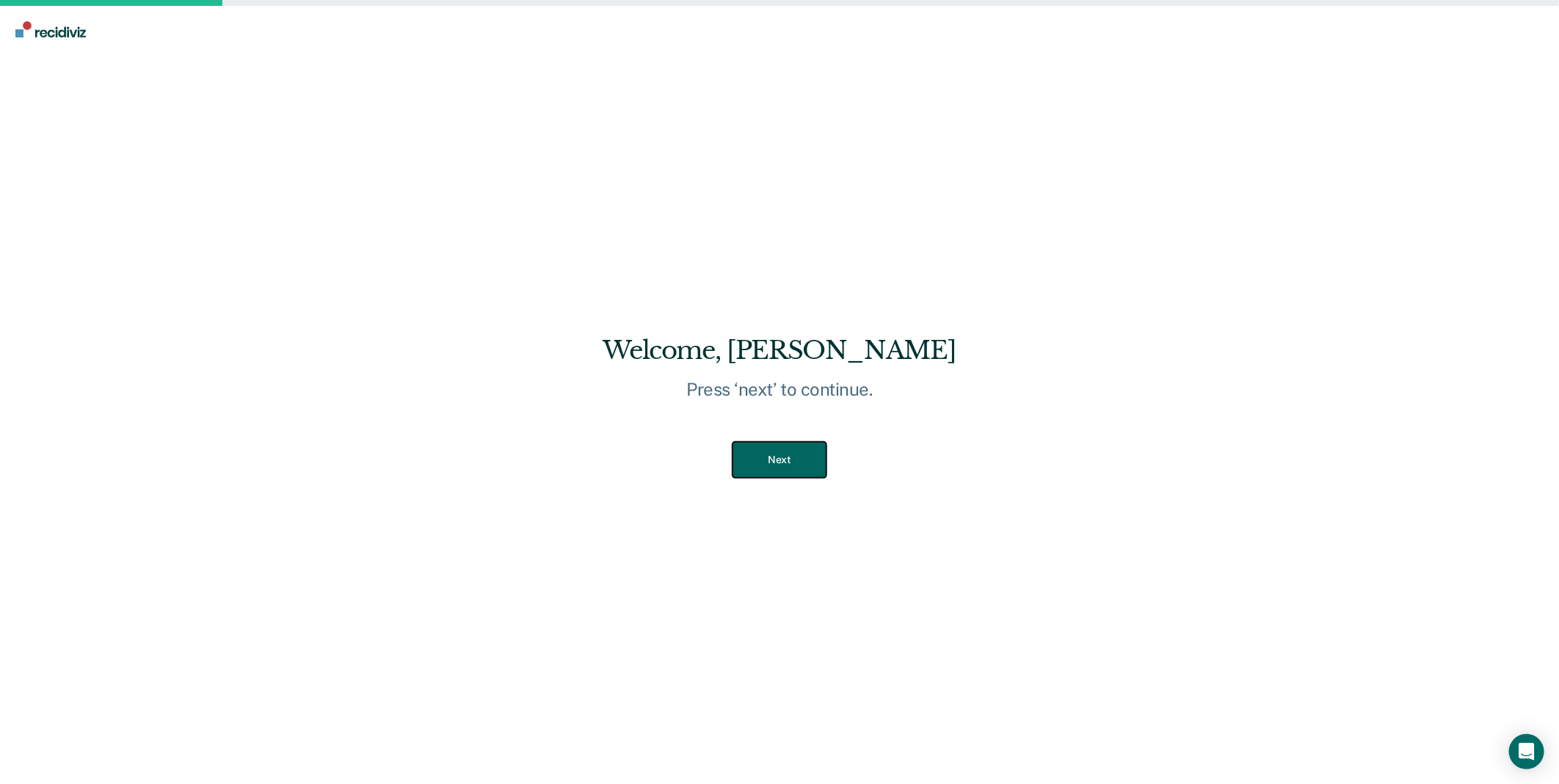
click at [798, 452] on button "Next" at bounding box center [779, 459] width 93 height 36
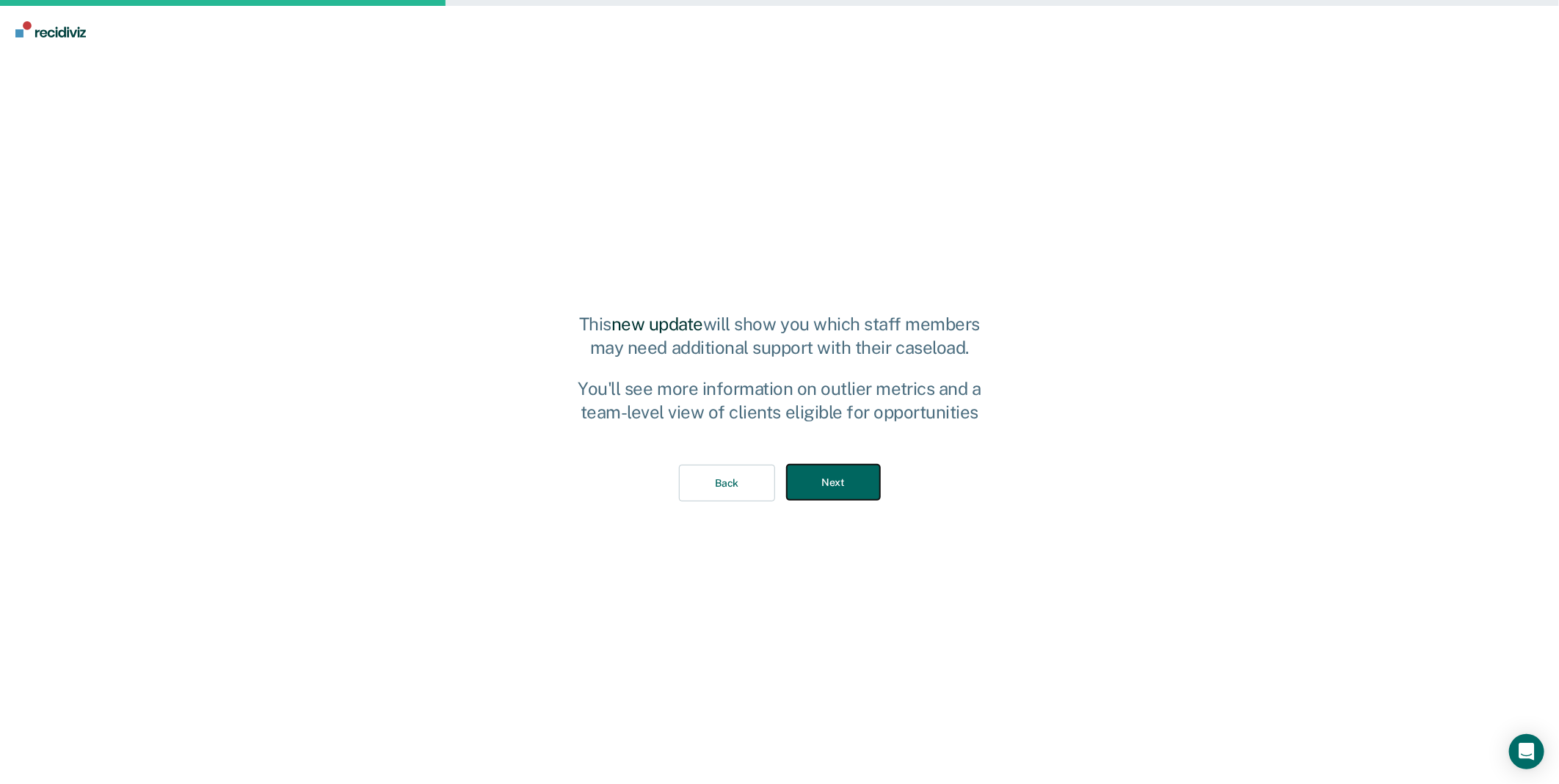
click at [815, 480] on button "Next" at bounding box center [833, 482] width 93 height 36
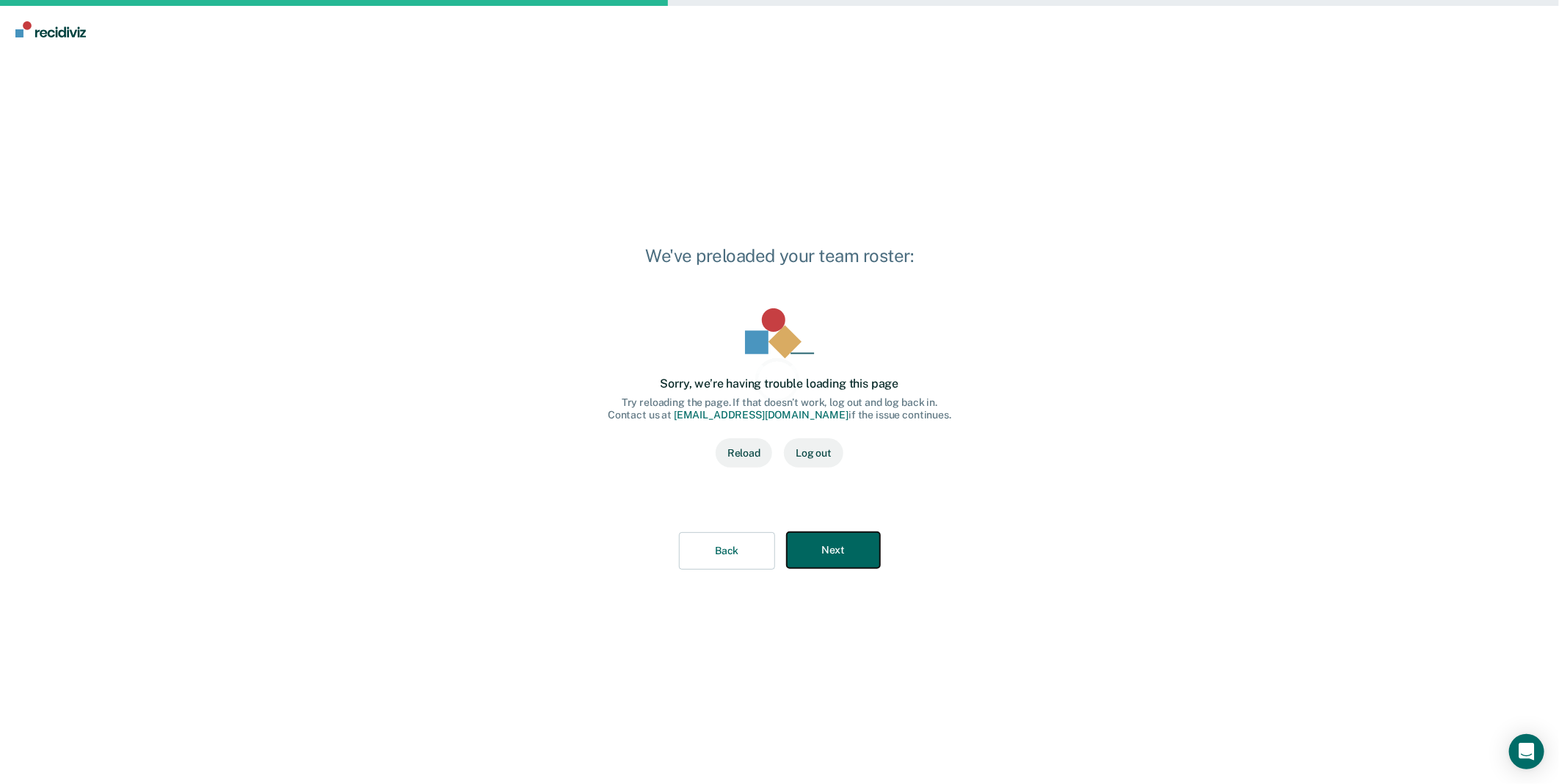
click at [833, 533] on button "Next" at bounding box center [833, 550] width 93 height 36
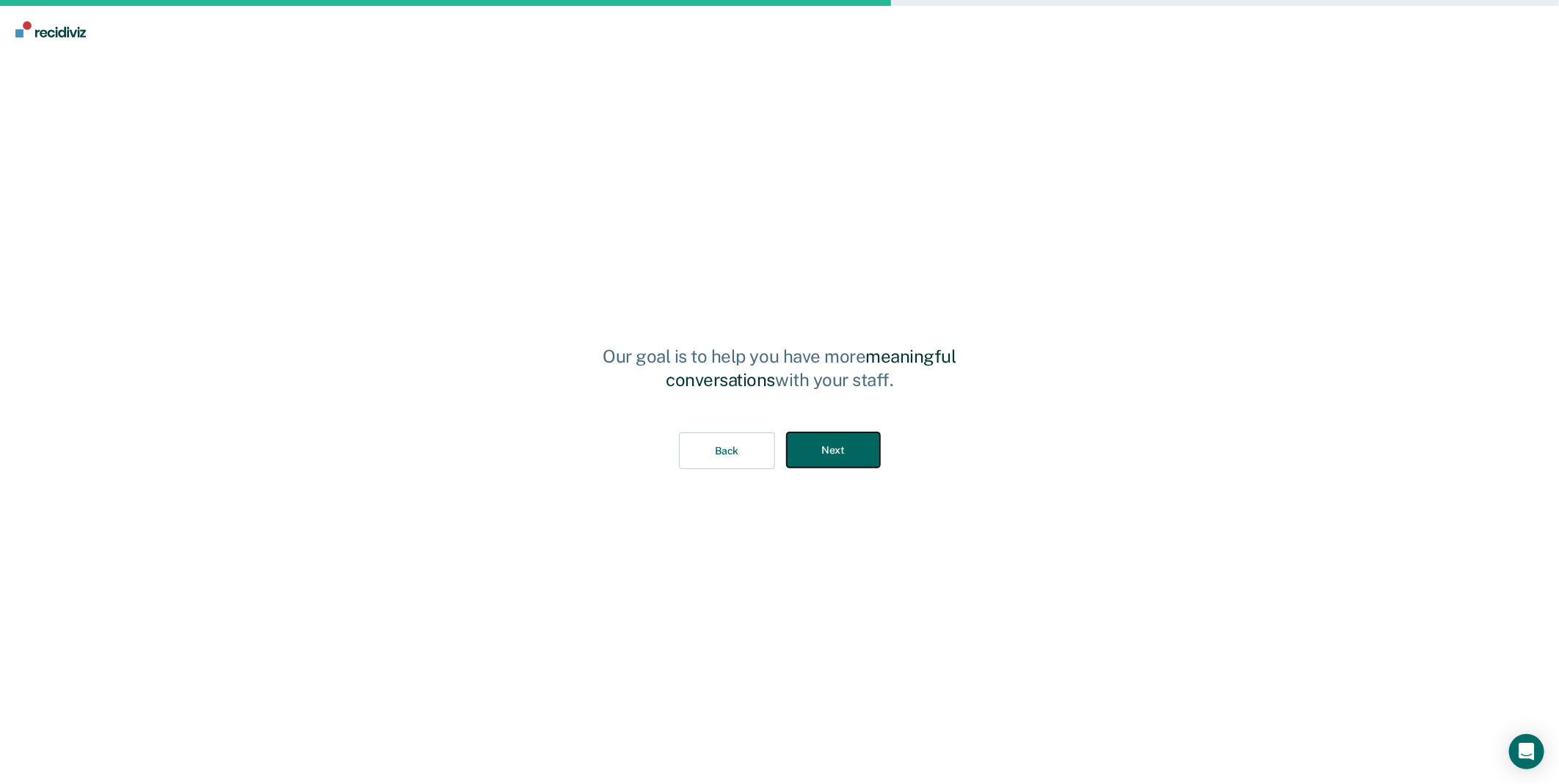
click at [854, 463] on button "Next" at bounding box center [833, 450] width 93 height 36
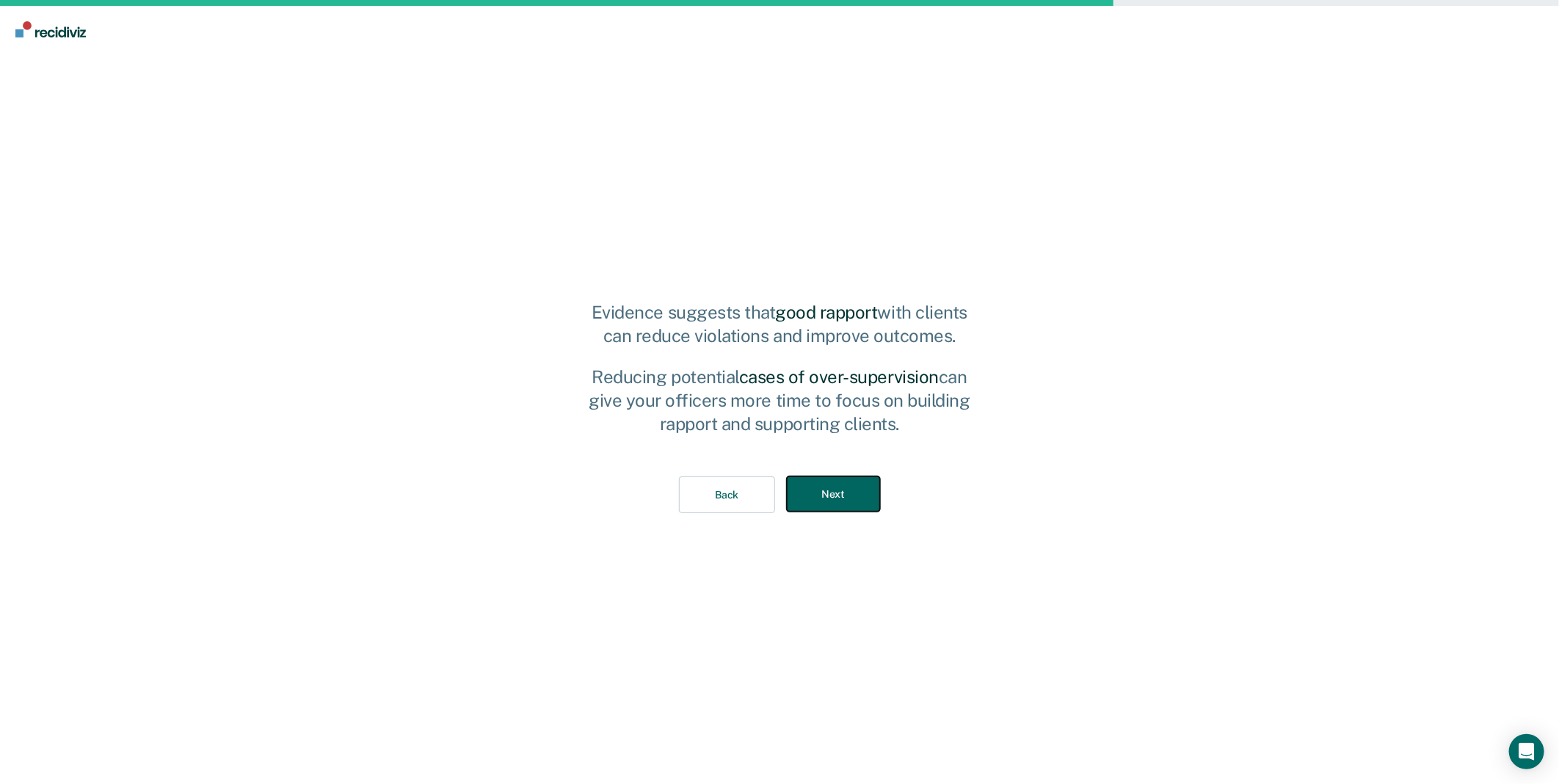
click at [850, 507] on button "Next" at bounding box center [833, 494] width 93 height 36
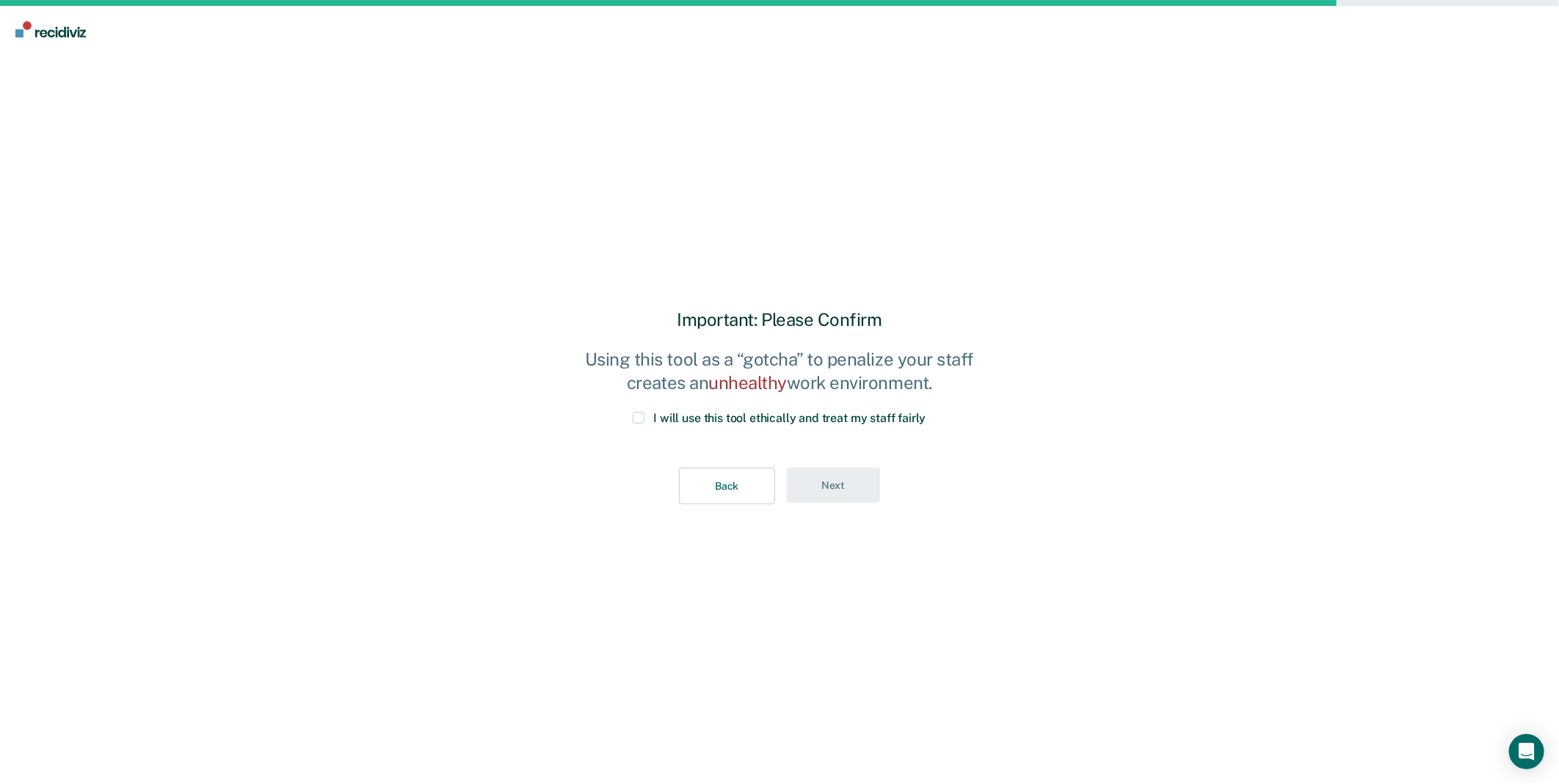
click at [636, 419] on span at bounding box center [639, 418] width 12 height 12
click at [926, 412] on input "I will use this tool ethically and treat my staff fairly" at bounding box center [926, 412] width 0 height 0
click at [809, 479] on button "Next" at bounding box center [833, 485] width 93 height 36
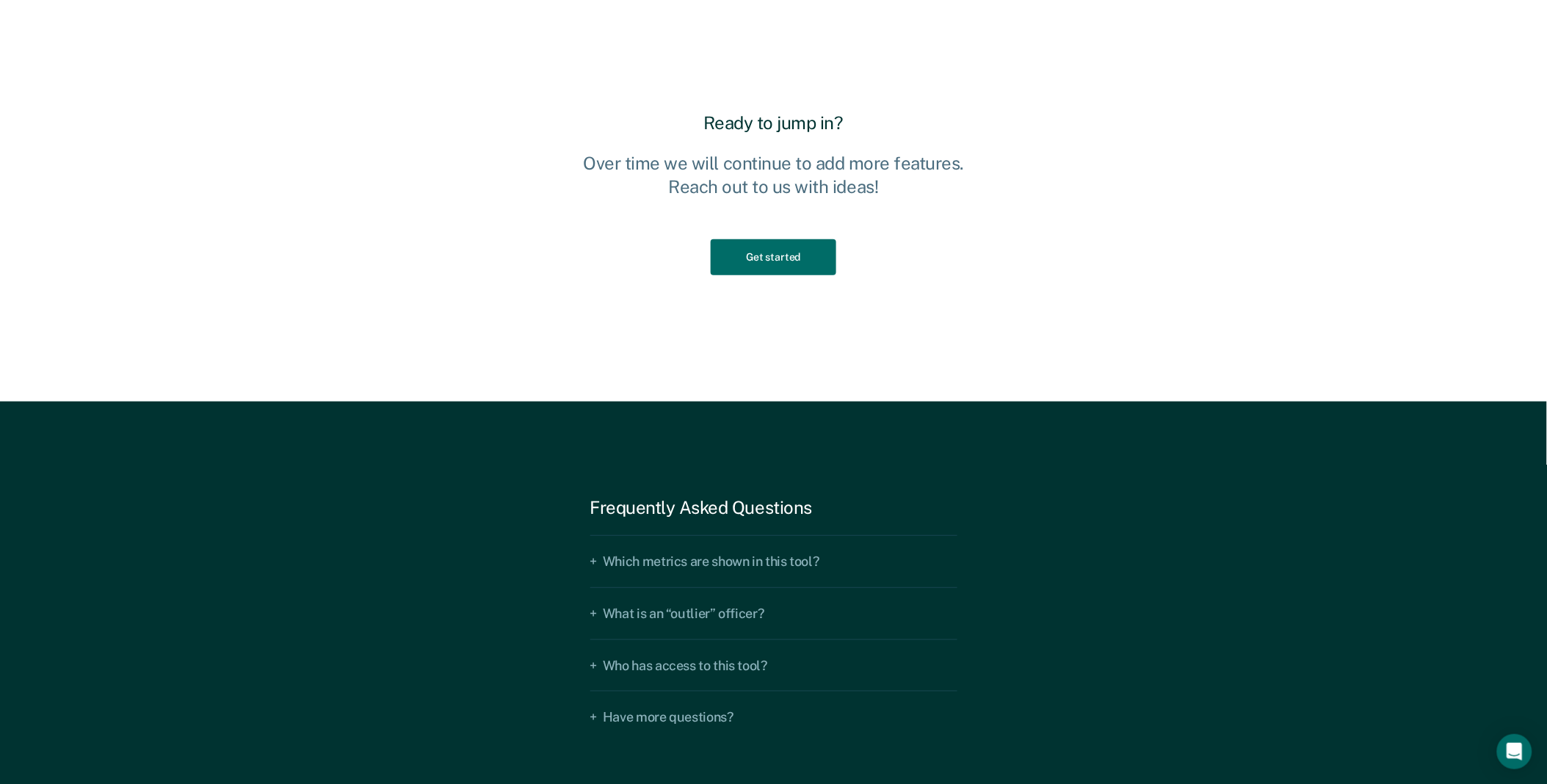
scroll to position [2201, 0]
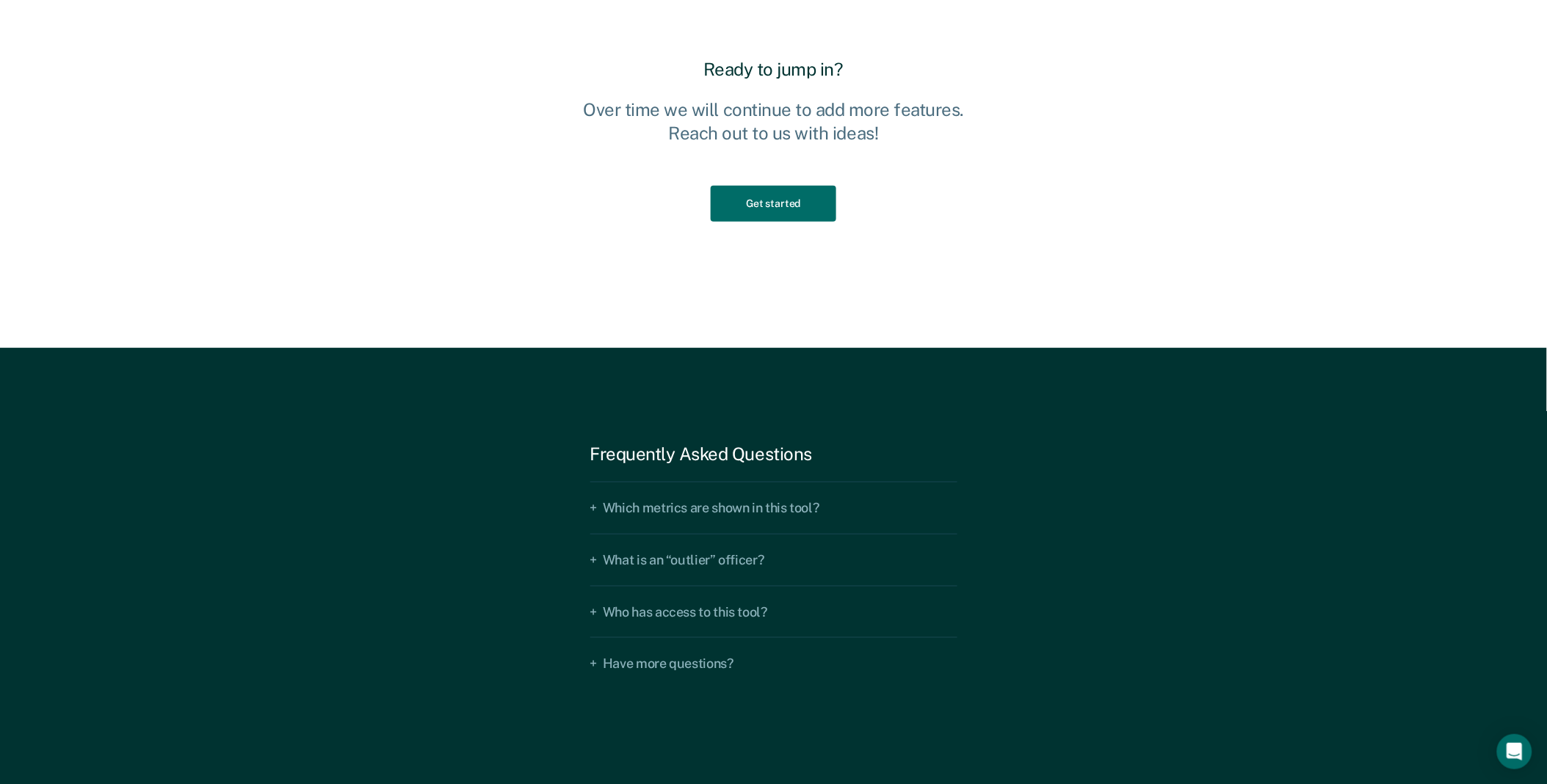
click at [781, 222] on div "Get started" at bounding box center [773, 204] width 408 height 83
click at [789, 211] on button "Get started" at bounding box center [773, 204] width 125 height 36
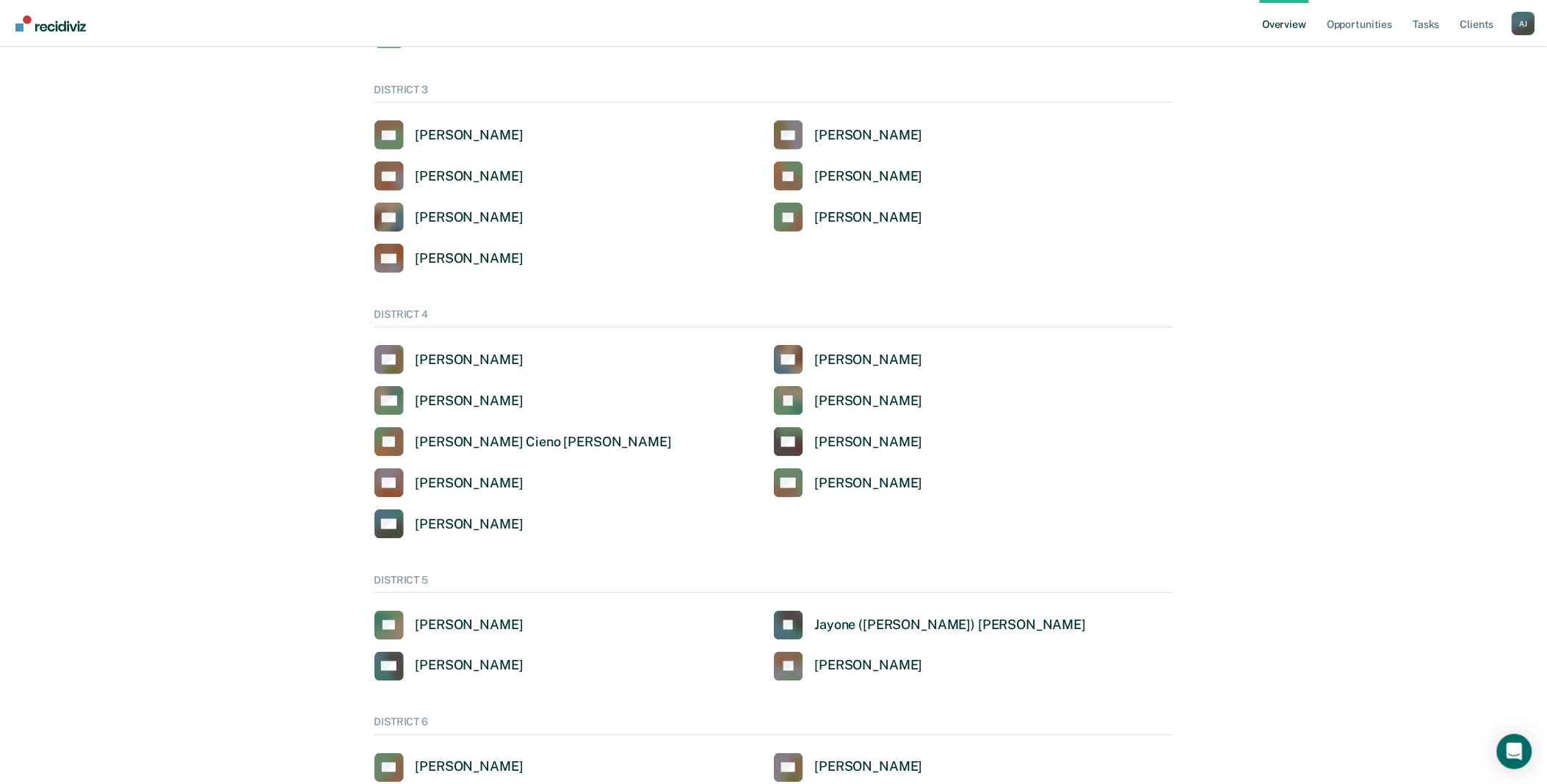
scroll to position [582, 0]
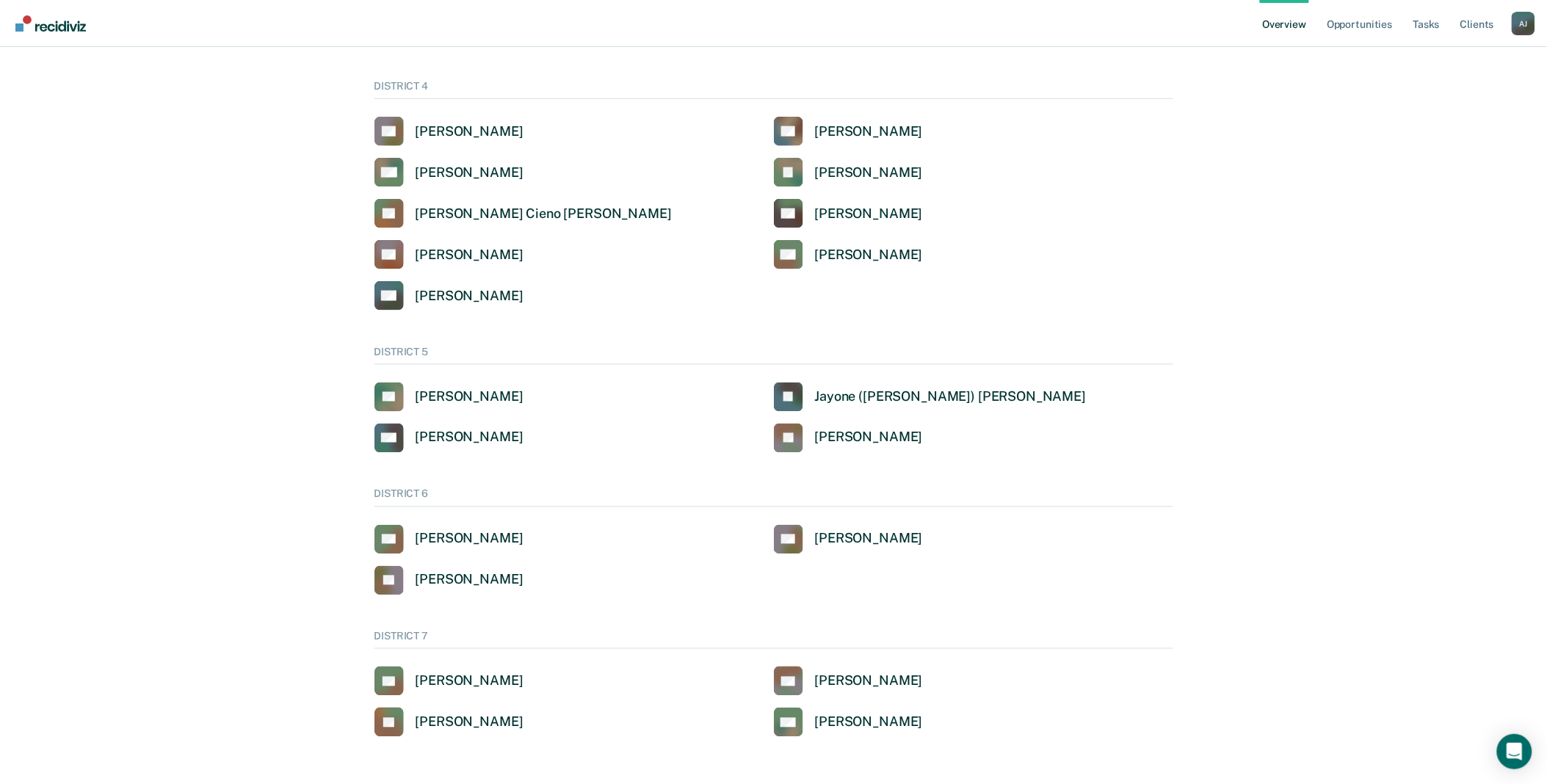
click at [1533, 26] on div "A J" at bounding box center [1523, 24] width 24 height 24
click at [1456, 110] on link "Go to Operations" at bounding box center [1464, 114] width 95 height 13
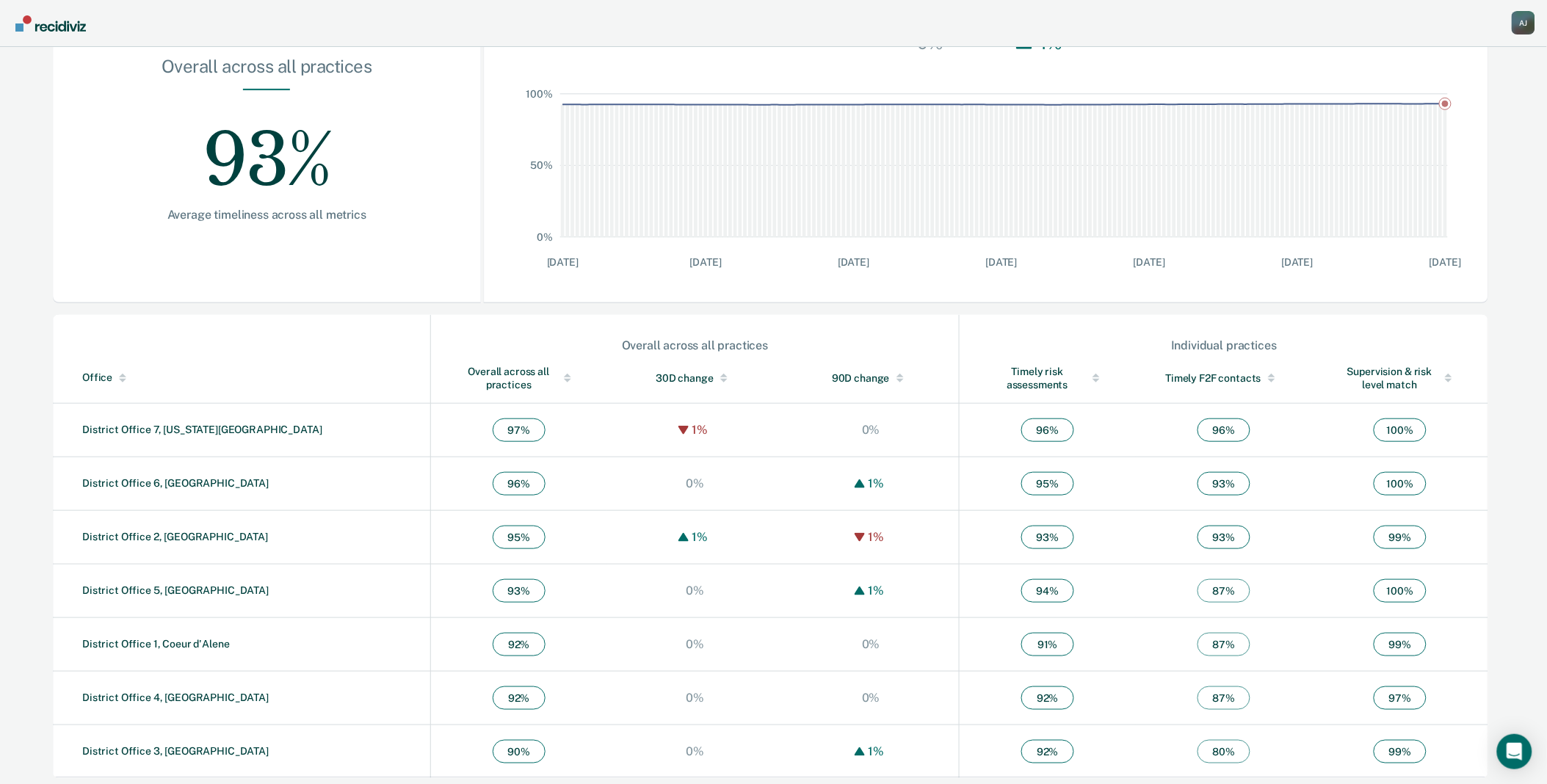
scroll to position [238, 0]
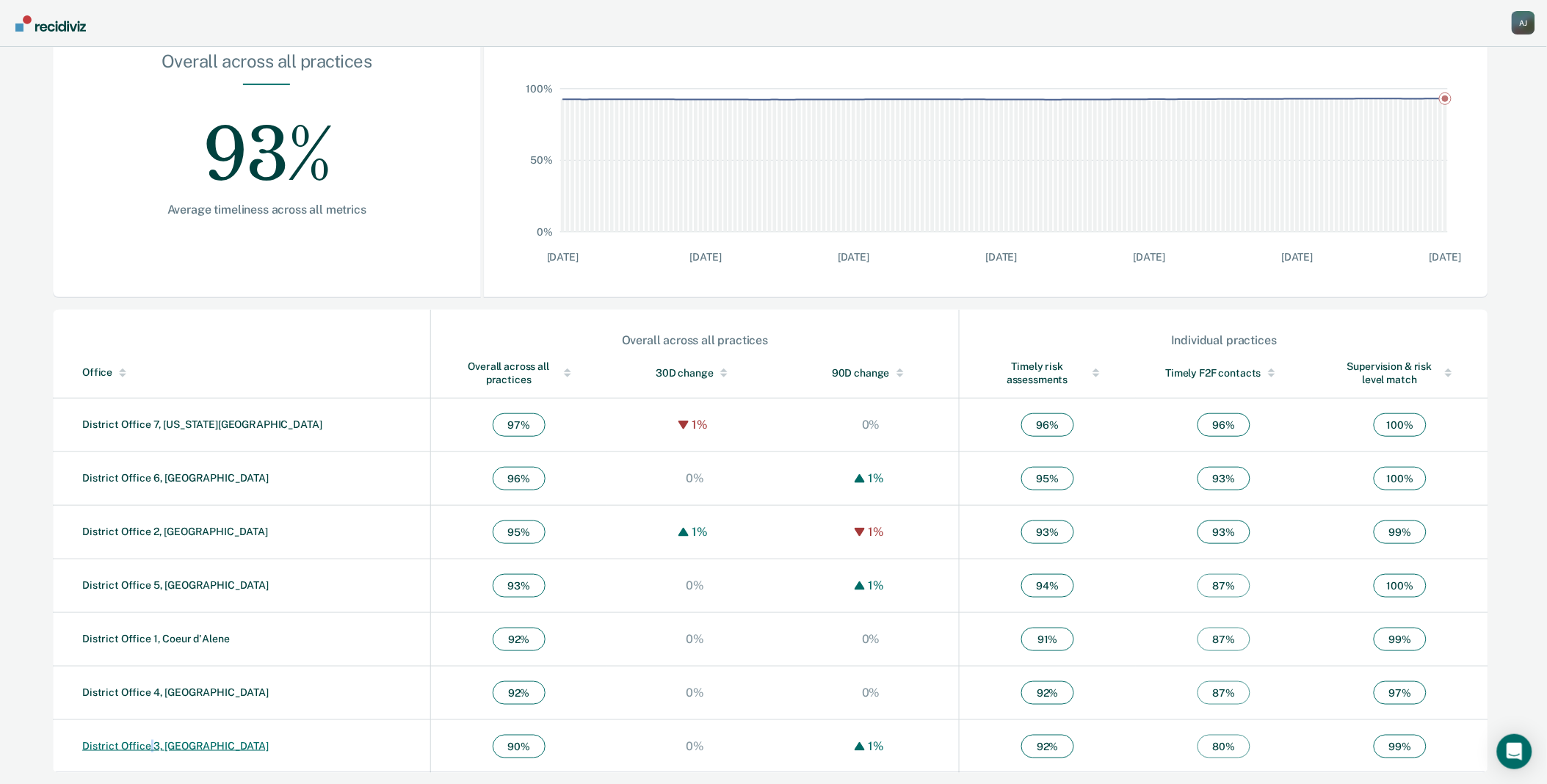
click at [150, 738] on td "District Office 3, [GEOGRAPHIC_DATA]" at bounding box center [241, 746] width 378 height 53
click at [152, 744] on link "District Office 3, [GEOGRAPHIC_DATA]" at bounding box center [175, 746] width 186 height 12
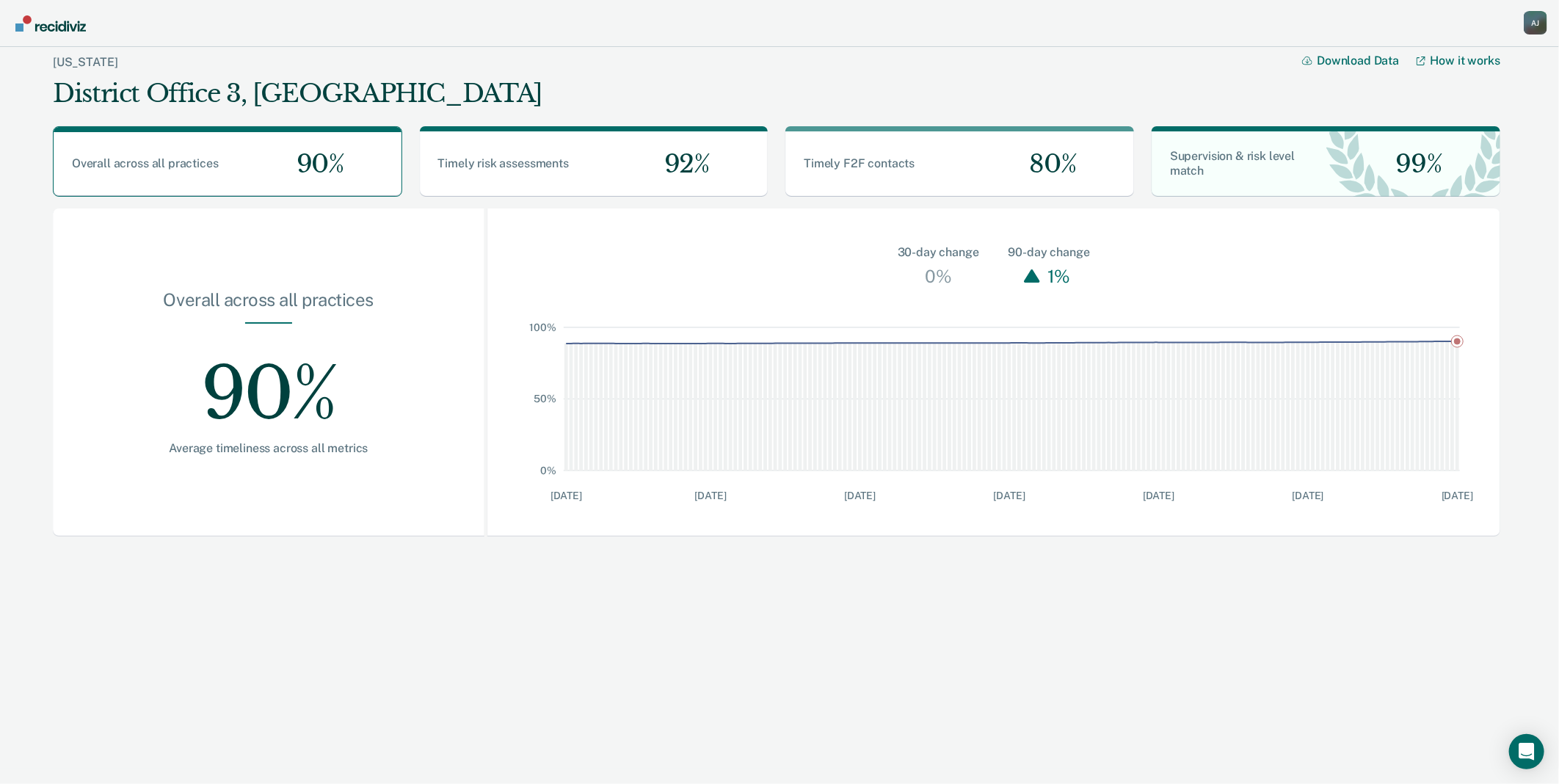
click at [1536, 19] on div "A J" at bounding box center [1536, 23] width 24 height 24
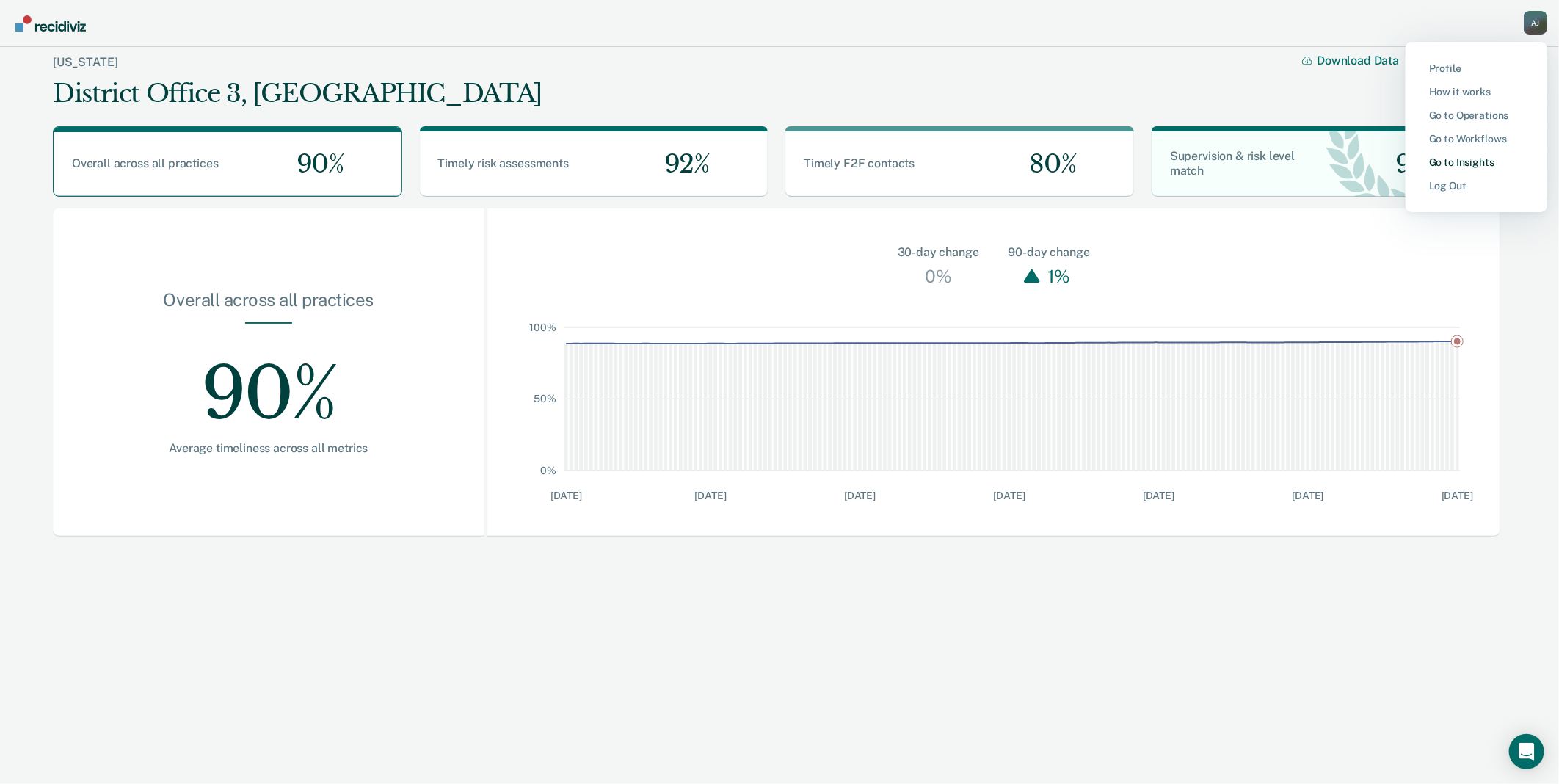
drag, startPoint x: 1487, startPoint y: 114, endPoint x: 1477, endPoint y: 158, distance: 45.1
click at [1477, 158] on div "Profile How it works Go to Operations Go to Workflows Go to Insights Log Out" at bounding box center [1477, 126] width 142 height 170
click at [1474, 134] on link "Go to Workflows" at bounding box center [1477, 139] width 95 height 13
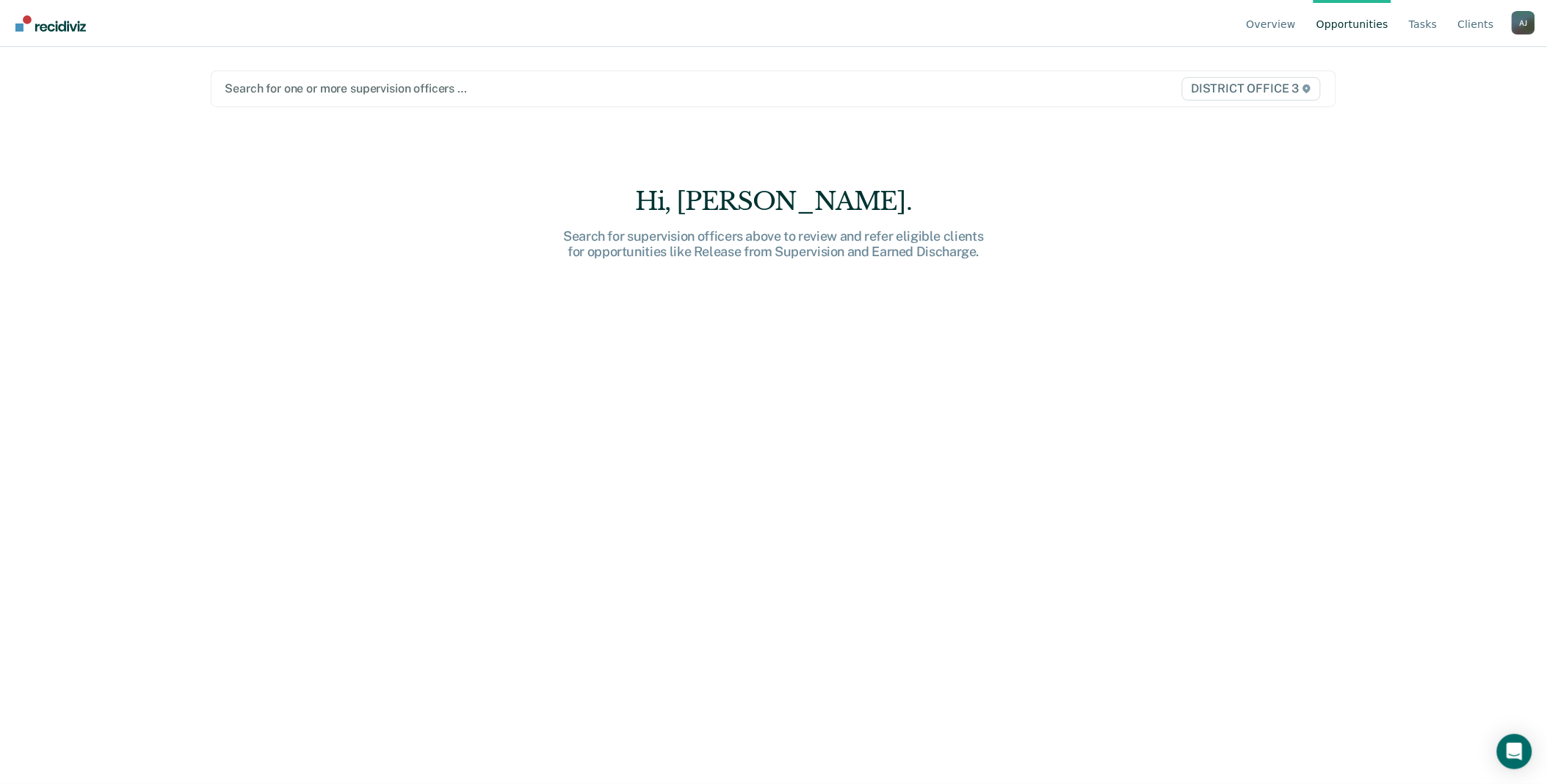
click at [1303, 94] on span "DISTRICT OFFICE 3" at bounding box center [1251, 89] width 139 height 24
drag, startPoint x: 619, startPoint y: 439, endPoint x: 798, endPoint y: 438, distance: 179.0
click at [620, 441] on div "Hi, Jose. Search for supervision officers above to review and refer eligible cl…" at bounding box center [773, 496] width 1125 height 619
click at [1365, 28] on link "Opportunities" at bounding box center [1352, 24] width 78 height 47
click at [1515, 25] on div "A J" at bounding box center [1523, 23] width 24 height 24
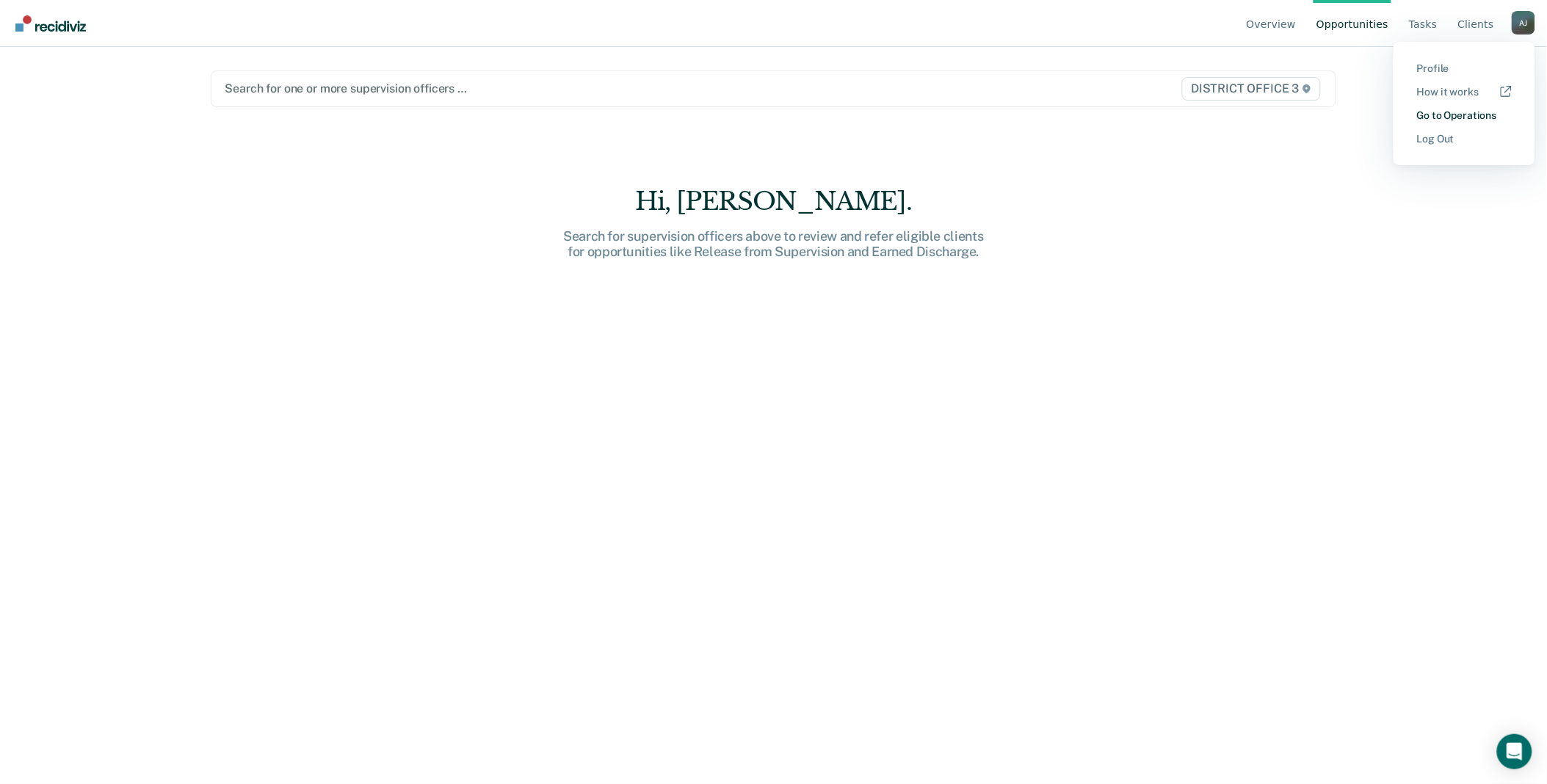
click at [1447, 119] on link "Go to Operations" at bounding box center [1464, 115] width 95 height 13
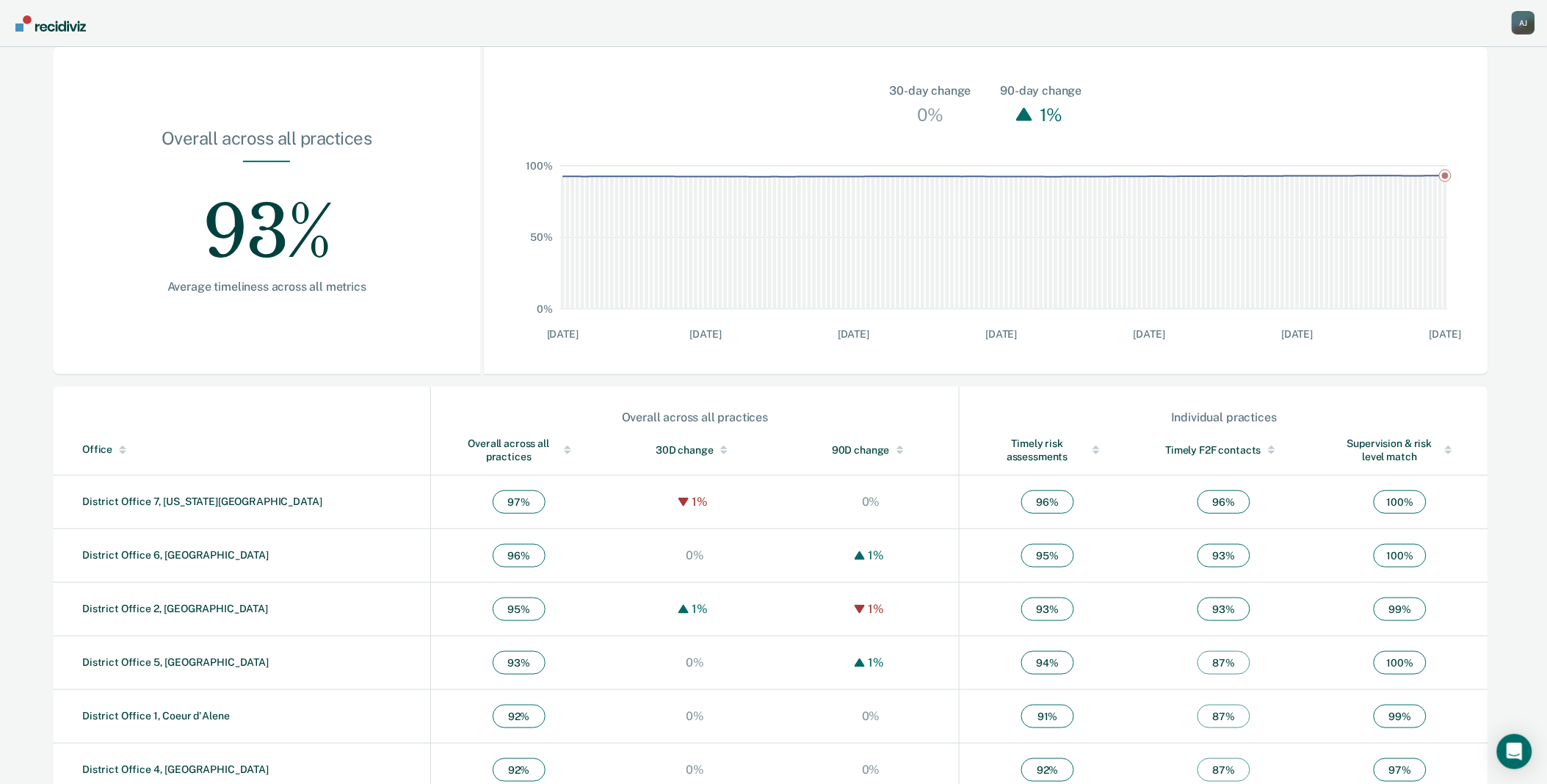
scroll to position [238, 0]
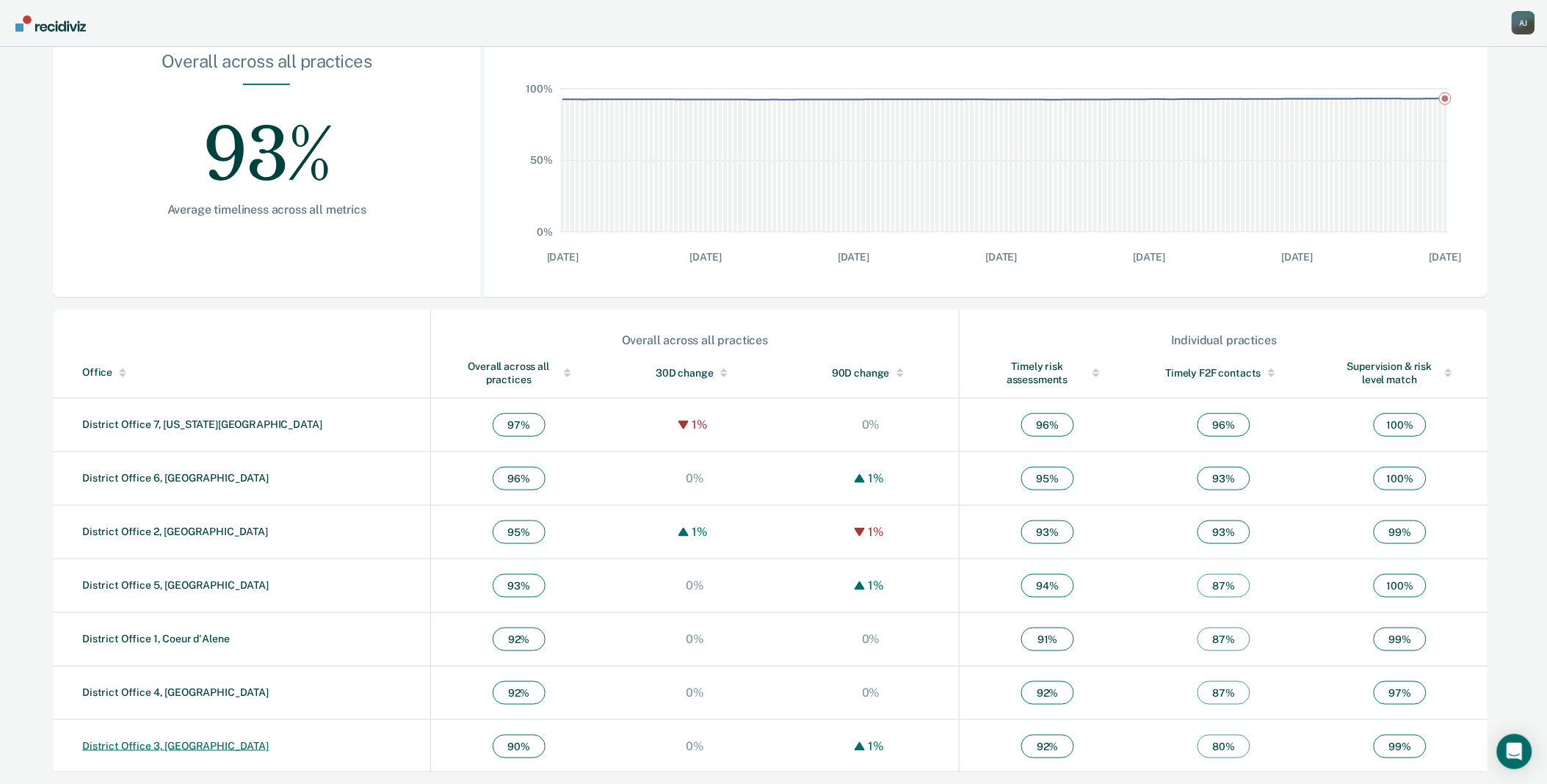
click at [144, 743] on link "District Office 3, [GEOGRAPHIC_DATA]" at bounding box center [175, 746] width 186 height 12
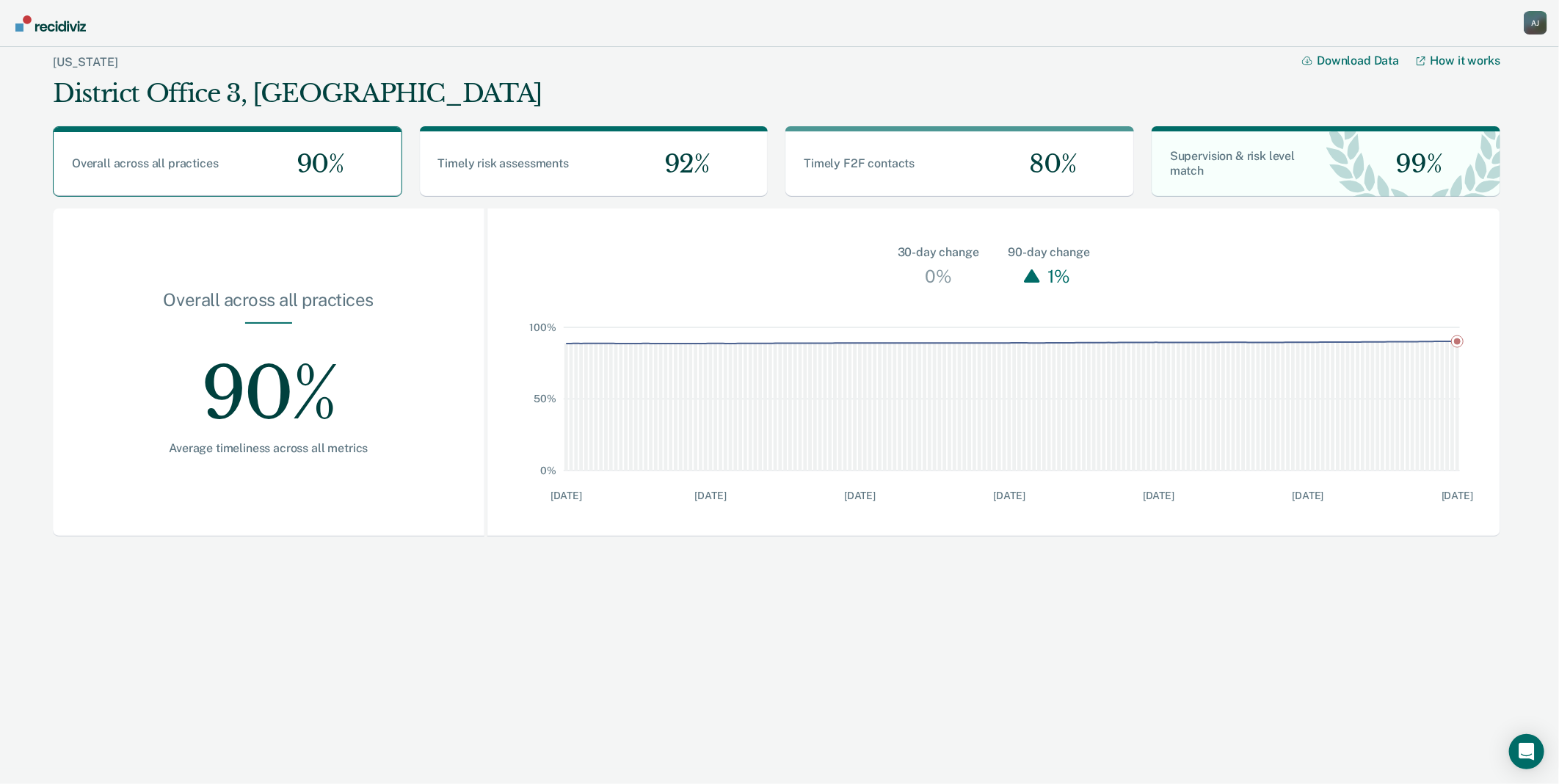
click at [1530, 31] on div "A J" at bounding box center [1536, 23] width 24 height 24
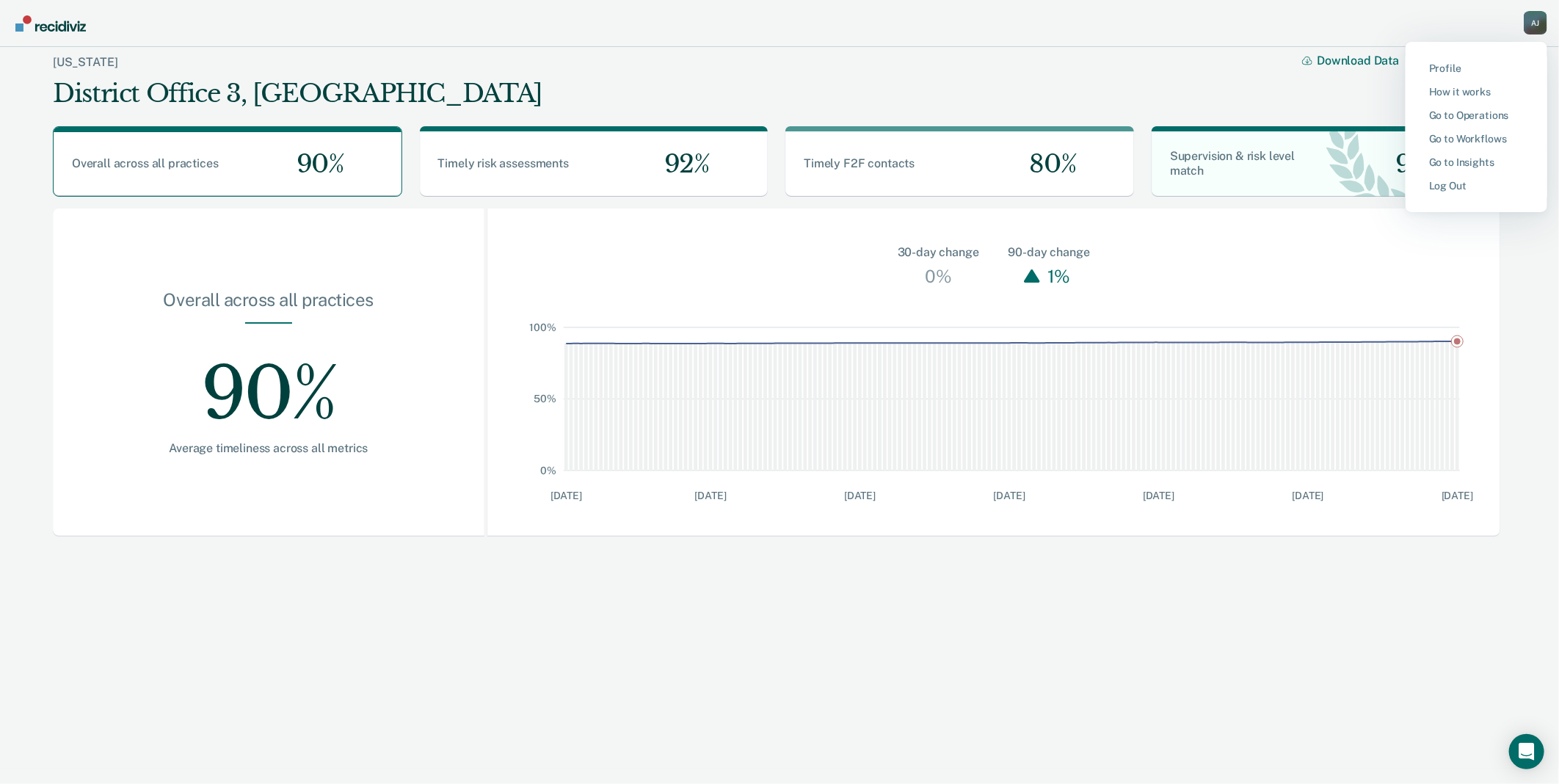
click at [1458, 169] on button "Go to Insights" at bounding box center [1477, 162] width 142 height 24
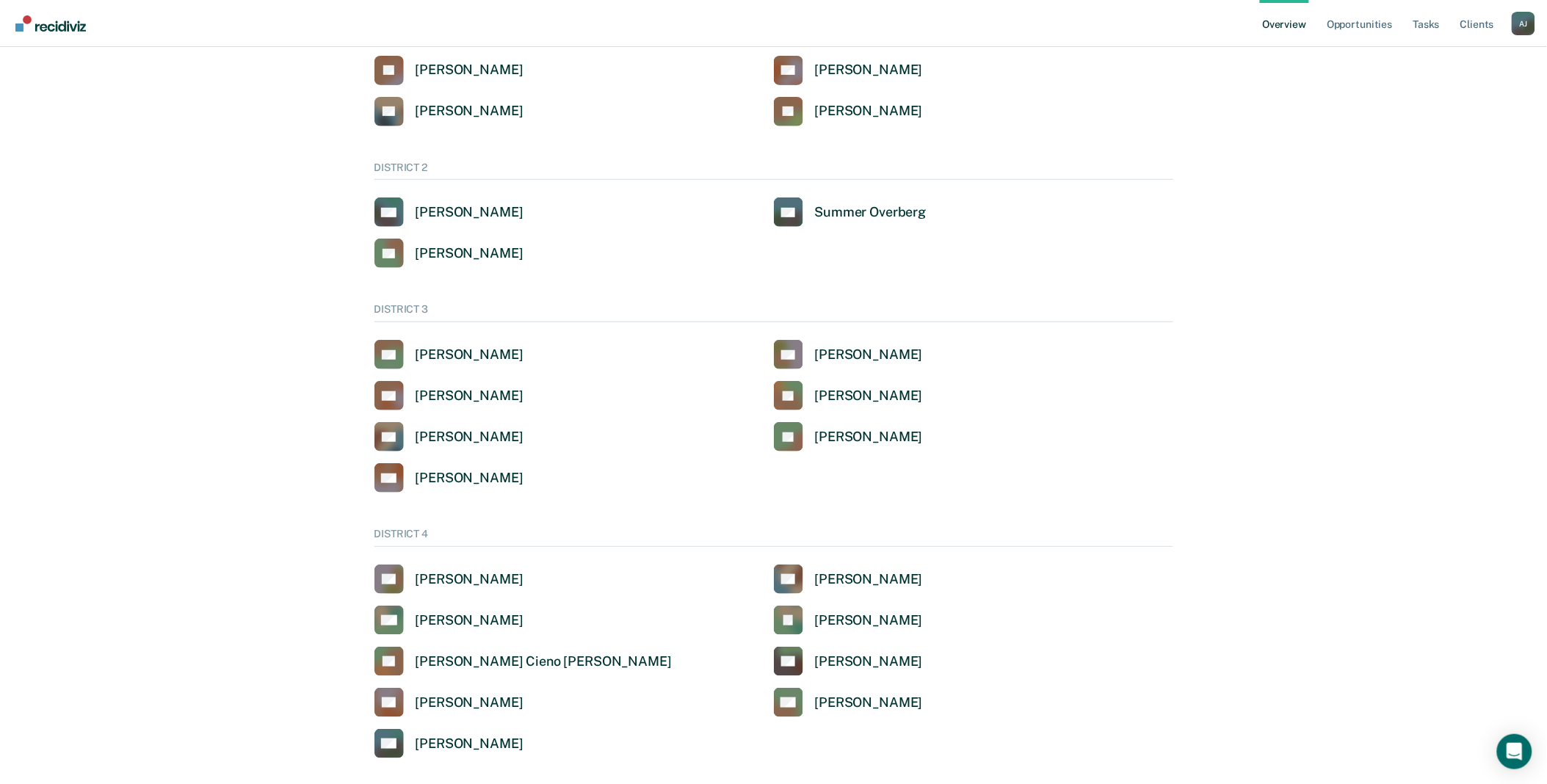
scroll to position [163, 0]
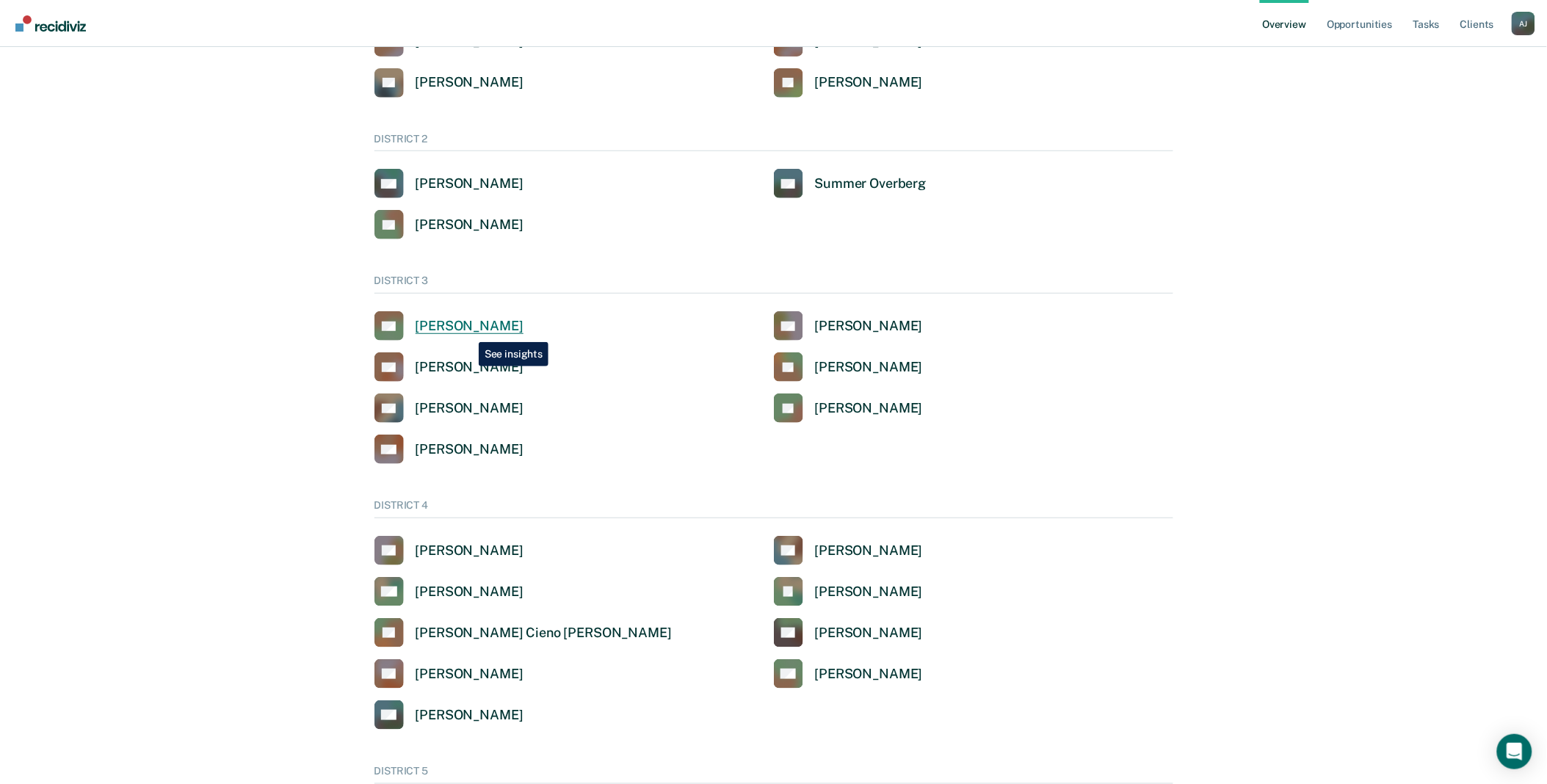
click at [468, 331] on div "[PERSON_NAME]" at bounding box center [469, 326] width 108 height 17
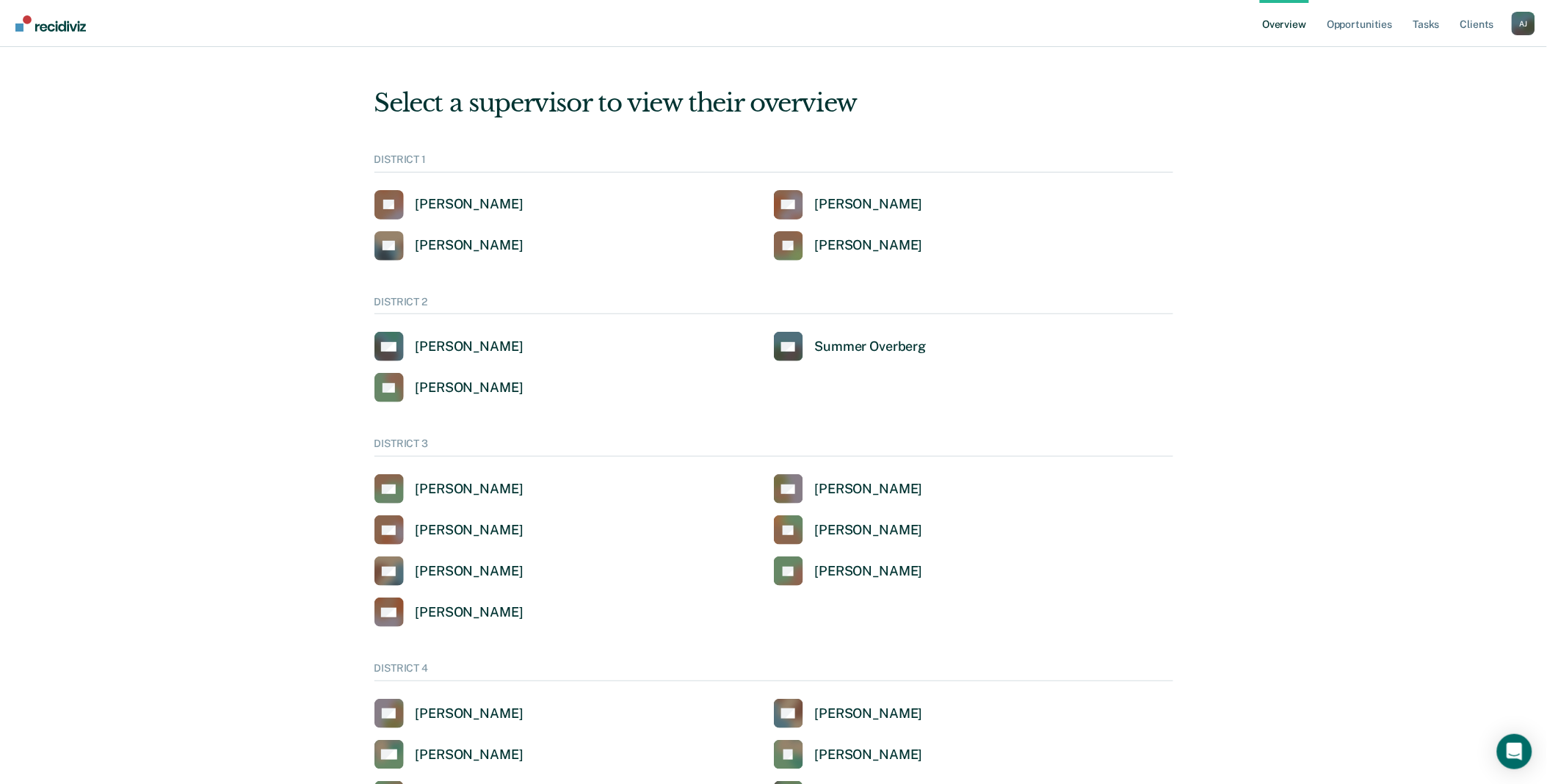
scroll to position [163, 0]
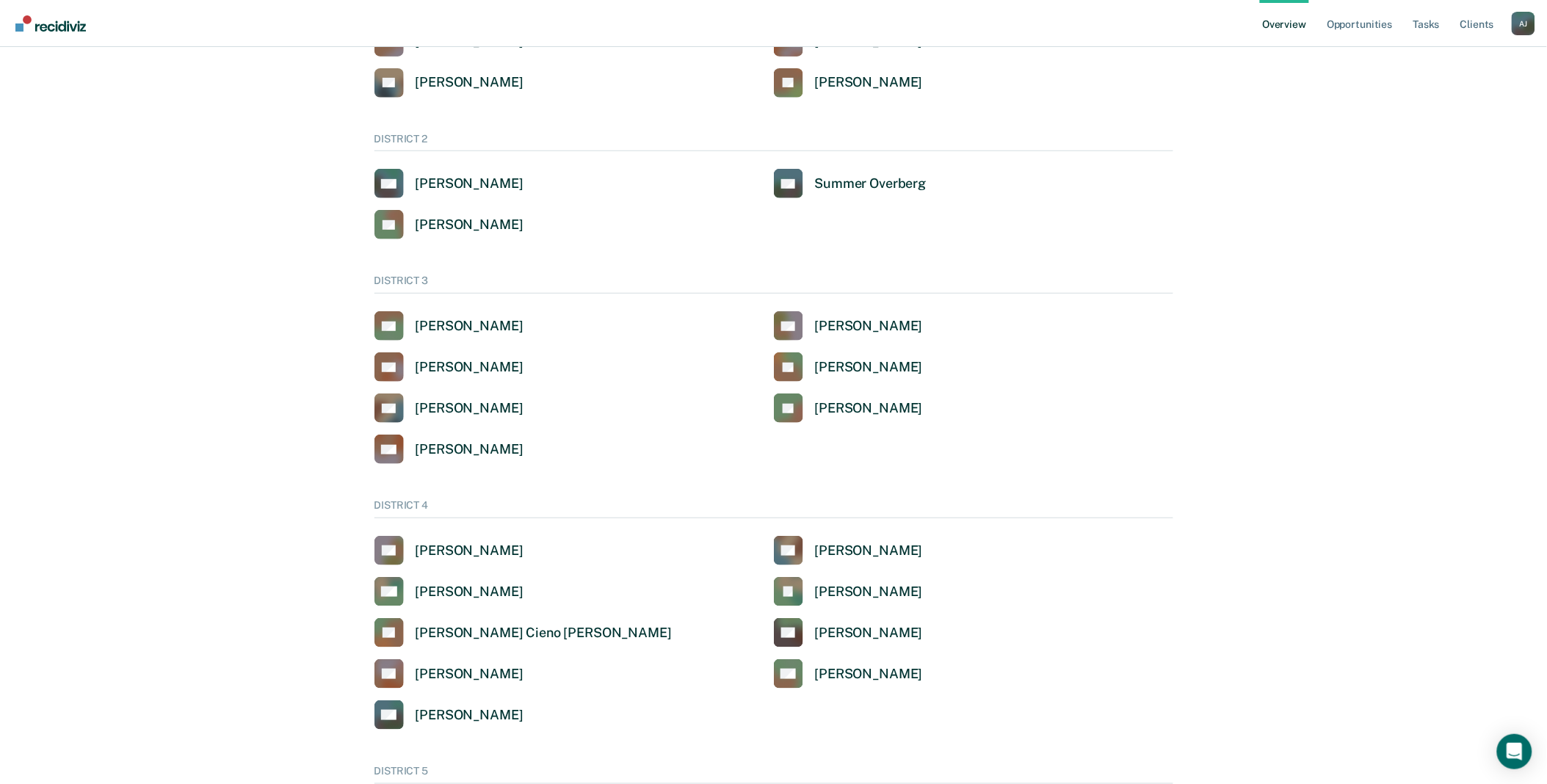
click at [1521, 30] on div "A J" at bounding box center [1523, 24] width 24 height 24
click at [1462, 107] on button "Go to Operations" at bounding box center [1464, 115] width 142 height 24
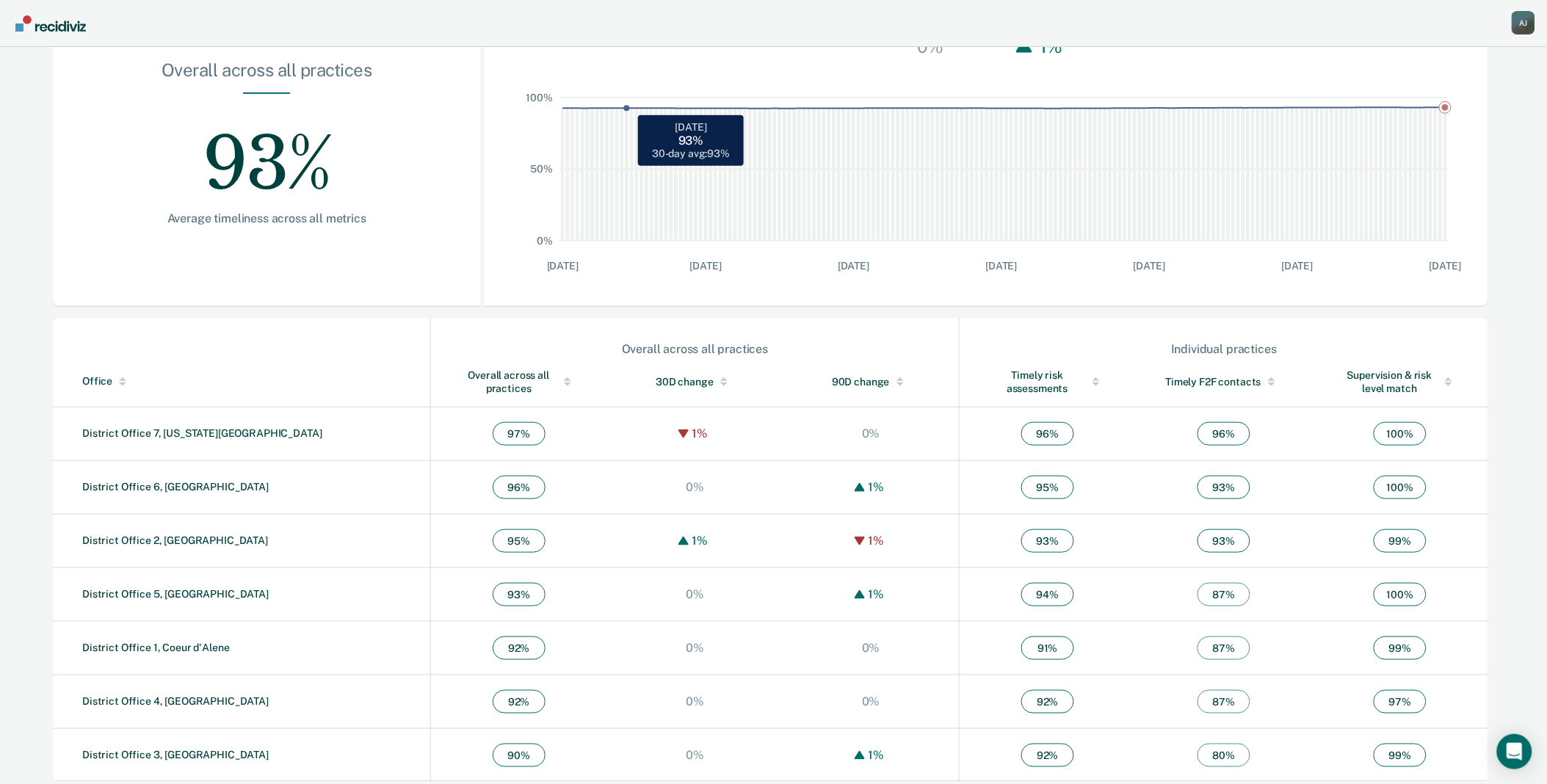
scroll to position [238, 0]
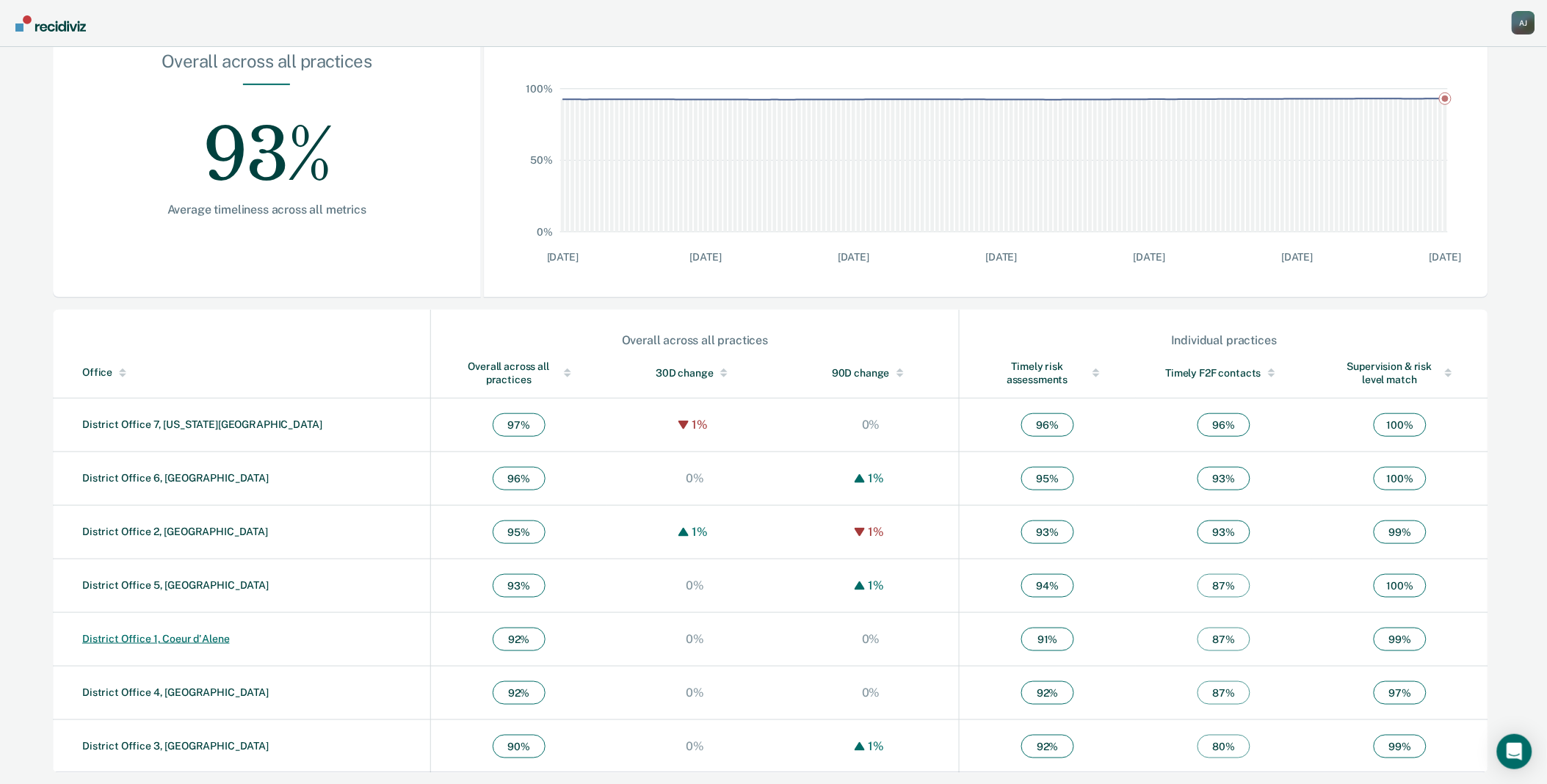
click at [186, 641] on link "District Office 1, Coeur d'Alene" at bounding box center [156, 639] width 147 height 12
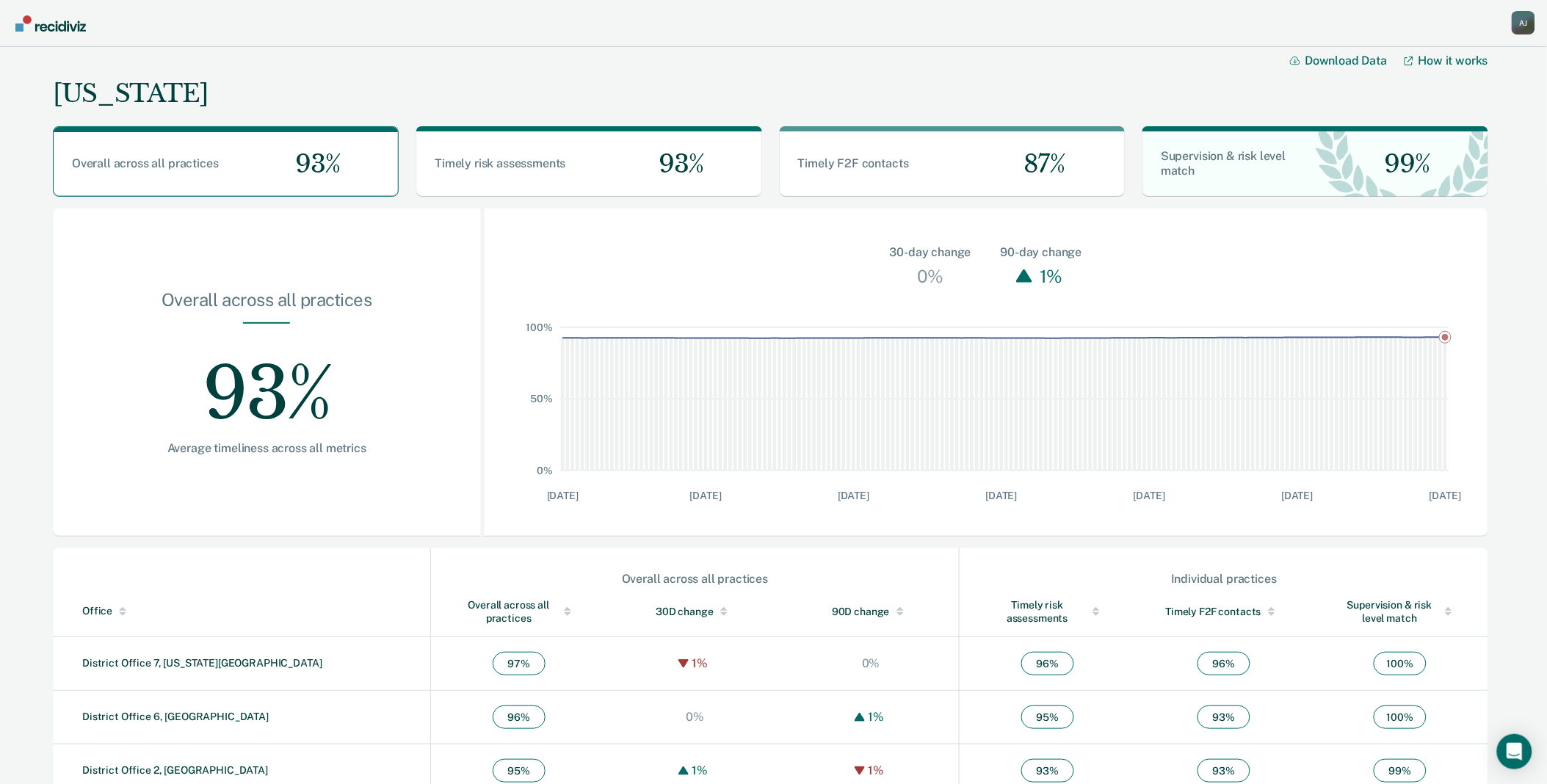
scroll to position [238, 0]
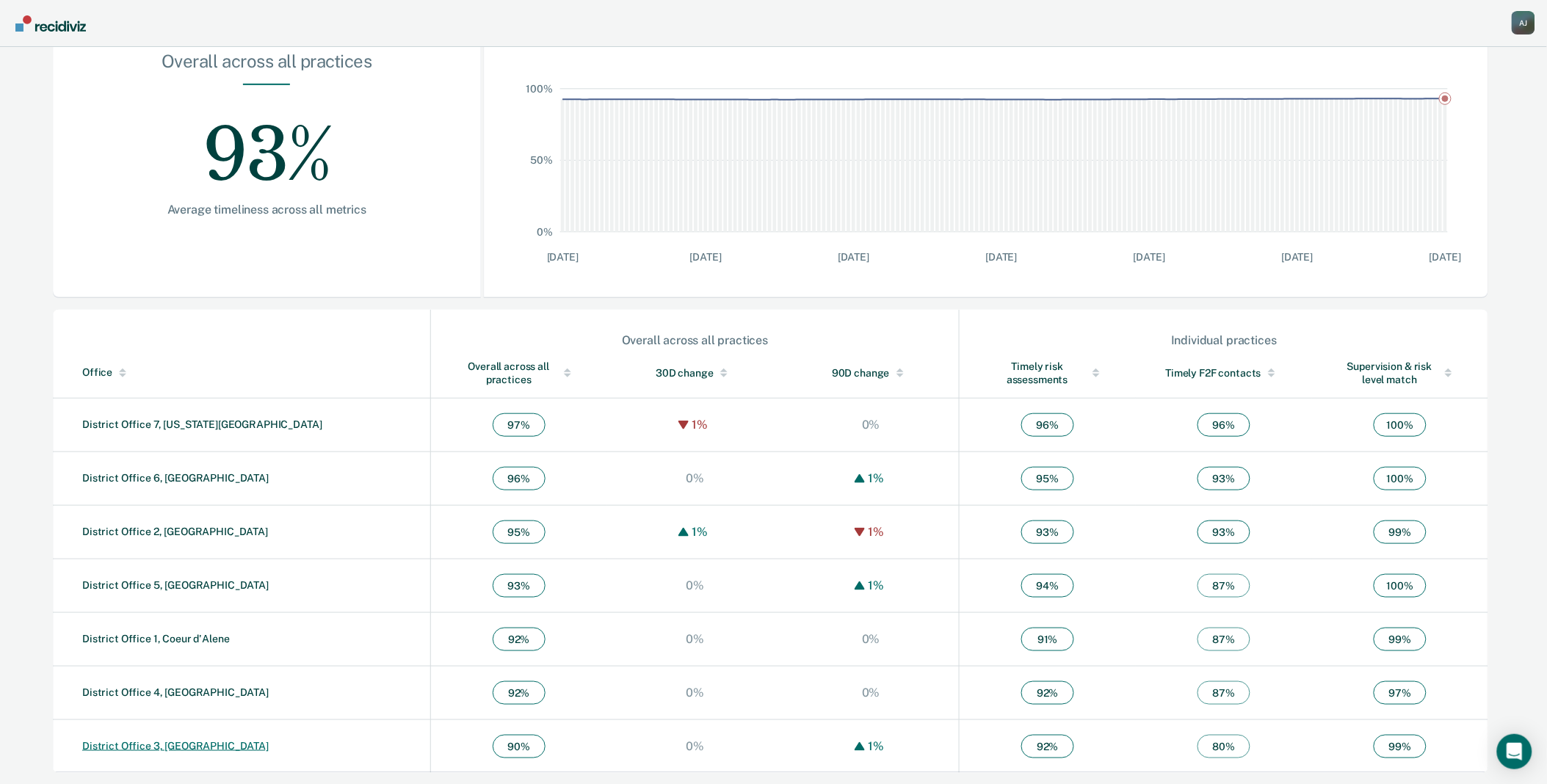
click at [184, 742] on link "District Office 3, [GEOGRAPHIC_DATA]" at bounding box center [175, 746] width 186 height 12
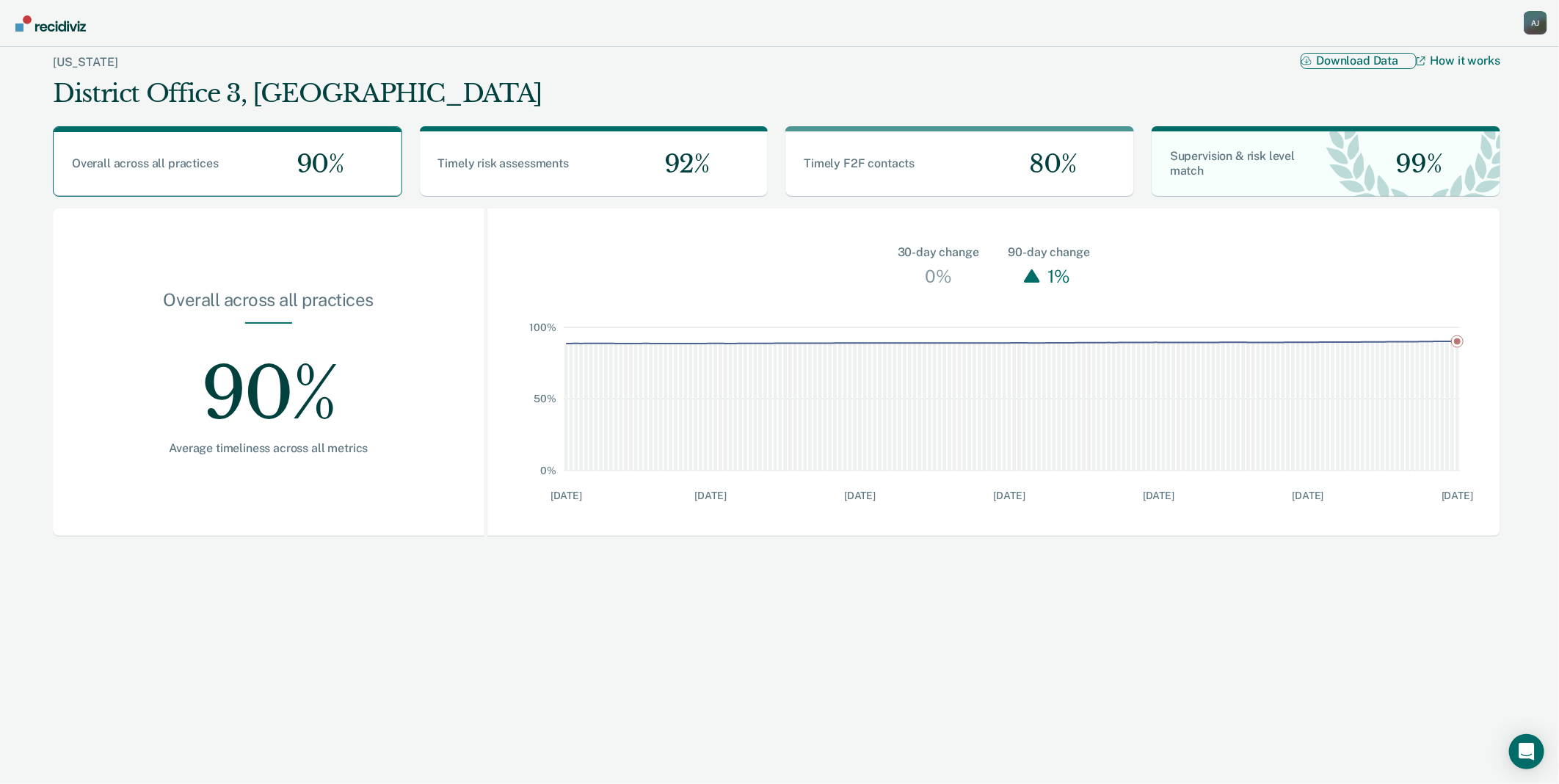
click at [1362, 67] on button "Download Data" at bounding box center [1359, 60] width 116 height 15
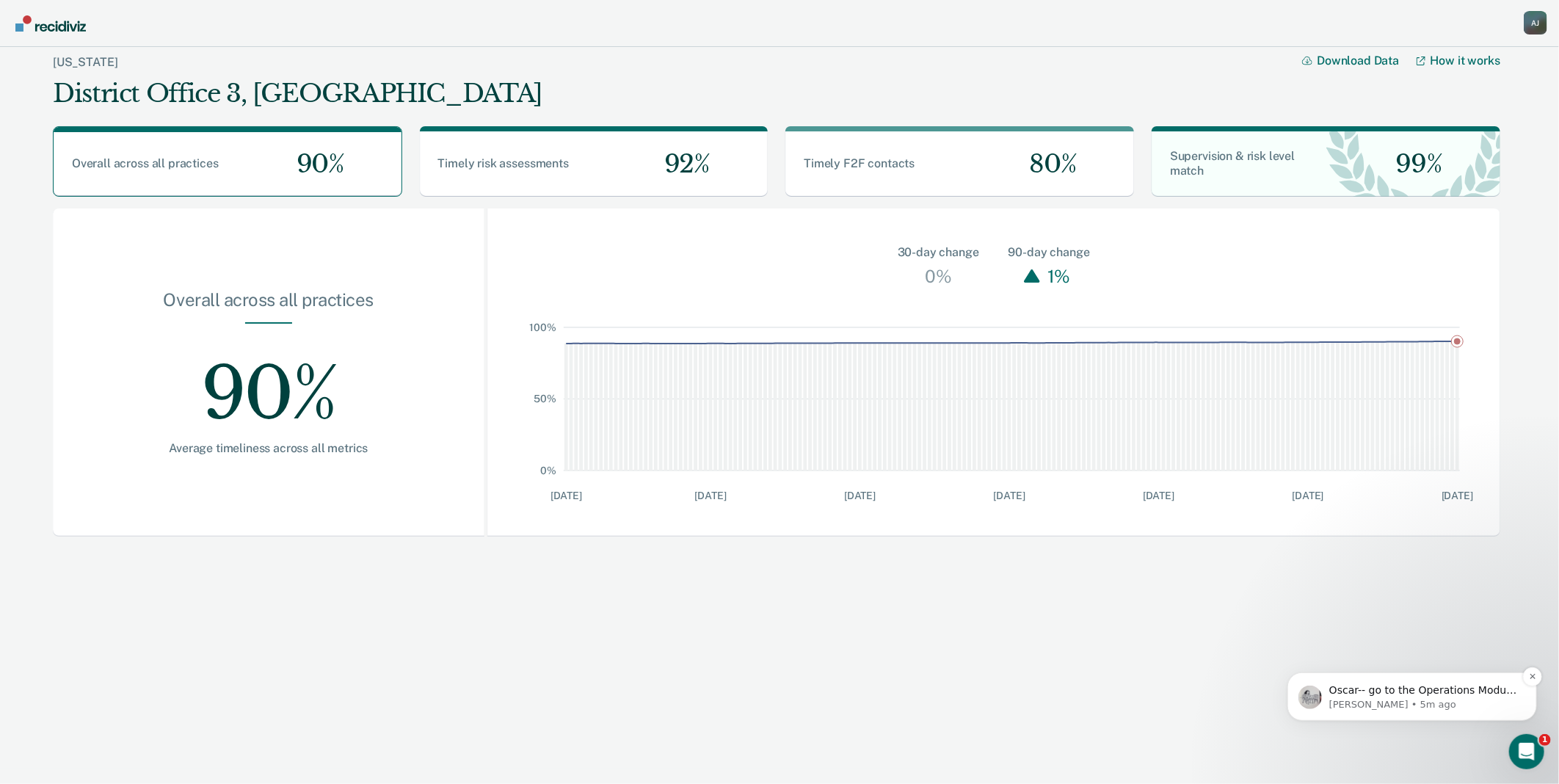
click at [1404, 701] on p "Kim • 5m ago" at bounding box center [1424, 704] width 189 height 14
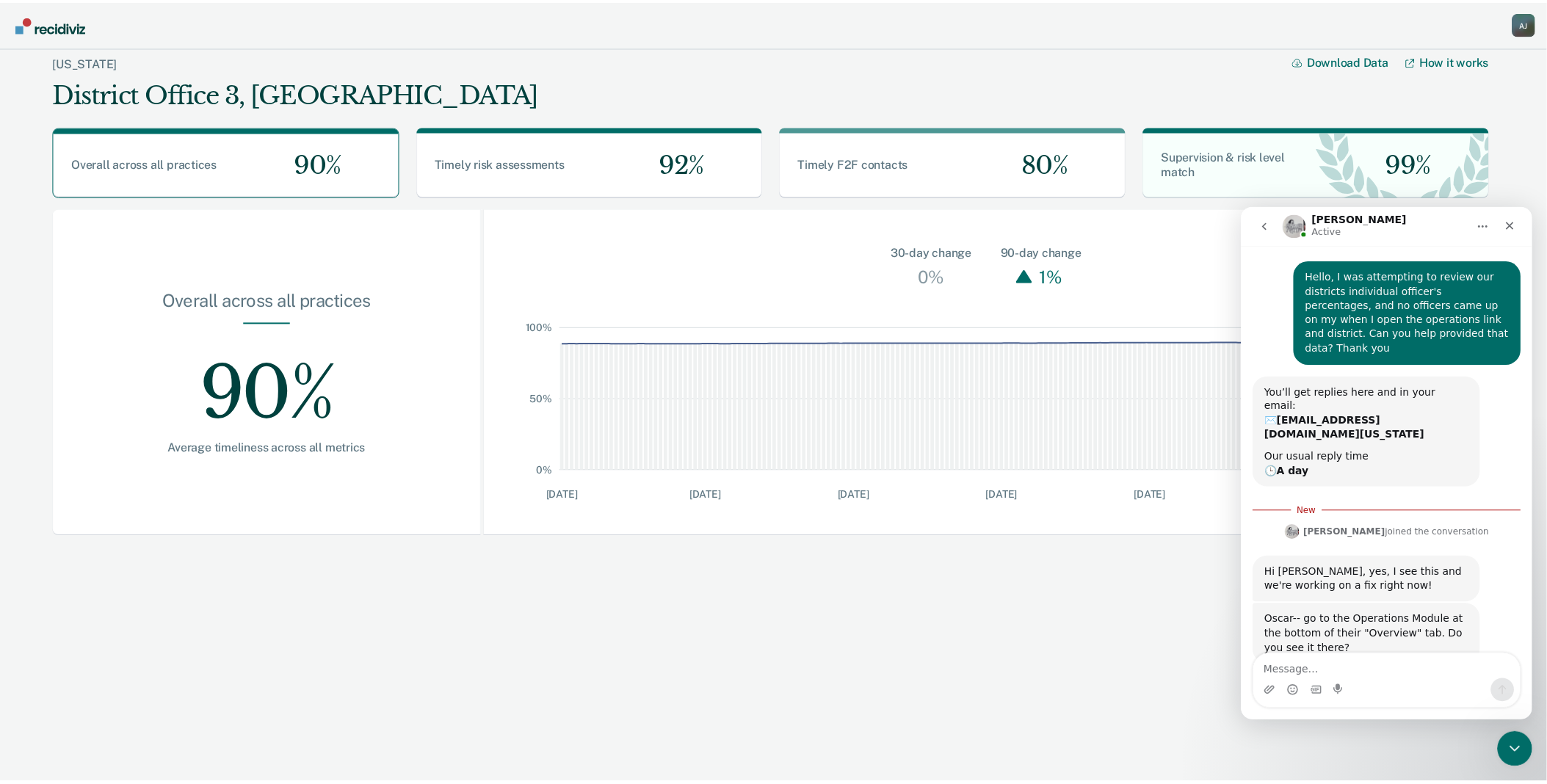
scroll to position [26, 0]
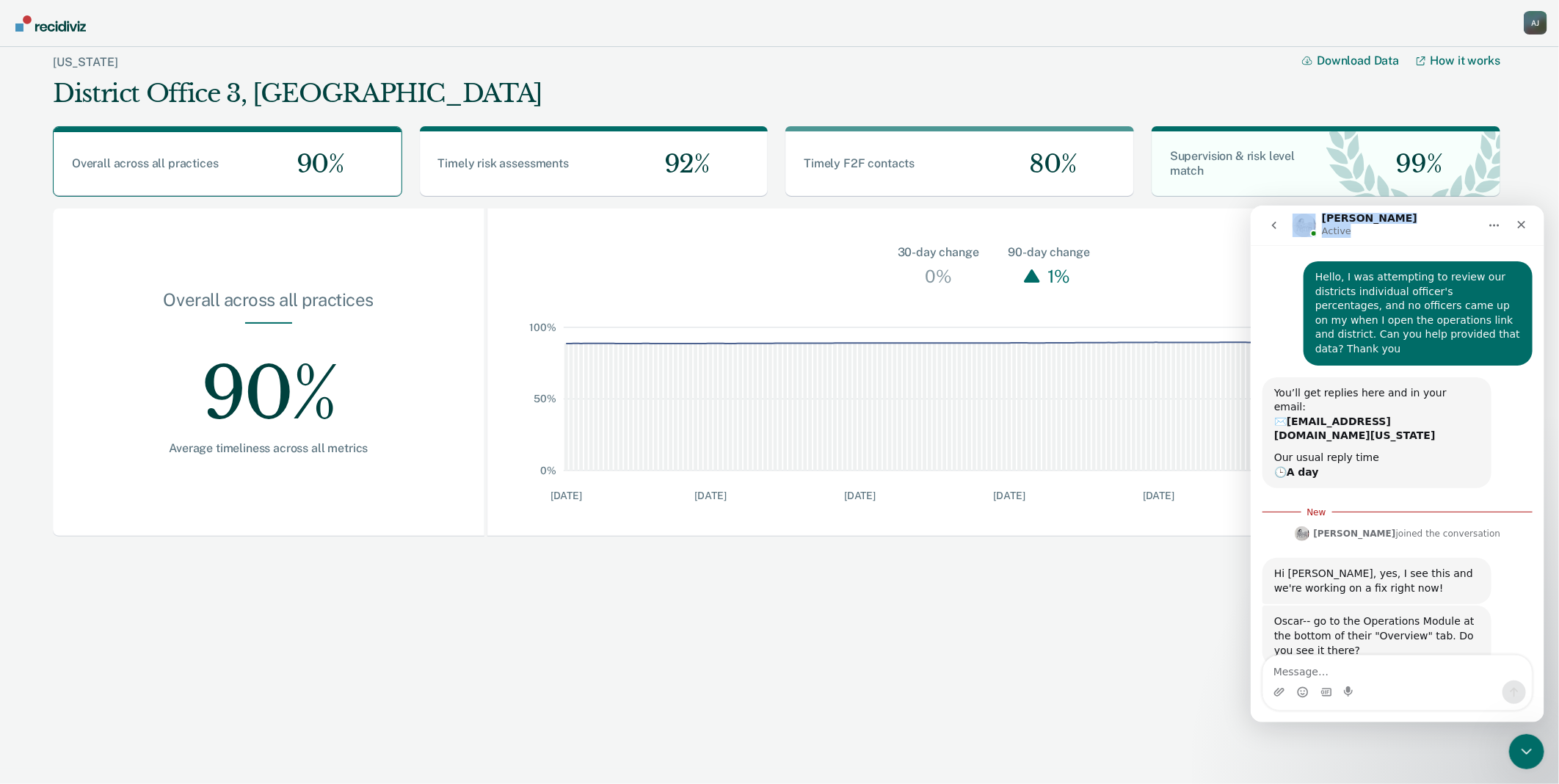
drag, startPoint x: 1429, startPoint y: 219, endPoint x: 797, endPoint y: 183, distance: 633.0
click at [1250, 205] on html "Kim Active Ask us anything, or share your feedback. Hello, I was attempting to …" at bounding box center [1397, 463] width 294 height 517
drag, startPoint x: -453, startPoint y: -22, endPoint x: 896, endPoint y: 237, distance: 1373.6
click at [896, 236] on div "30-day change 0% 90-day change 1%" at bounding box center [994, 249] width 1013 height 82
click at [1540, 11] on div "A J" at bounding box center [1536, 23] width 24 height 24
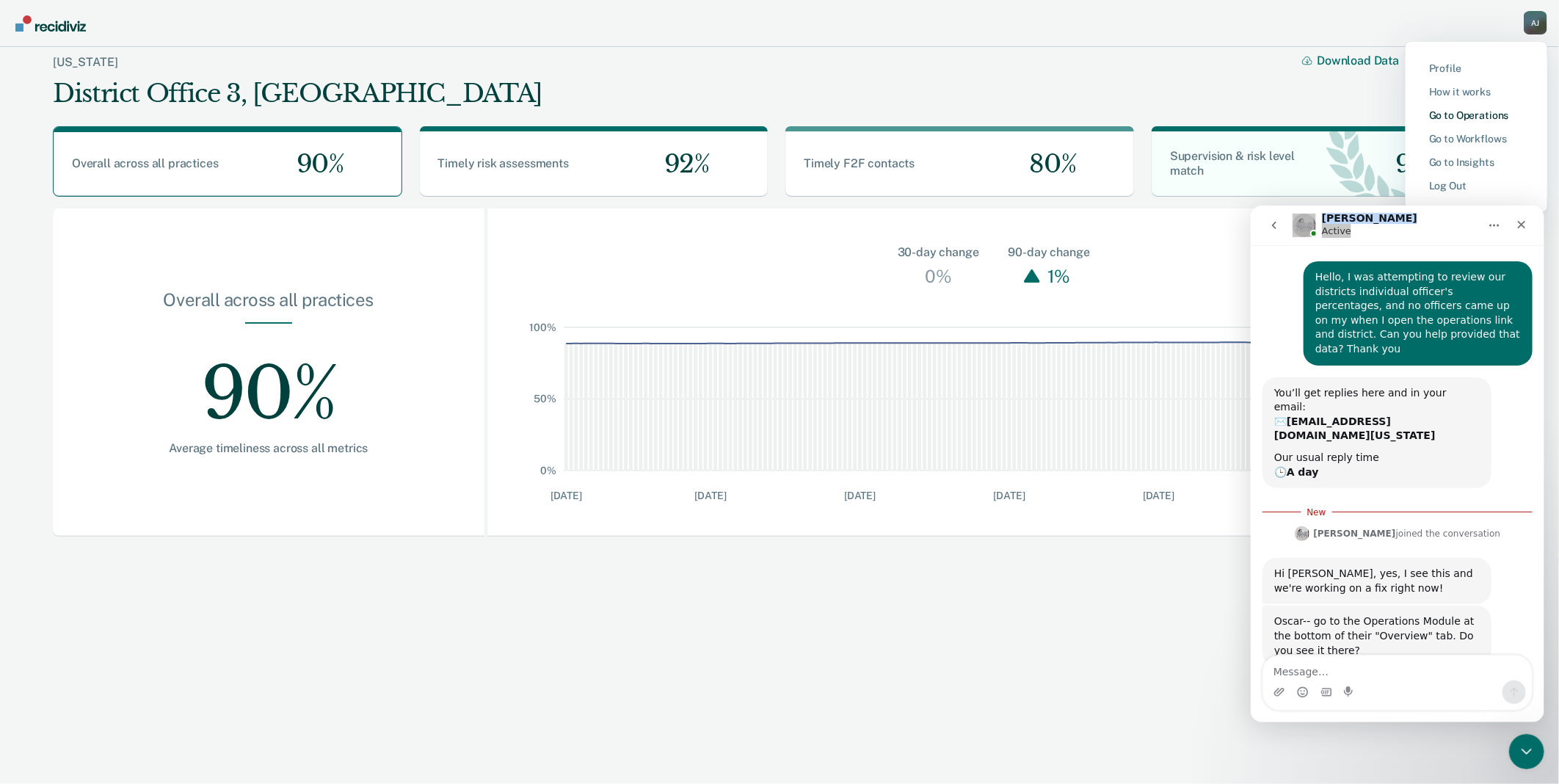
click at [1489, 116] on link "Go to Operations" at bounding box center [1477, 115] width 95 height 13
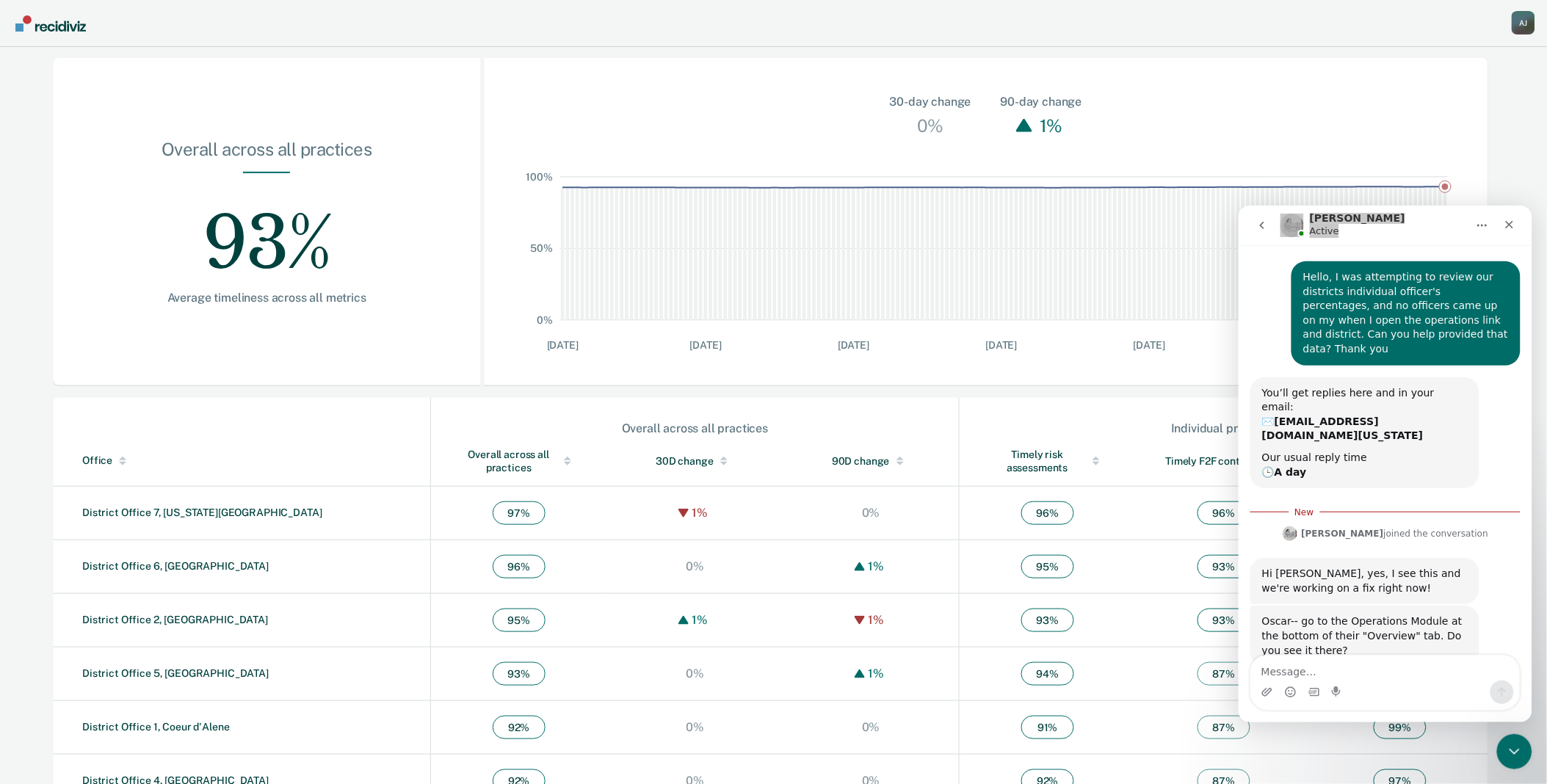
scroll to position [238, 0]
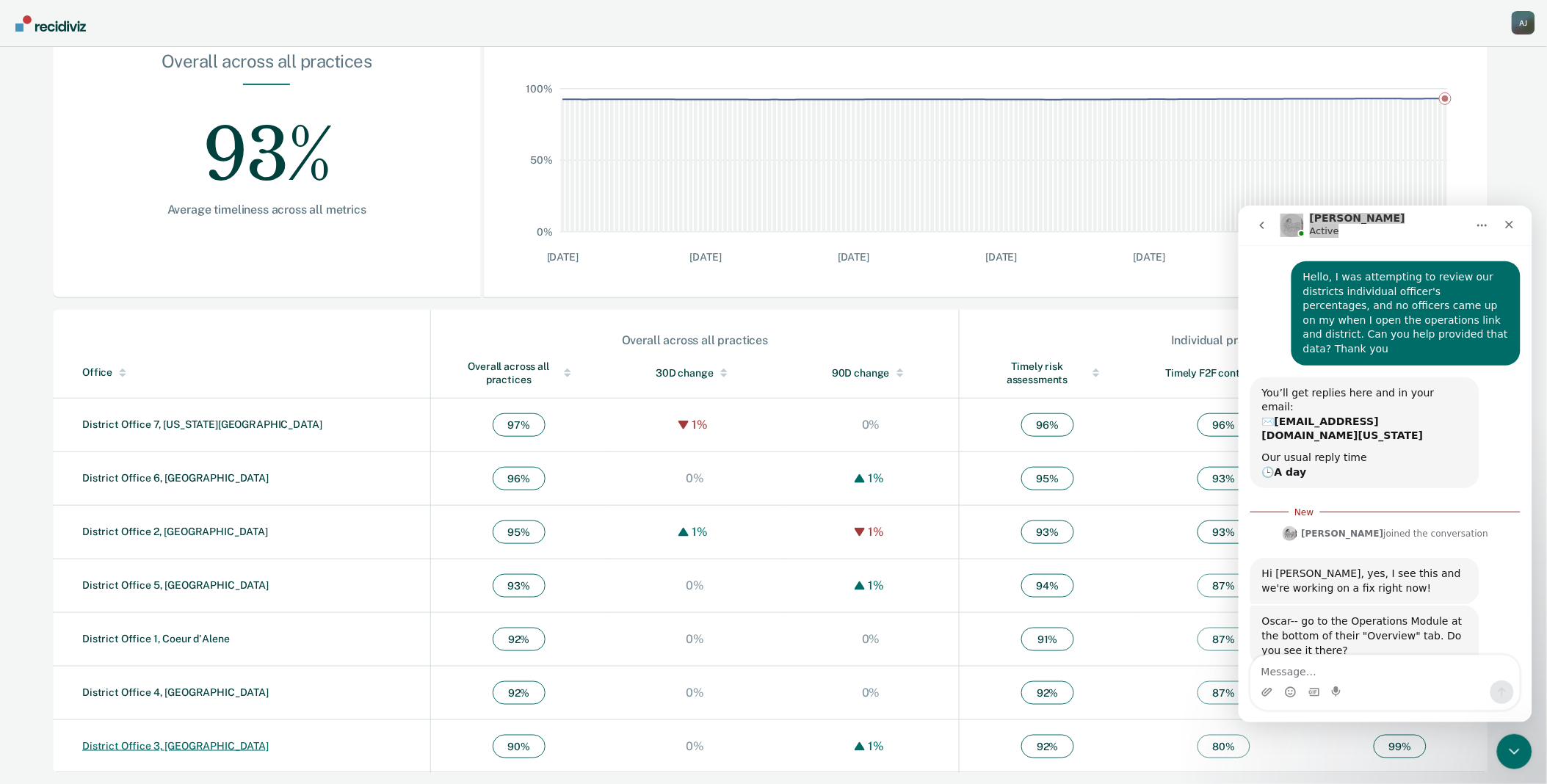
click at [184, 752] on link "District Office 3, [GEOGRAPHIC_DATA]" at bounding box center [175, 746] width 186 height 12
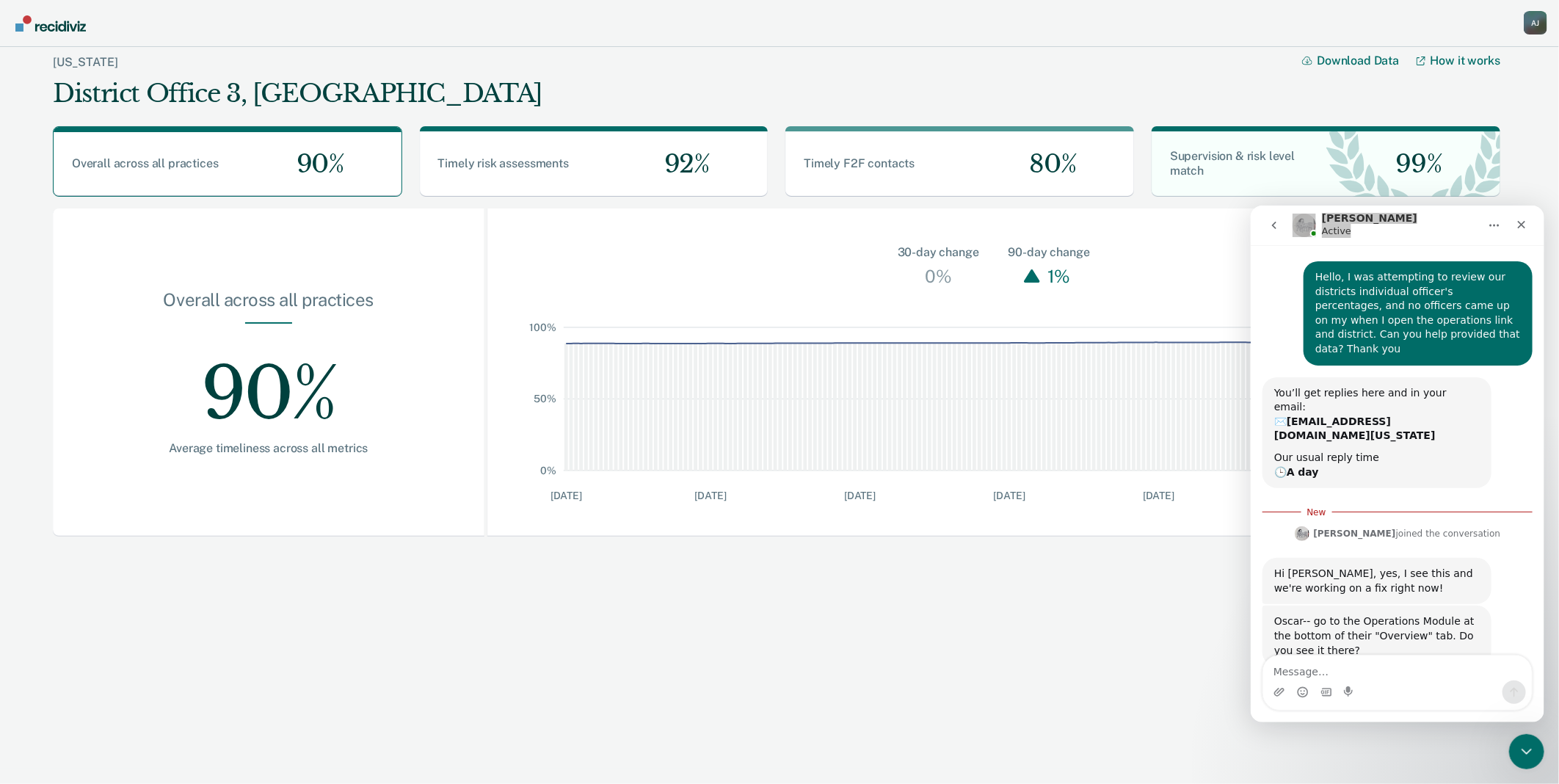
click at [1534, 19] on div "A J" at bounding box center [1536, 23] width 24 height 24
click at [1479, 112] on link "Go to Operations" at bounding box center [1477, 115] width 95 height 13
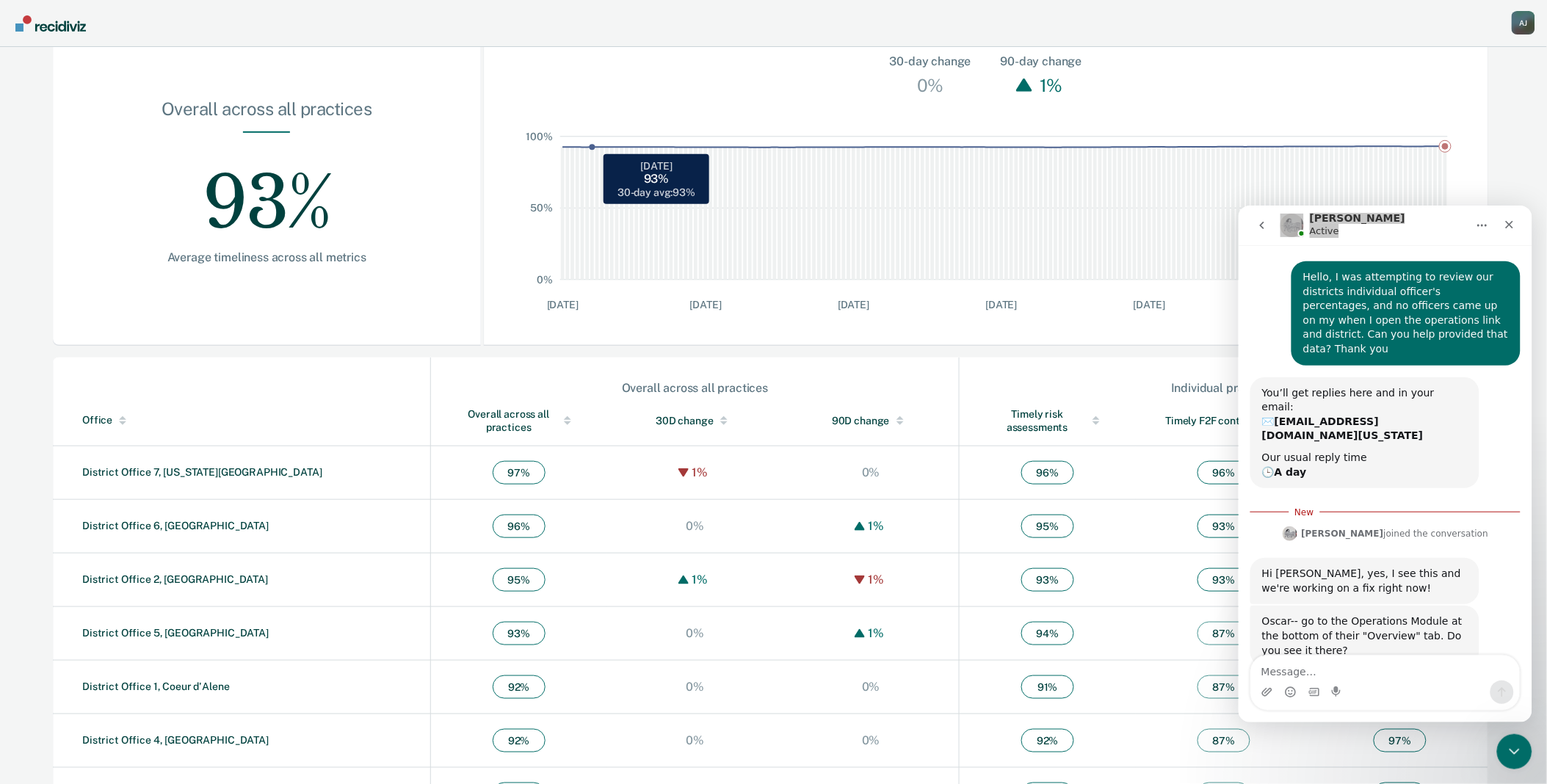
scroll to position [238, 0]
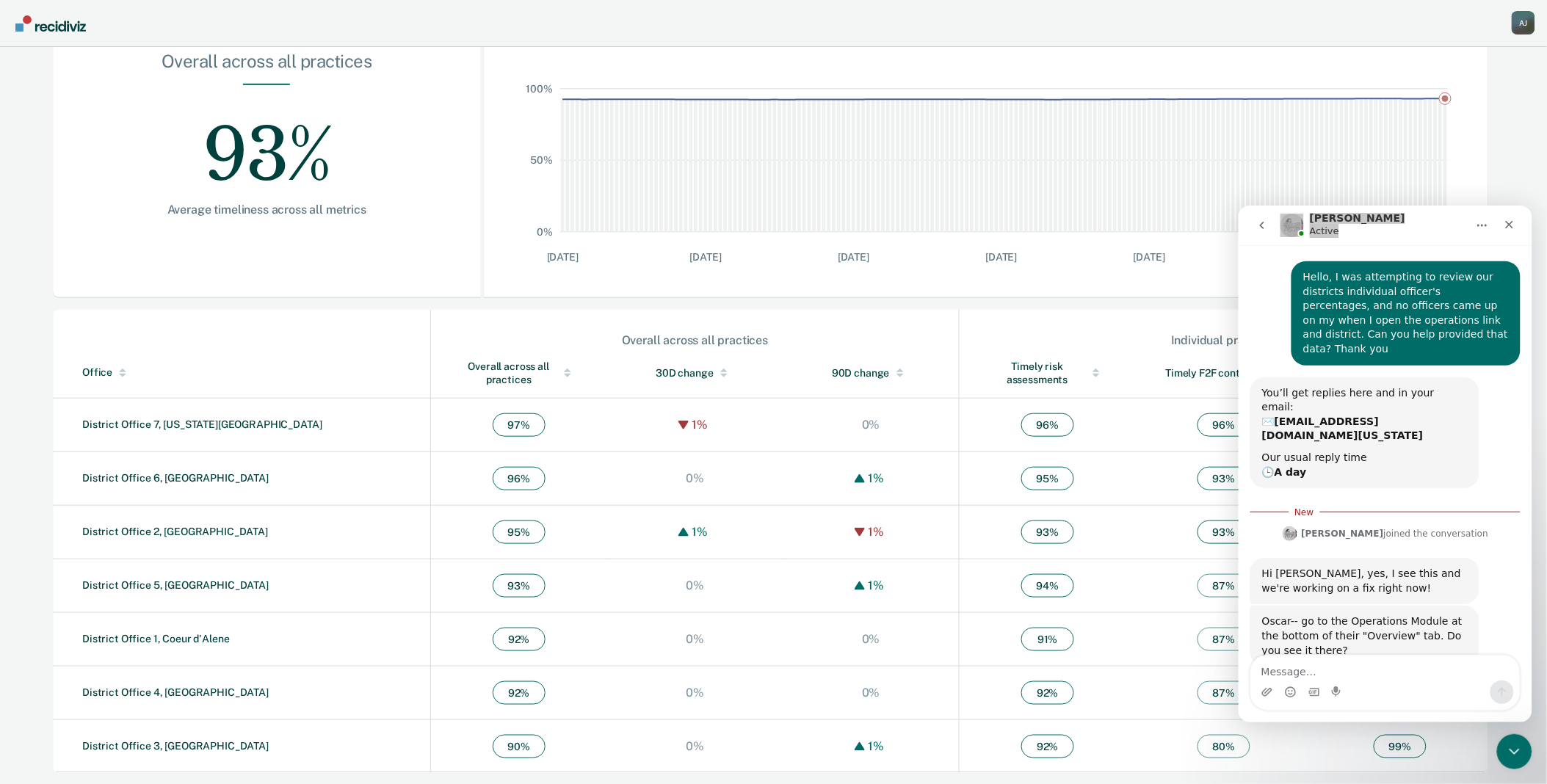
click at [1528, 15] on div "A J" at bounding box center [1523, 23] width 24 height 24
click at [1478, 111] on link "Go to Operations" at bounding box center [1464, 115] width 95 height 13
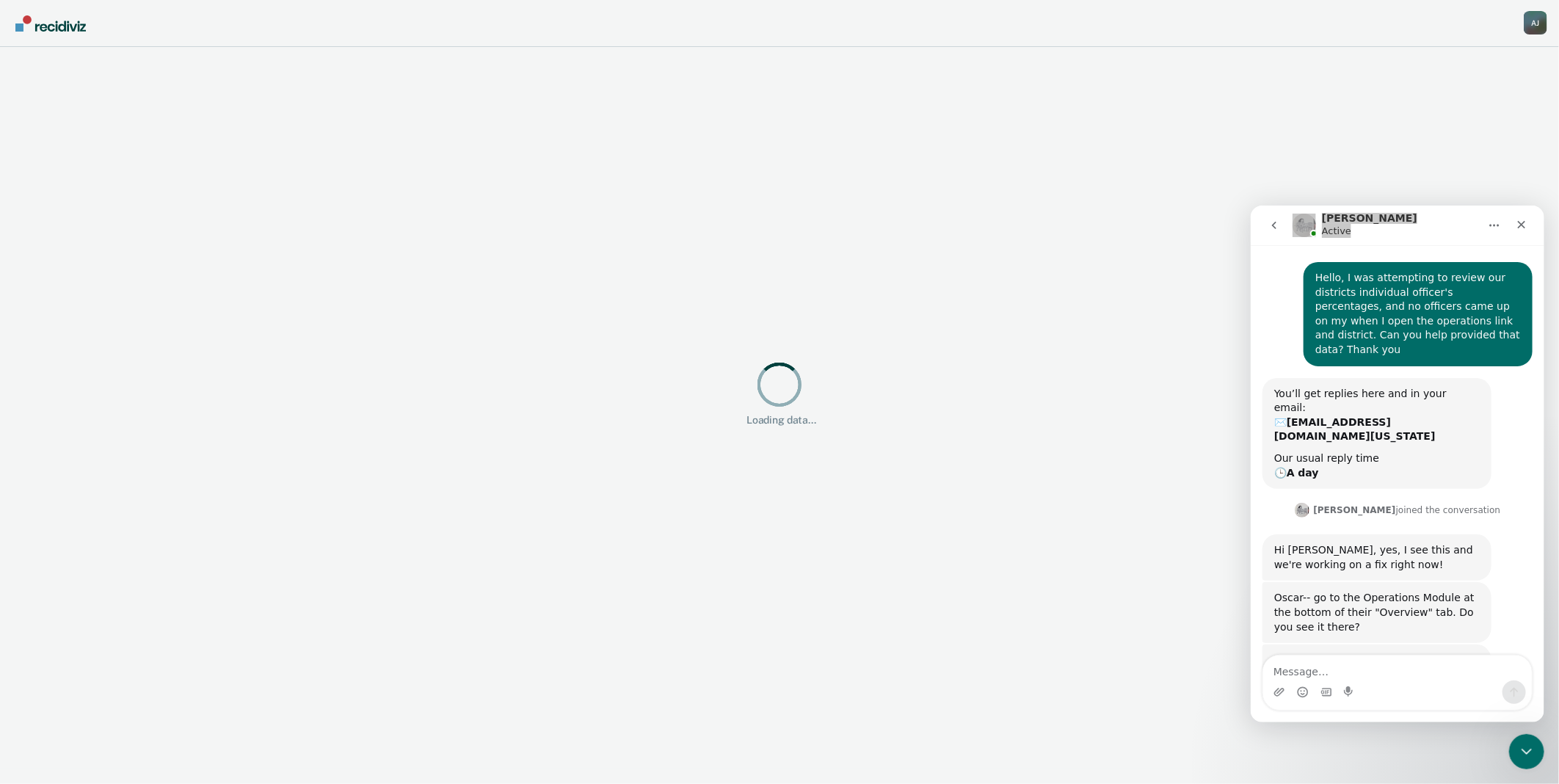
scroll to position [64, 0]
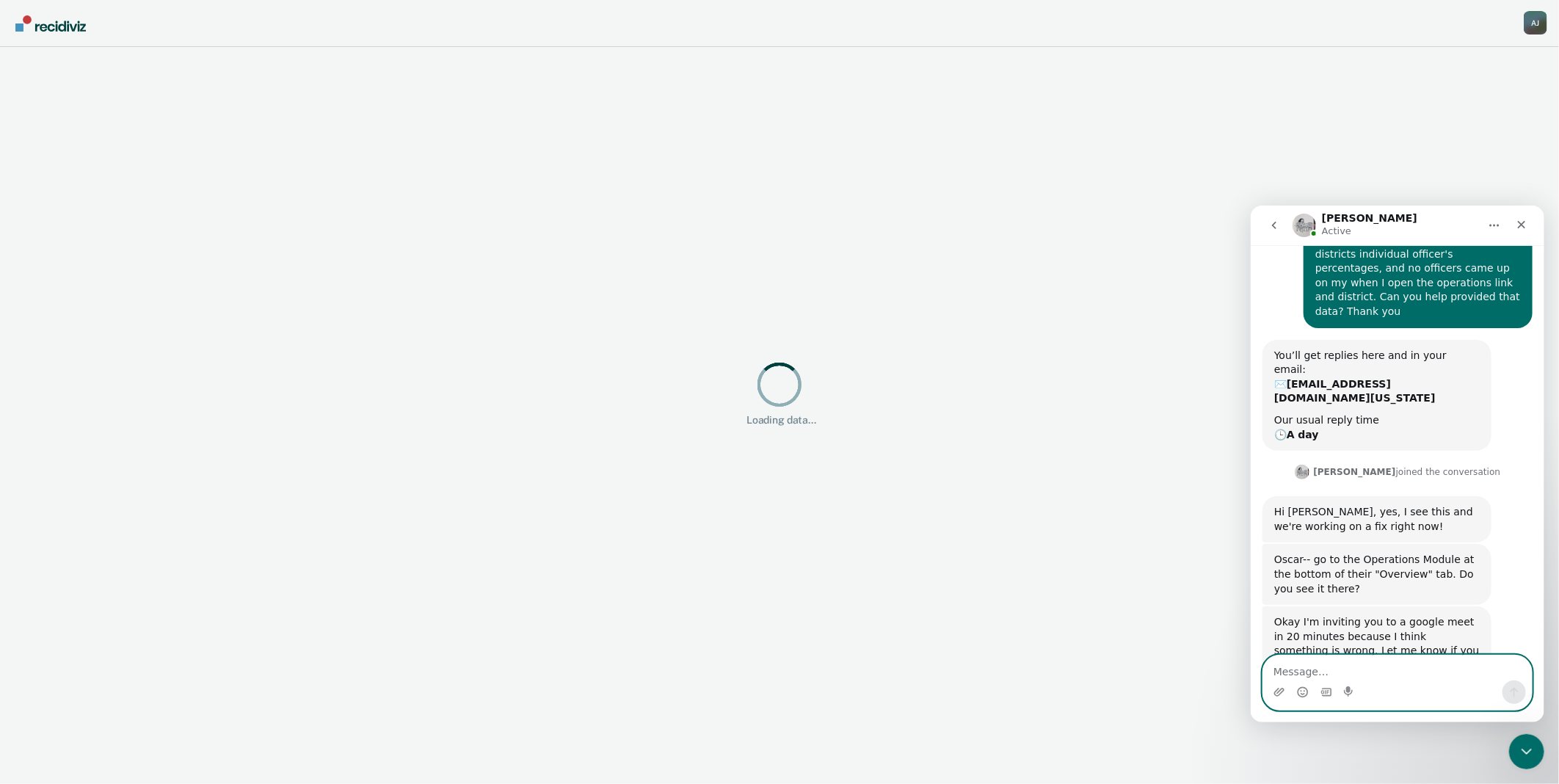
click at [1325, 676] on textarea "Message…" at bounding box center [1397, 667] width 269 height 25
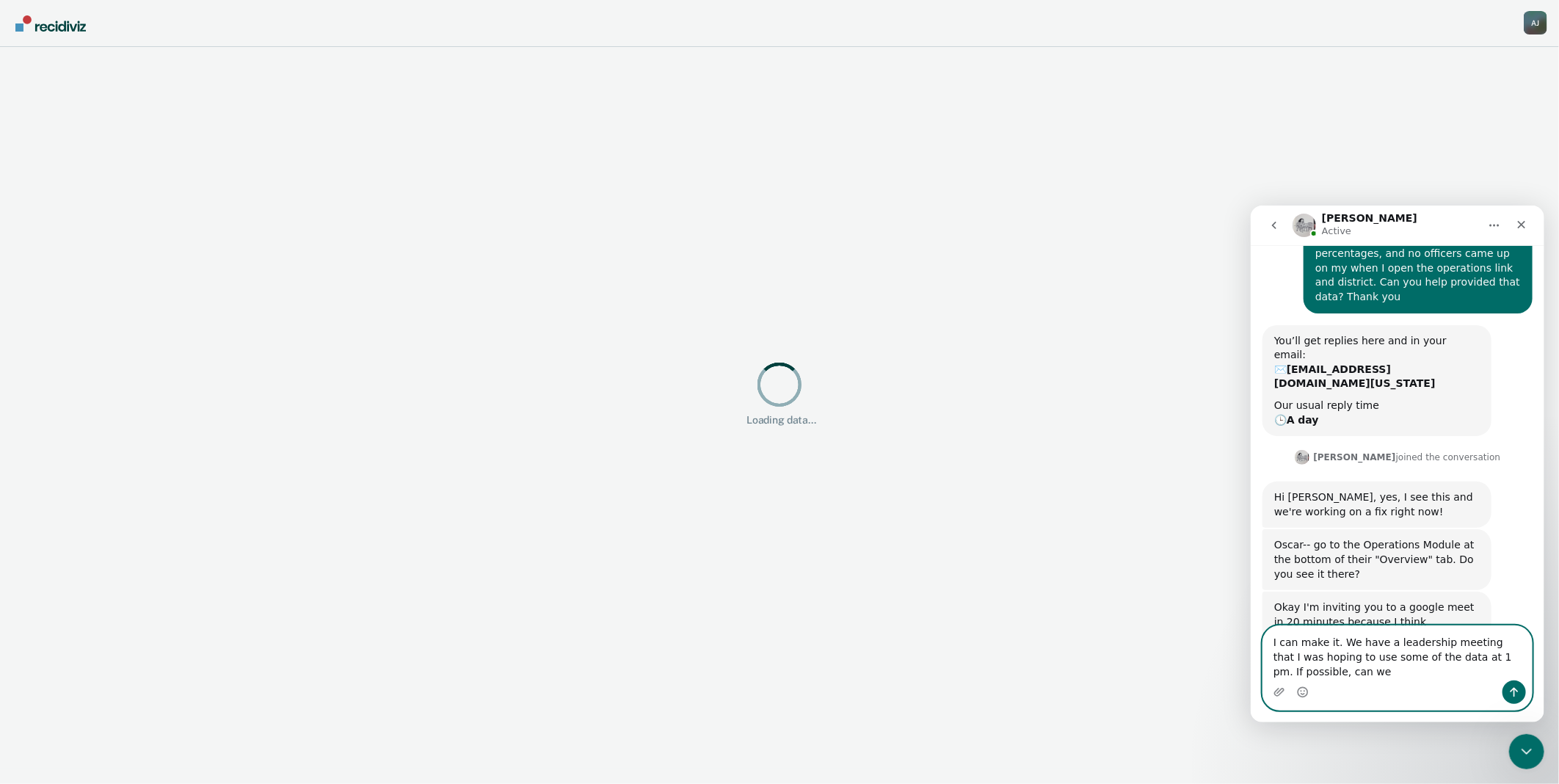
scroll to position [94, 0]
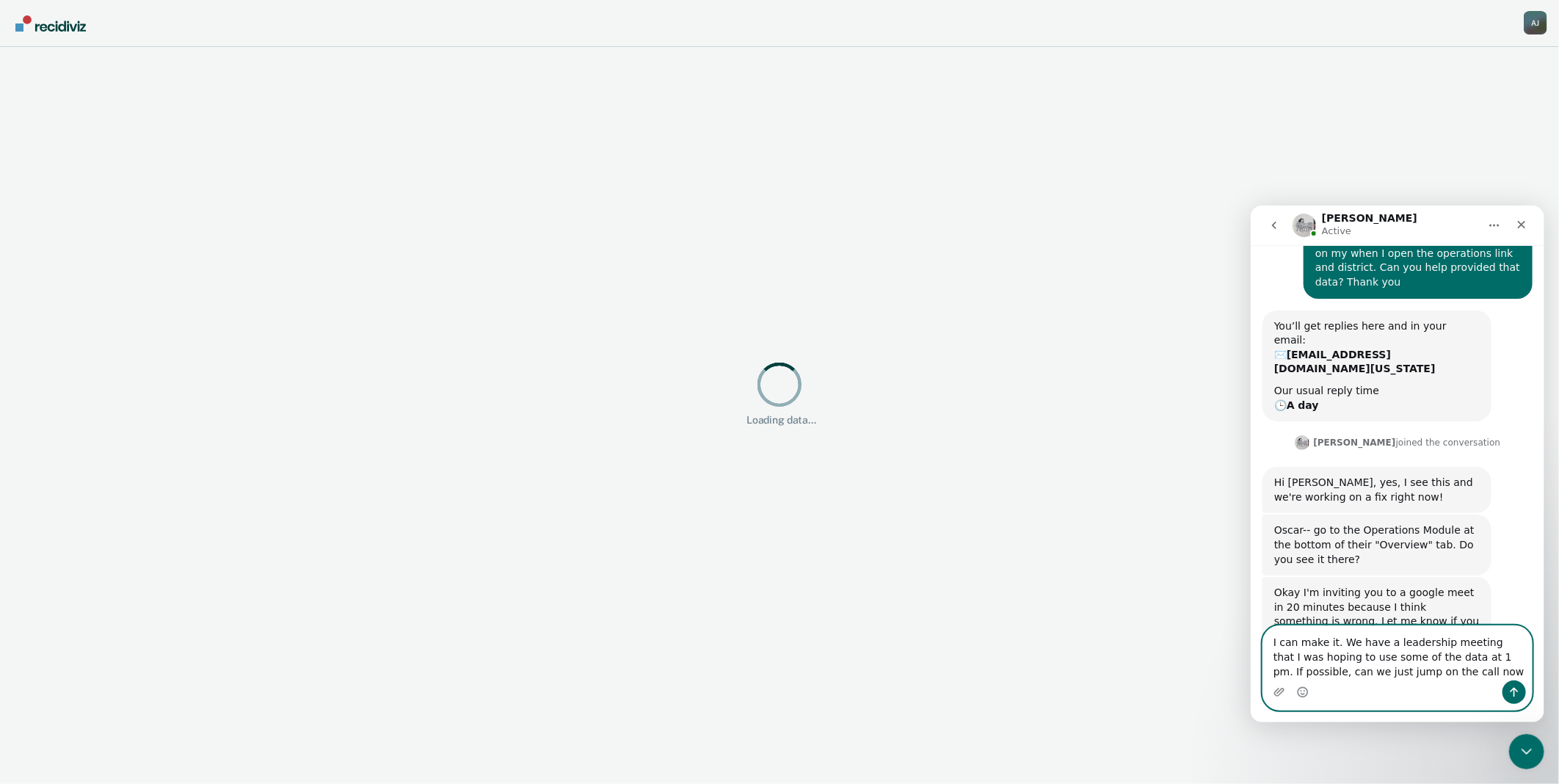
type textarea "I can make it. We have a leadership meeting that I was hoping to use some of th…"
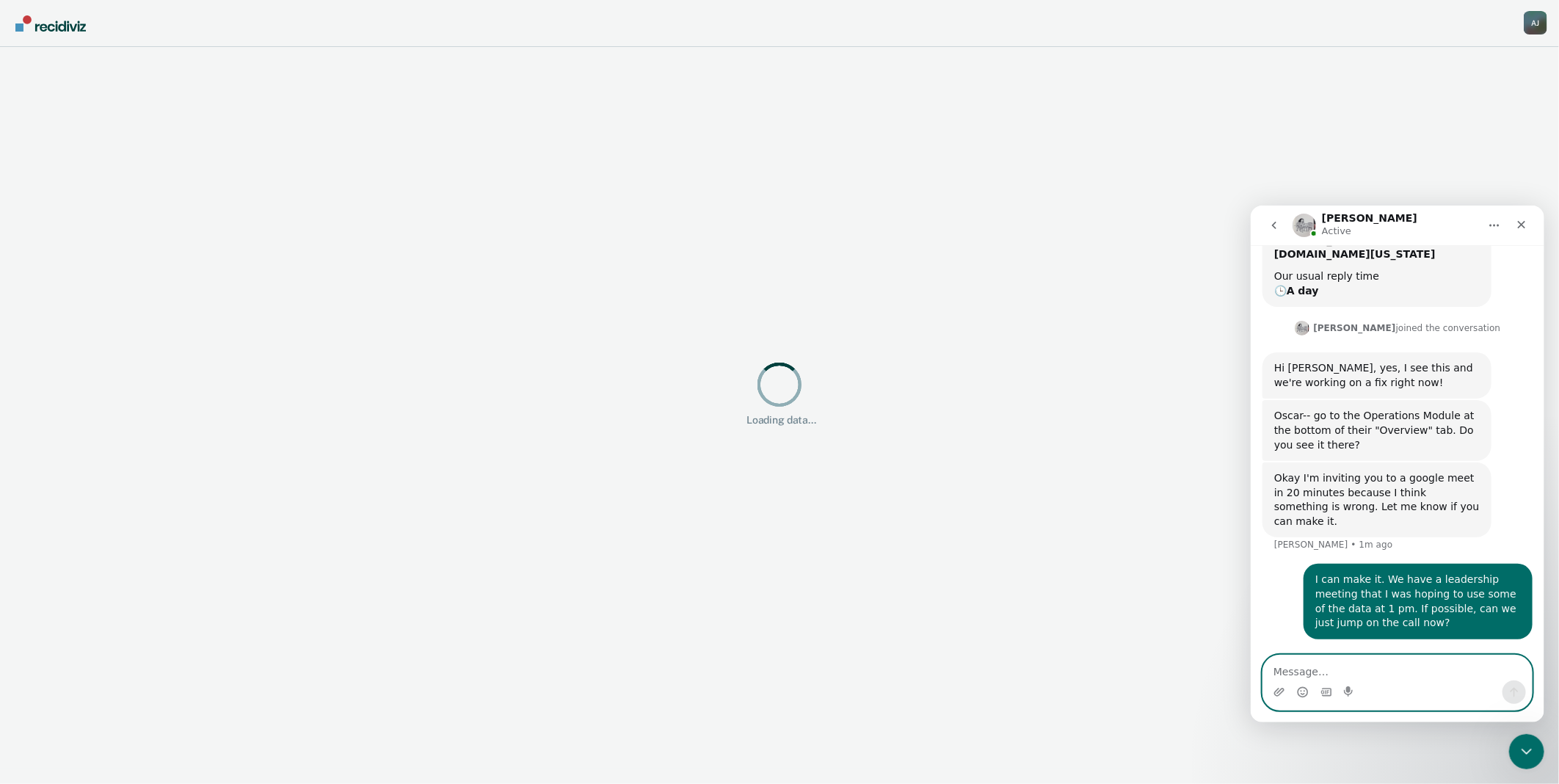
scroll to position [208, 0]
click at [1540, 23] on div "A J" at bounding box center [1536, 23] width 24 height 24
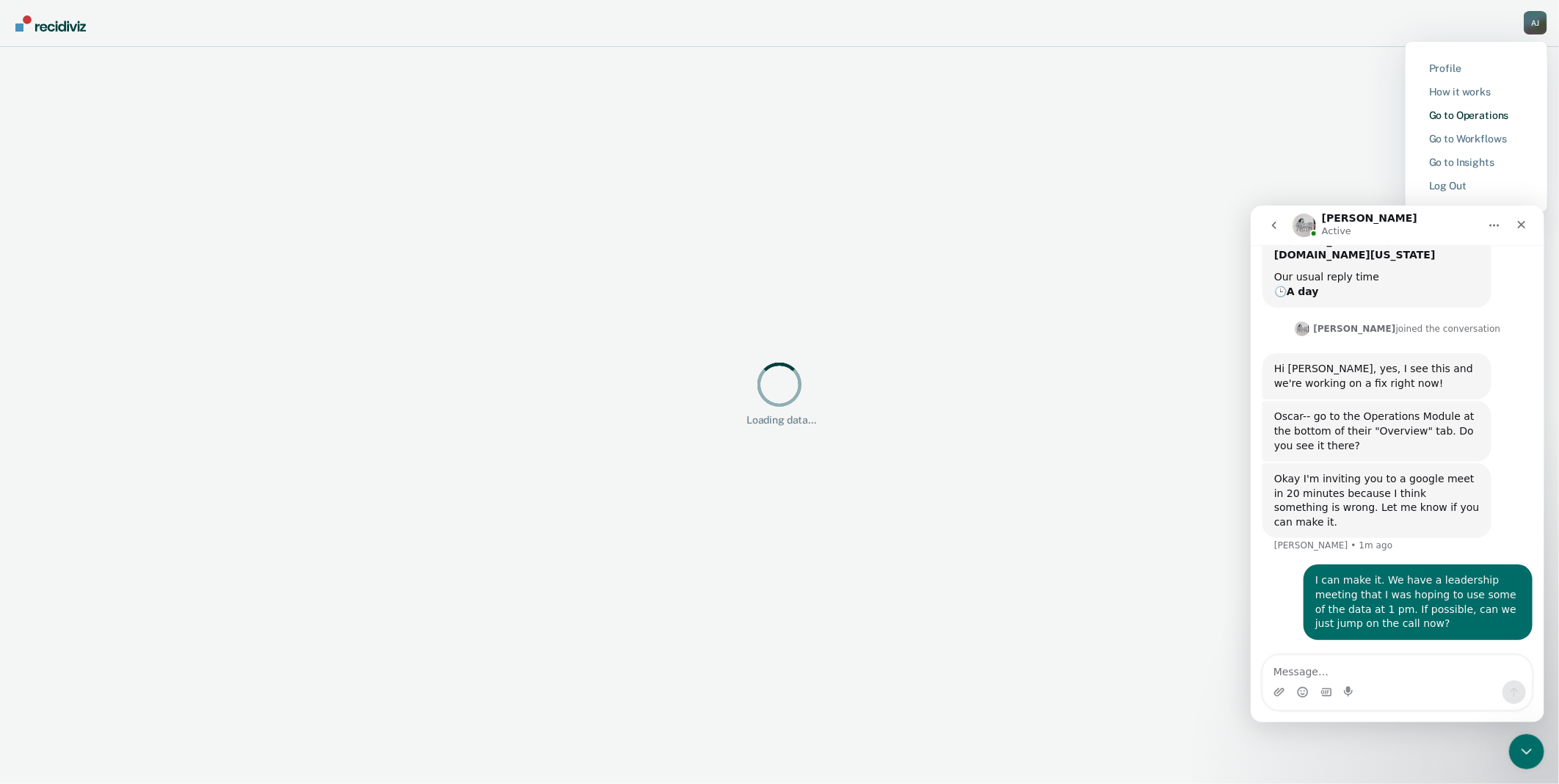
click at [1489, 116] on link "Go to Operations" at bounding box center [1477, 115] width 95 height 13
click at [1385, 671] on textarea "Message…" at bounding box center [1397, 667] width 269 height 25
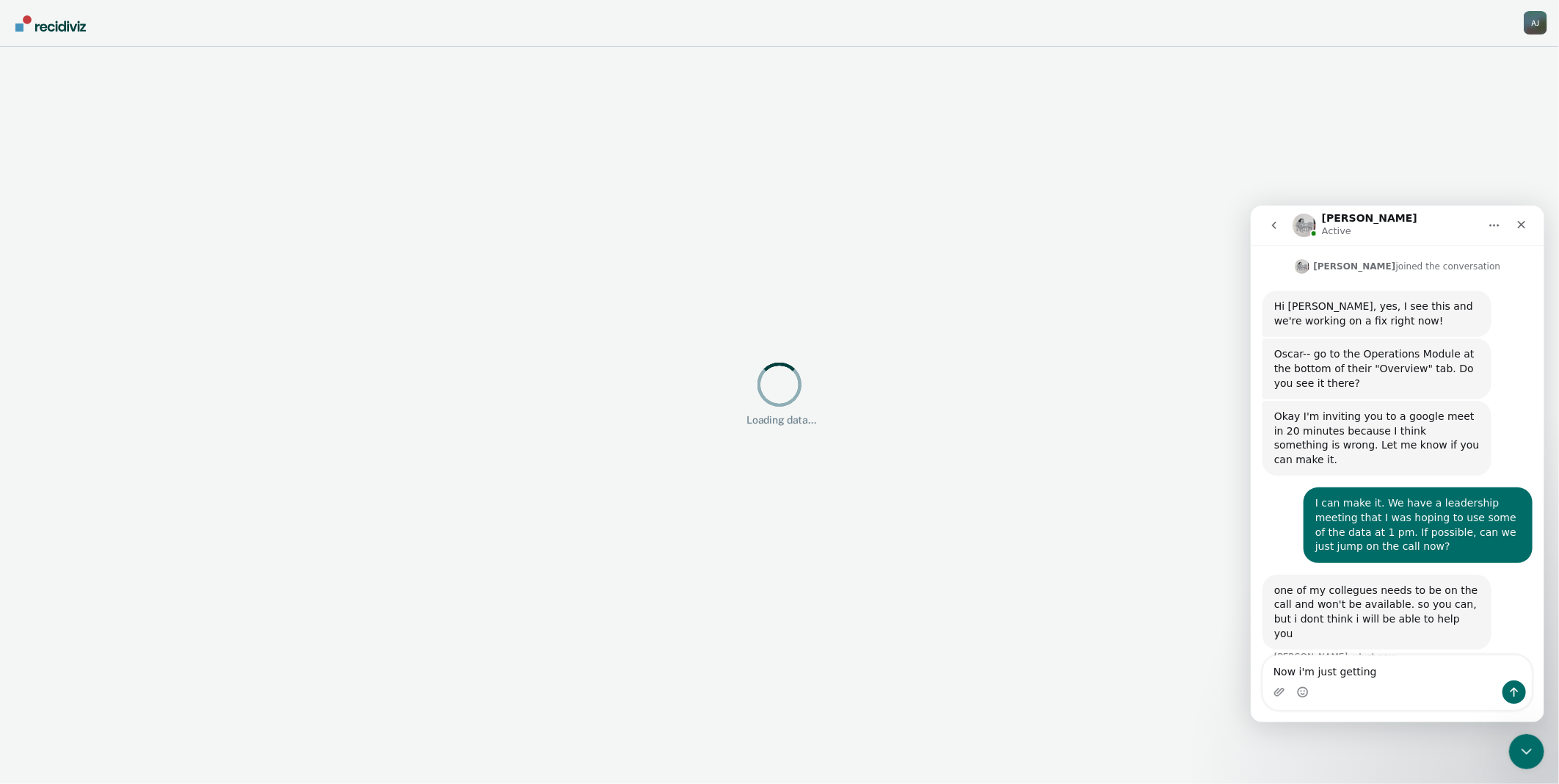
scroll to position [281, 0]
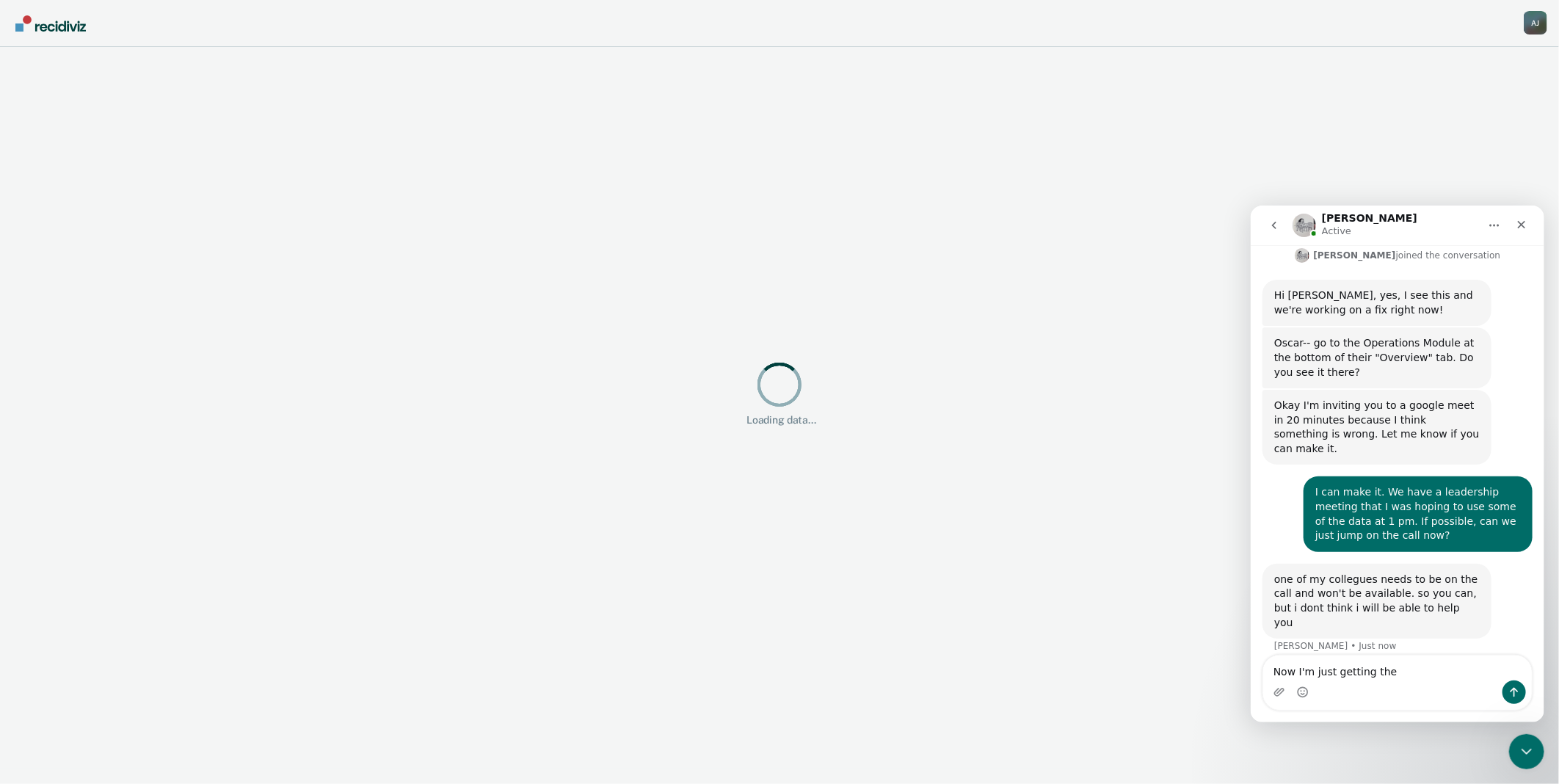
click at [1402, 668] on textarea "Now I'm just getting the" at bounding box center [1397, 667] width 269 height 25
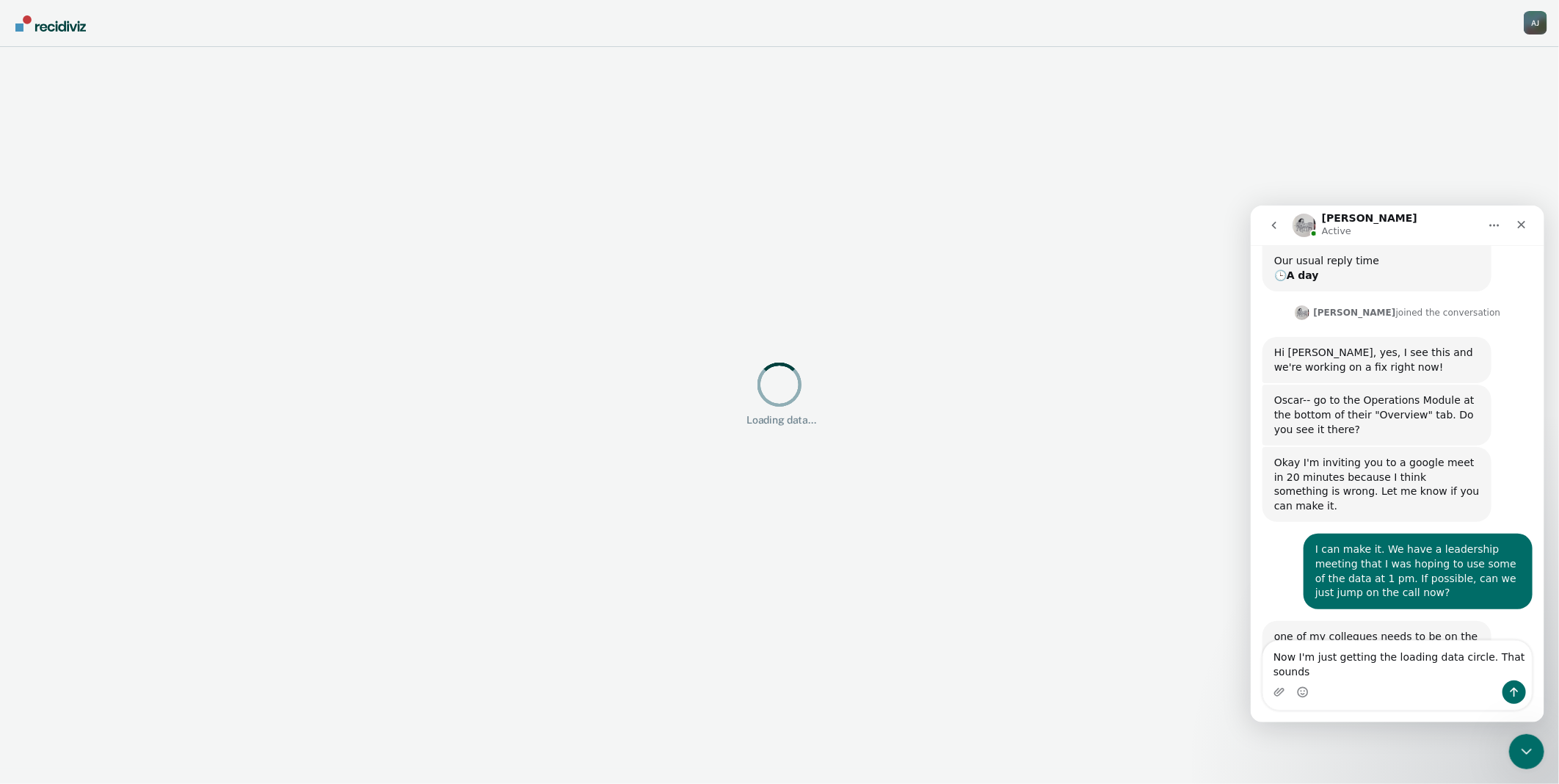
scroll to position [238, 0]
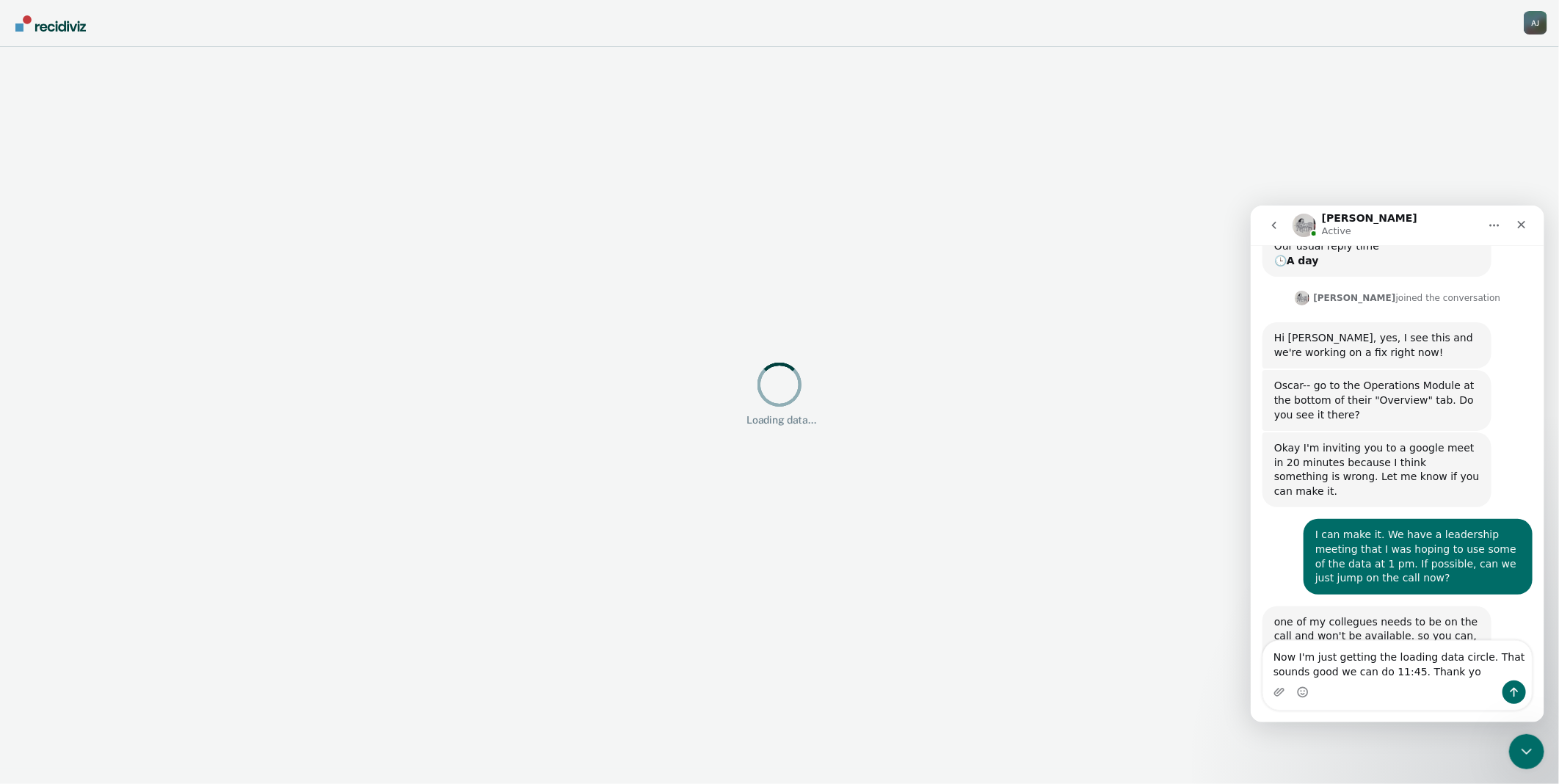
type textarea "Now I'm just getting the loading data circle. That sounds good we can do 11:45.…"
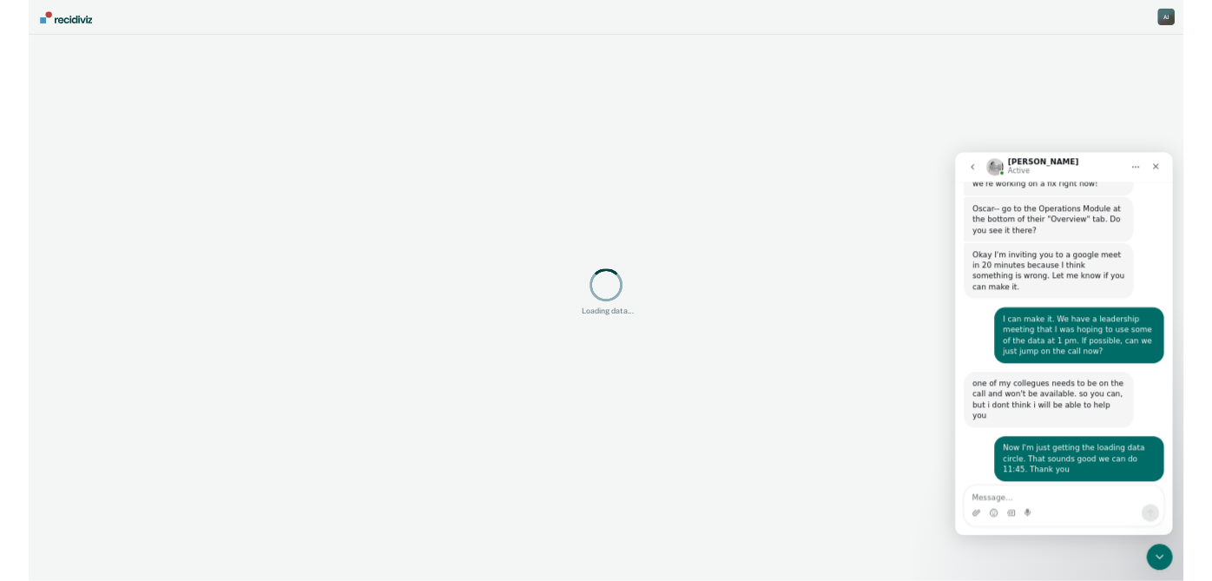
scroll to position [403, 0]
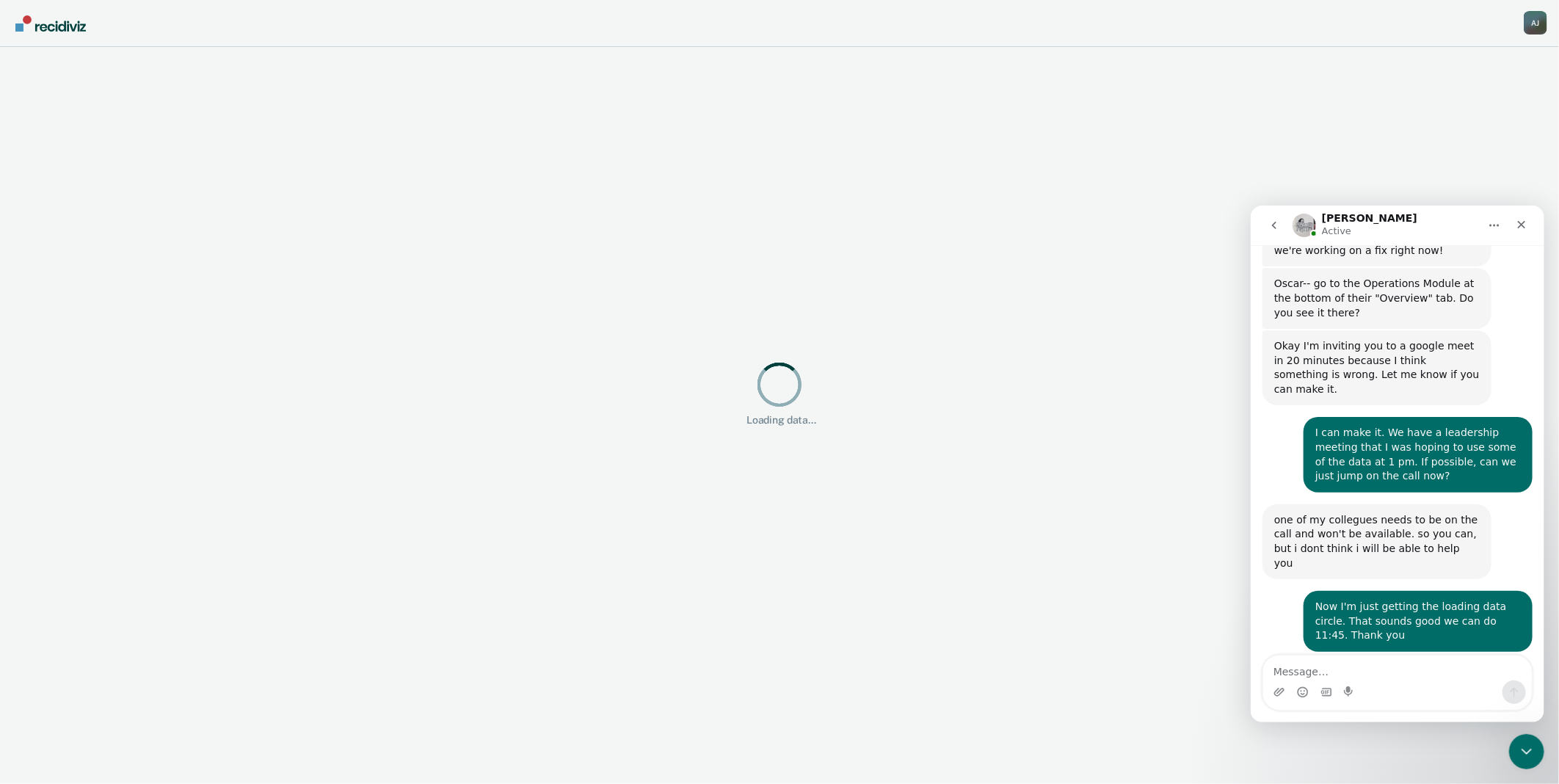
click at [1110, 194] on main "Loading data..." at bounding box center [779, 408] width 1559 height 721
click at [1427, 672] on textarea "Message…" at bounding box center [1397, 667] width 269 height 25
type textarea "W"
click at [1523, 223] on icon "Close" at bounding box center [1521, 224] width 12 height 12
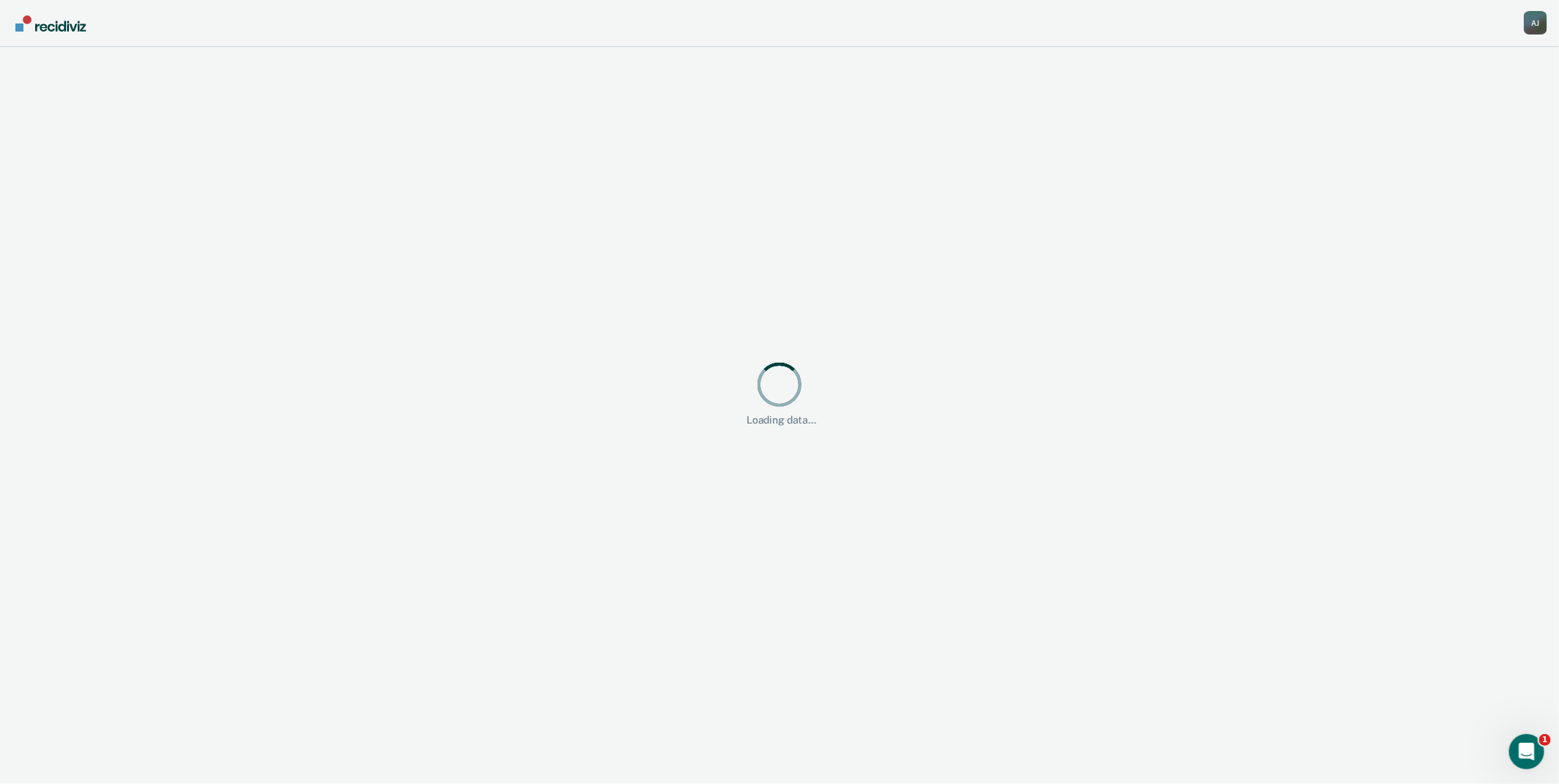
scroll to position [341, 0]
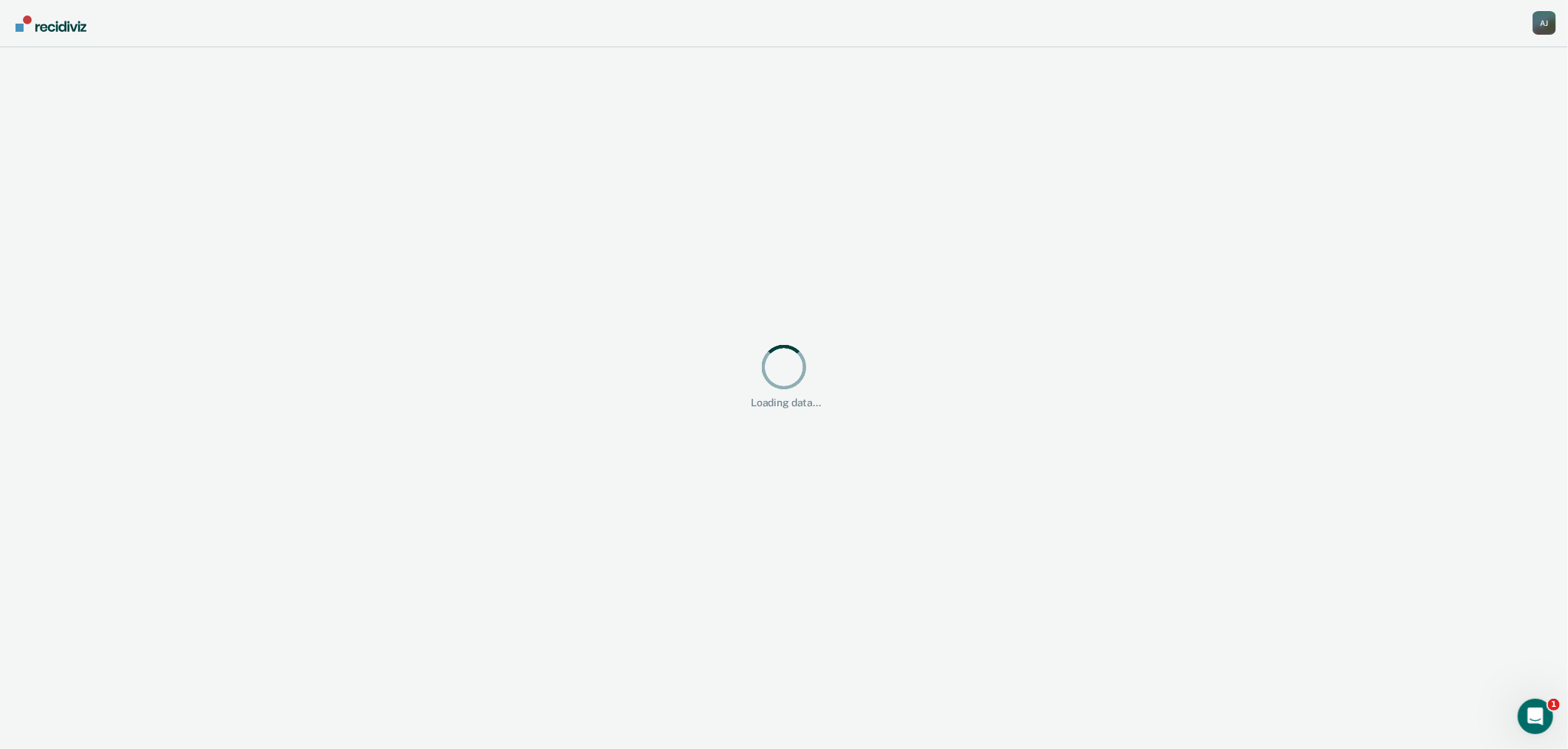
click at [1548, 27] on div "A J" at bounding box center [1545, 23] width 24 height 24
click at [1490, 112] on link "Go to Operations" at bounding box center [1485, 116] width 95 height 13
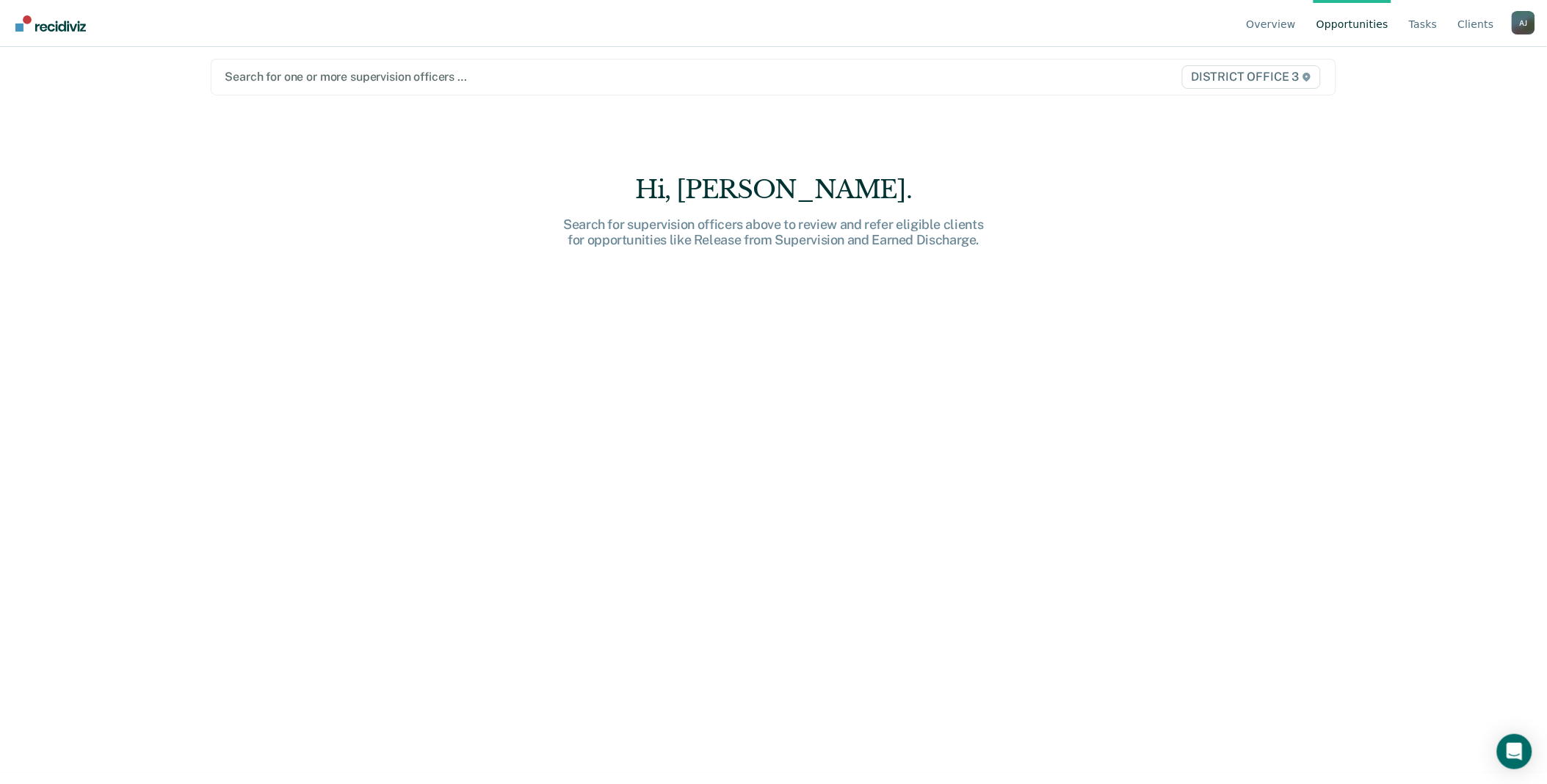
scroll to position [22, 0]
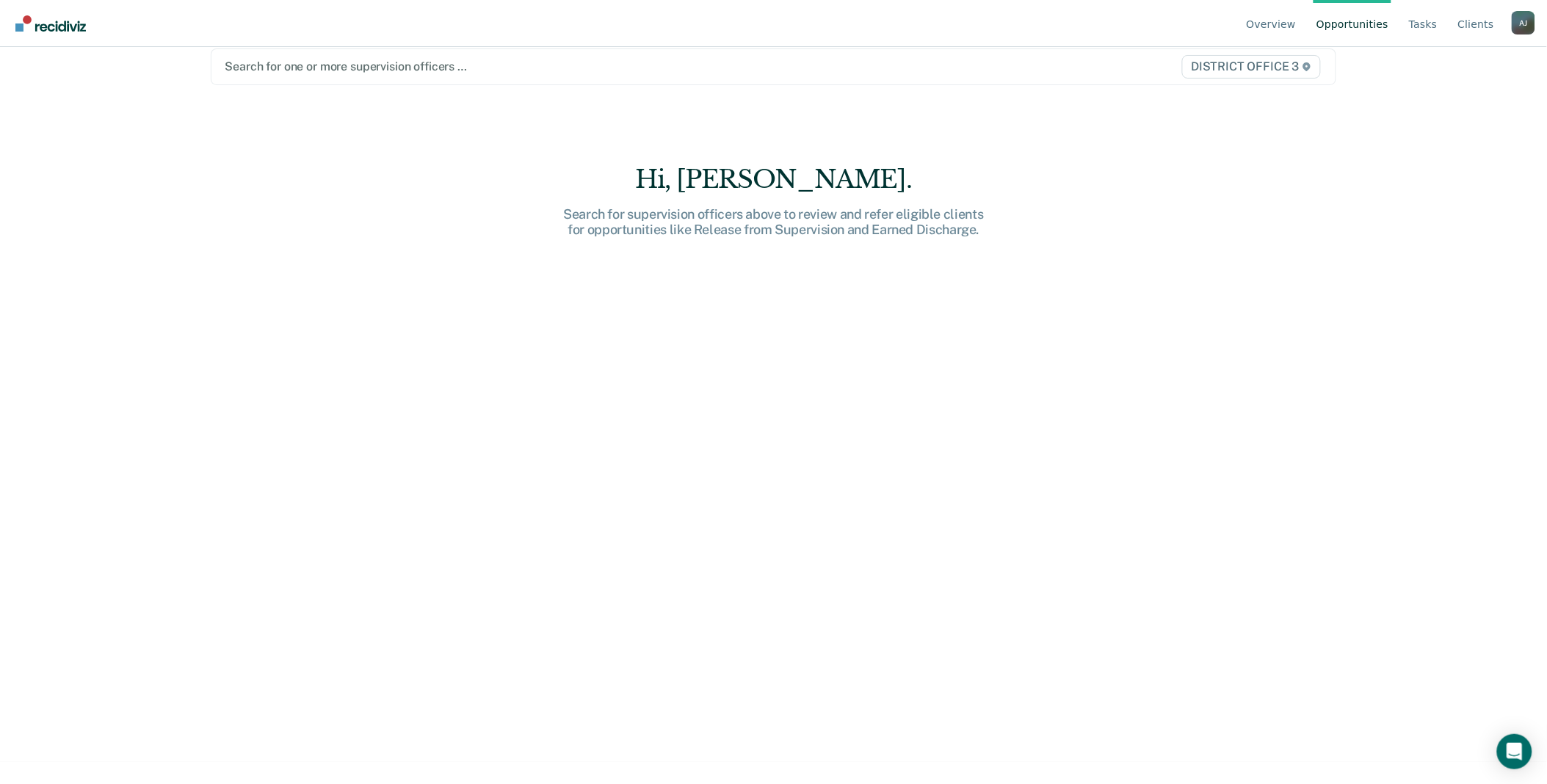
click at [1515, 19] on div "A J" at bounding box center [1523, 23] width 24 height 24
click at [1462, 118] on link "Go to Operations" at bounding box center [1464, 115] width 95 height 13
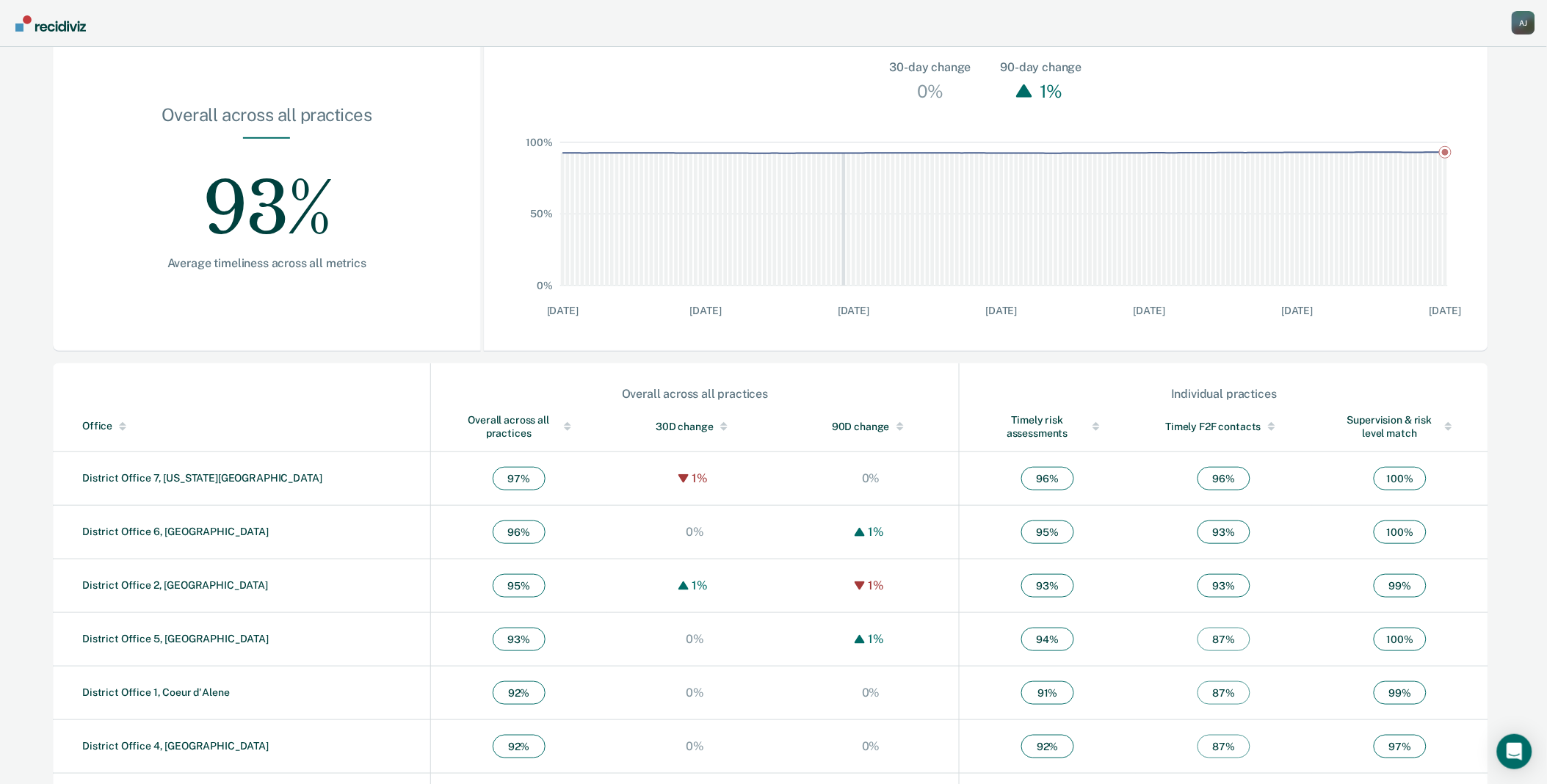
scroll to position [238, 0]
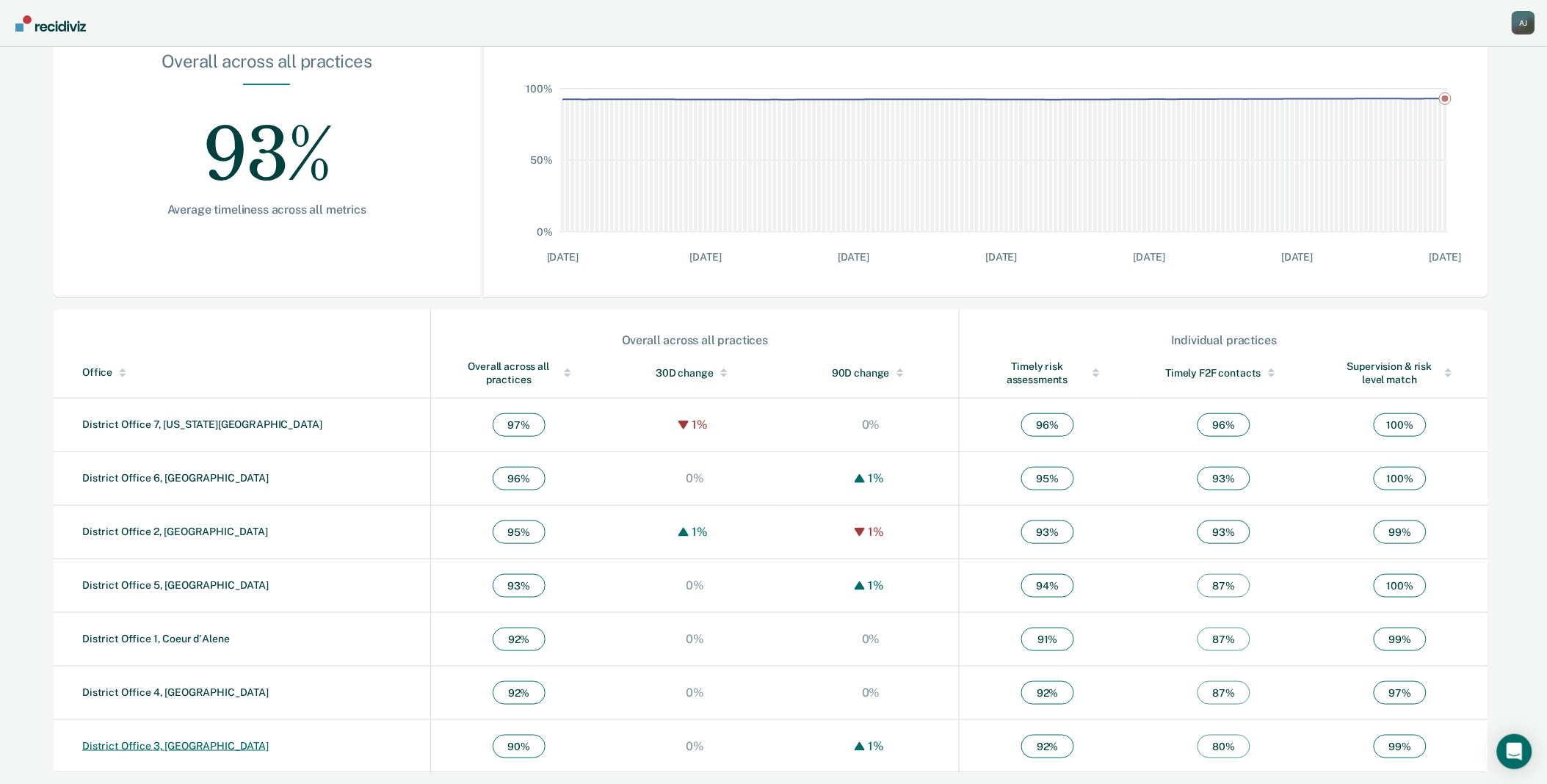
click at [189, 750] on link "District Office 3, [GEOGRAPHIC_DATA]" at bounding box center [175, 746] width 186 height 12
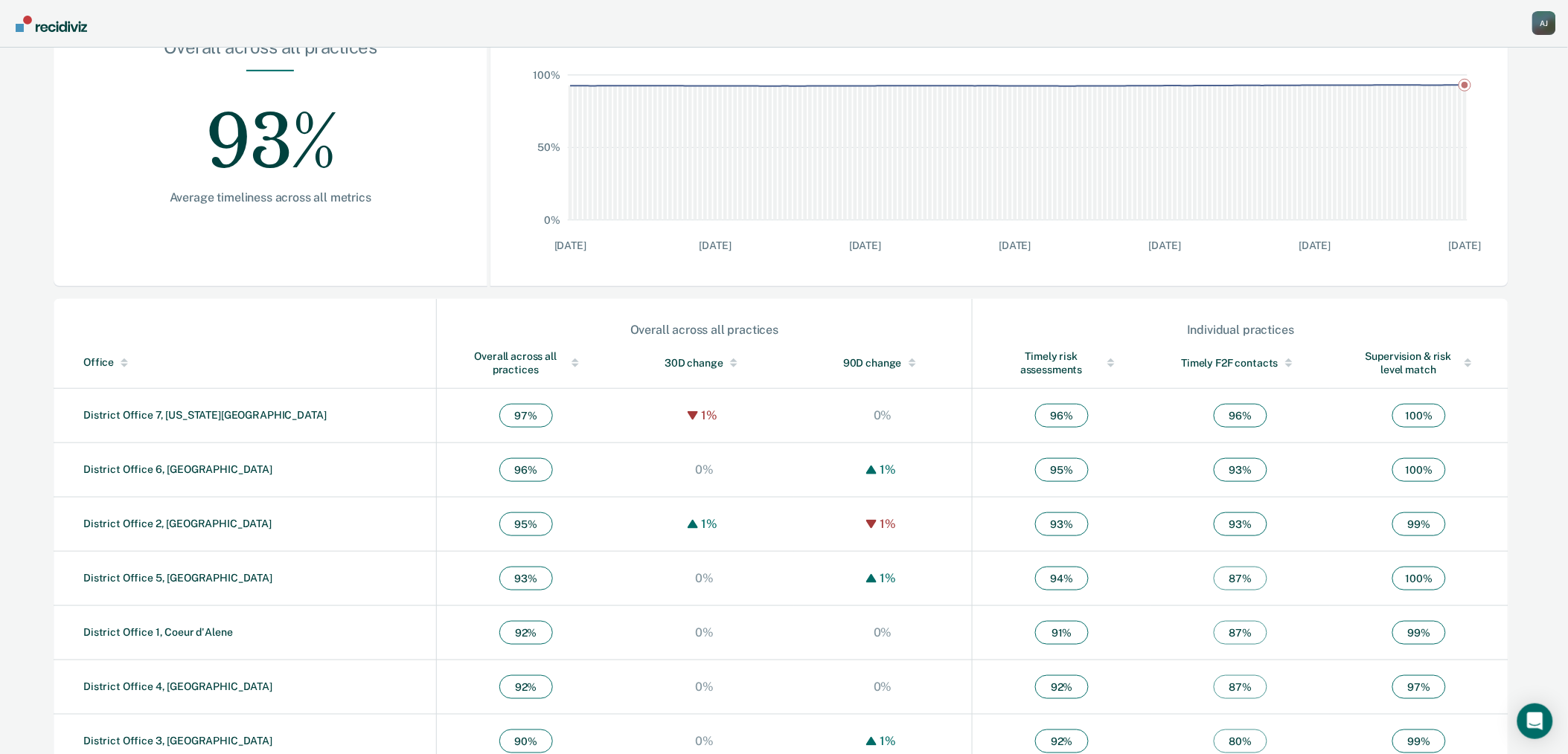
scroll to position [283, 0]
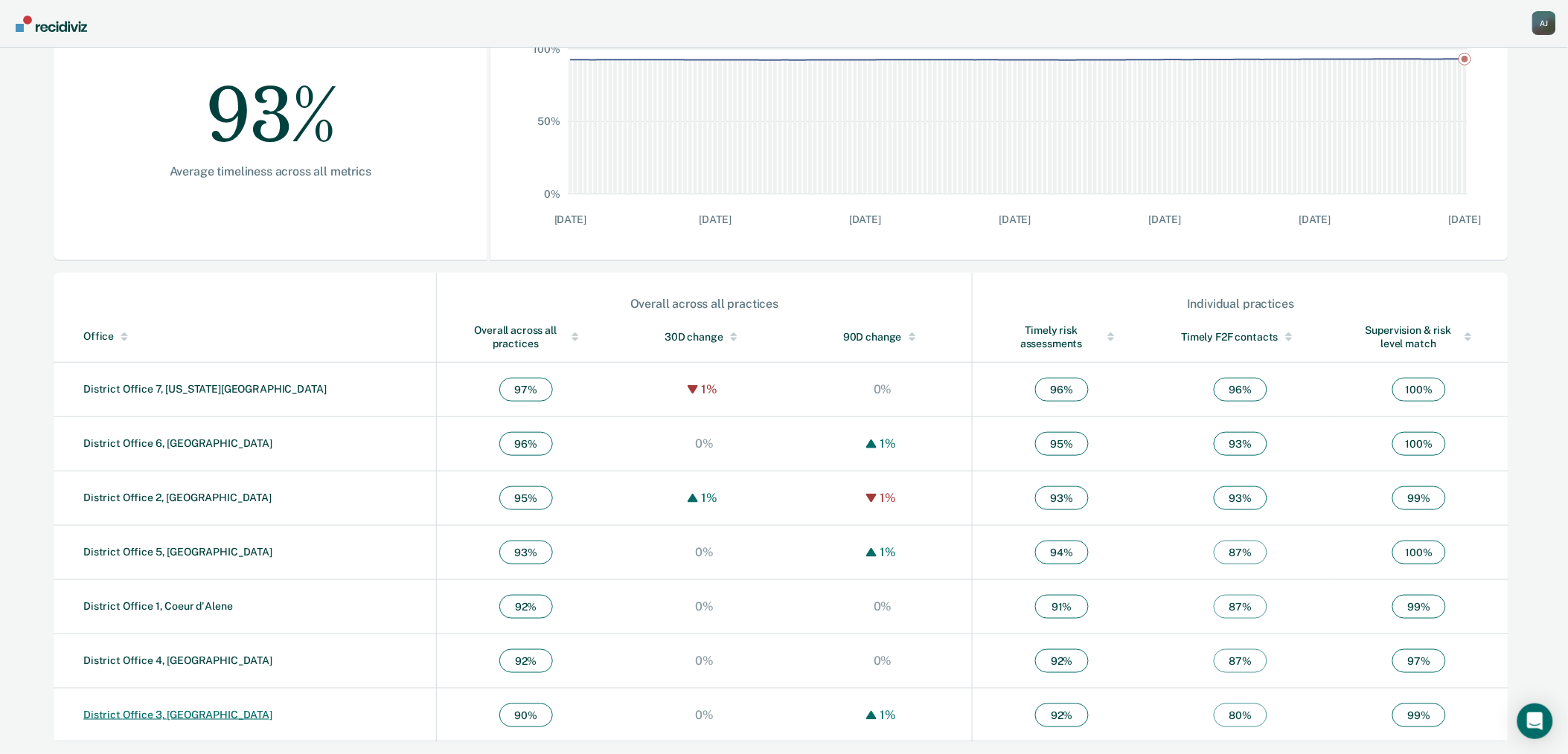
click at [147, 715] on link "District Office 3, [GEOGRAPHIC_DATA]" at bounding box center [177, 715] width 189 height 12
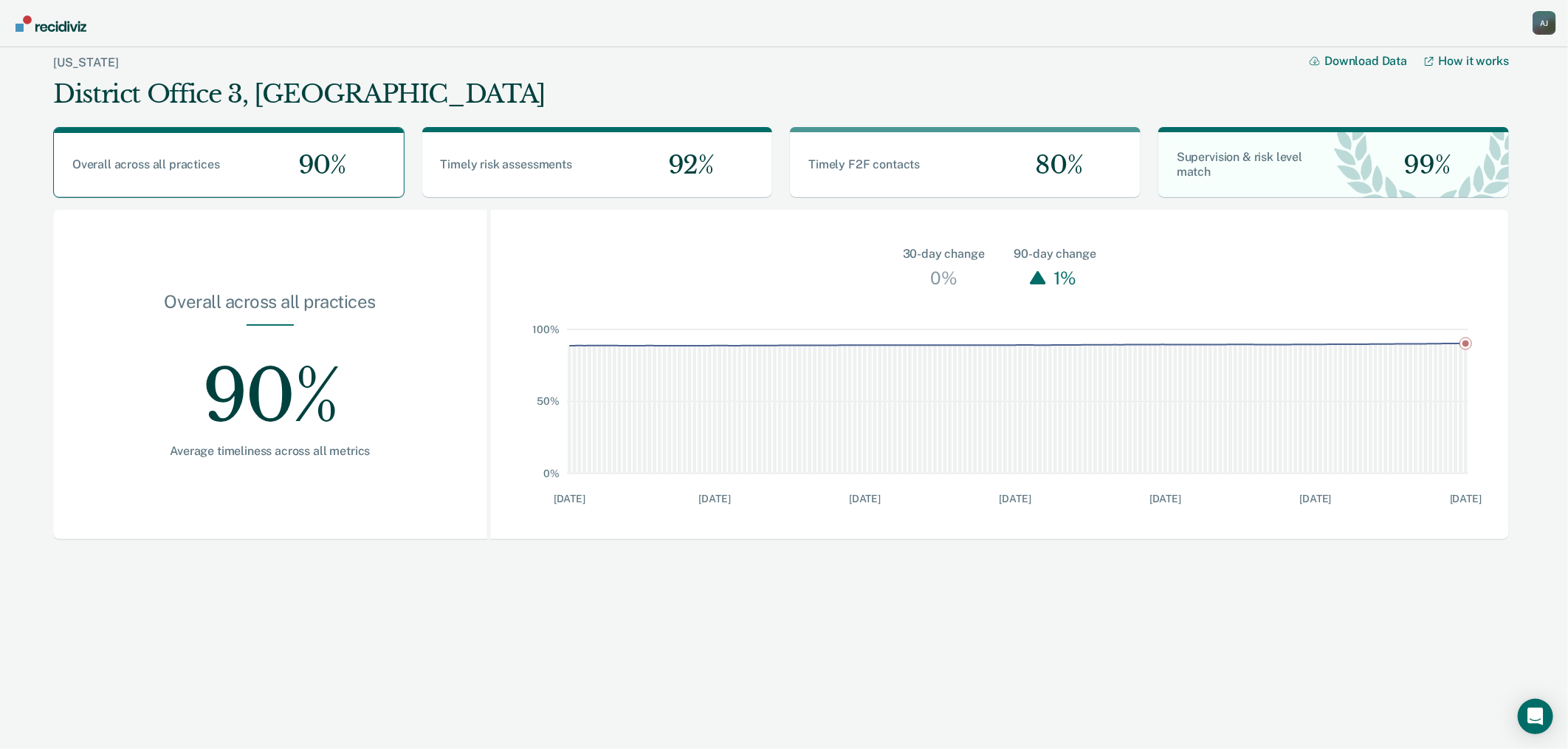
click at [1537, 20] on div "A J" at bounding box center [1545, 23] width 24 height 24
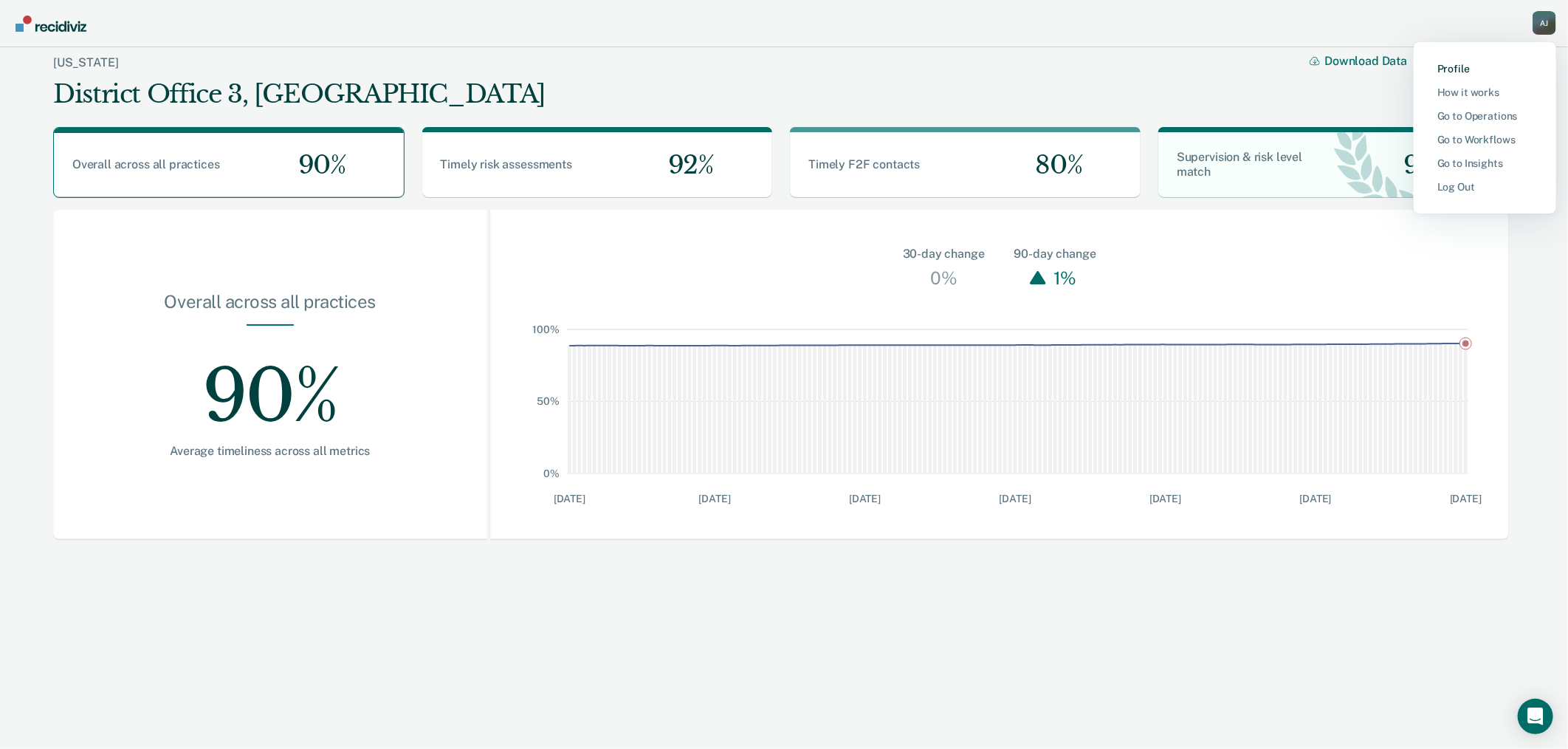
click at [1457, 68] on link "Profile" at bounding box center [1485, 69] width 95 height 13
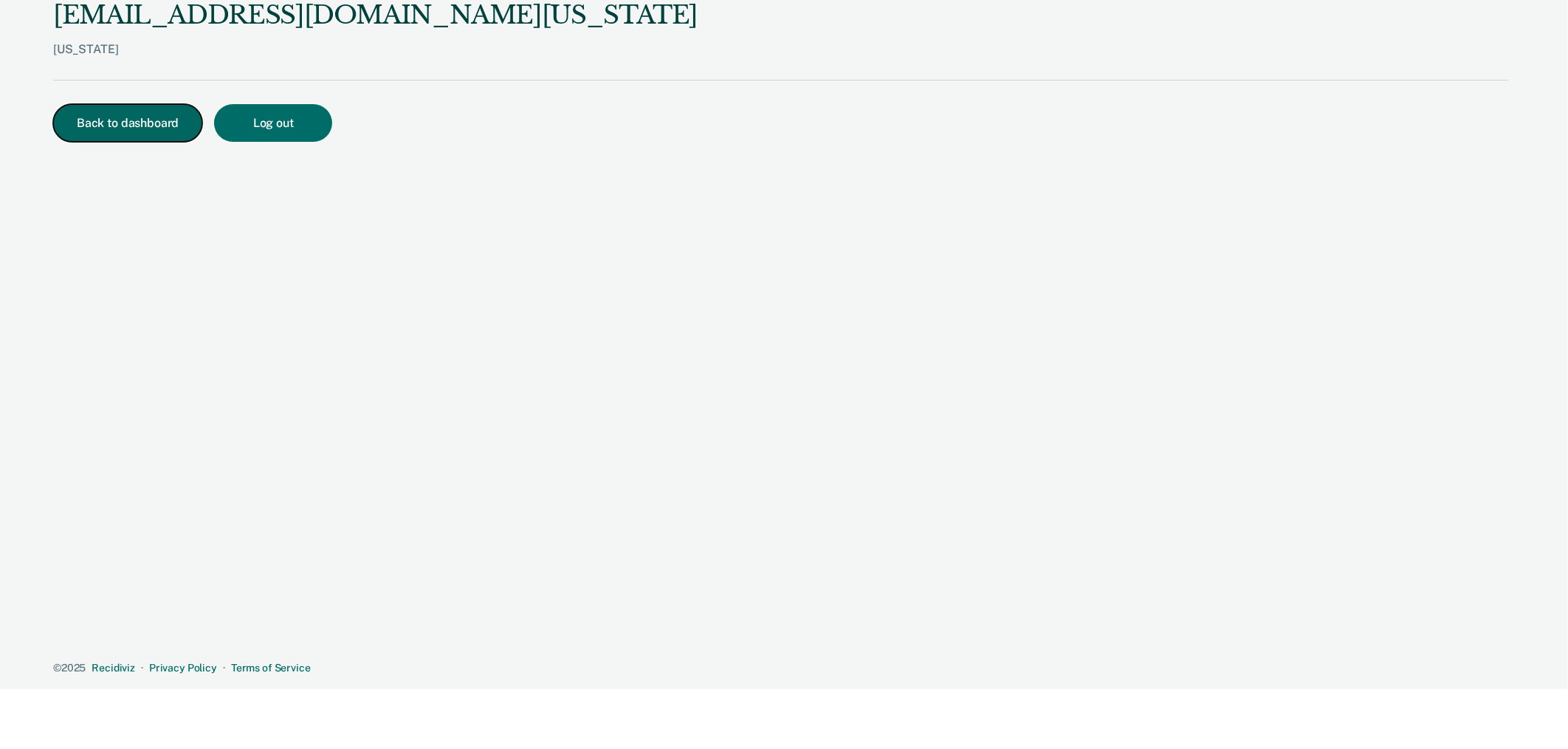
click at [173, 112] on button "Back to dashboard" at bounding box center [127, 123] width 149 height 37
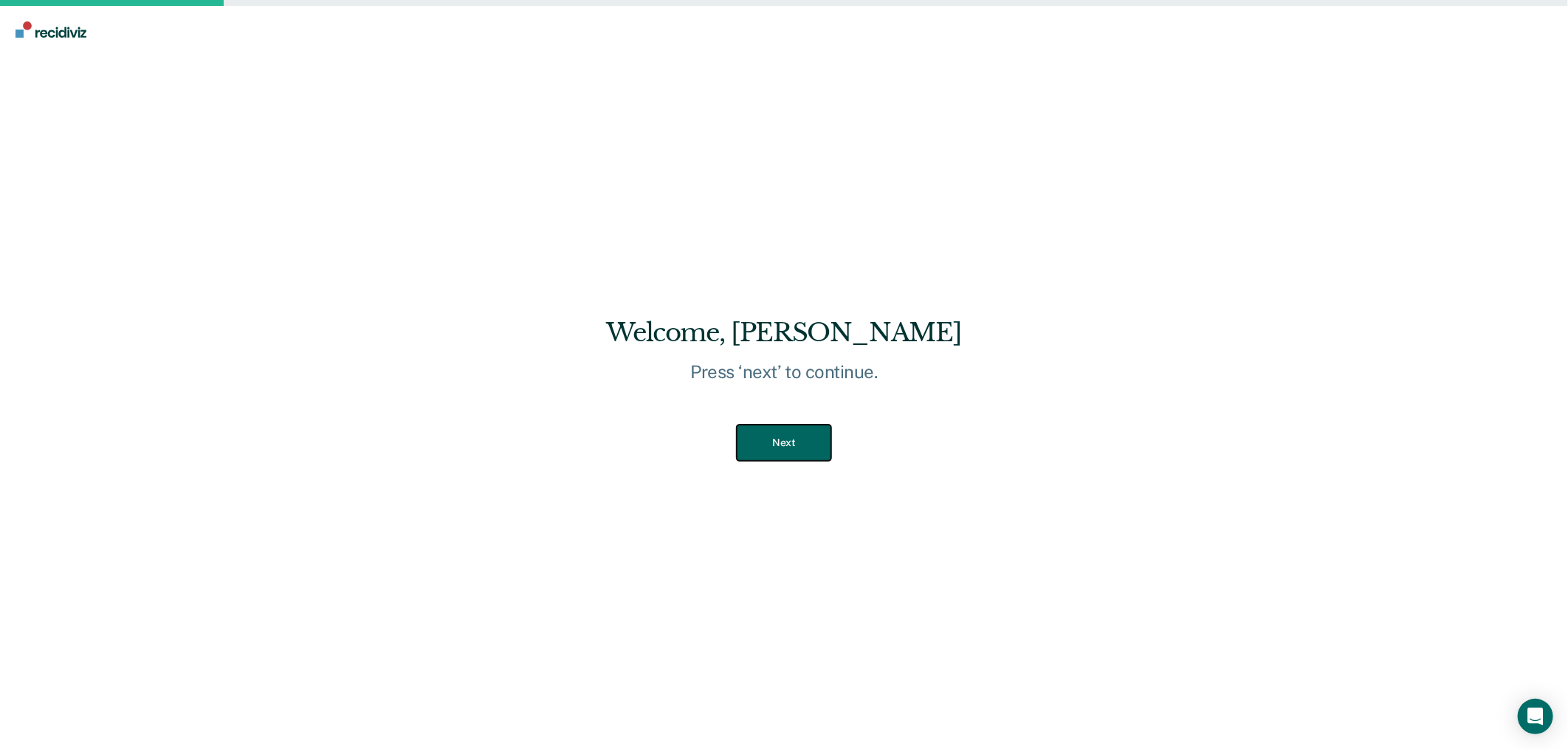
click at [778, 437] on button "Next" at bounding box center [784, 443] width 94 height 37
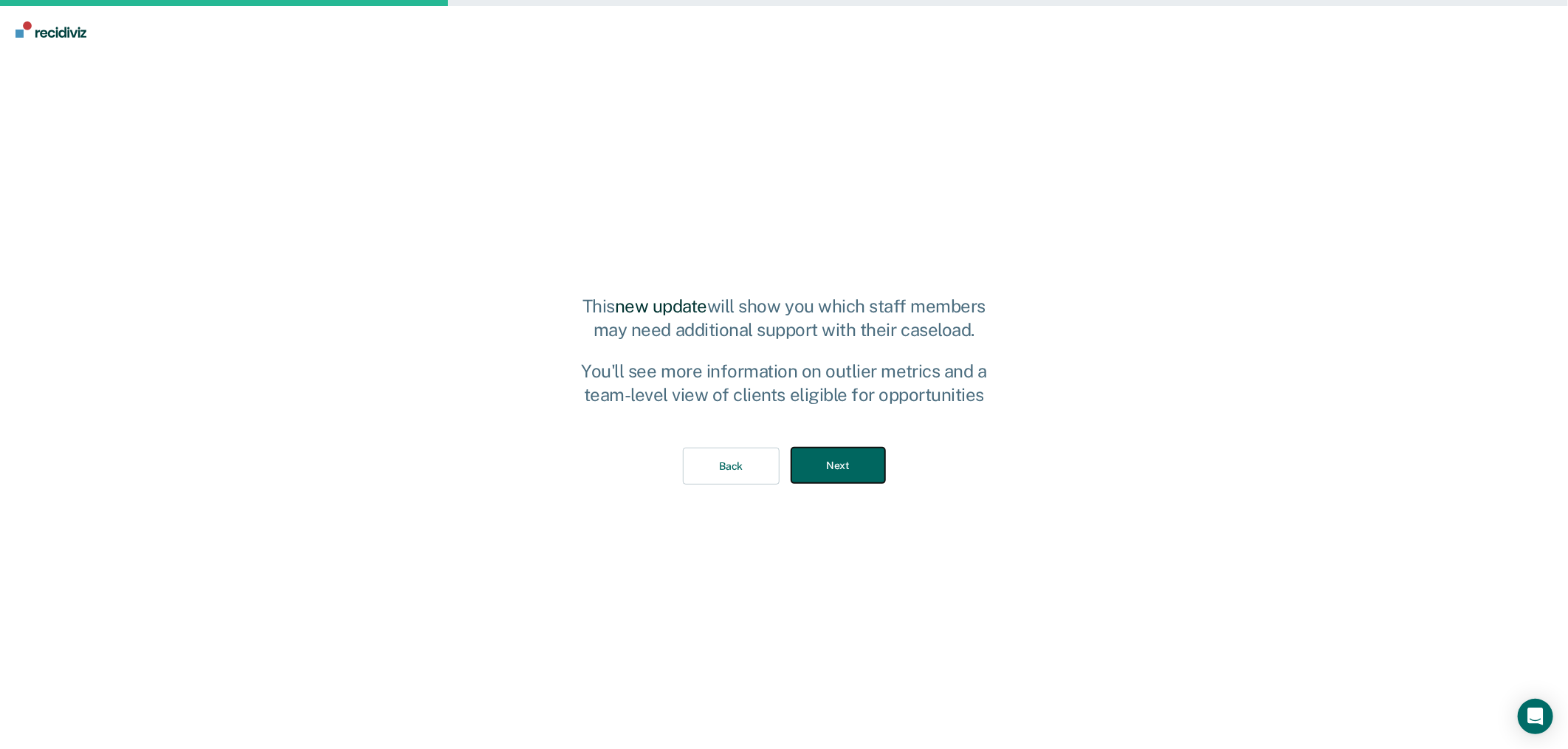
click at [864, 461] on button "Next" at bounding box center [838, 466] width 94 height 37
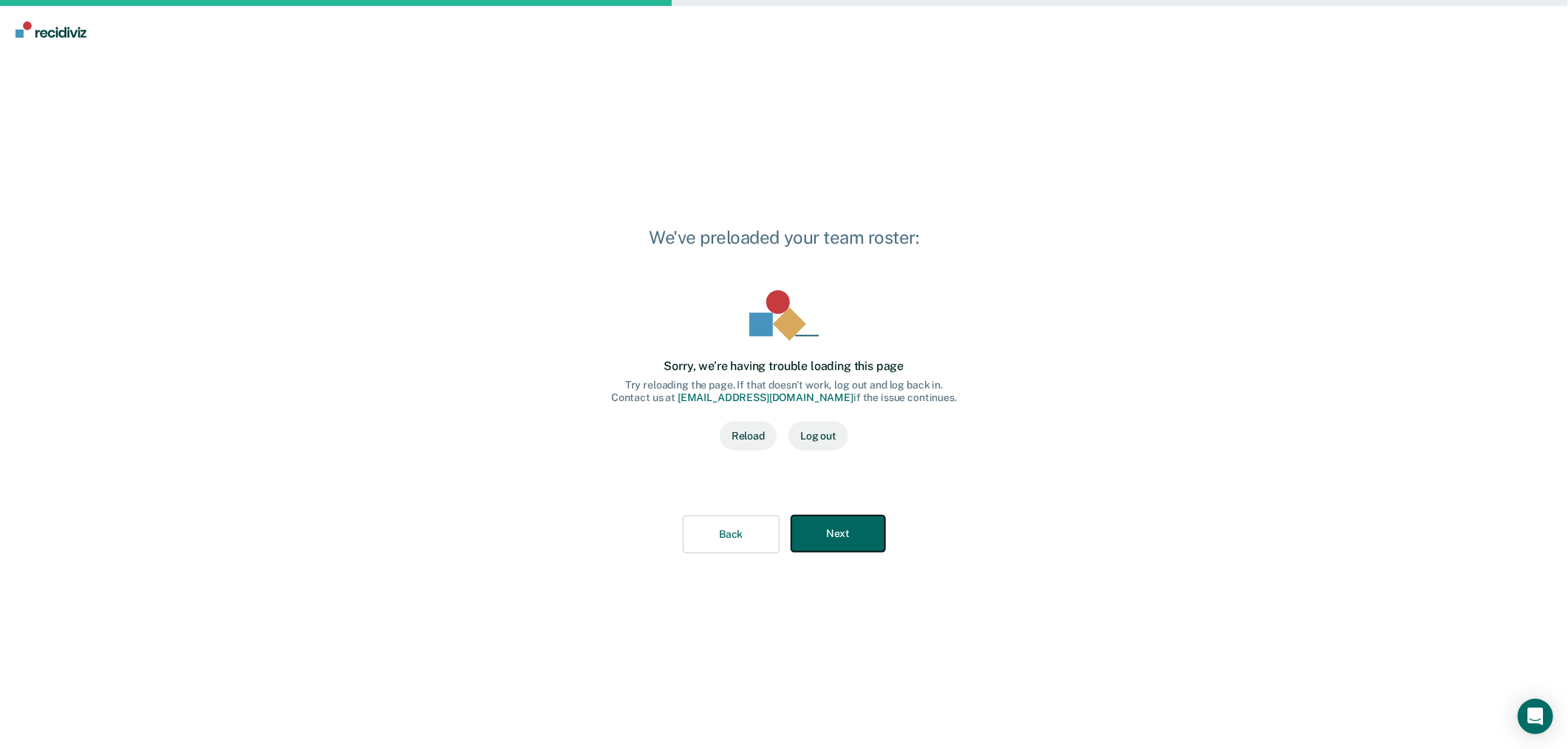
click at [847, 534] on button "Next" at bounding box center [838, 534] width 94 height 37
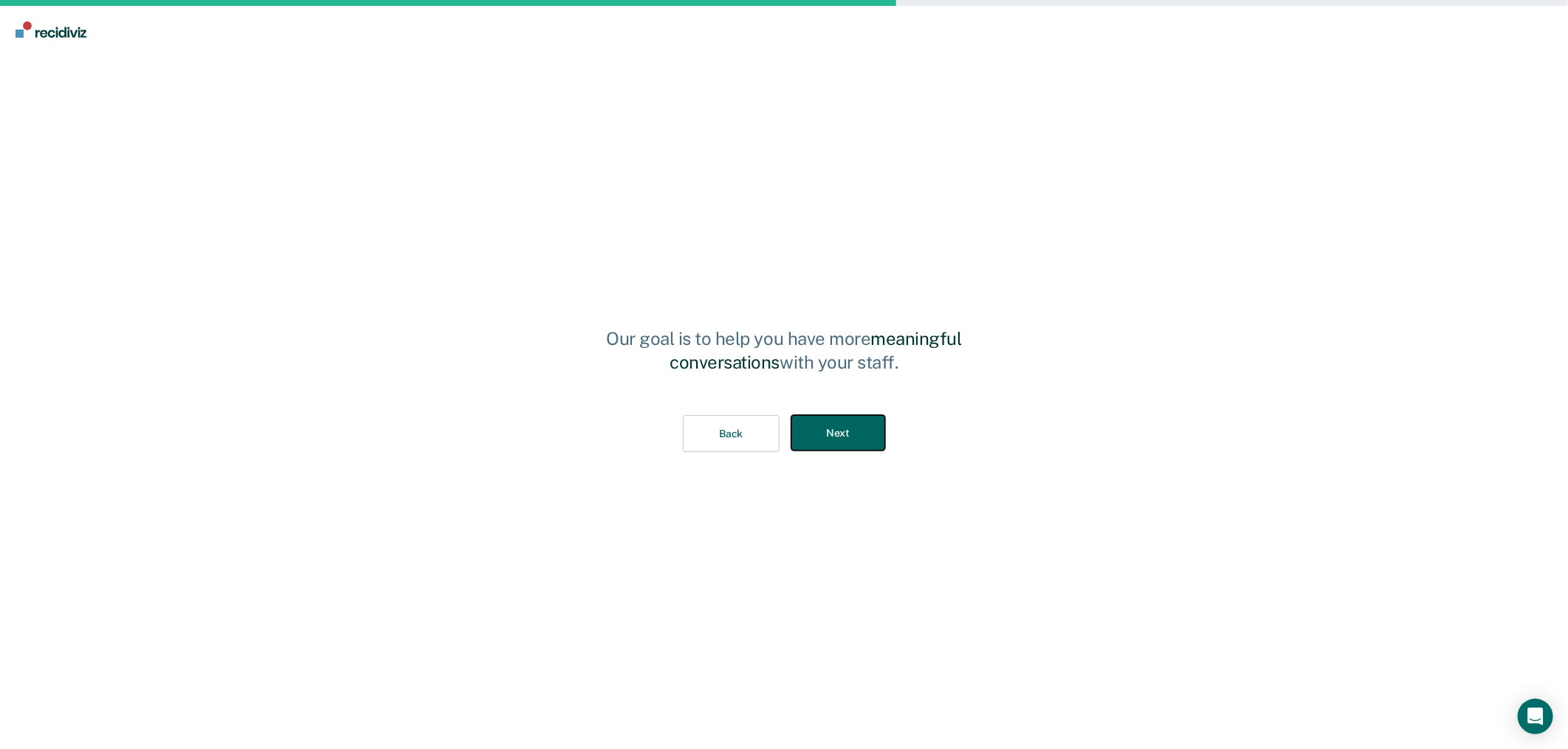
click at [861, 433] on button "Next" at bounding box center [838, 433] width 94 height 37
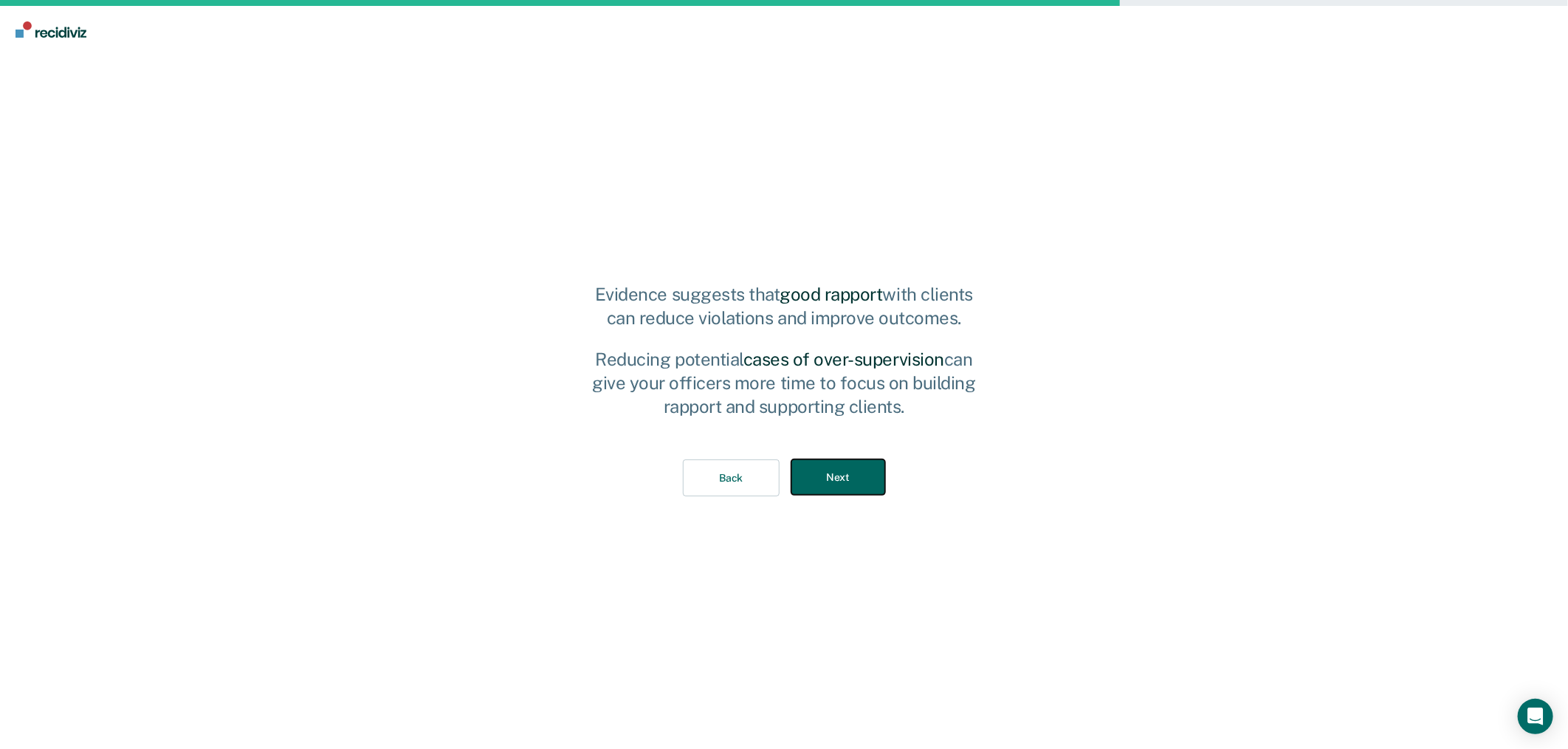
click at [858, 468] on button "Next" at bounding box center [838, 477] width 94 height 37
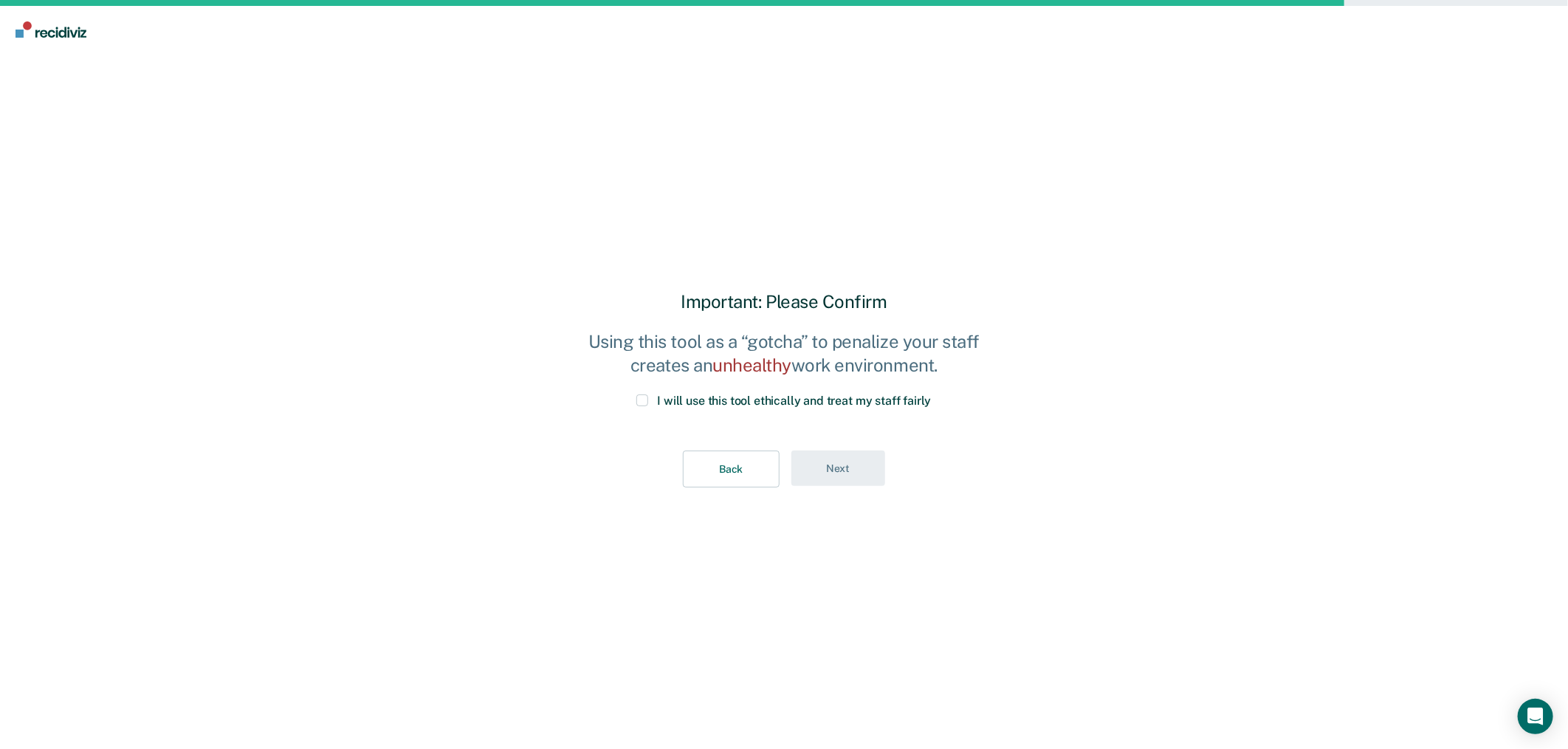
click at [640, 401] on span at bounding box center [642, 400] width 12 height 12
click at [932, 394] on input "I will use this tool ethically and treat my staff fairly" at bounding box center [932, 394] width 0 height 0
click at [853, 471] on button "Next" at bounding box center [838, 468] width 94 height 37
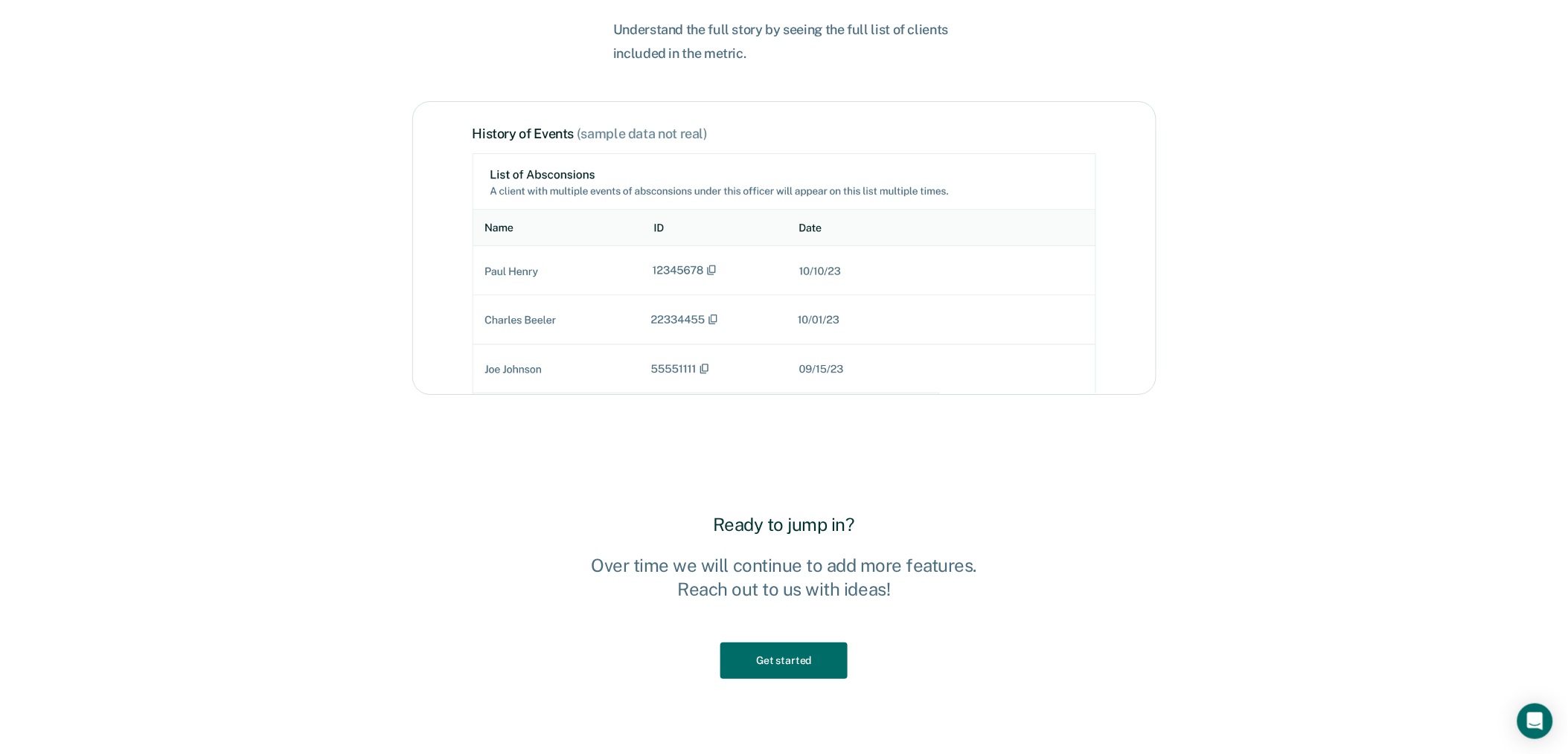
scroll to position [1774, 0]
click at [831, 643] on button "Get started" at bounding box center [784, 661] width 127 height 37
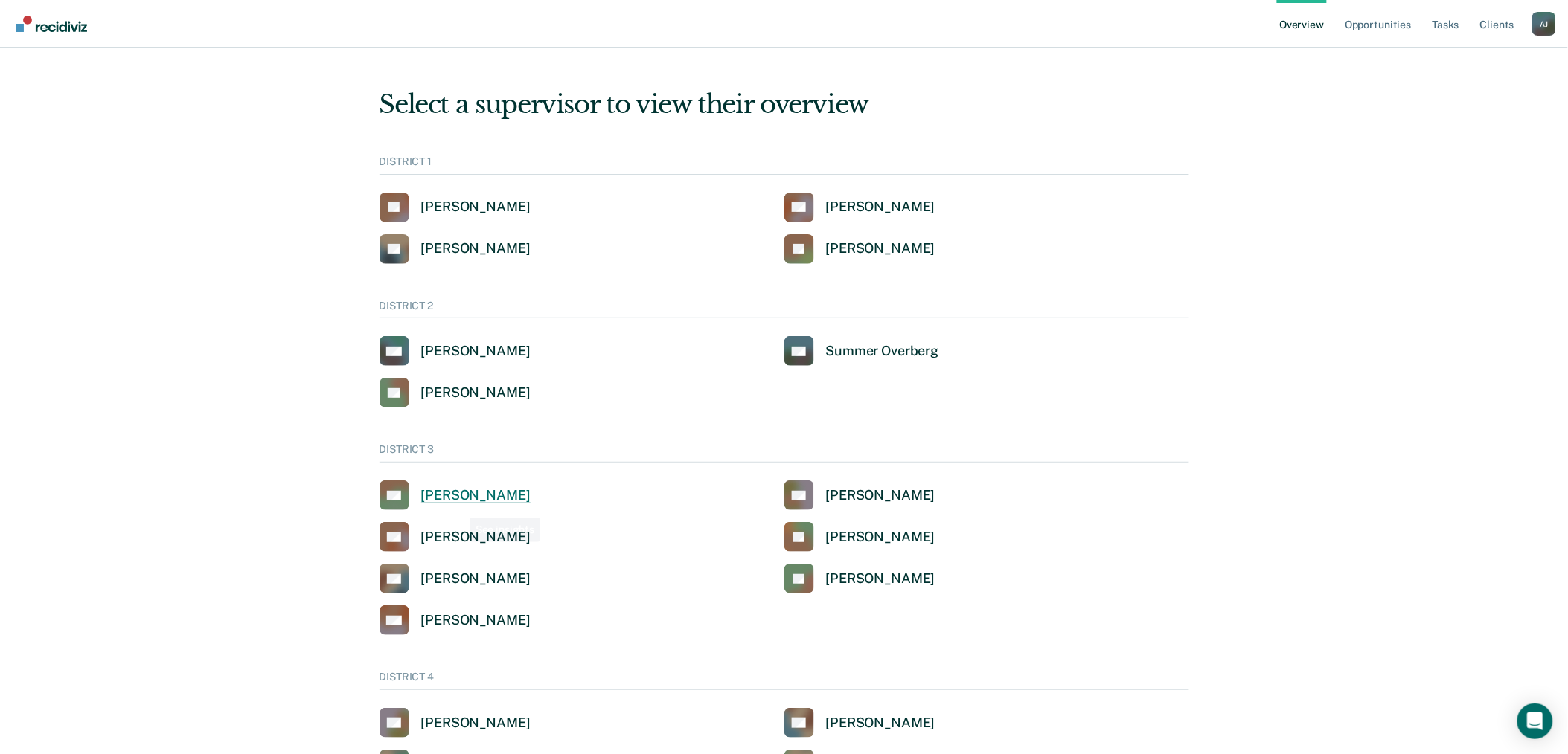
click at [455, 482] on link "KA [PERSON_NAME]" at bounding box center [455, 495] width 151 height 30
click at [494, 546] on link "DC [PERSON_NAME]" at bounding box center [455, 536] width 151 height 30
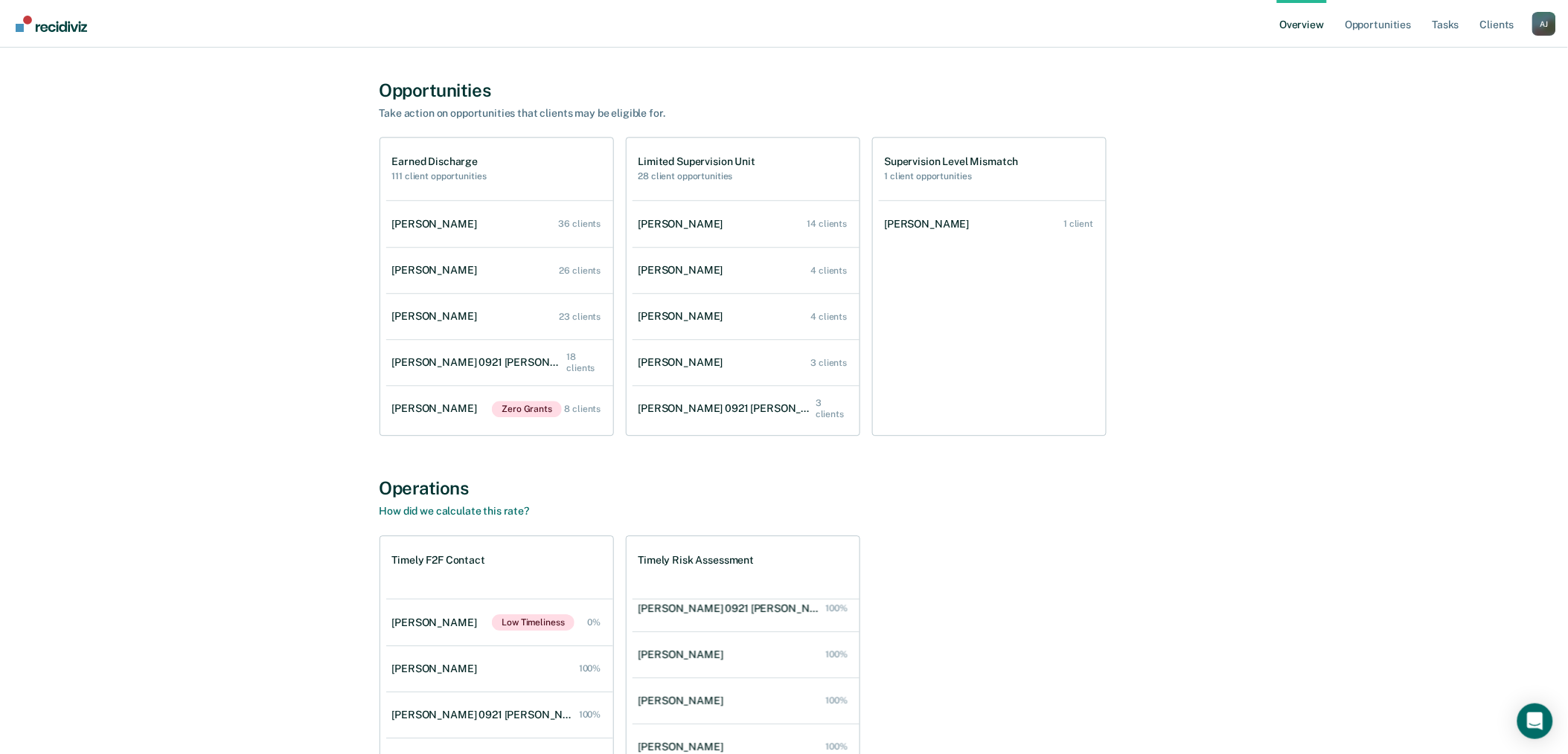
scroll to position [1191, 0]
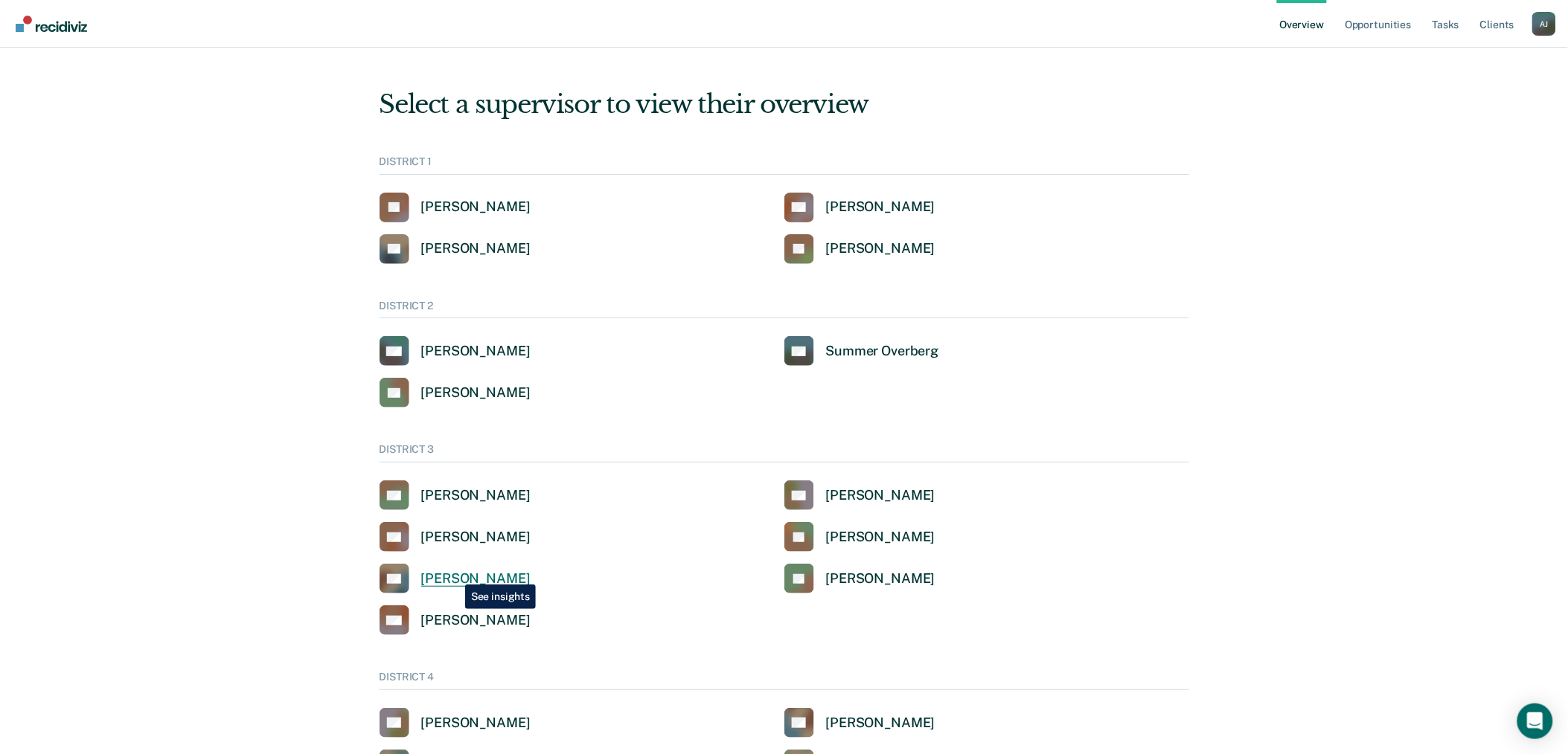
click at [454, 573] on div "[PERSON_NAME]" at bounding box center [476, 579] width 110 height 17
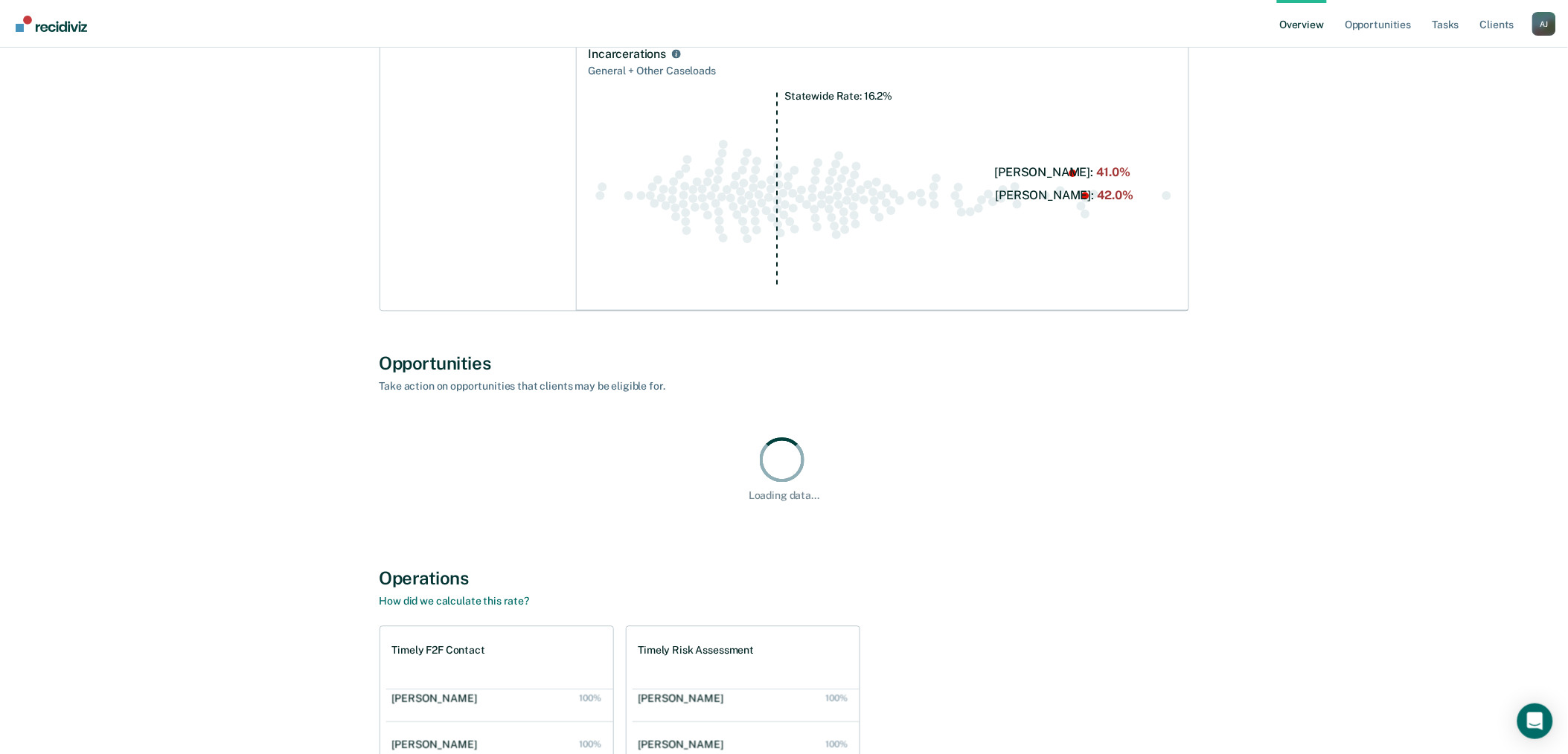
scroll to position [761, 0]
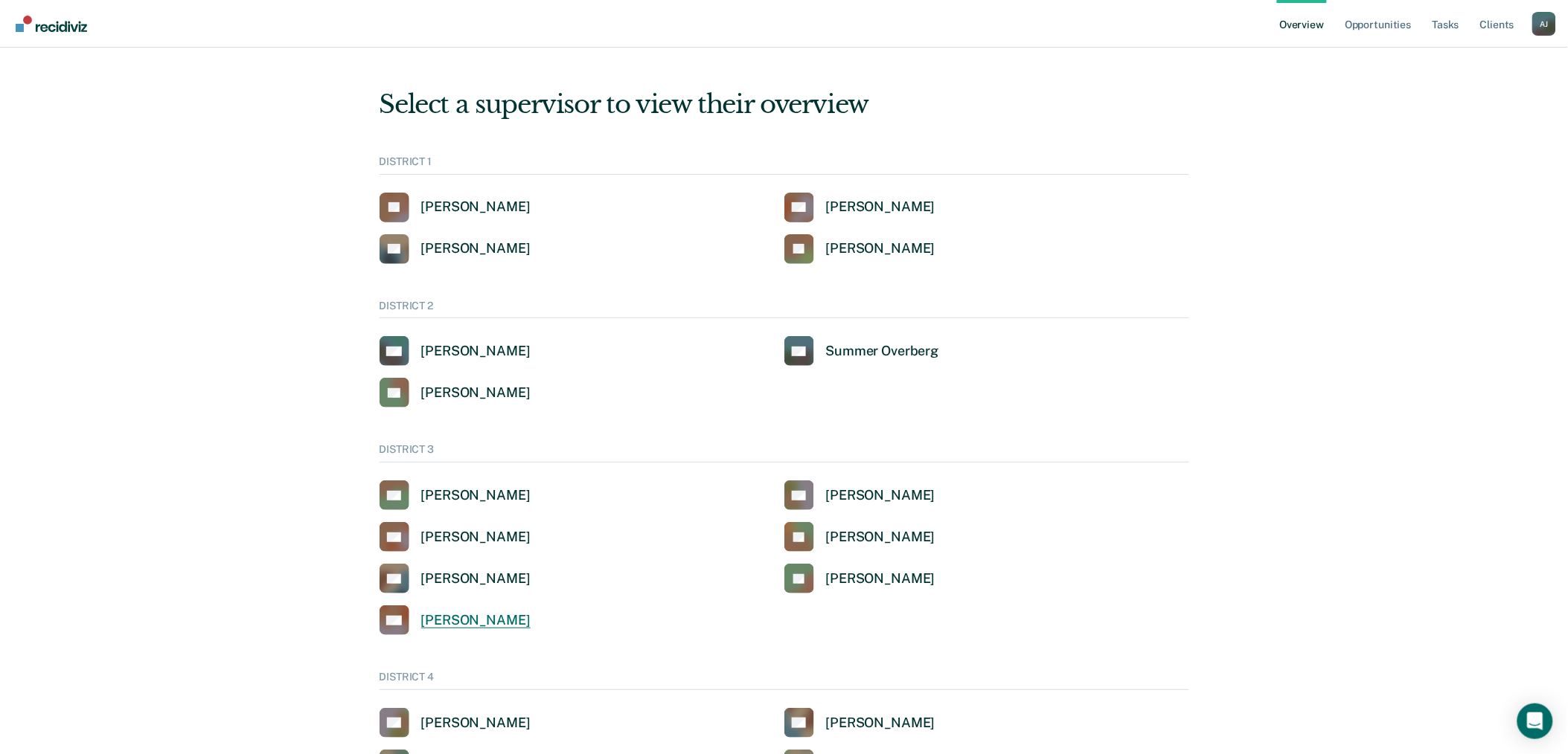
scroll to position [82, 0]
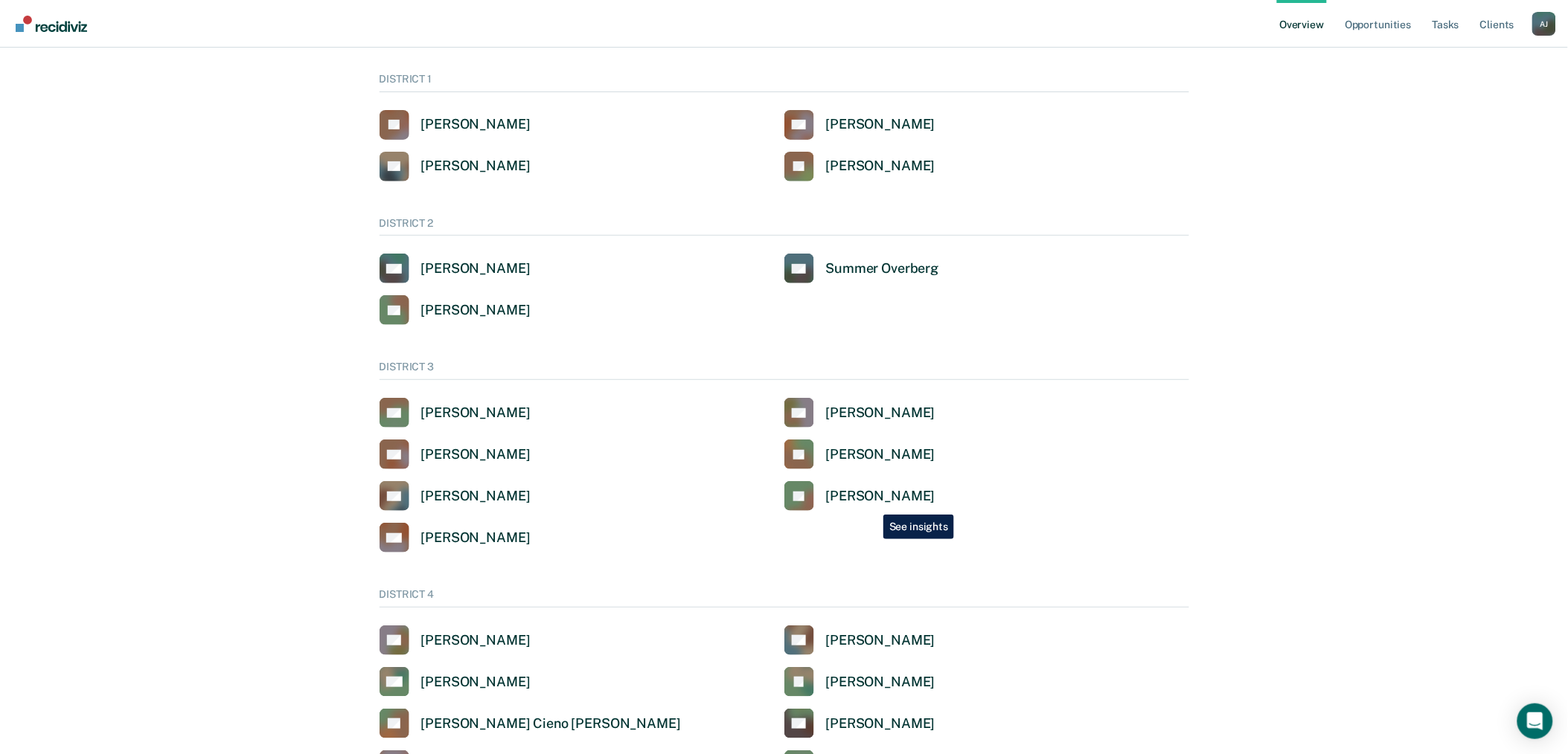
click at [872, 501] on div "Jonathan Harris" at bounding box center [880, 496] width 110 height 17
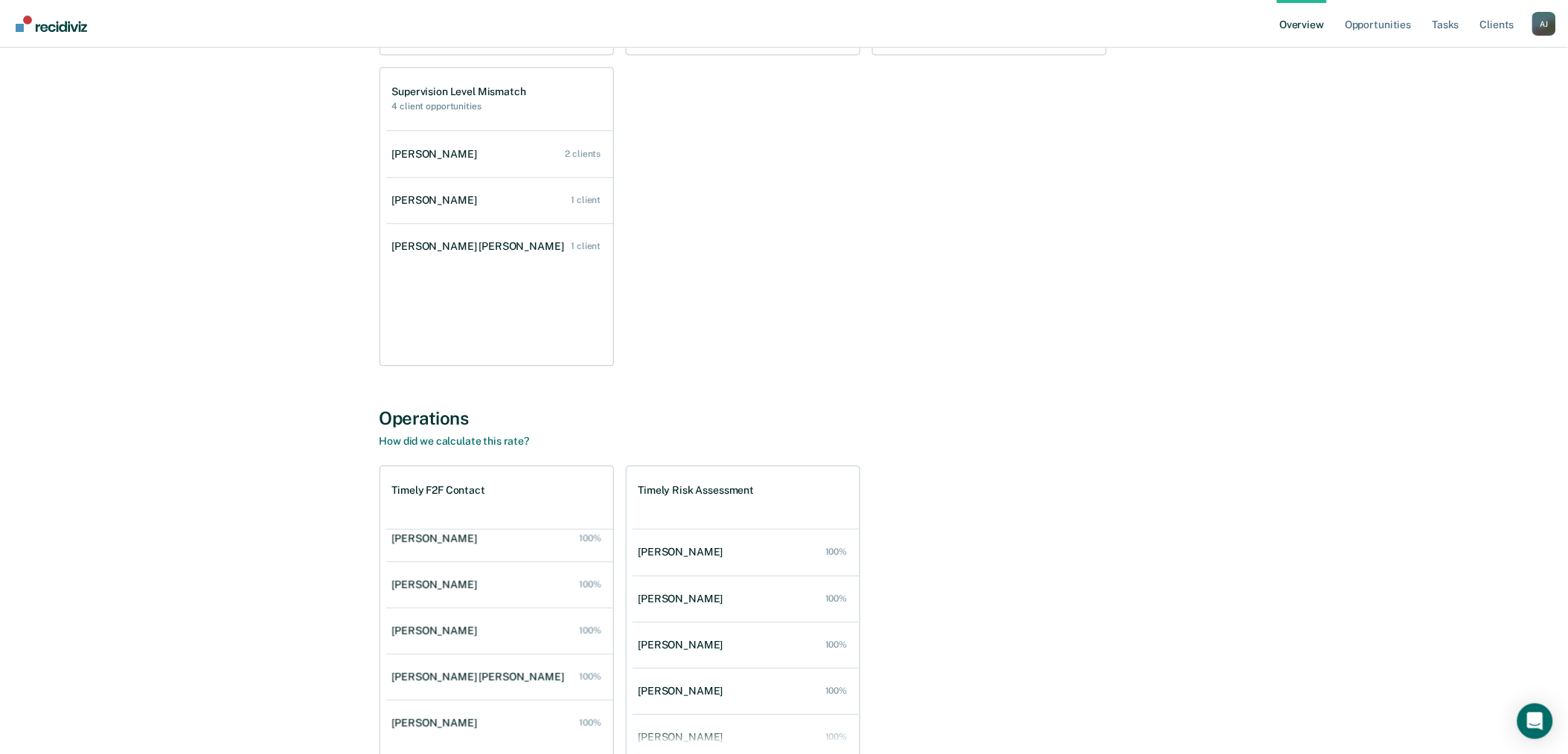
scroll to position [1392, 0]
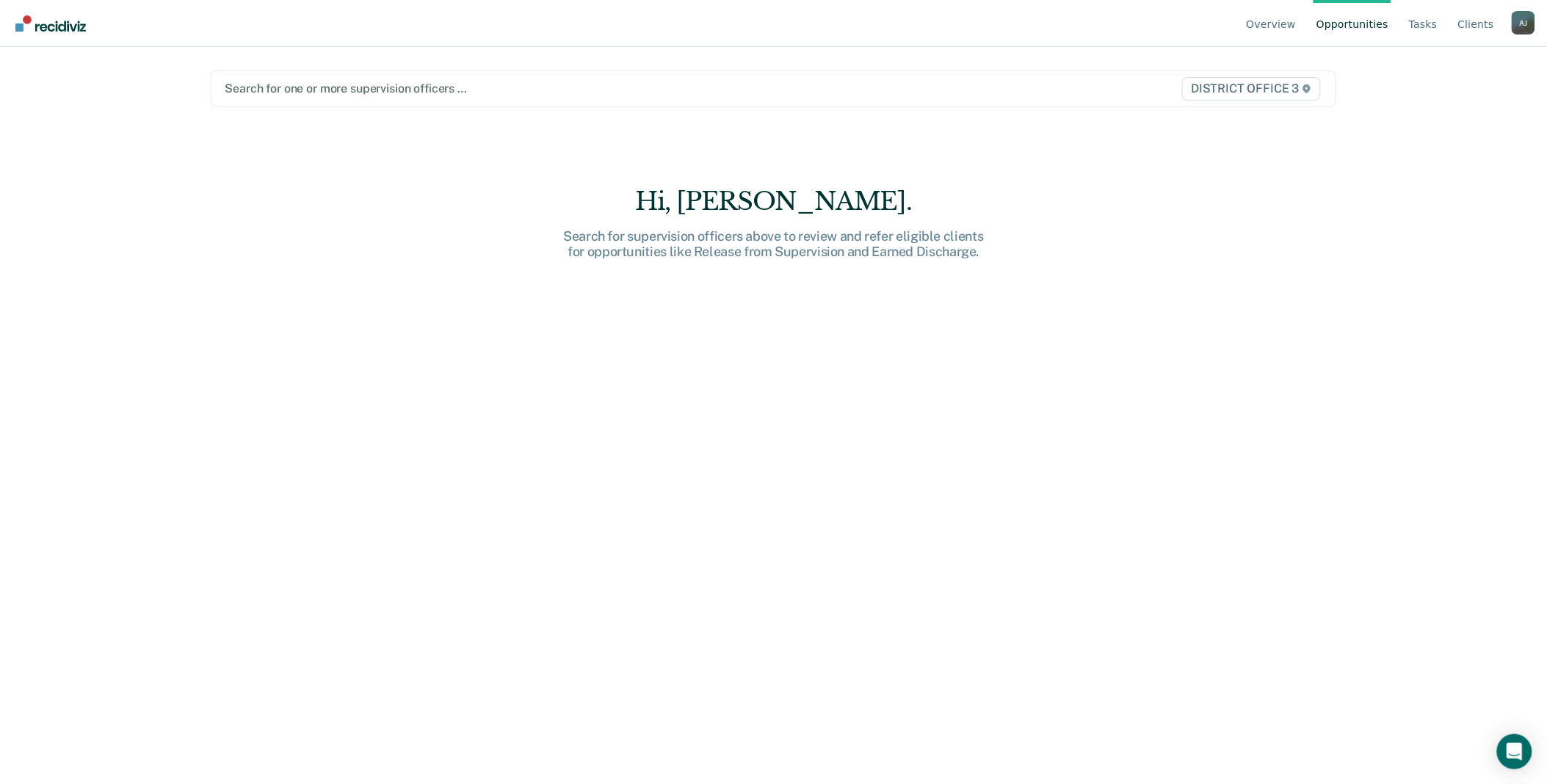
click at [1522, 20] on div "A J" at bounding box center [1523, 23] width 24 height 24
click at [1441, 142] on link "Log Out" at bounding box center [1464, 139] width 95 height 13
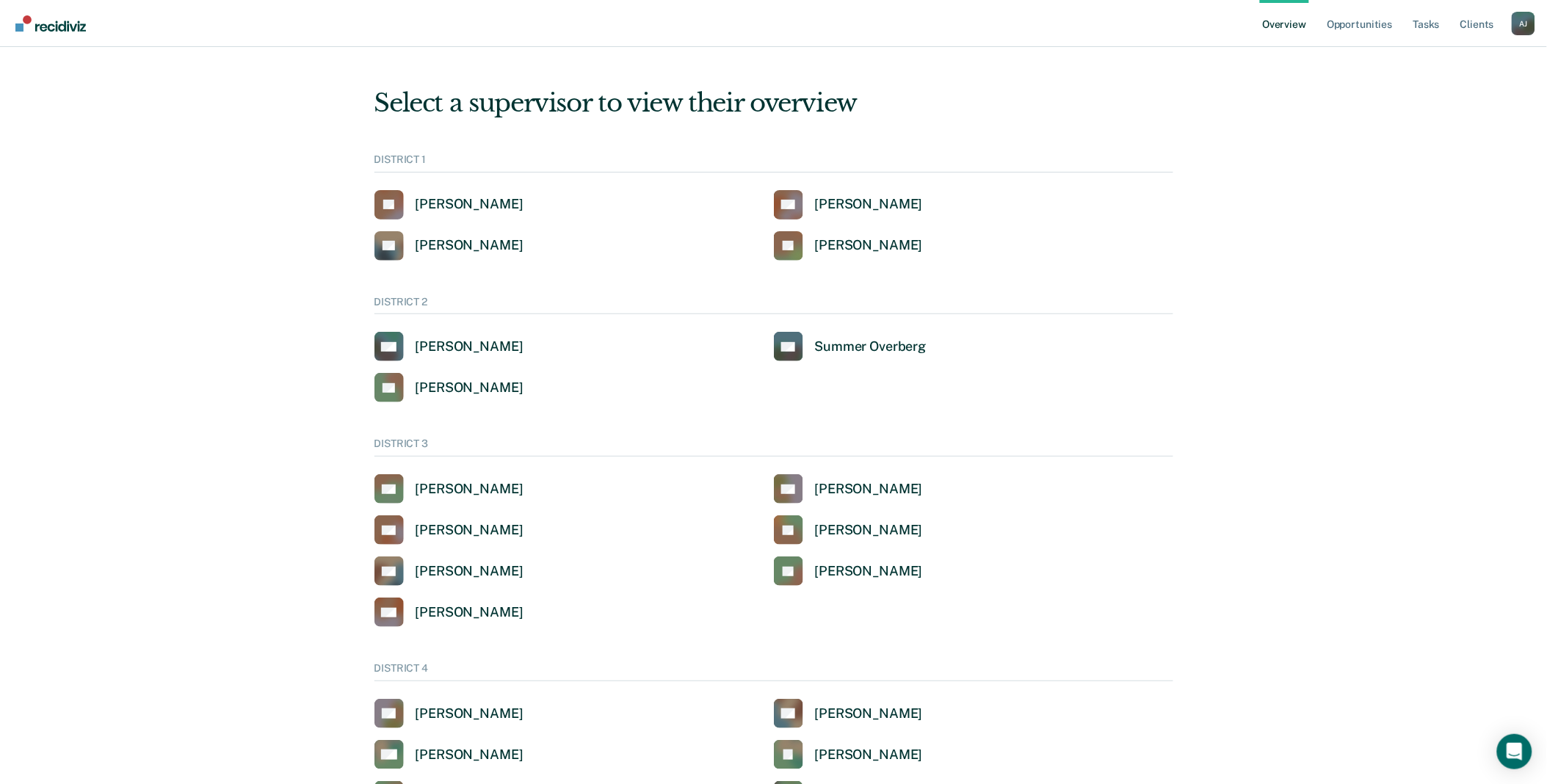
drag, startPoint x: 1528, startPoint y: 24, endPoint x: 1528, endPoint y: 36, distance: 12.0
click at [1528, 24] on div "A J" at bounding box center [1523, 24] width 24 height 24
click at [1462, 107] on button "Go to Operations" at bounding box center [1464, 115] width 142 height 24
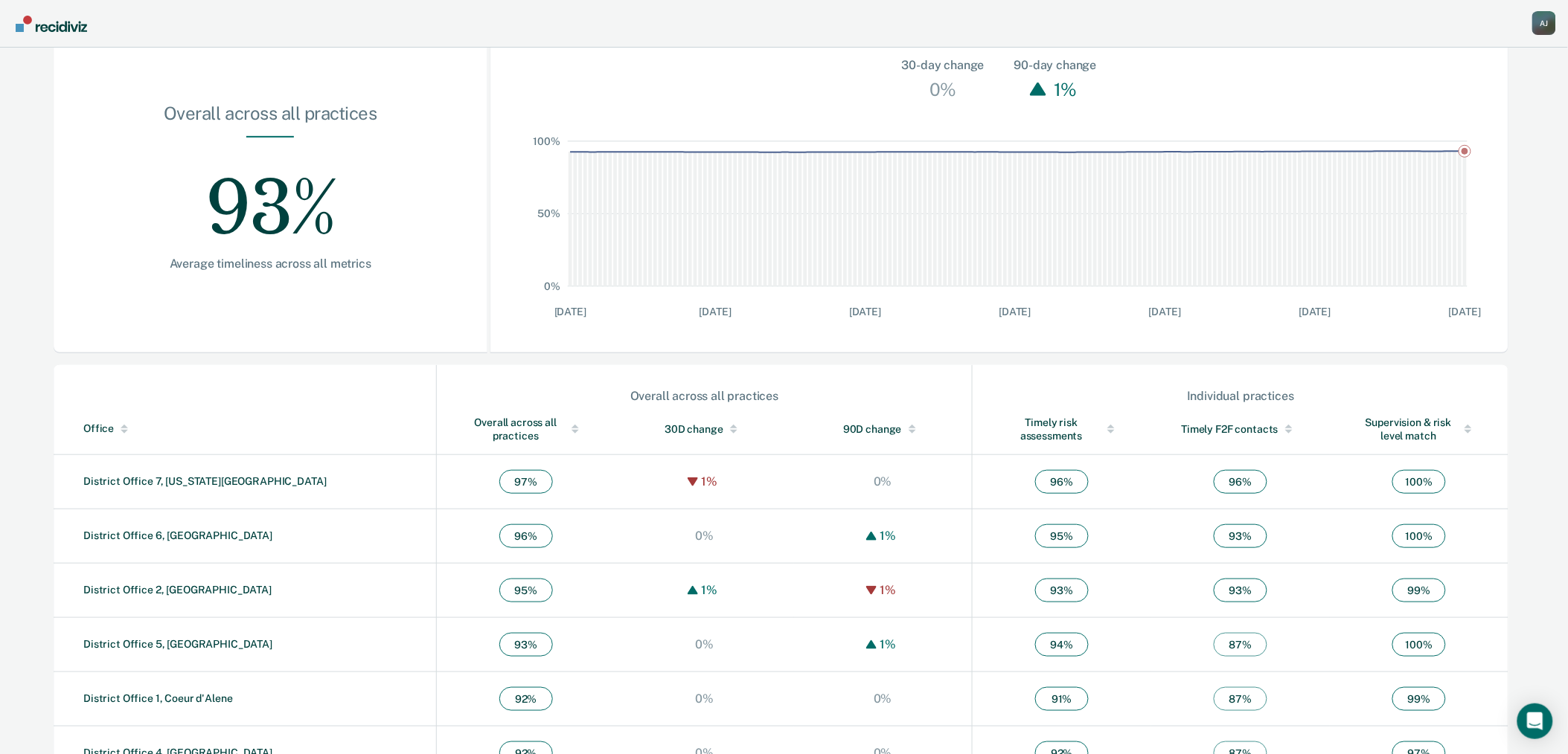
scroll to position [283, 0]
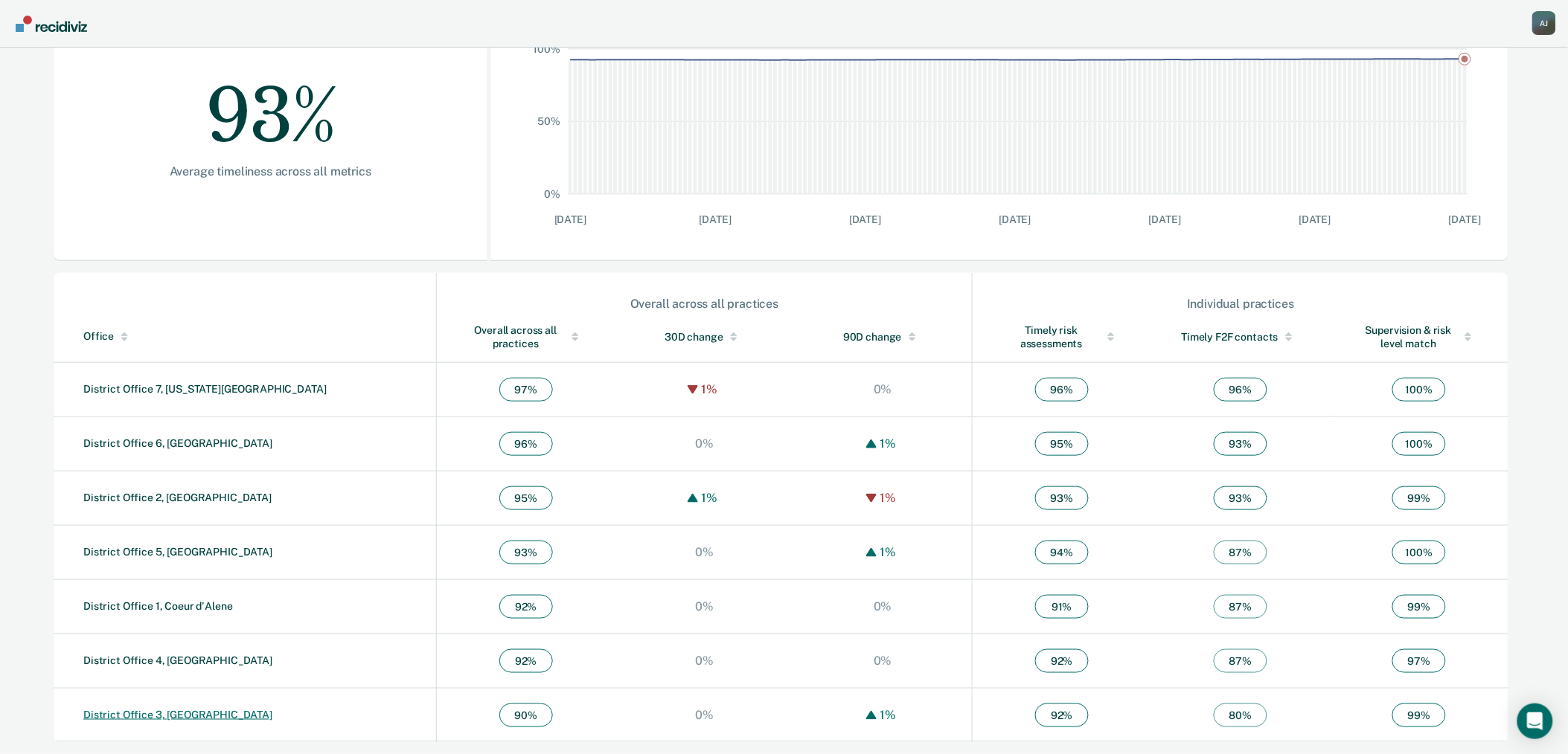
click at [151, 718] on link "District Office 3, [GEOGRAPHIC_DATA]" at bounding box center [177, 715] width 189 height 12
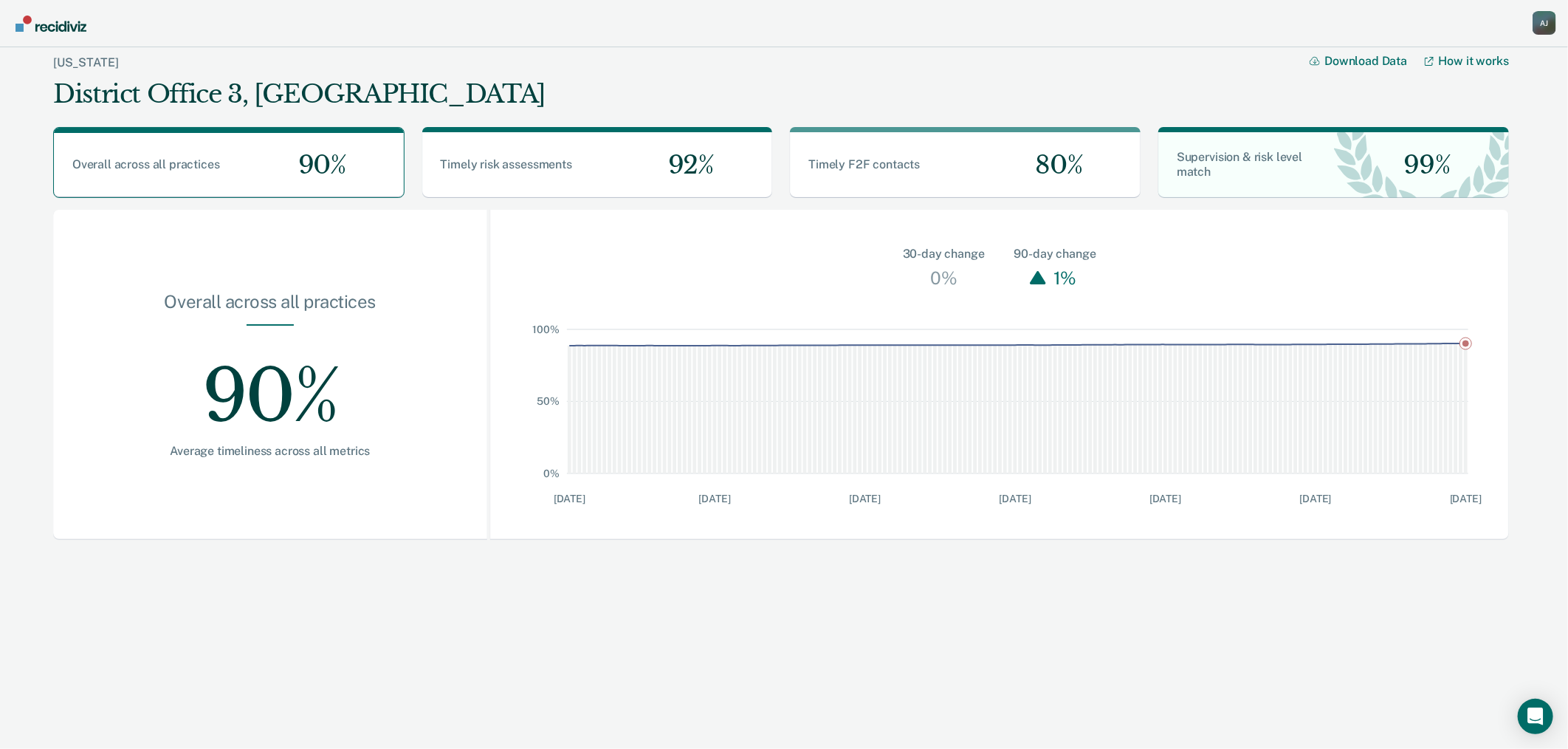
click at [1541, 14] on div "A J" at bounding box center [1545, 23] width 24 height 24
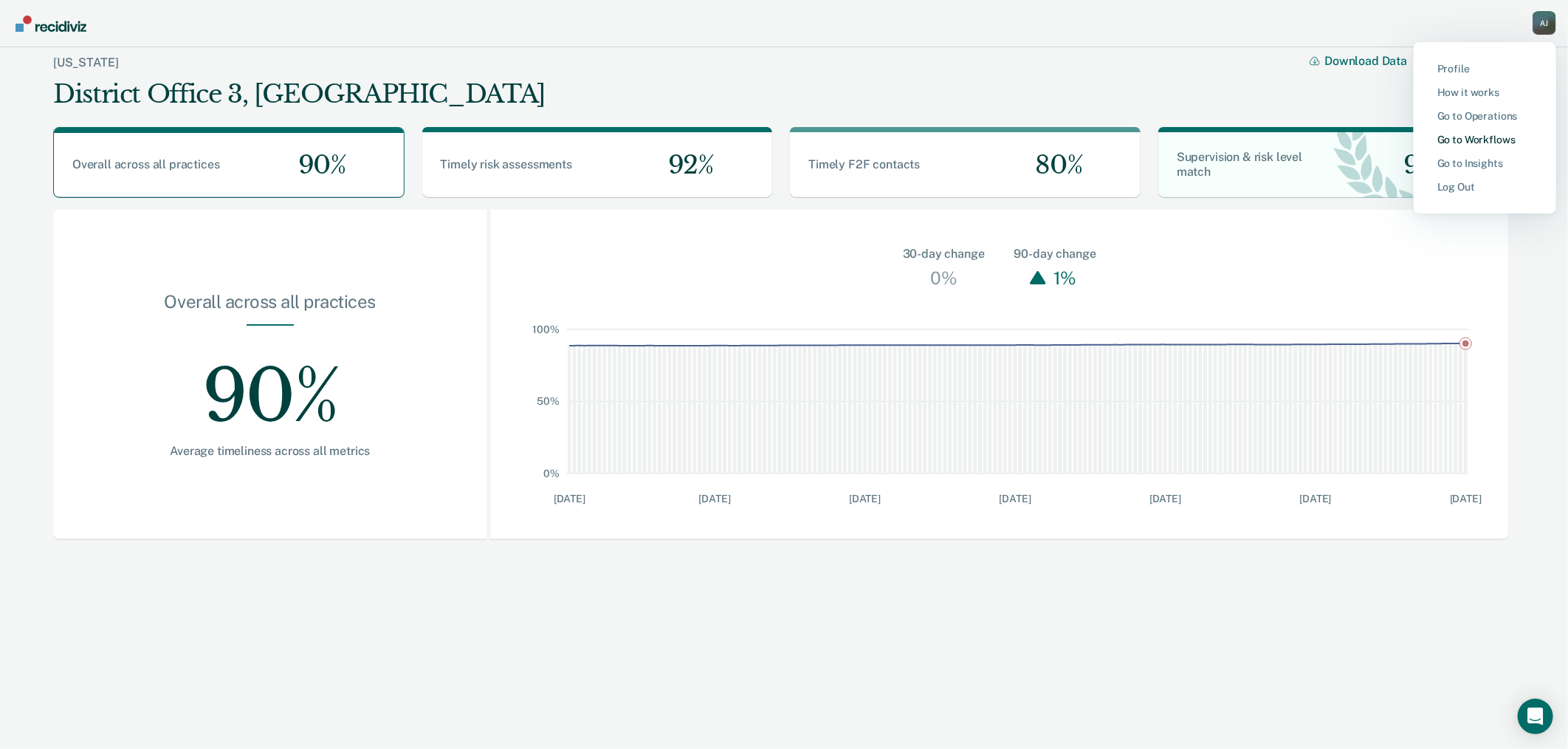
click at [1489, 137] on link "Go to Workflows" at bounding box center [1485, 140] width 95 height 13
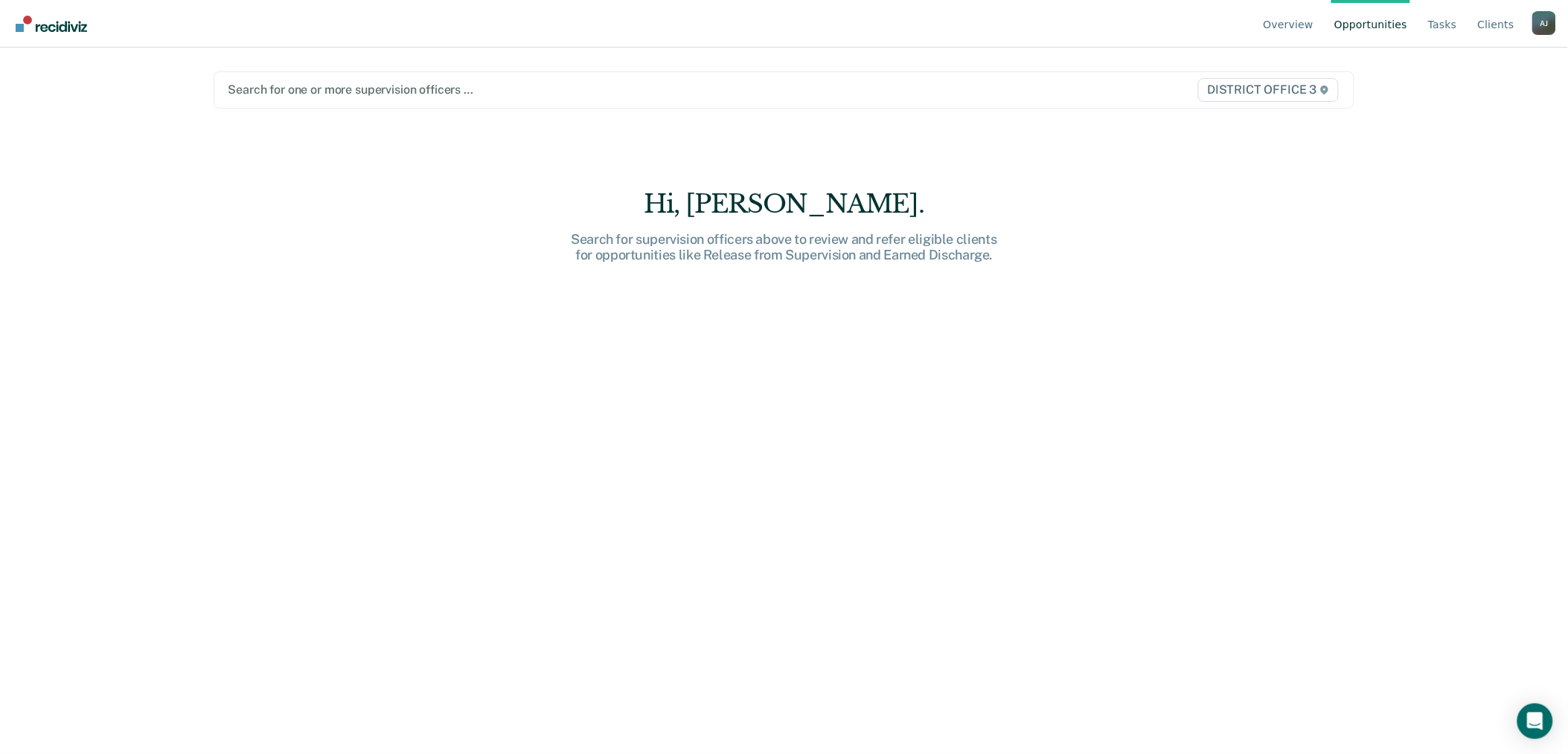
click at [1548, 27] on div "A J" at bounding box center [1544, 23] width 24 height 24
click at [1501, 115] on link "Go to Operations" at bounding box center [1484, 117] width 96 height 13
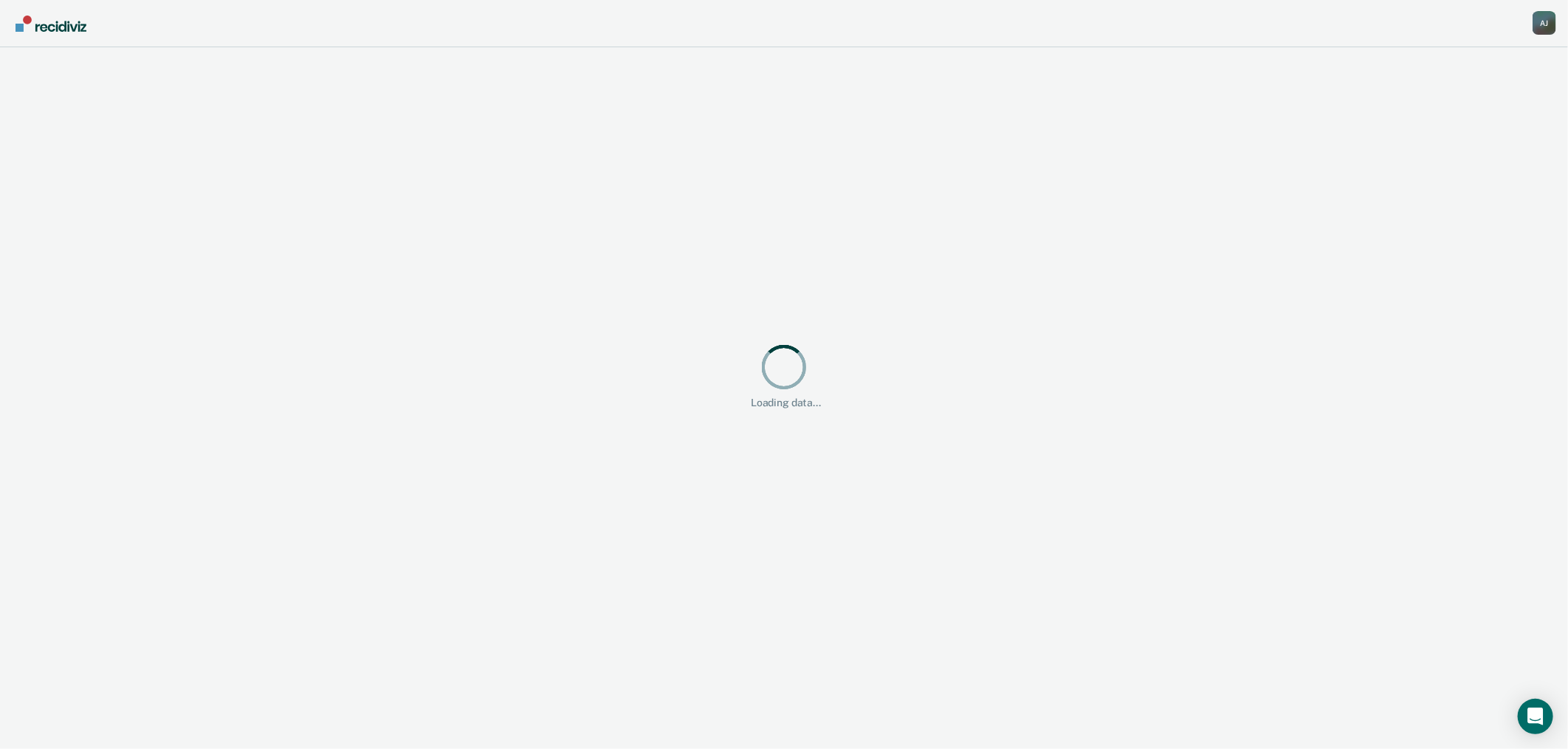
click at [1545, 20] on div "A J" at bounding box center [1545, 23] width 24 height 24
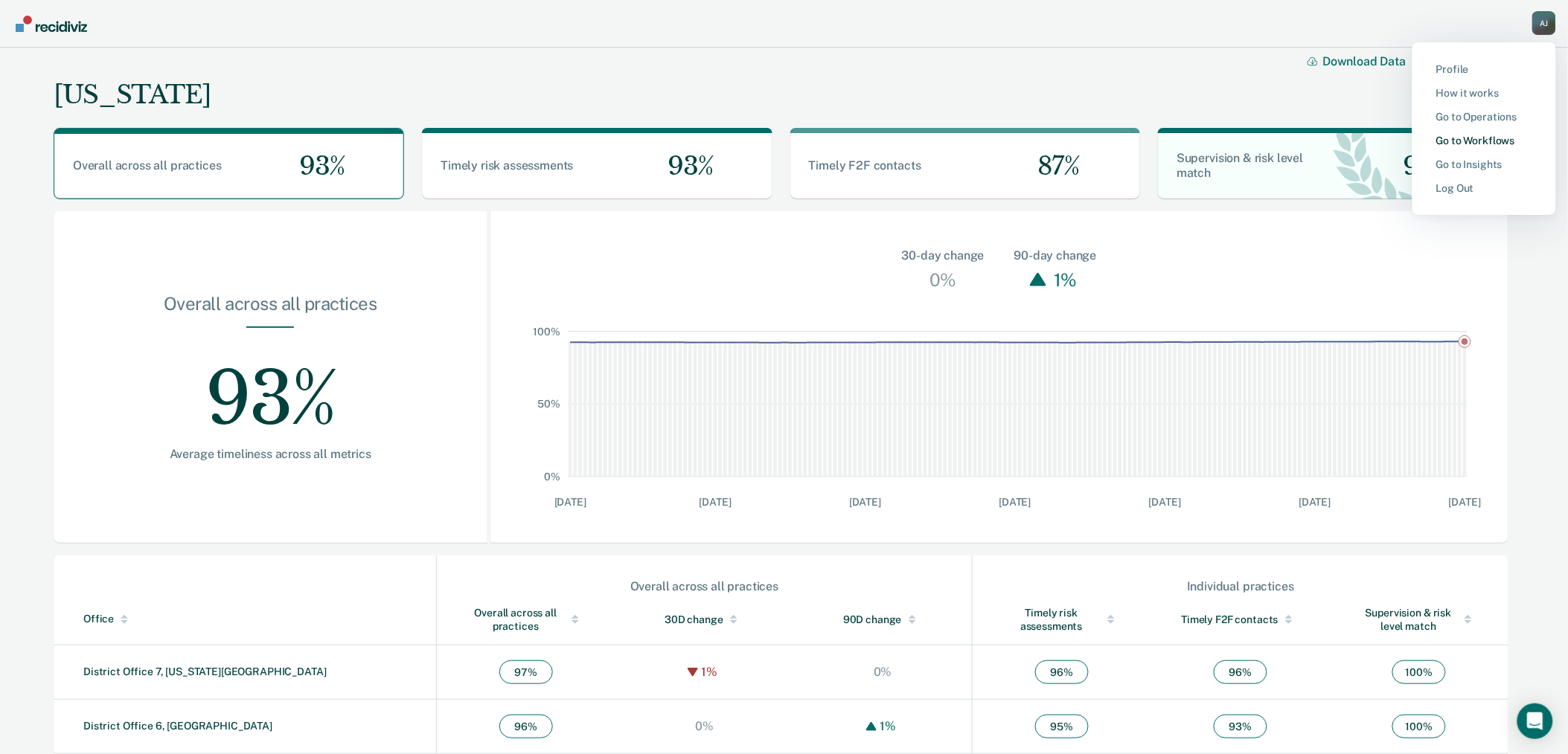
click at [1505, 141] on link "Go to Workflows" at bounding box center [1484, 141] width 96 height 13
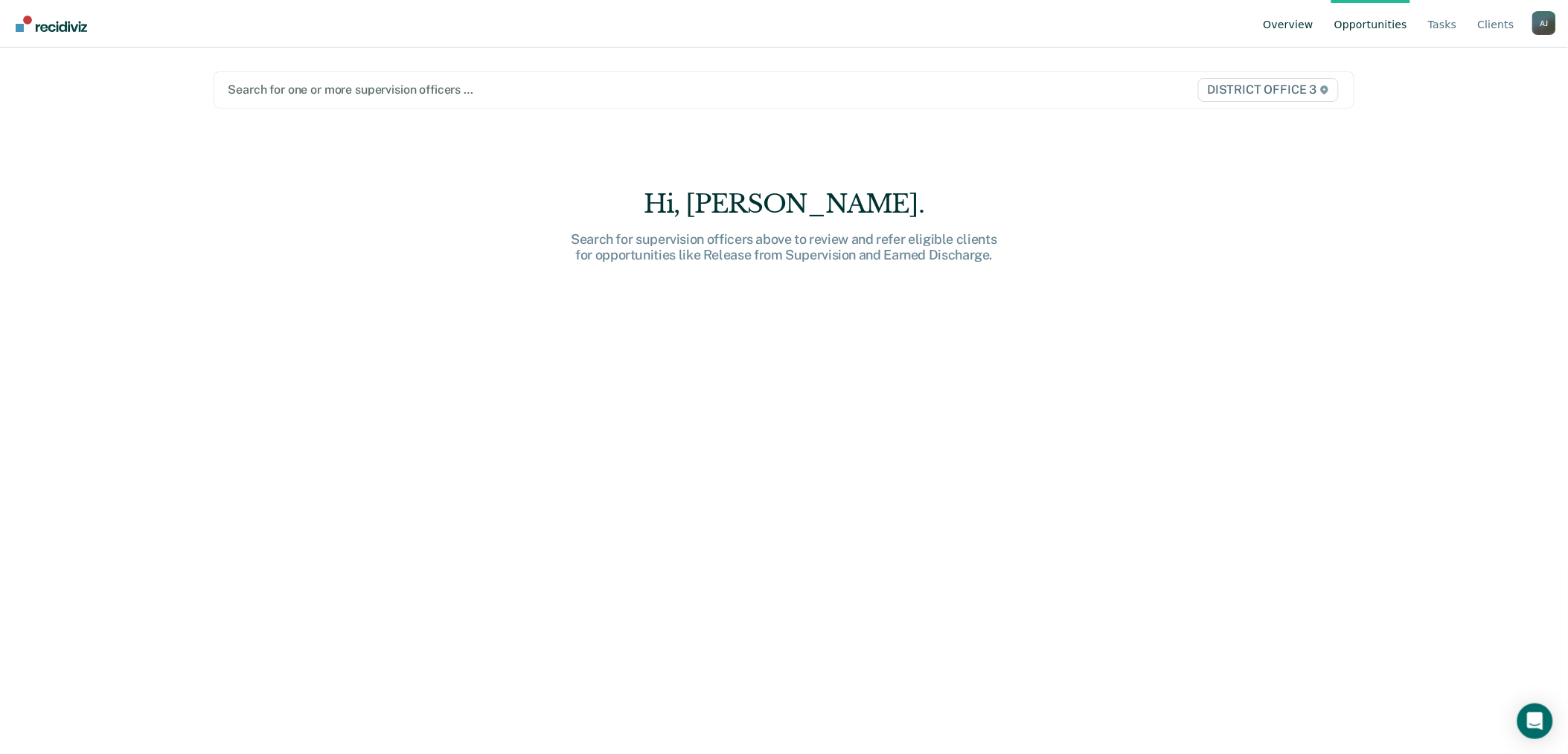
click at [1303, 20] on link "Overview" at bounding box center [1289, 24] width 57 height 48
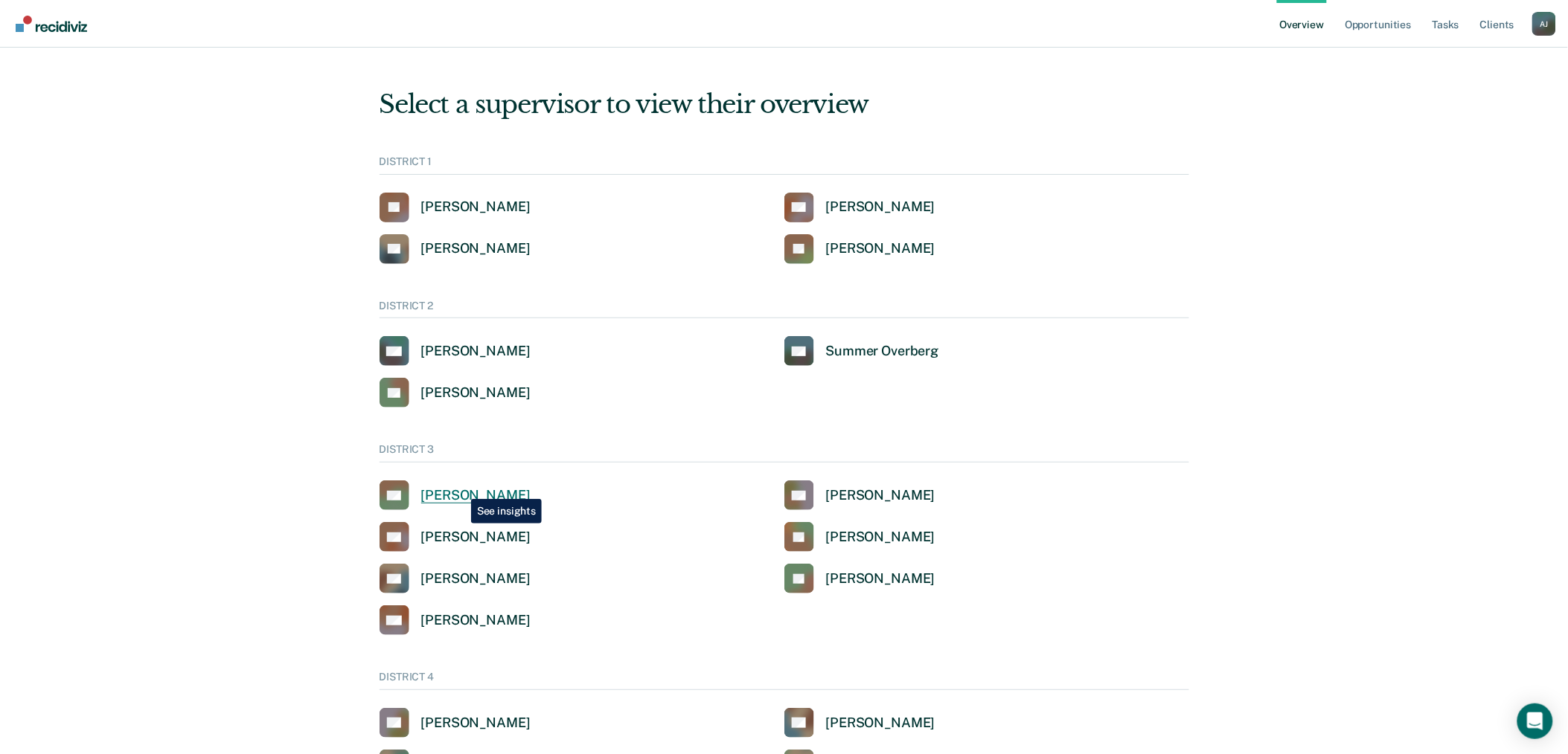
click at [460, 488] on div "[PERSON_NAME]" at bounding box center [476, 495] width 110 height 17
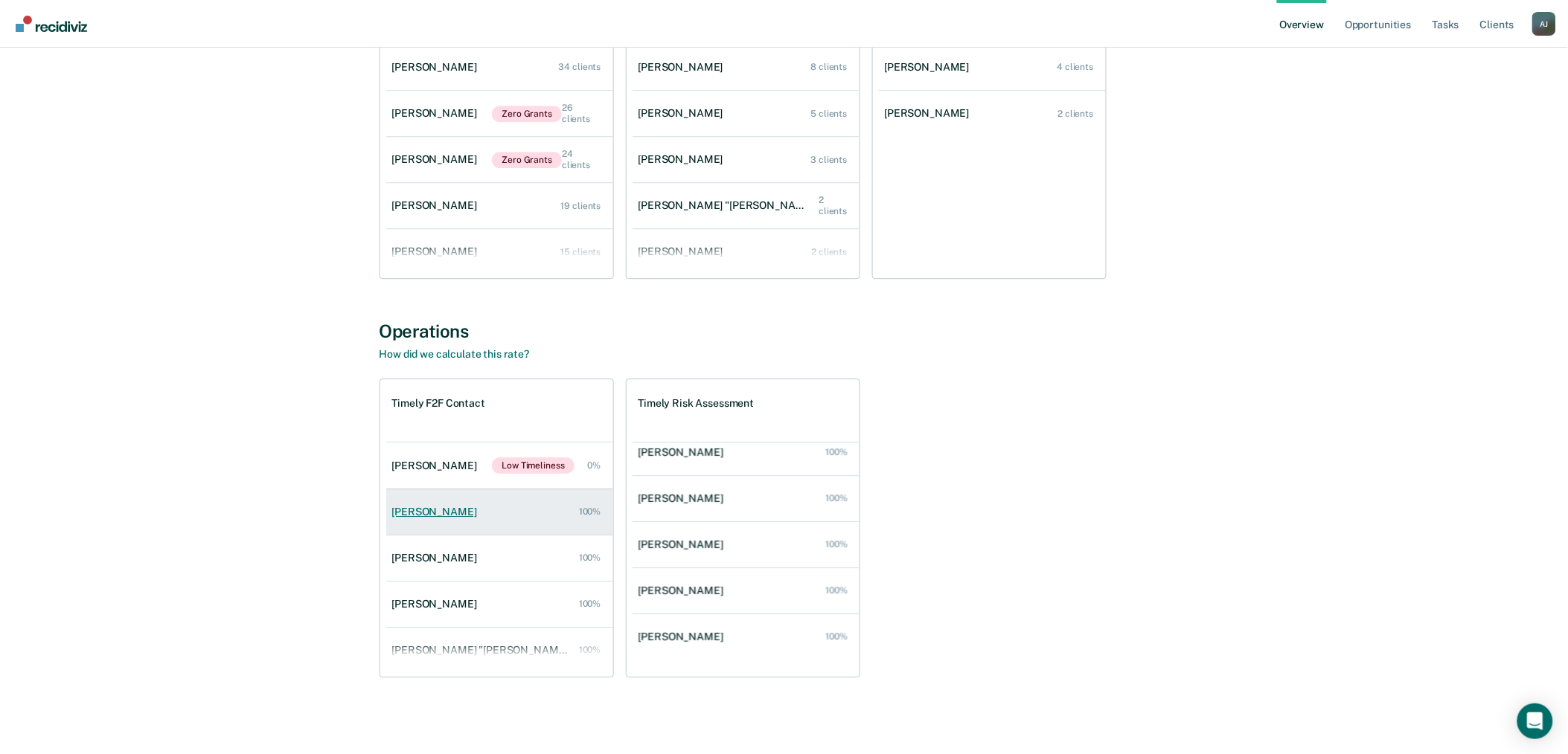
click at [436, 514] on div "[PERSON_NAME]" at bounding box center [437, 512] width 91 height 13
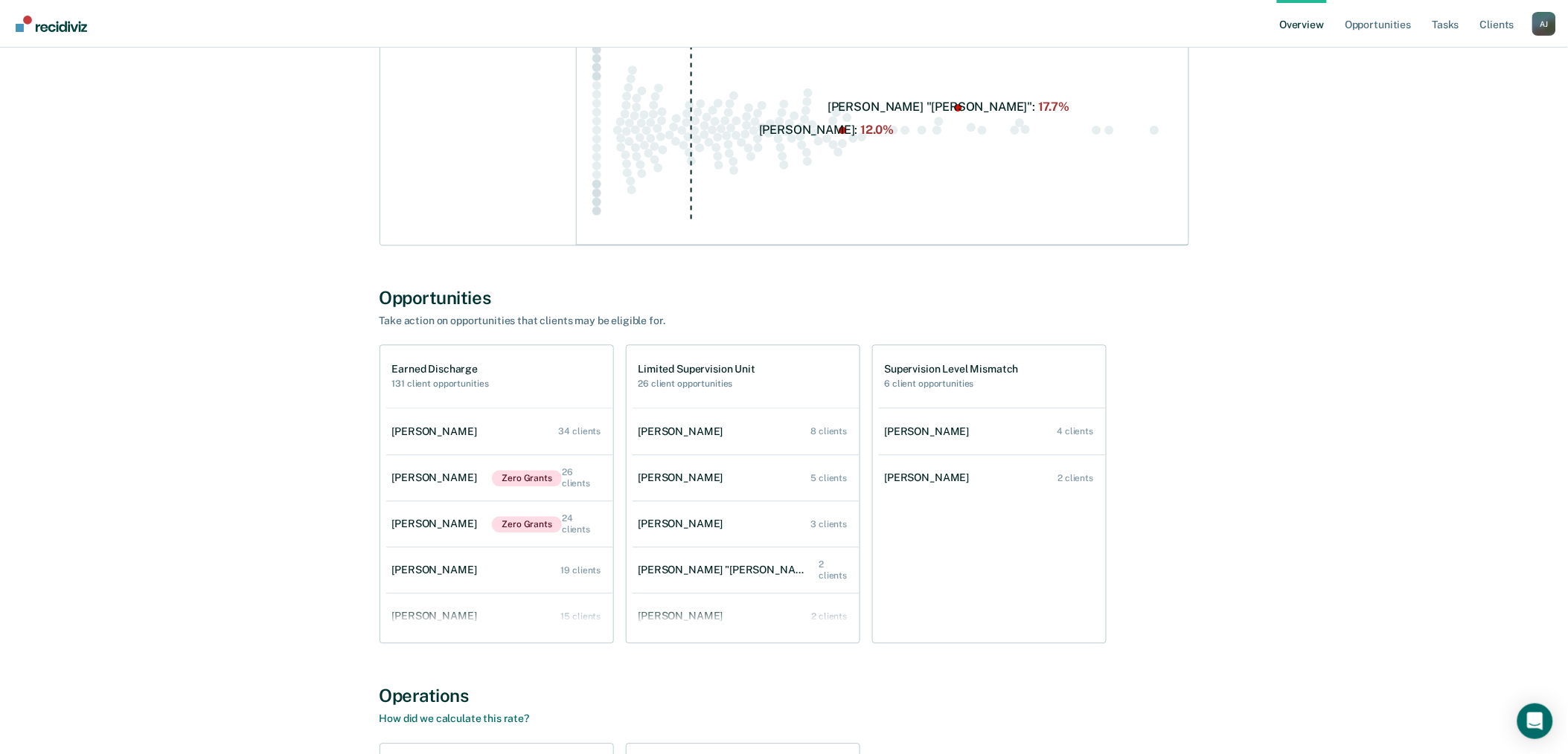
scroll to position [1356, 0]
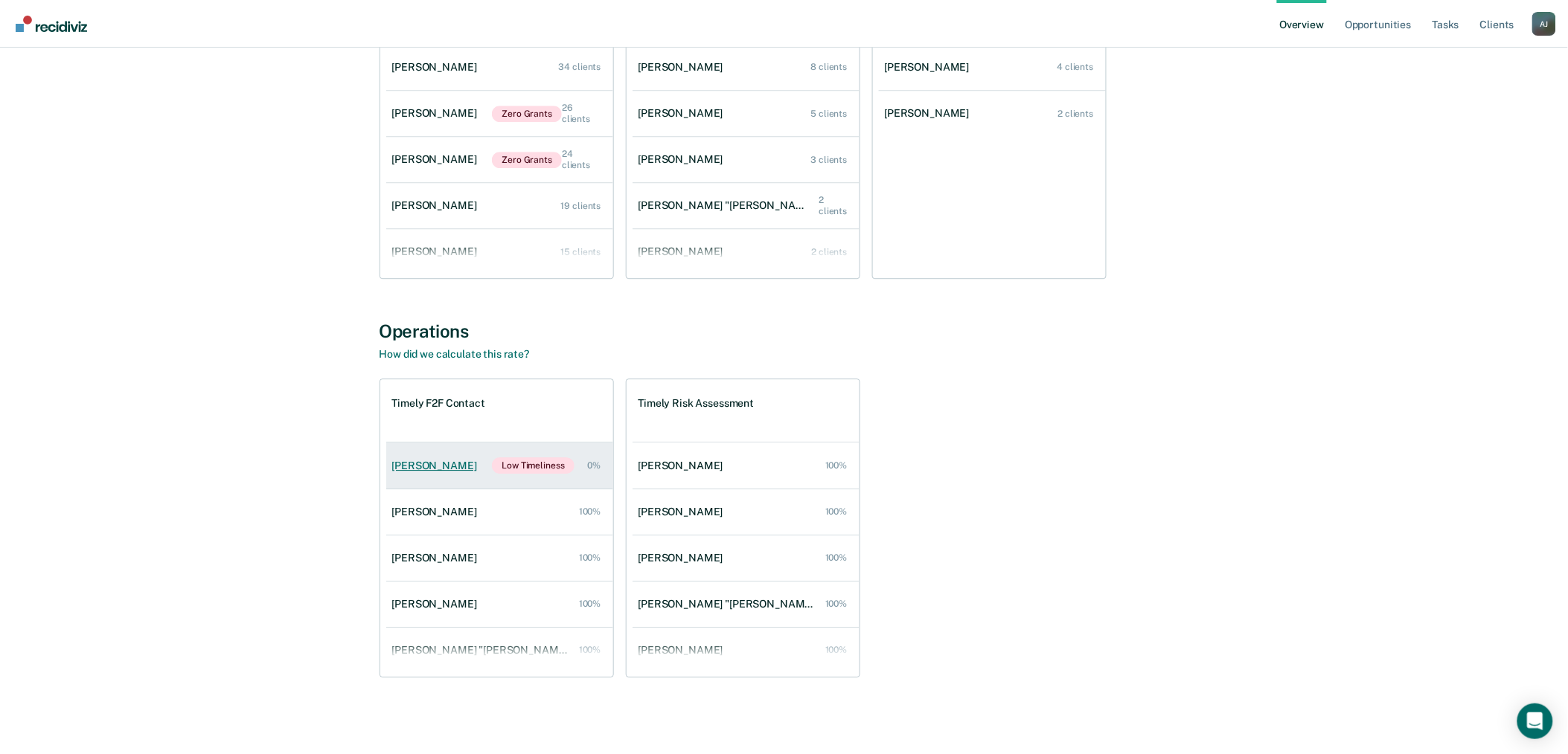
click at [436, 470] on div "[PERSON_NAME]" at bounding box center [437, 465] width 91 height 13
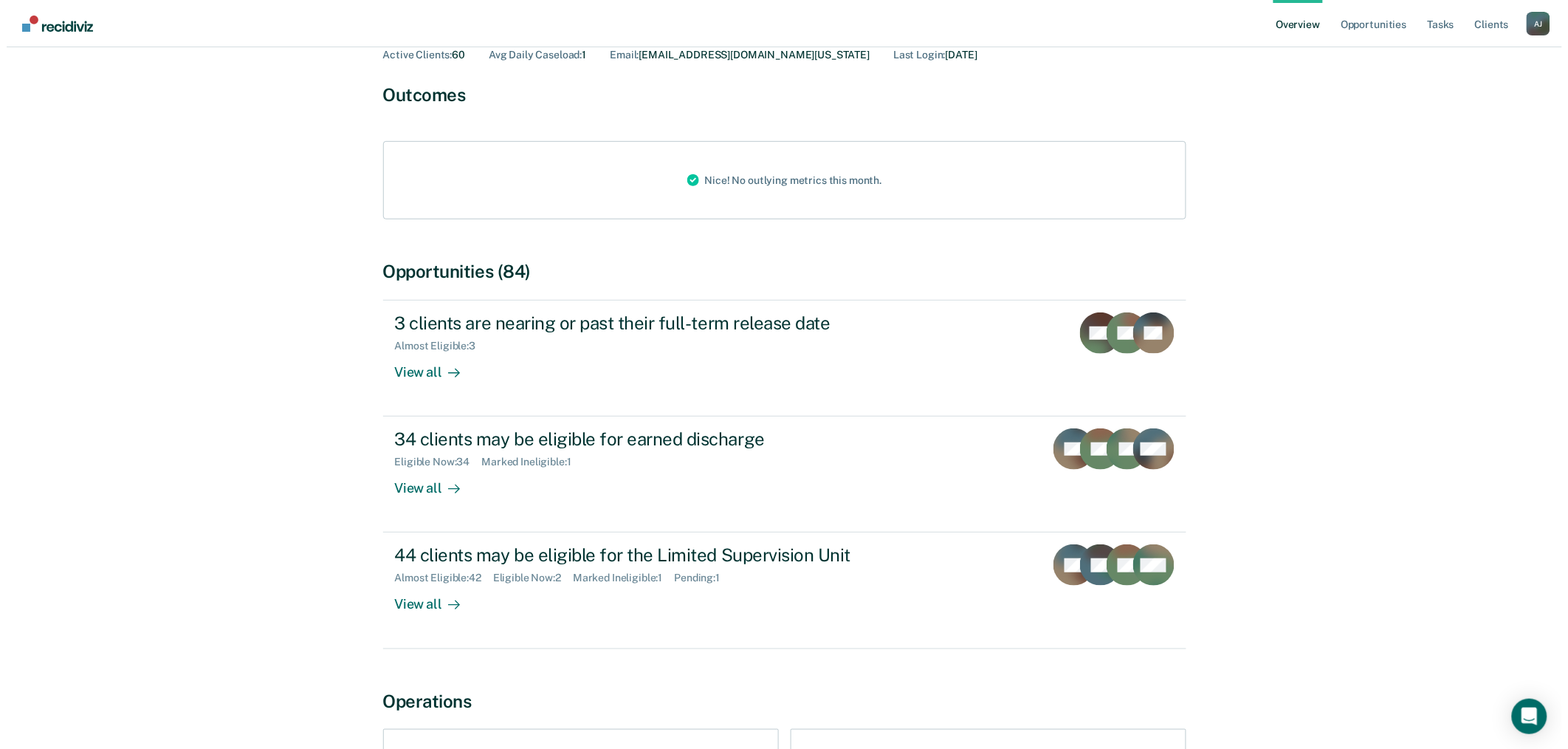
scroll to position [283, 0]
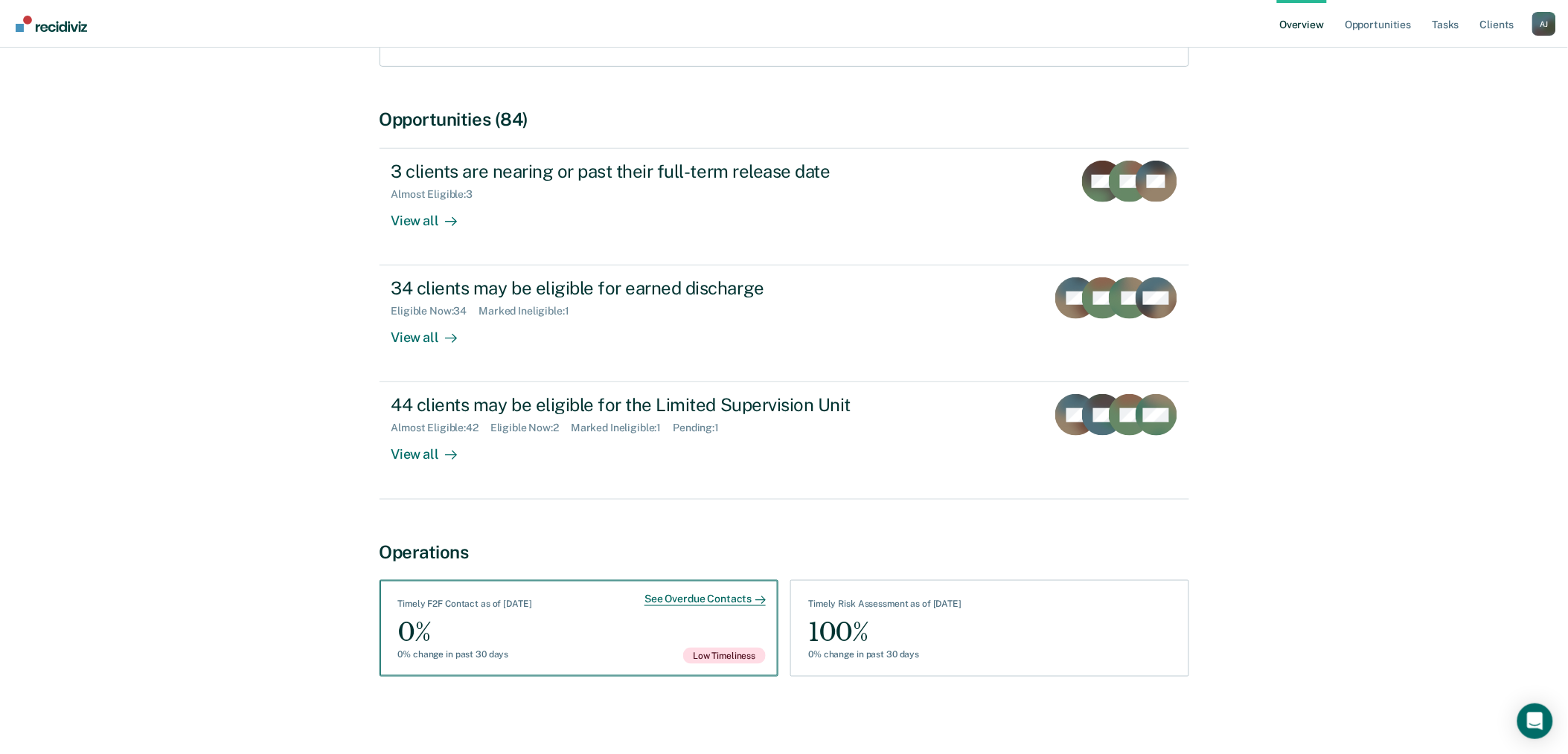
click at [558, 617] on div "See Overdue Contacts Timely F2F Contact as of [DATE] 0% 0% change in past 30 da…" at bounding box center [579, 628] width 399 height 97
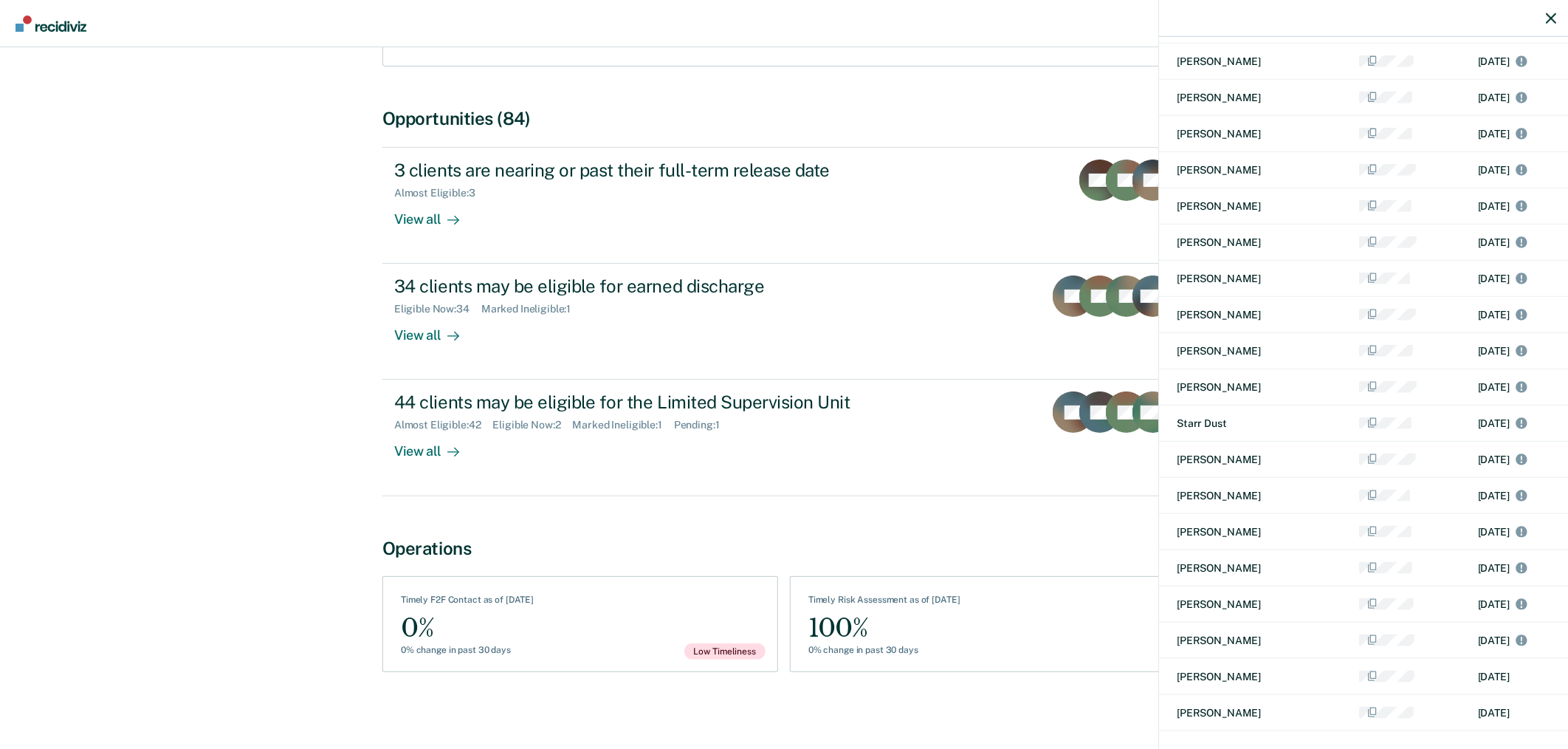
scroll to position [874, 0]
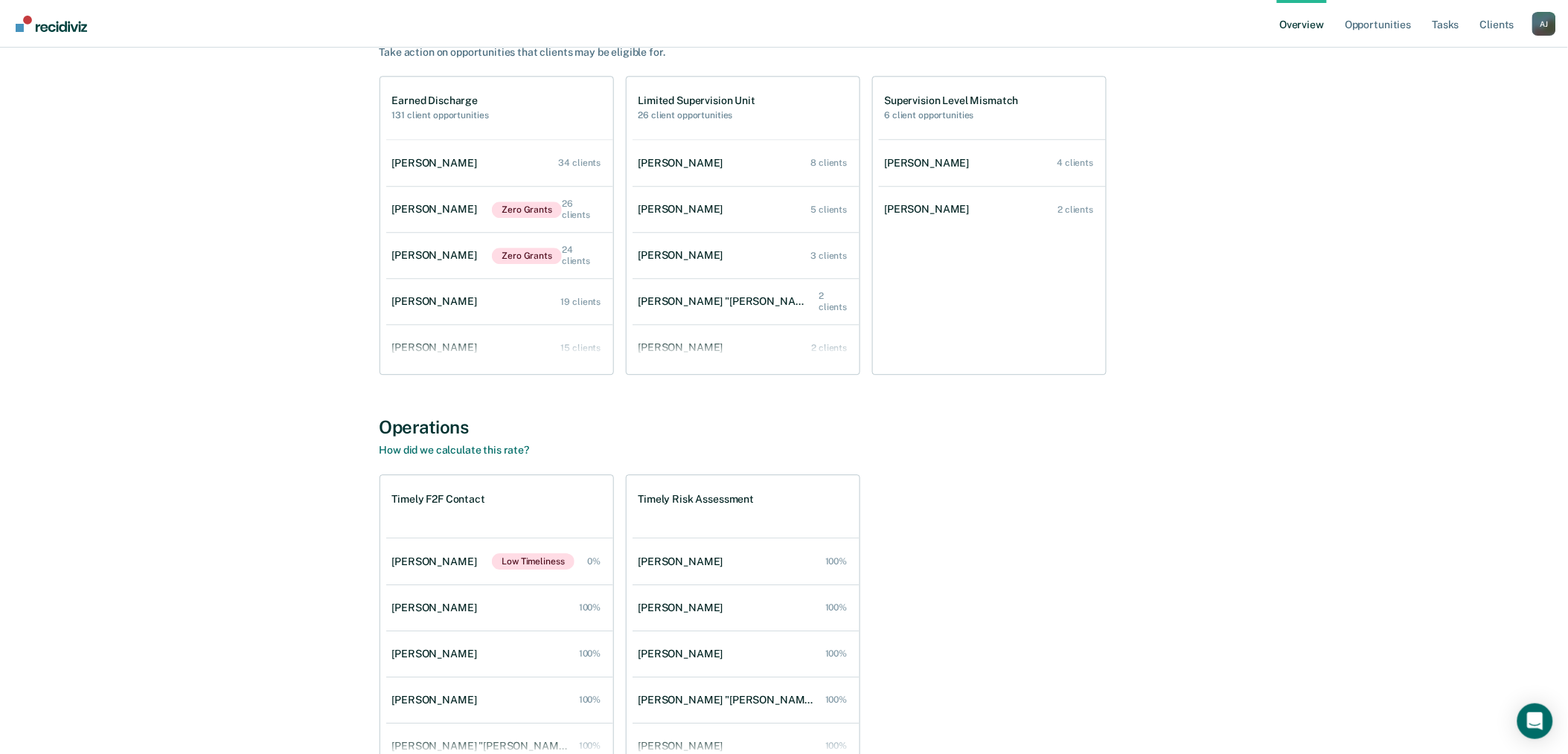
scroll to position [1356, 0]
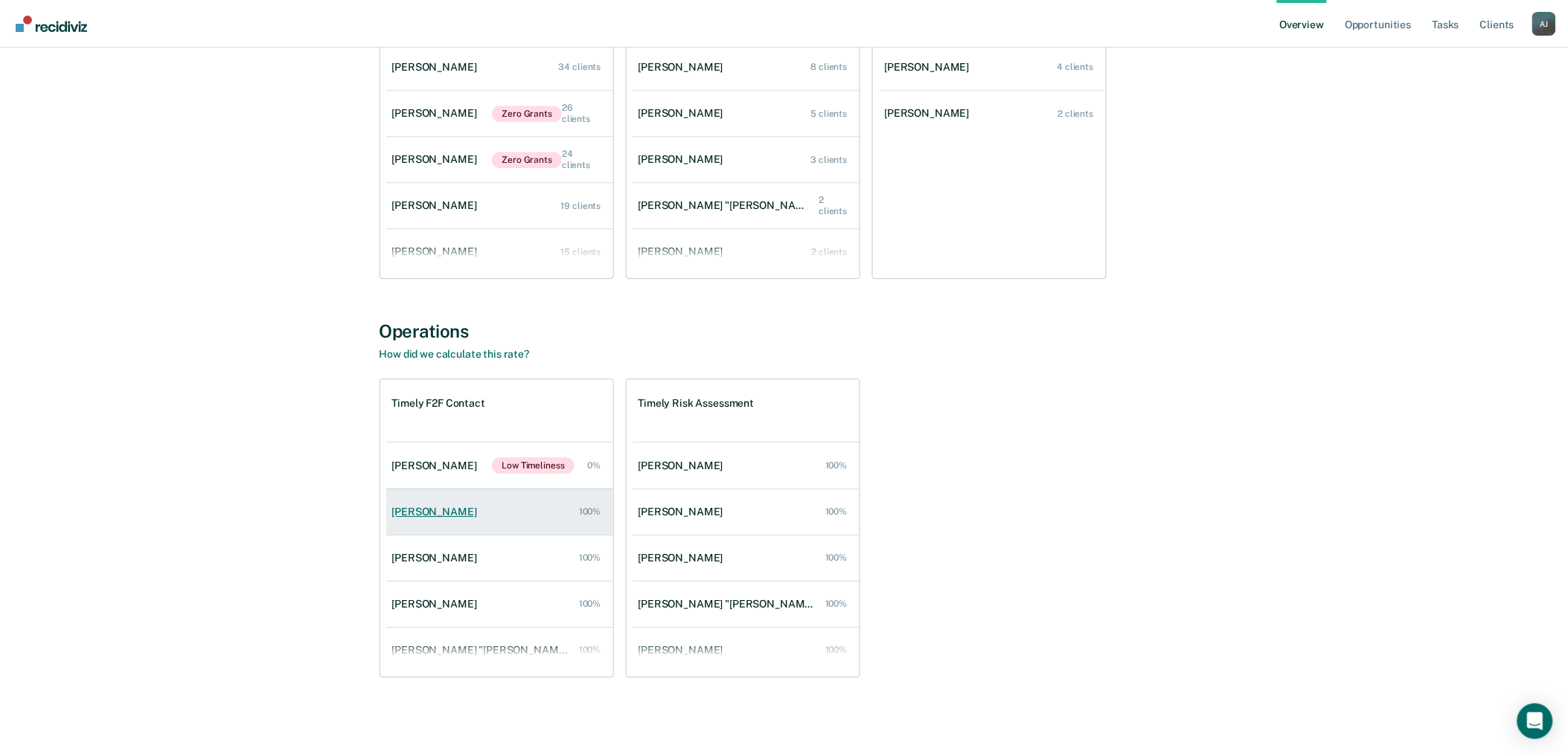
click at [415, 510] on div "[PERSON_NAME]" at bounding box center [437, 512] width 91 height 13
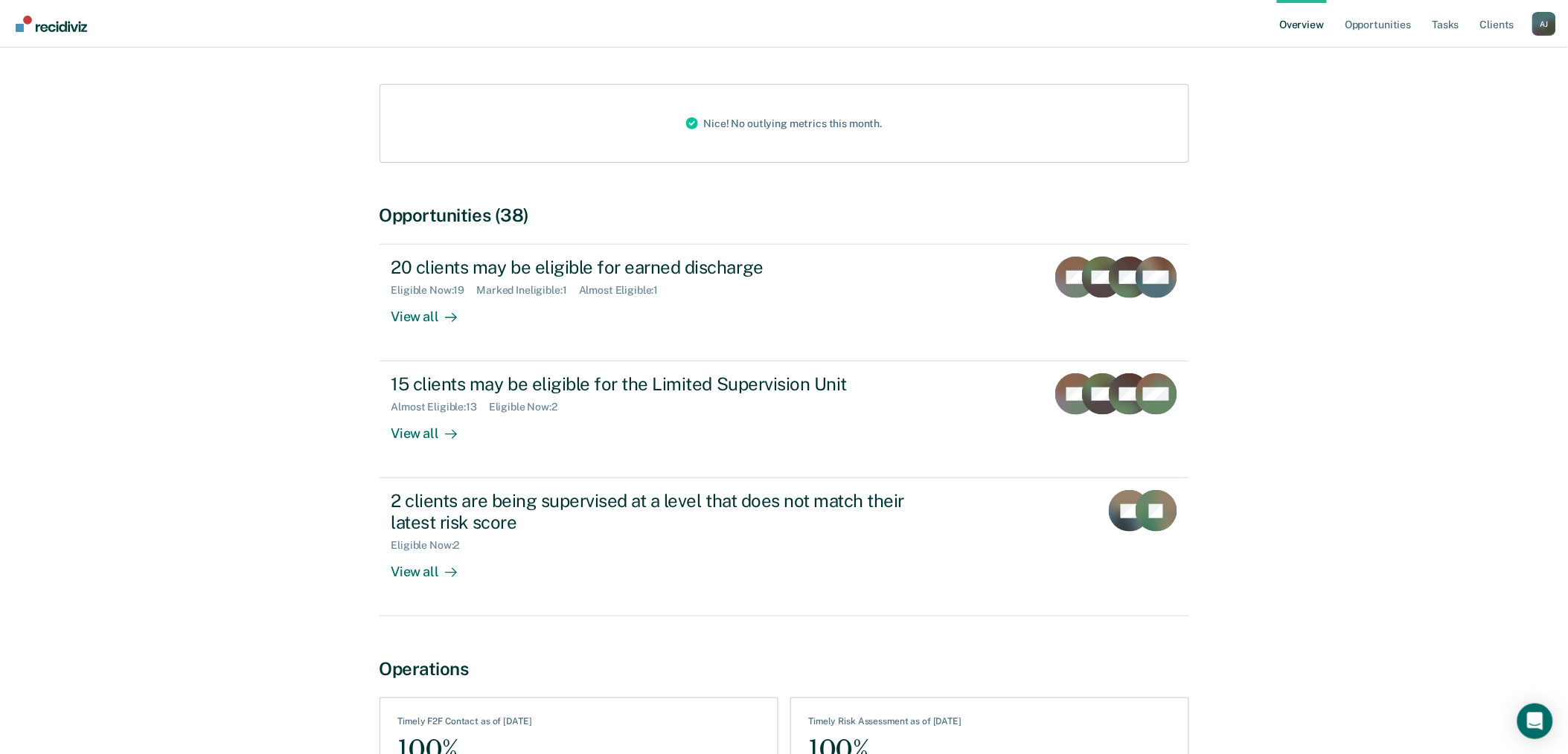
scroll to position [307, 0]
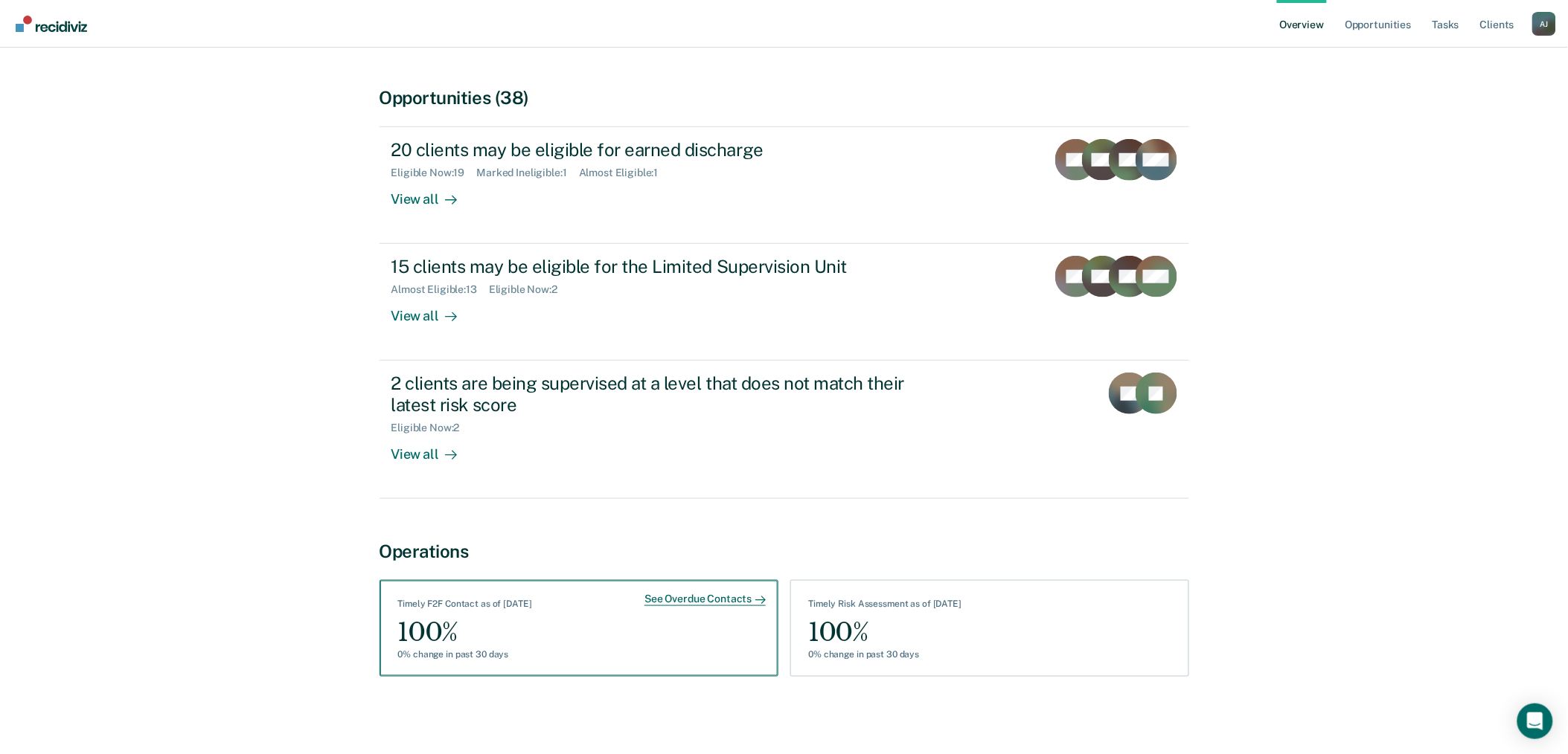
click at [521, 633] on div "100%" at bounding box center [465, 632] width 134 height 33
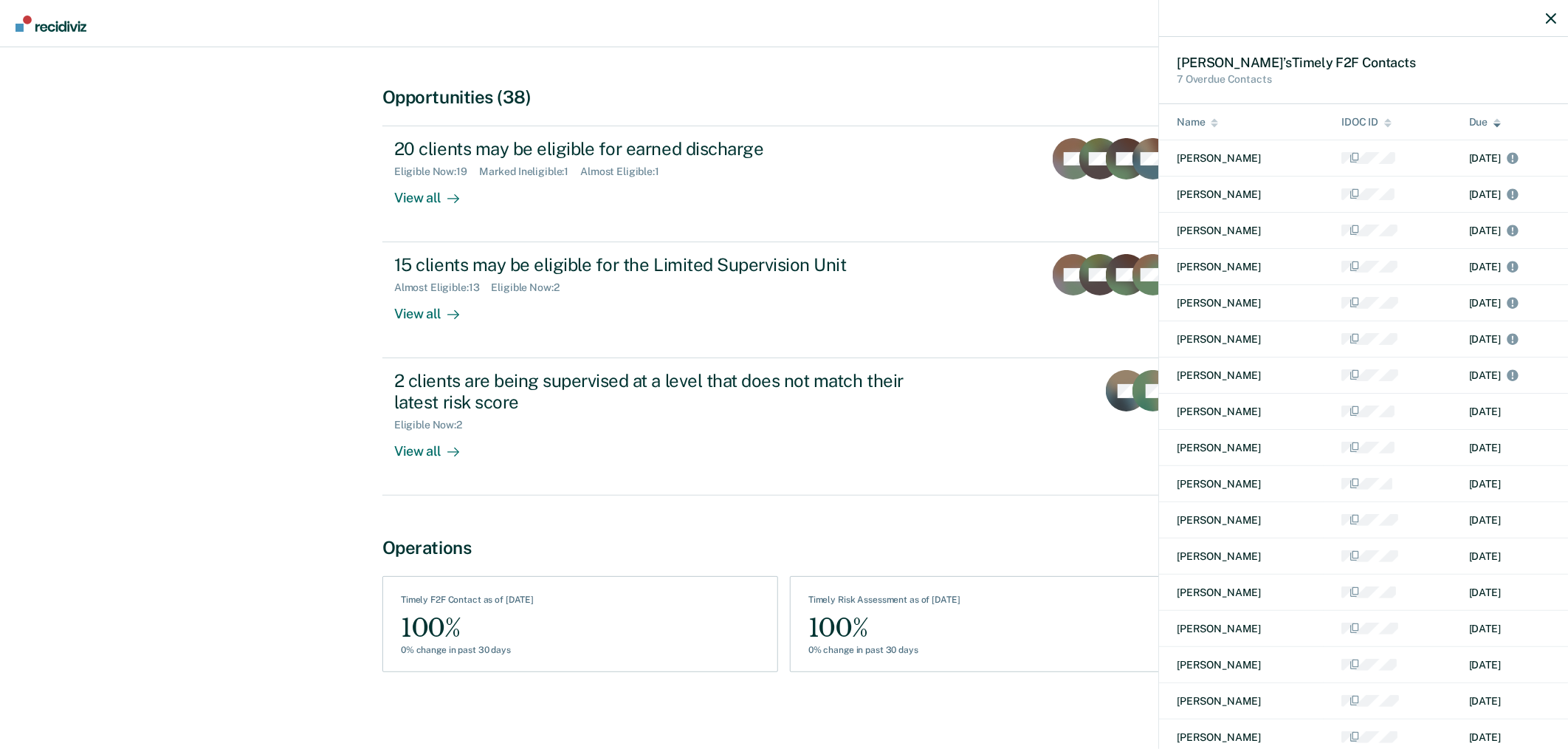
click at [1545, 25] on div at bounding box center [1364, 18] width 409 height 37
click at [1546, 17] on icon "button" at bounding box center [1551, 19] width 10 height 10
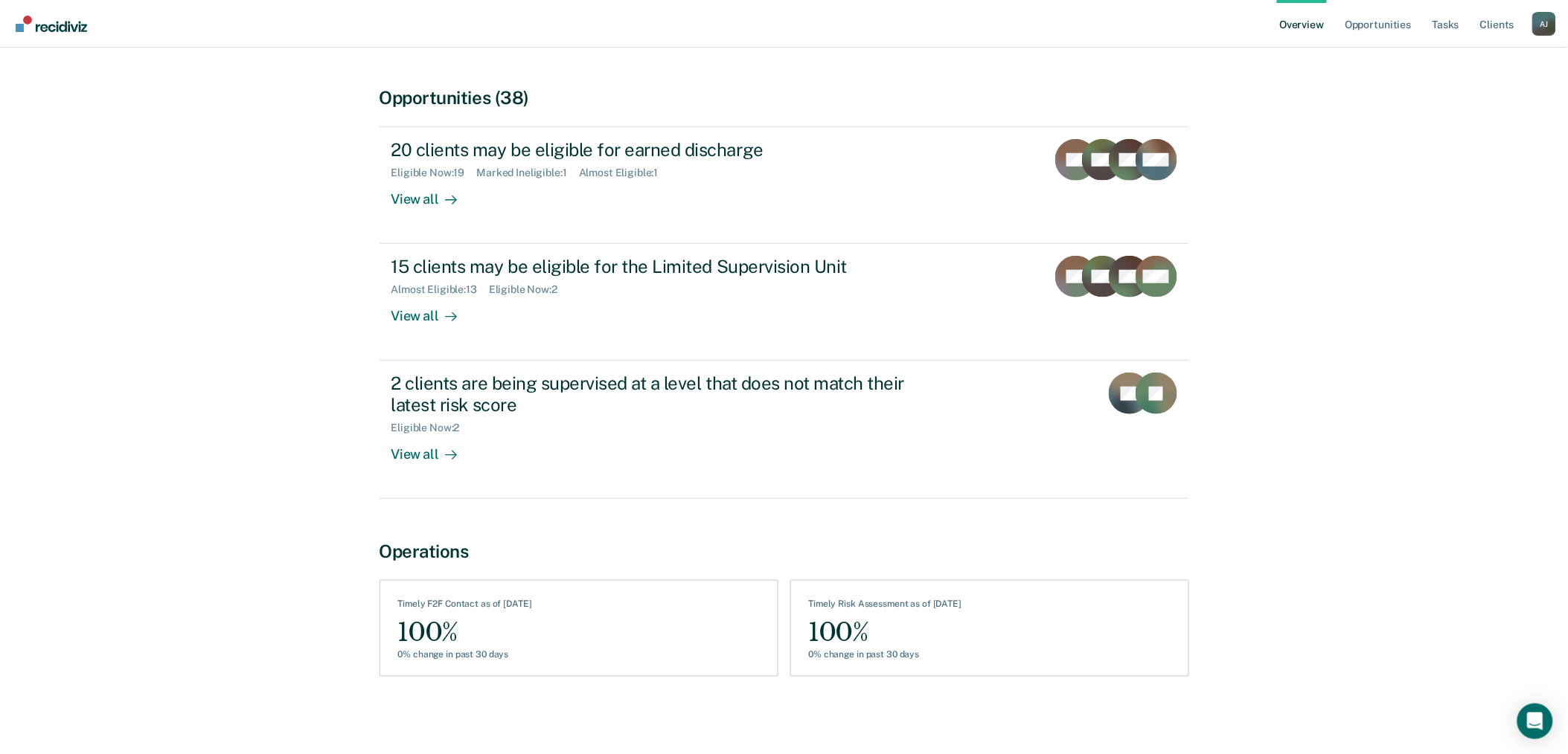
click at [1543, 26] on div "A J" at bounding box center [1544, 24] width 24 height 24
click at [1478, 123] on button "Go to Operations" at bounding box center [1484, 117] width 144 height 24
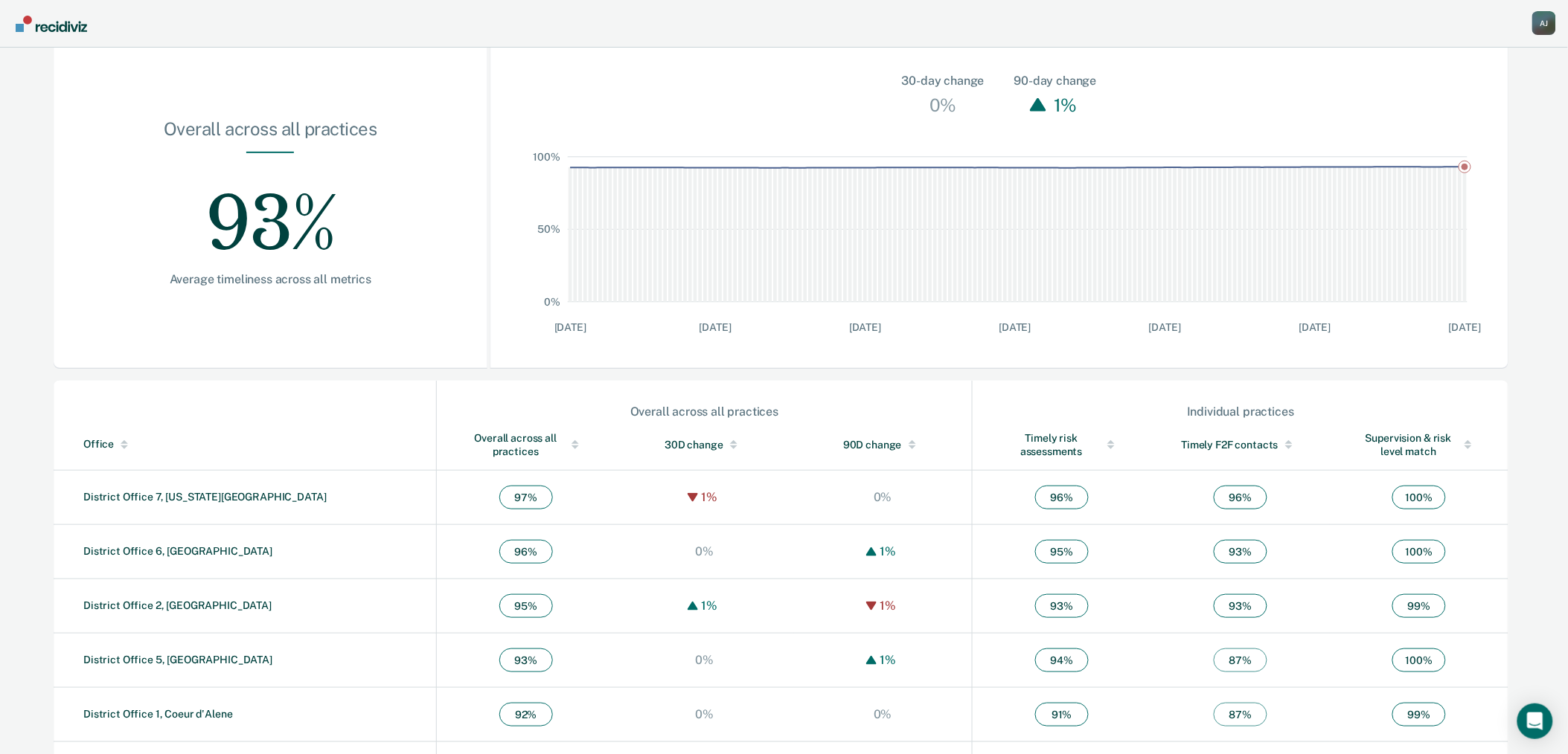
scroll to position [283, 0]
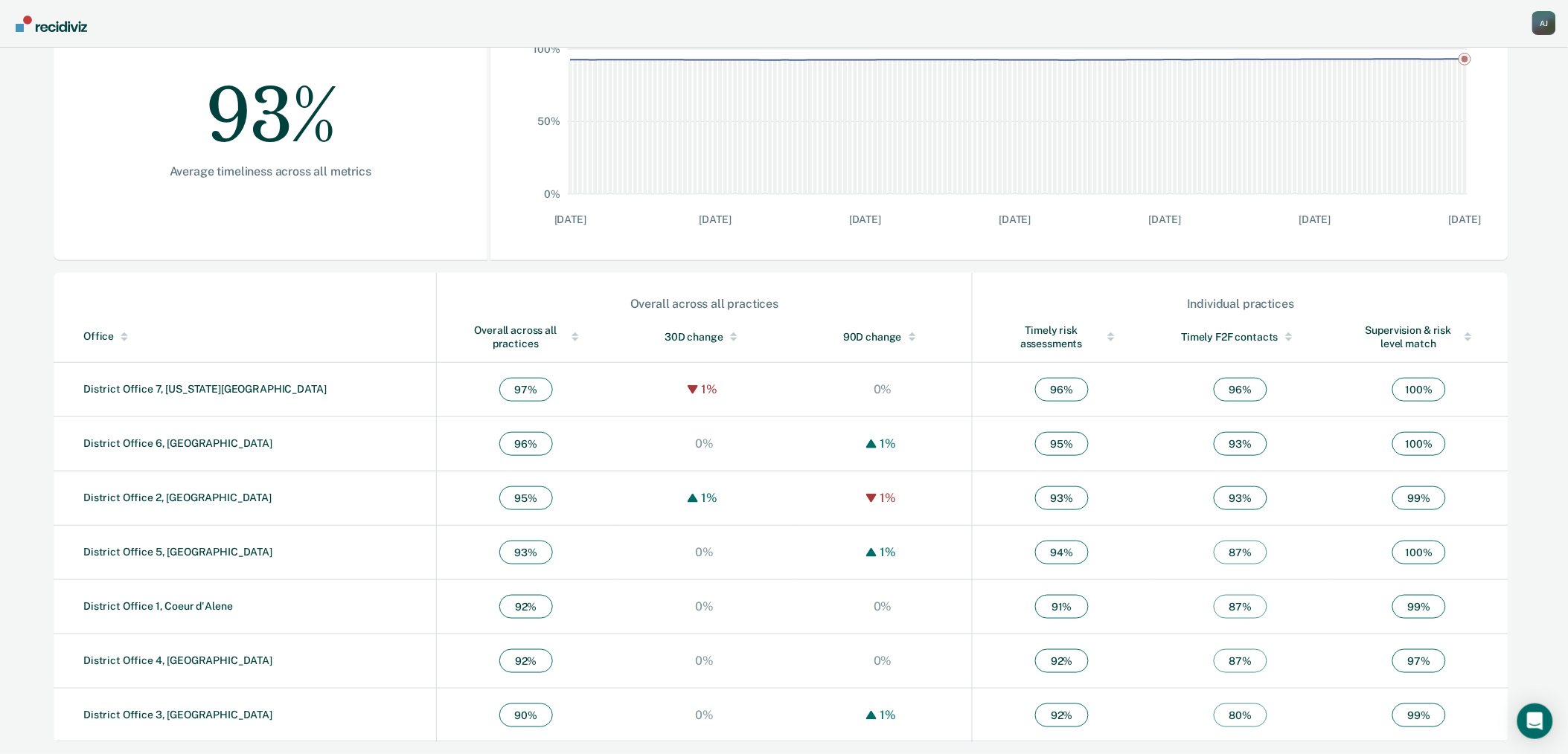
click at [125, 717] on link "District Office 3, [GEOGRAPHIC_DATA]" at bounding box center [177, 715] width 189 height 12
